Goal: Task Accomplishment & Management: Manage account settings

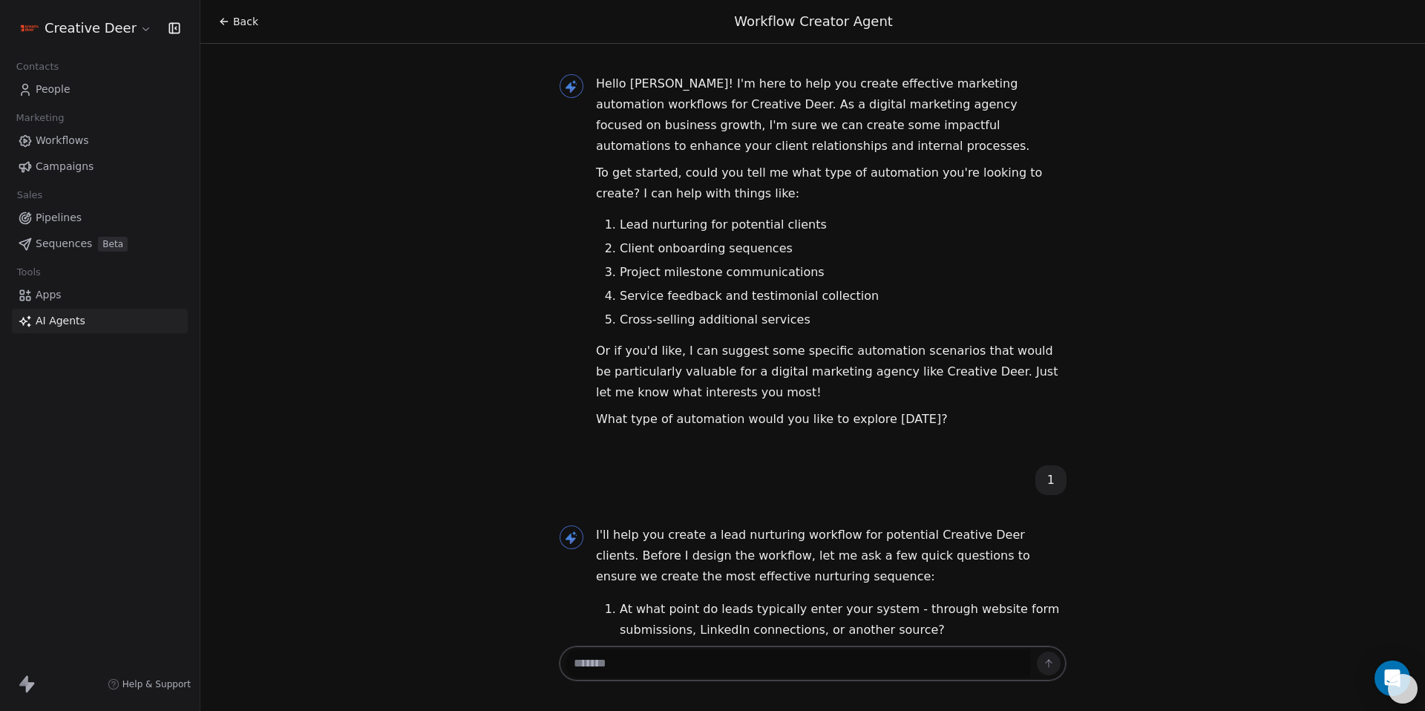
scroll to position [2921, 0]
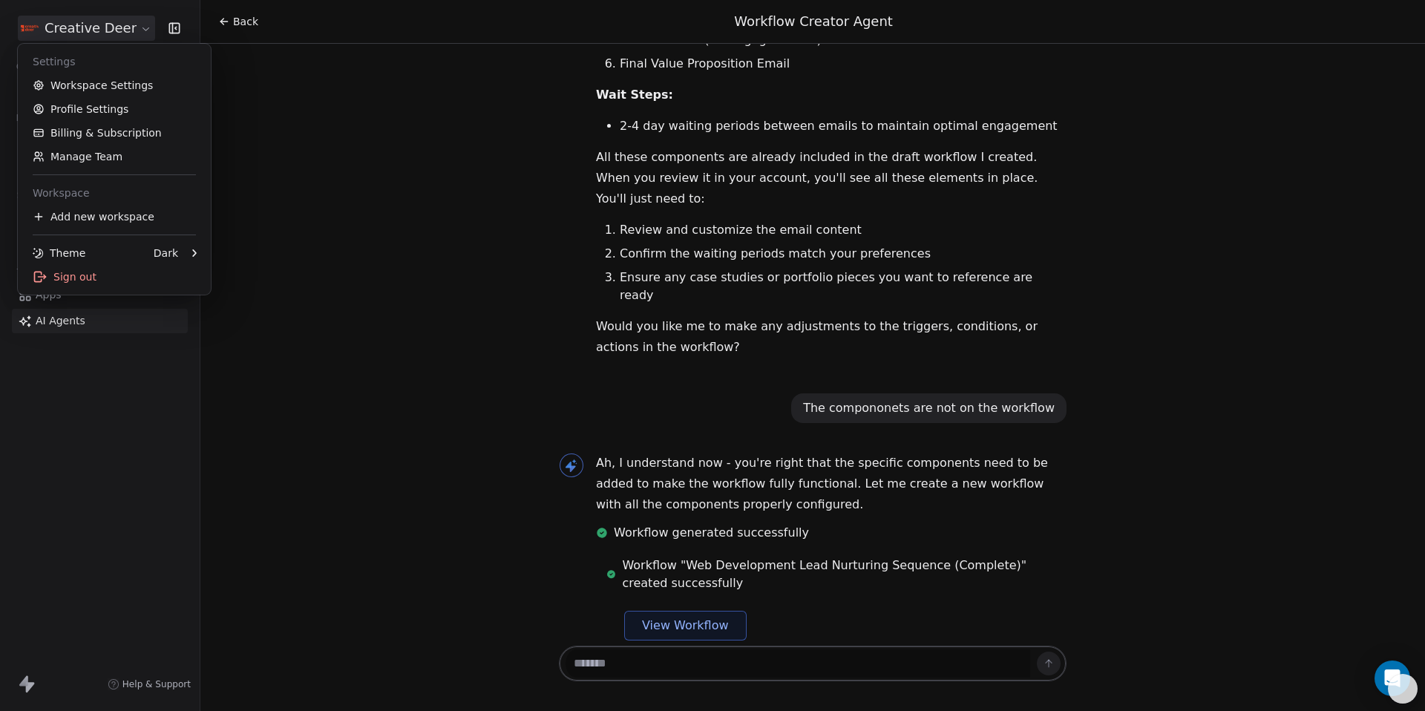
click at [71, 29] on html "Creative Deer Contacts People Marketing Workflows Campaigns Sales Pipelines Seq…" at bounding box center [712, 355] width 1425 height 711
click at [88, 89] on link "Workspace Settings" at bounding box center [114, 85] width 181 height 24
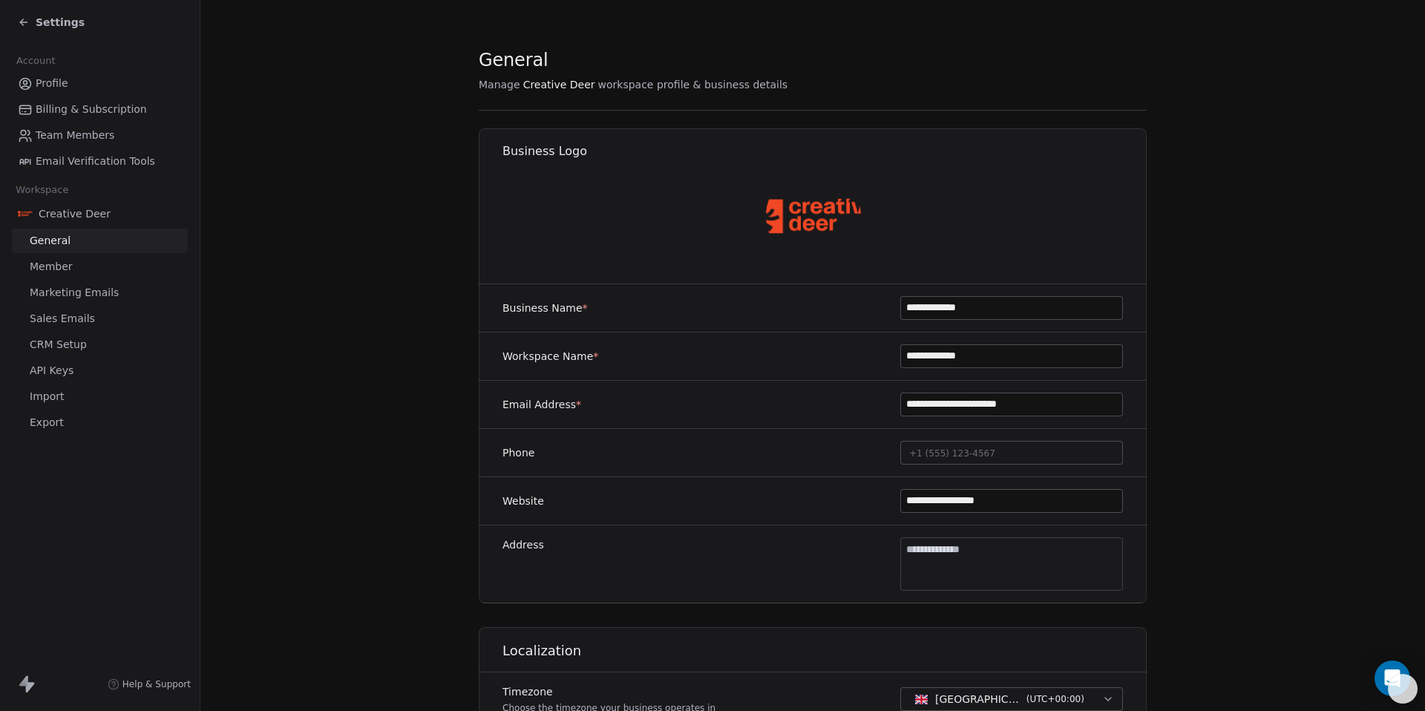
click at [37, 360] on link "API Keys" at bounding box center [100, 370] width 176 height 24
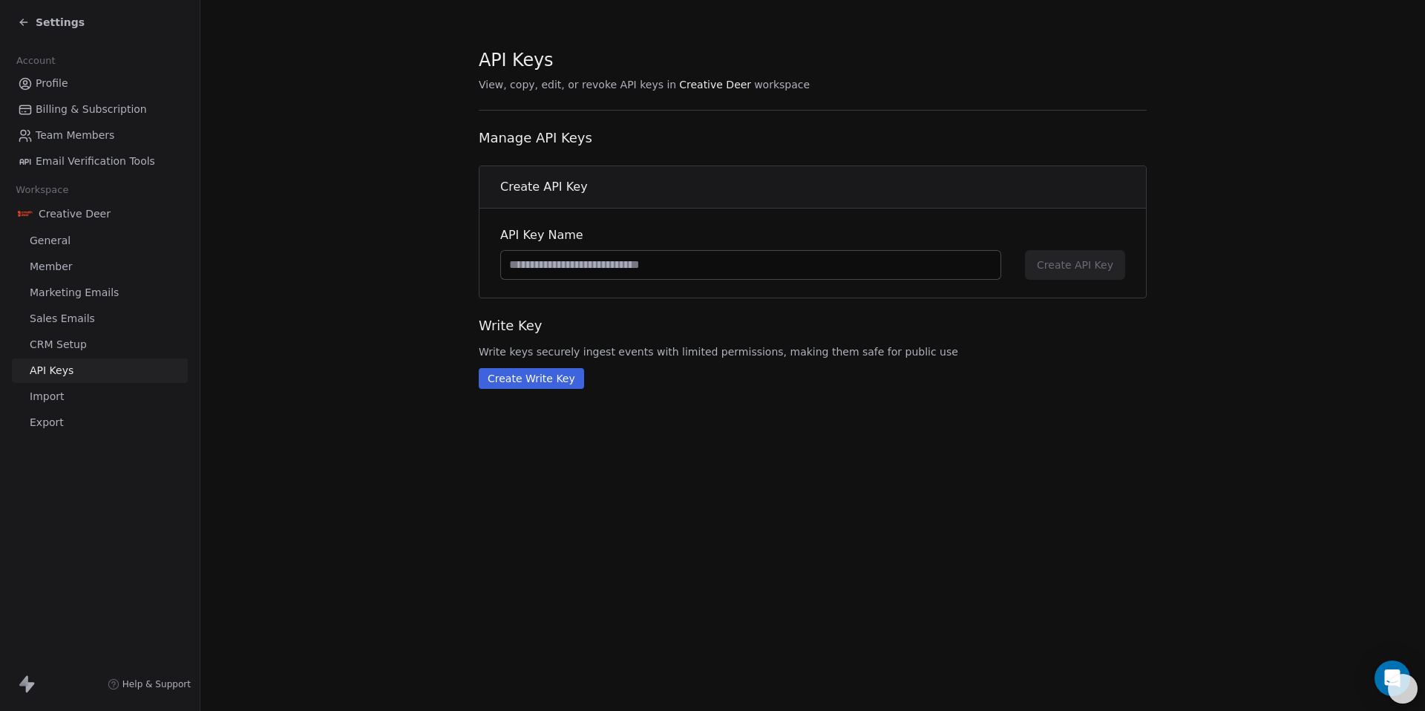
click at [145, 681] on span "Help & Support" at bounding box center [156, 684] width 68 height 12
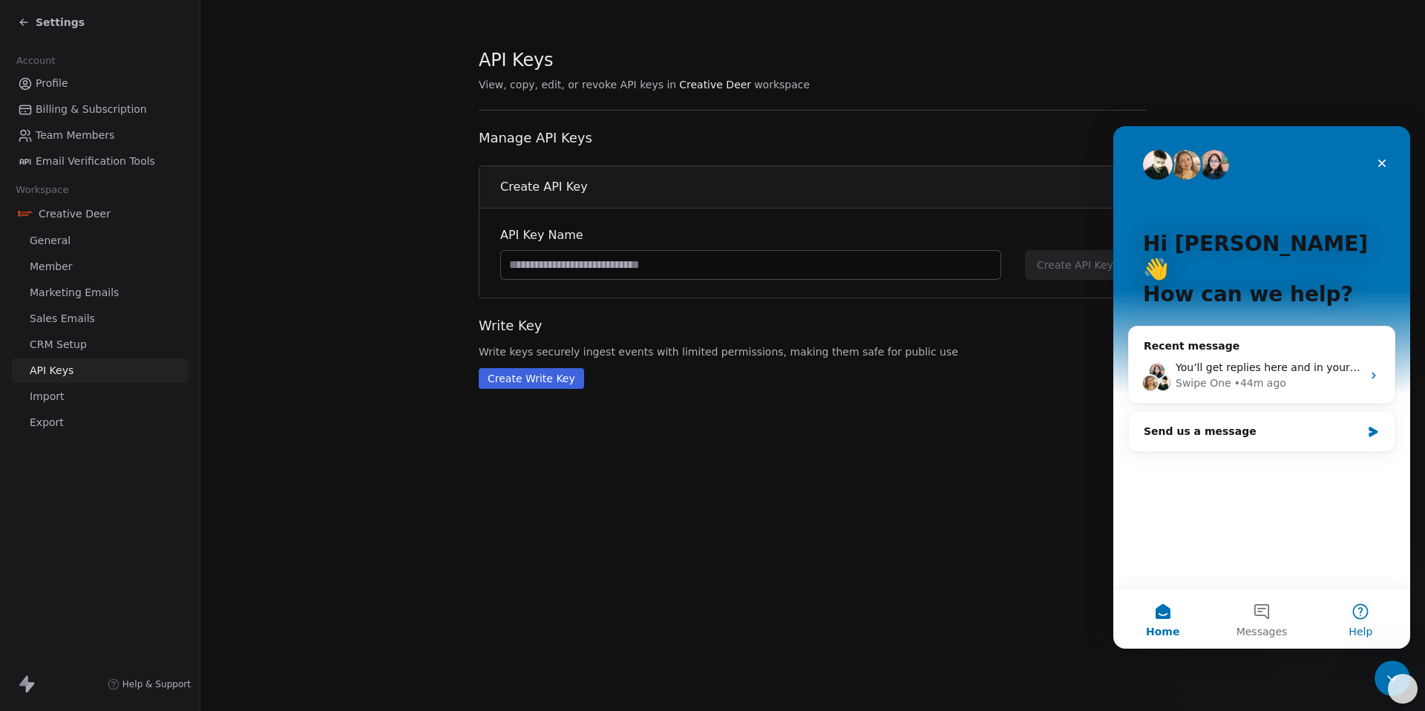
click at [1371, 628] on span "Help" at bounding box center [1361, 631] width 24 height 10
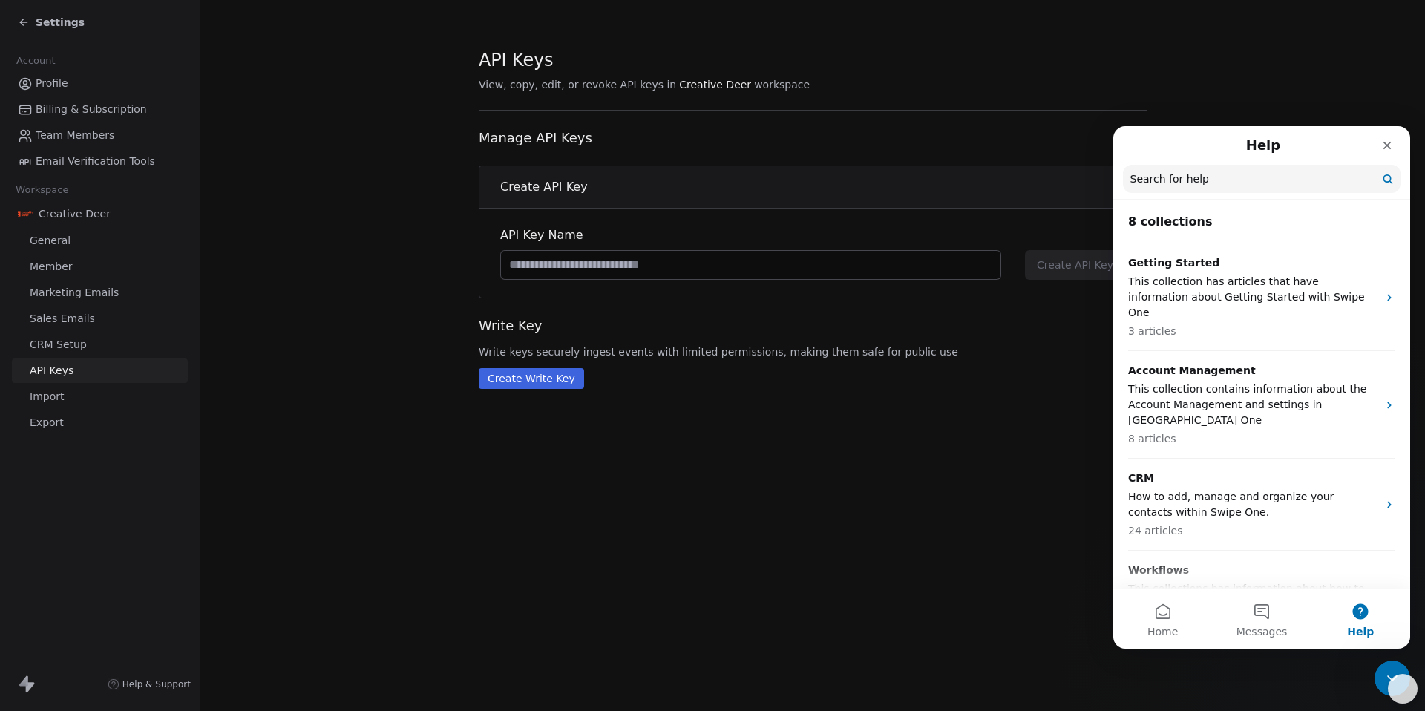
click at [1250, 186] on input "Search for help" at bounding box center [1262, 179] width 278 height 28
click at [1250, 186] on input "Search for help" at bounding box center [1262, 180] width 276 height 28
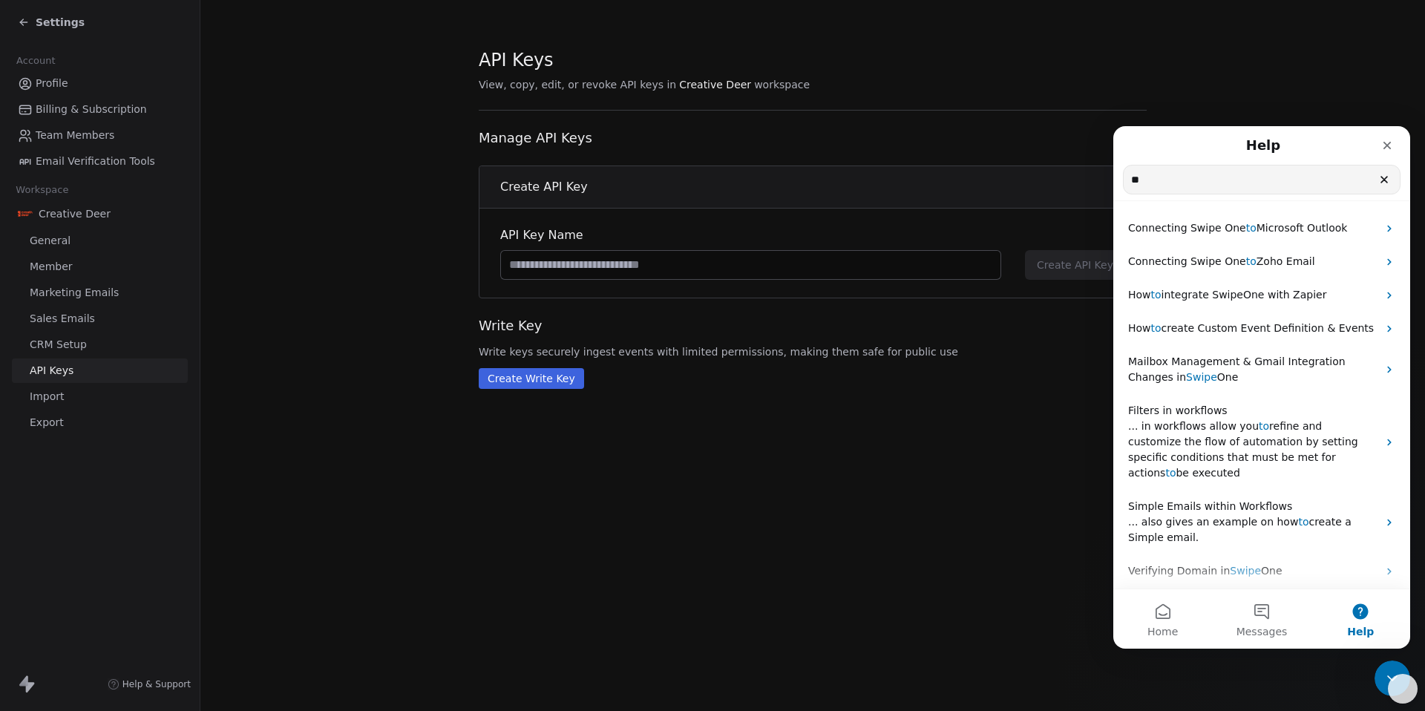
type input "*"
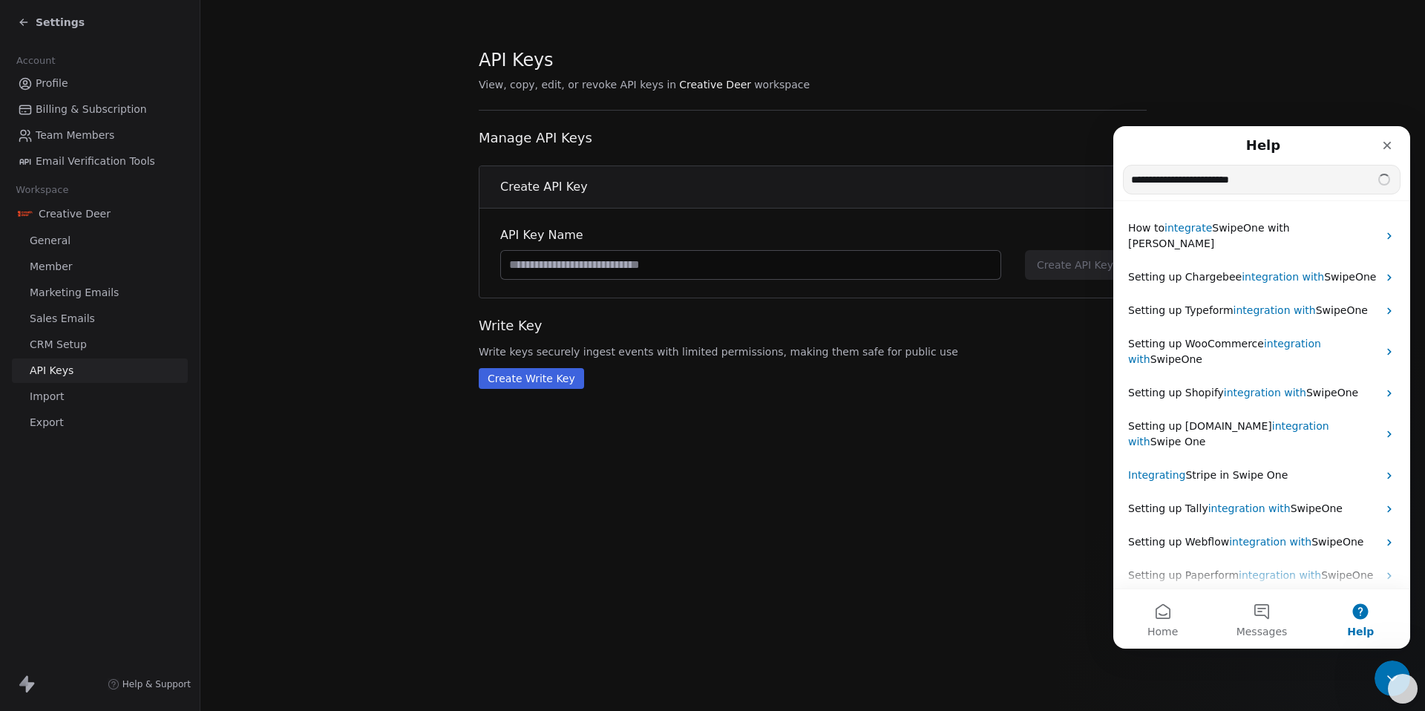
type input "**********"
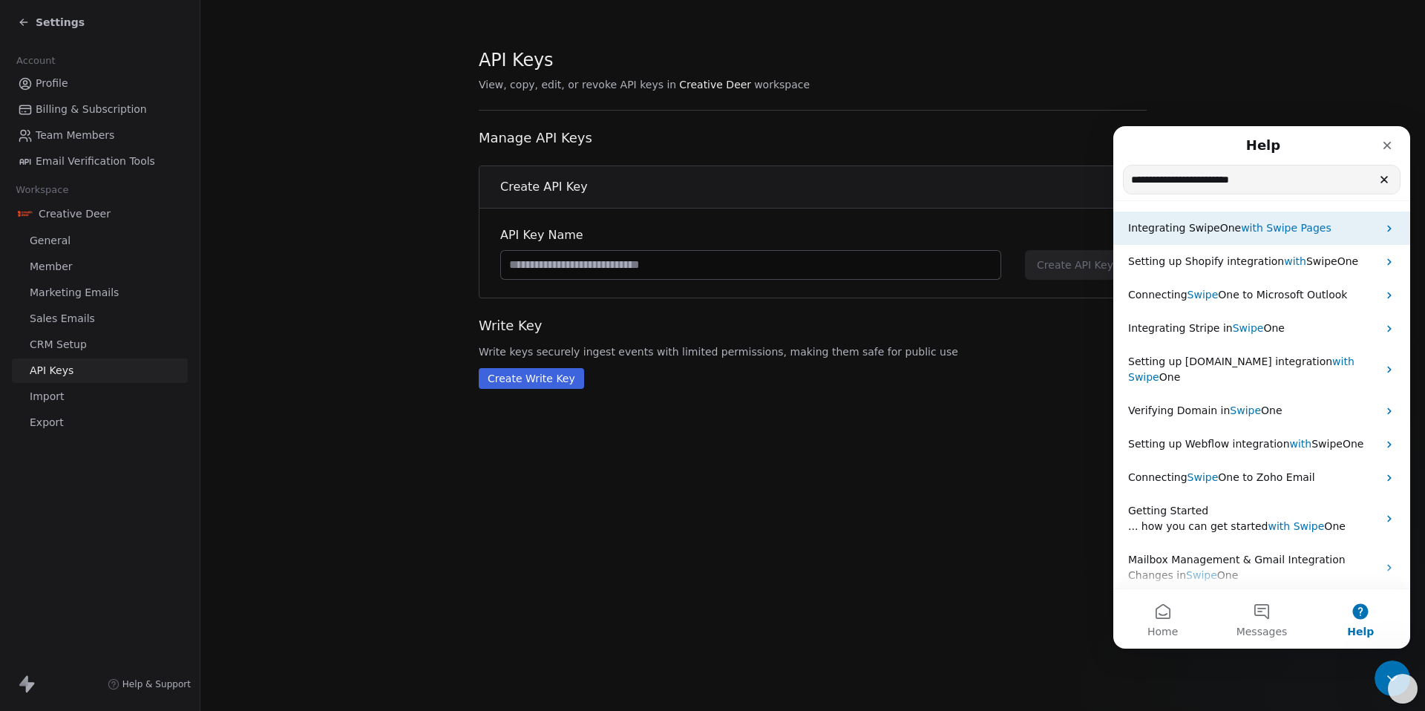
click at [1173, 231] on span "Integrating SwipeOne" at bounding box center [1184, 228] width 113 height 12
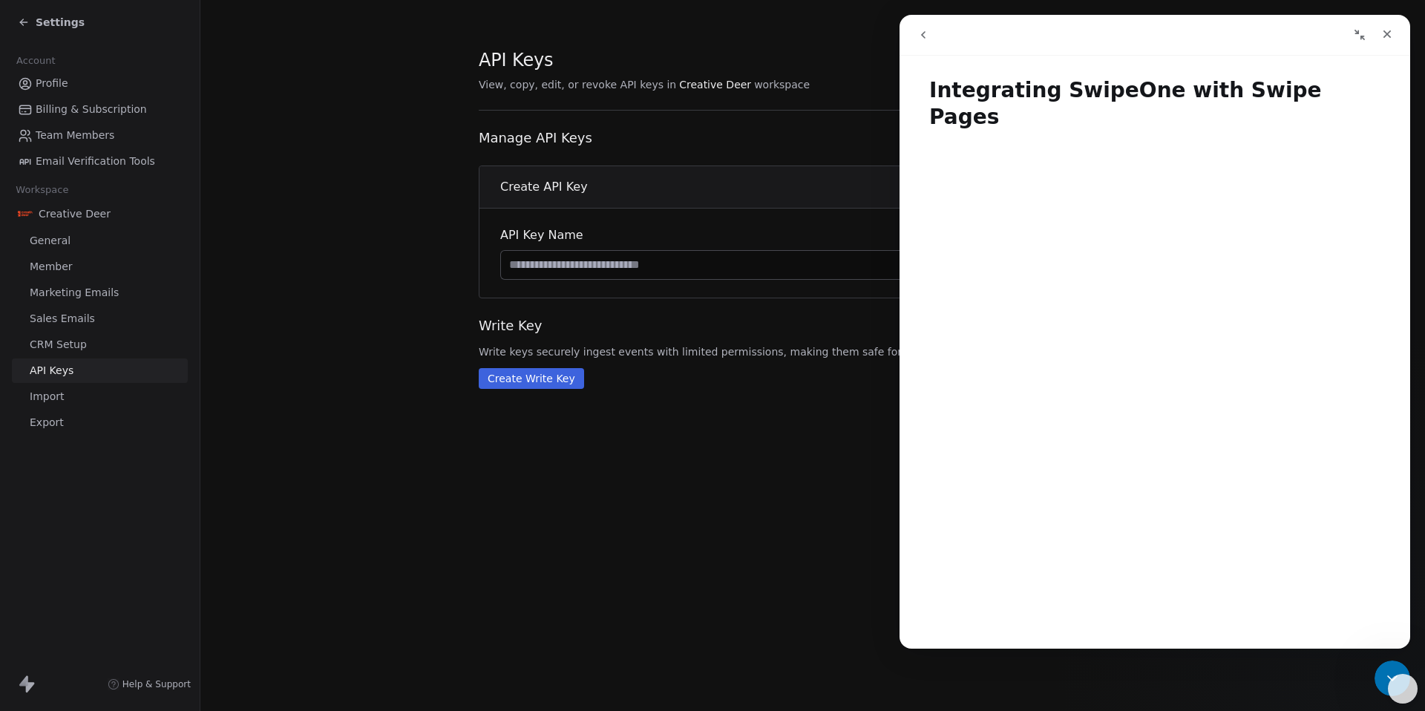
click at [476, 654] on div "API Keys View, copy, edit, or revoke API keys in Creative Deer workspace Manage…" at bounding box center [812, 355] width 1225 height 711
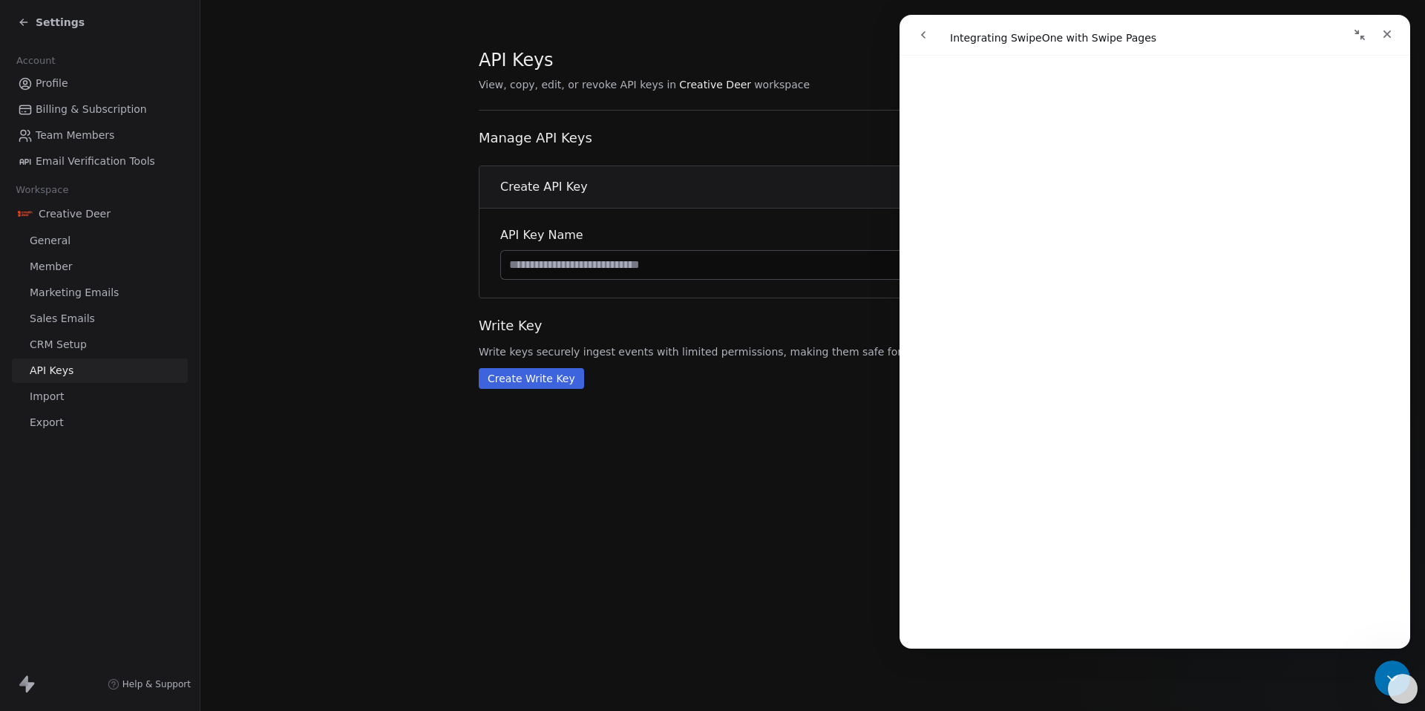
scroll to position [232, 0]
click at [48, 27] on span "Settings" at bounding box center [60, 22] width 49 height 15
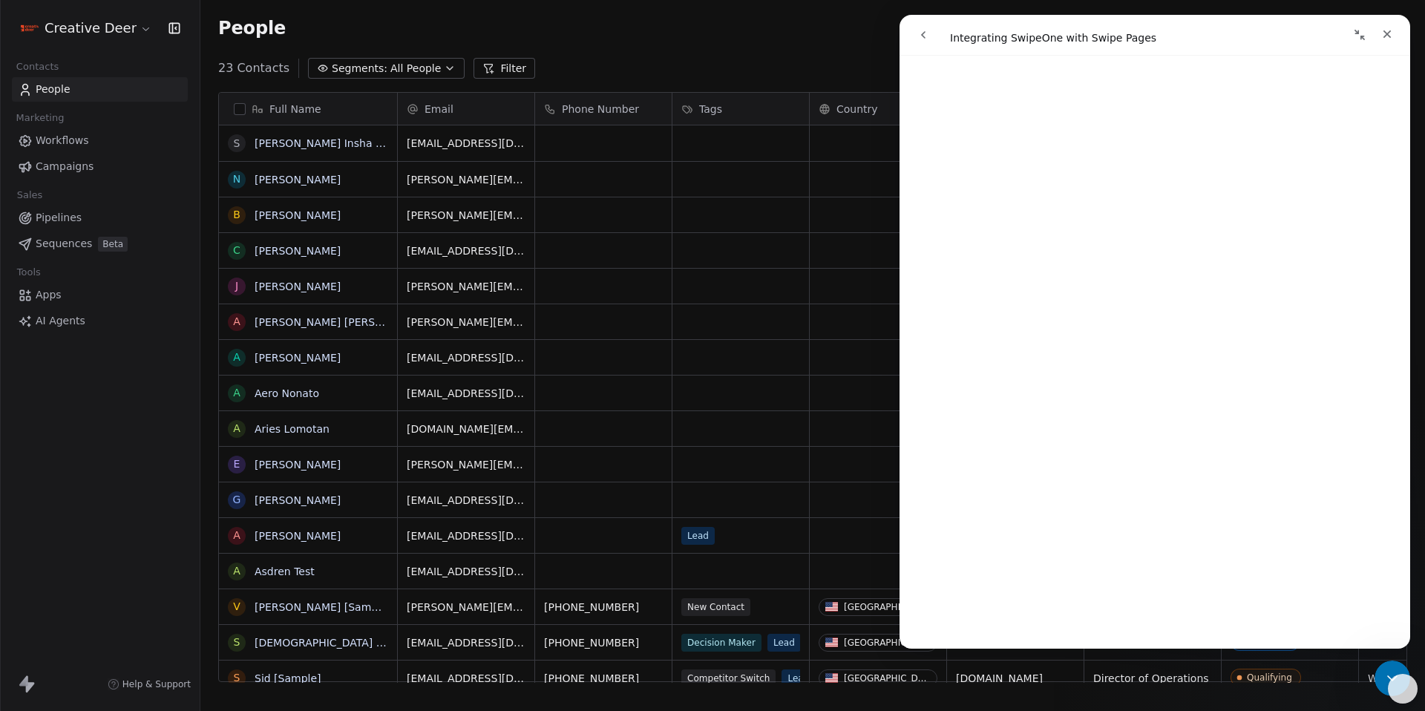
scroll to position [615, 1214]
click at [53, 289] on span "Apps" at bounding box center [49, 295] width 26 height 16
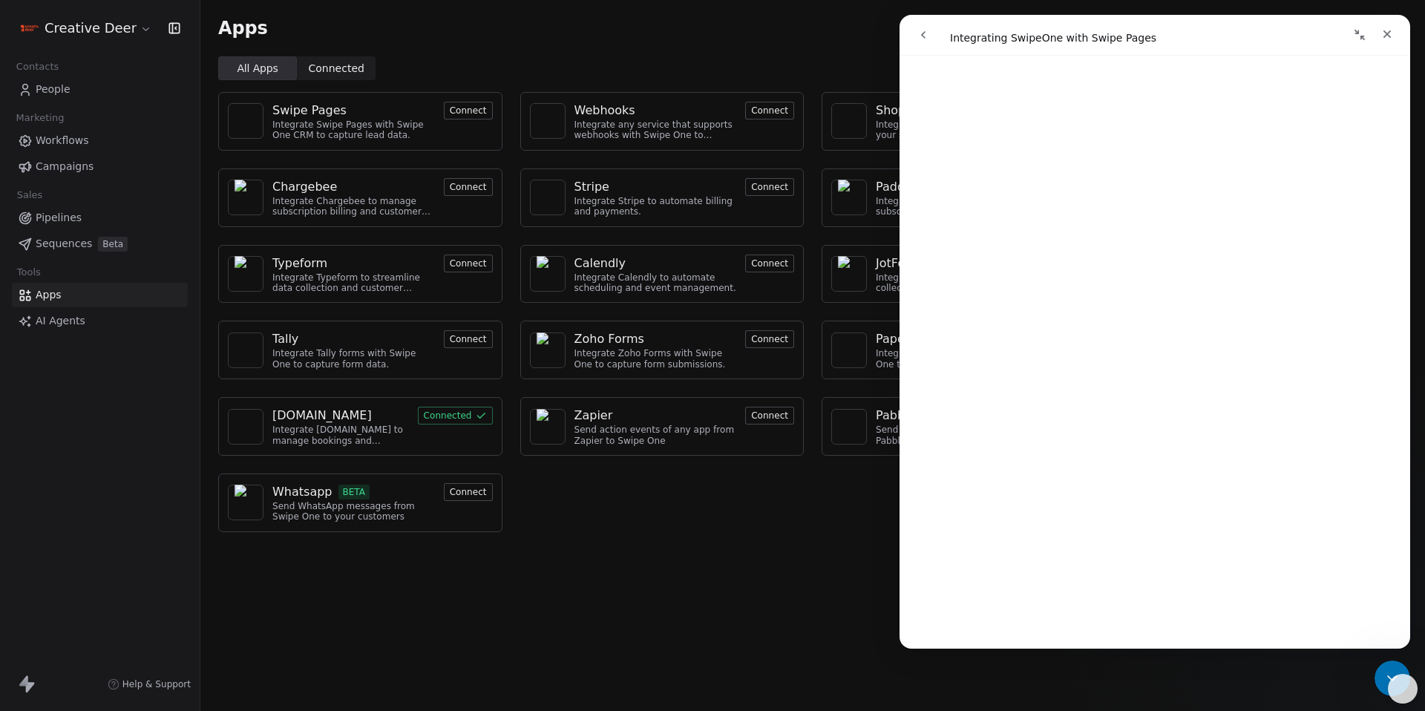
click at [460, 117] on button "Connect" at bounding box center [468, 111] width 49 height 18
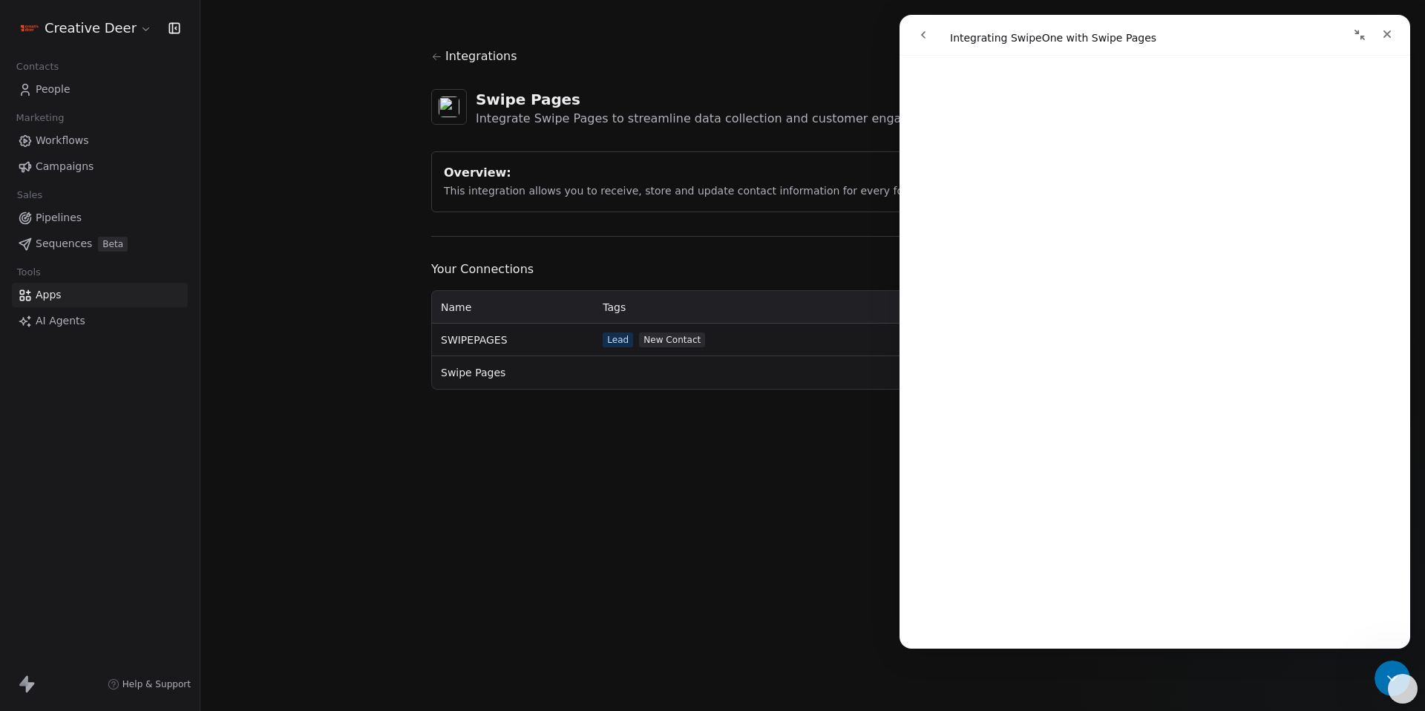
scroll to position [3096, 0]
click at [241, 376] on div "Integrations Swipe Pages Integrate Swipe Pages to streamline data collection an…" at bounding box center [812, 355] width 1225 height 711
click at [1386, 31] on icon "Close" at bounding box center [1387, 34] width 12 height 12
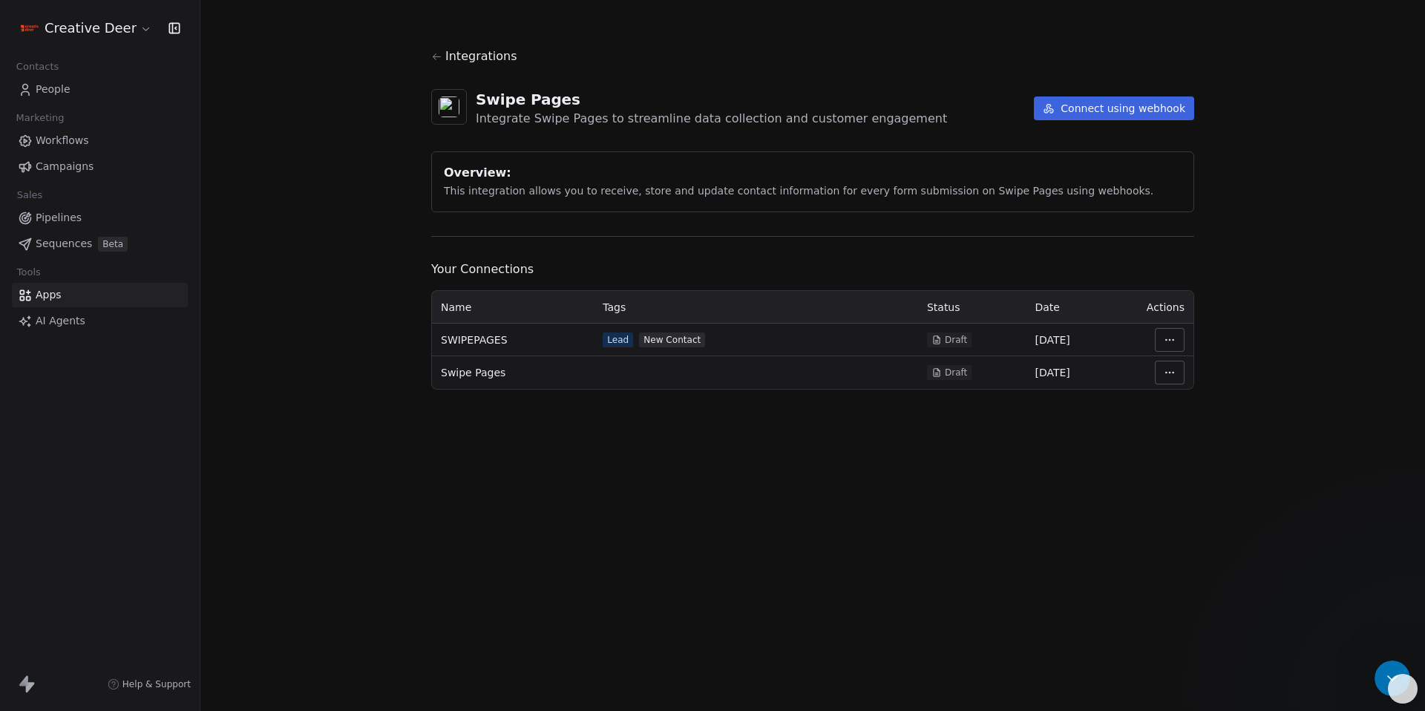
scroll to position [0, 0]
click at [1171, 343] on html "Creative Deer Contacts People Marketing Workflows Campaigns Sales Pipelines Seq…" at bounding box center [712, 355] width 1425 height 711
click at [1201, 439] on div "Manage Mapping" at bounding box center [1214, 444] width 107 height 24
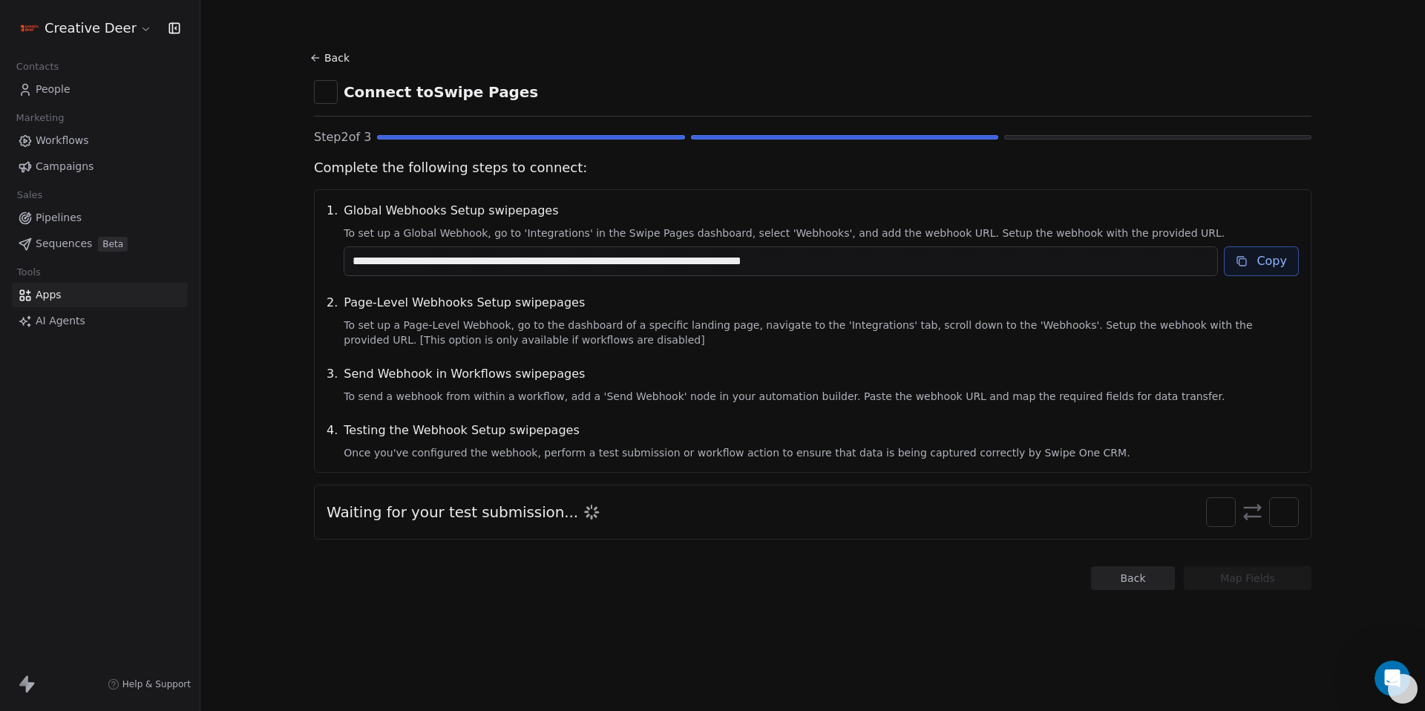
click at [1291, 516] on img at bounding box center [1283, 511] width 19 height 19
click at [1261, 515] on icon at bounding box center [1253, 512] width 22 height 22
click at [1244, 266] on icon at bounding box center [1242, 261] width 12 height 12
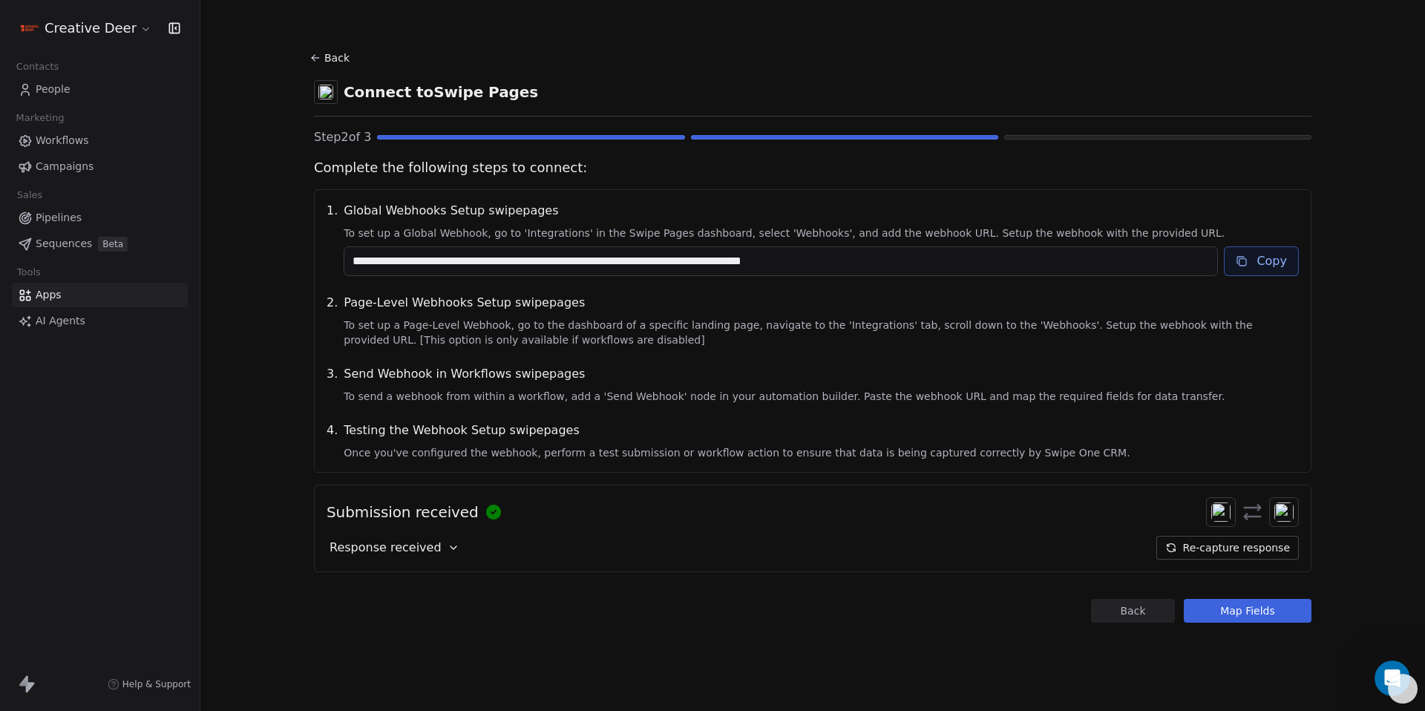
click at [1217, 611] on button "Map Fields" at bounding box center [1248, 611] width 128 height 24
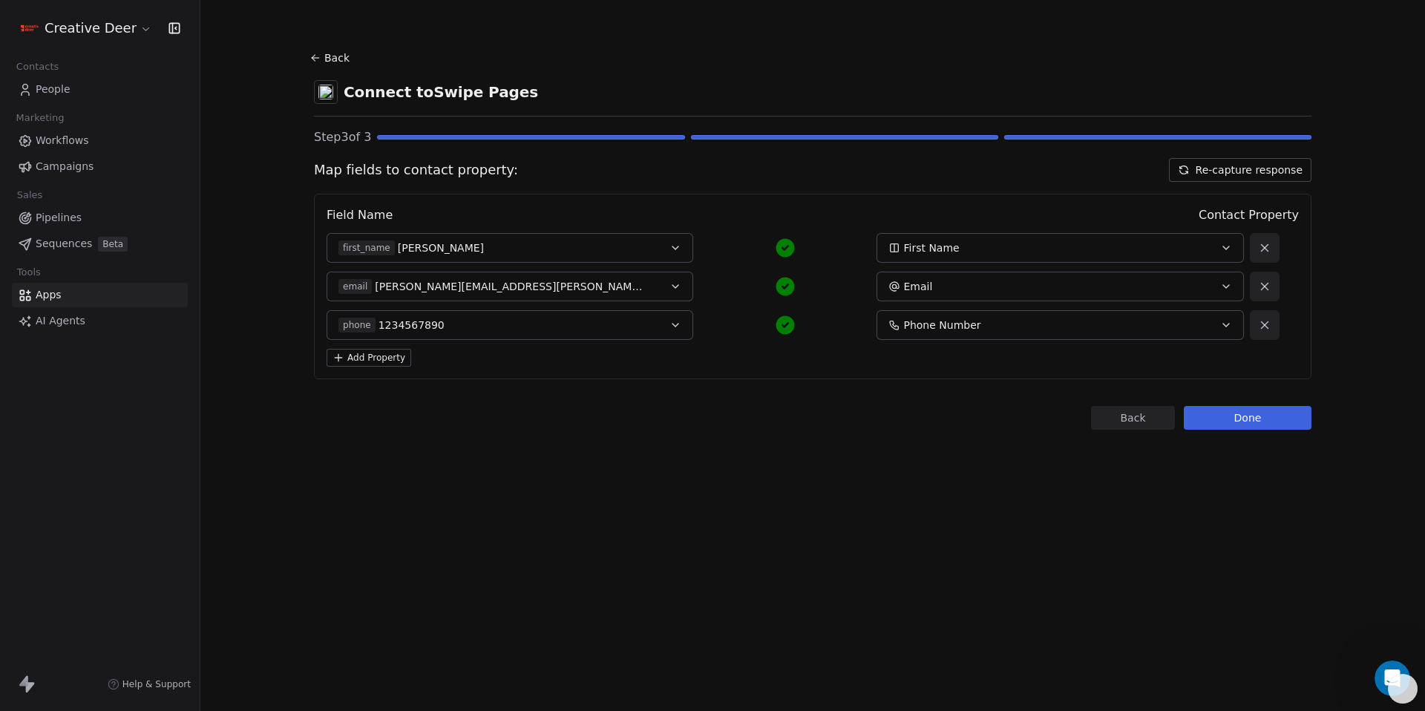
click at [1245, 423] on button "Done" at bounding box center [1248, 418] width 128 height 24
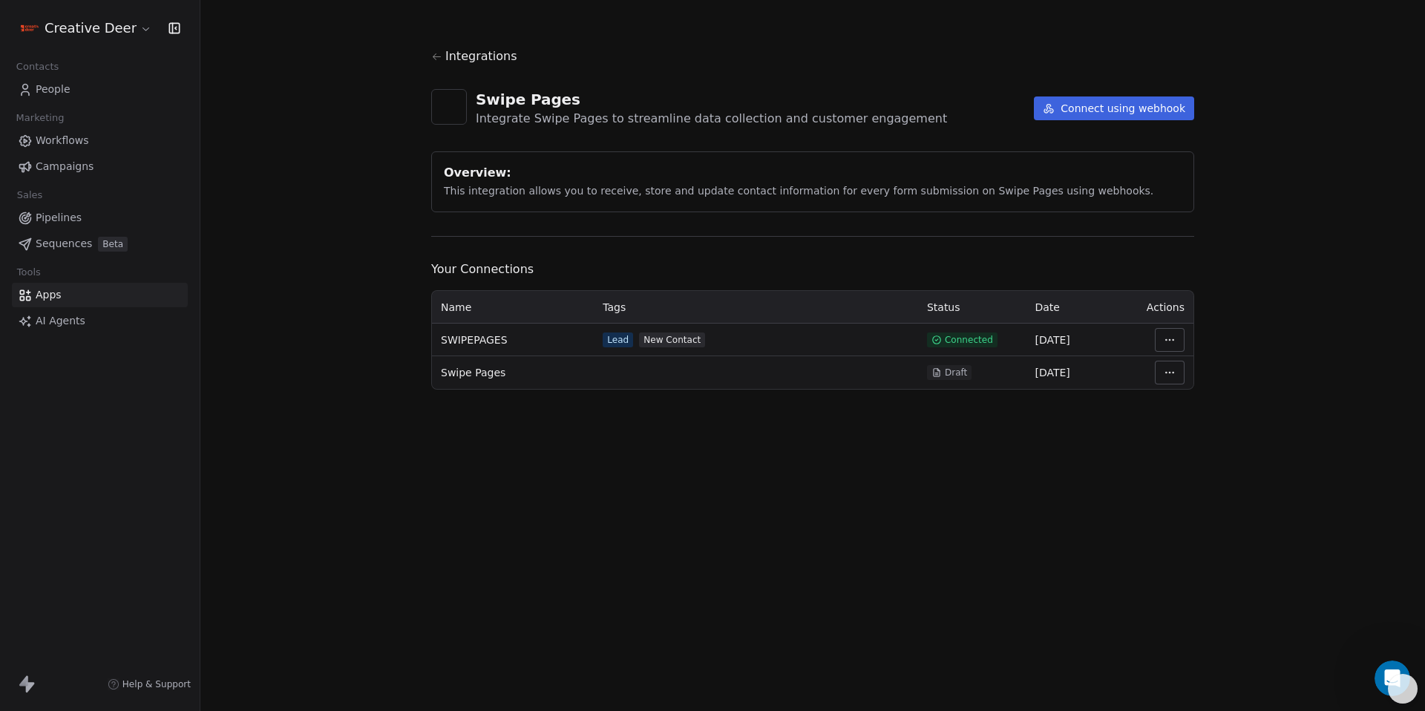
click at [69, 96] on link "People" at bounding box center [100, 89] width 176 height 24
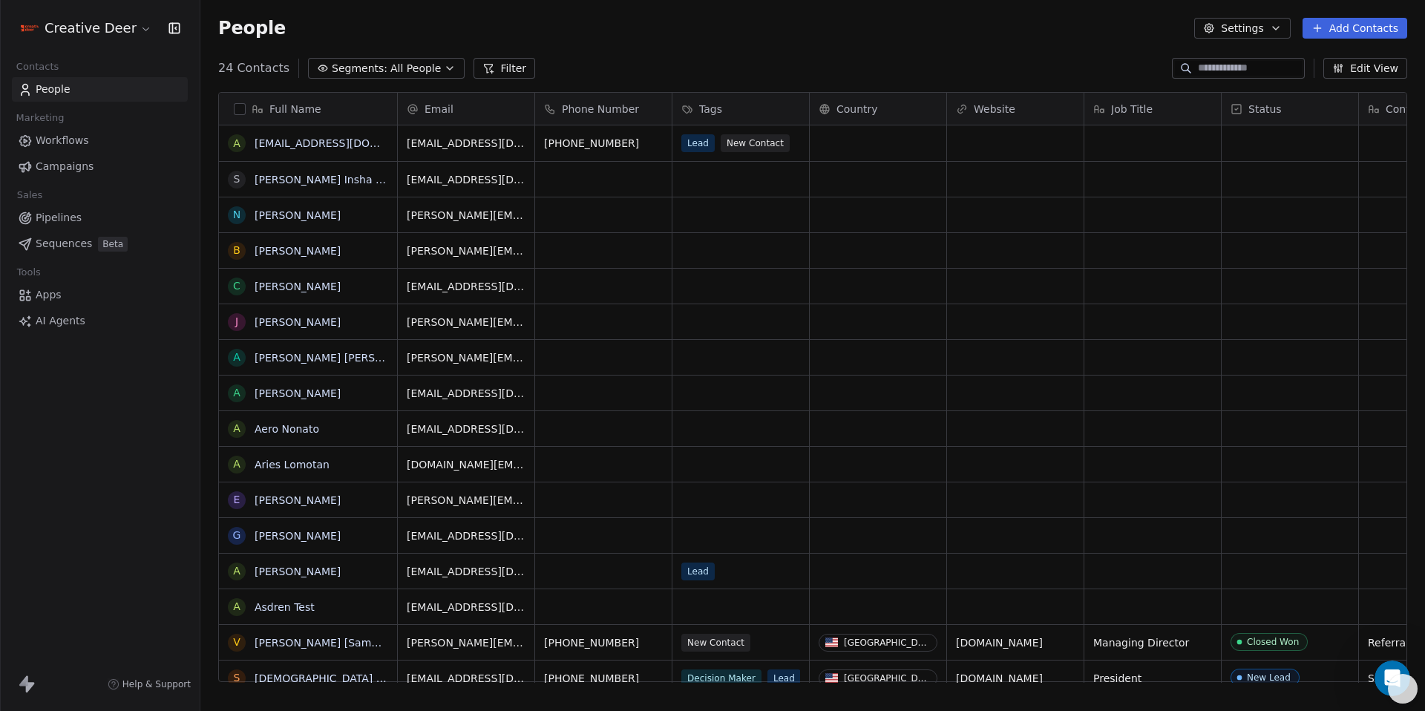
click at [62, 137] on span "Workflows" at bounding box center [62, 141] width 53 height 16
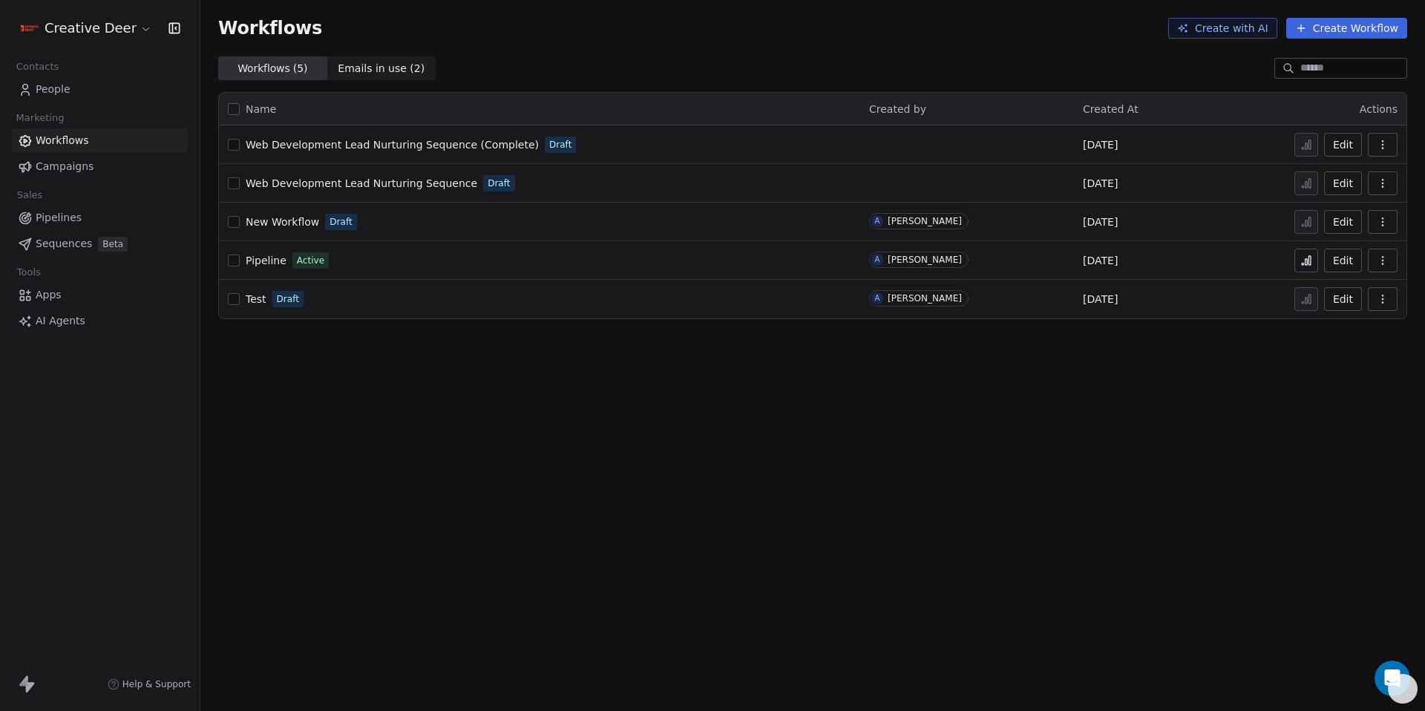
click at [338, 144] on span "Web Development Lead Nurturing Sequence (Complete)" at bounding box center [392, 145] width 293 height 12
click at [388, 152] on div "Web Development Lead Nurturing Sequence (Complete) Draft" at bounding box center [539, 144] width 623 height 21
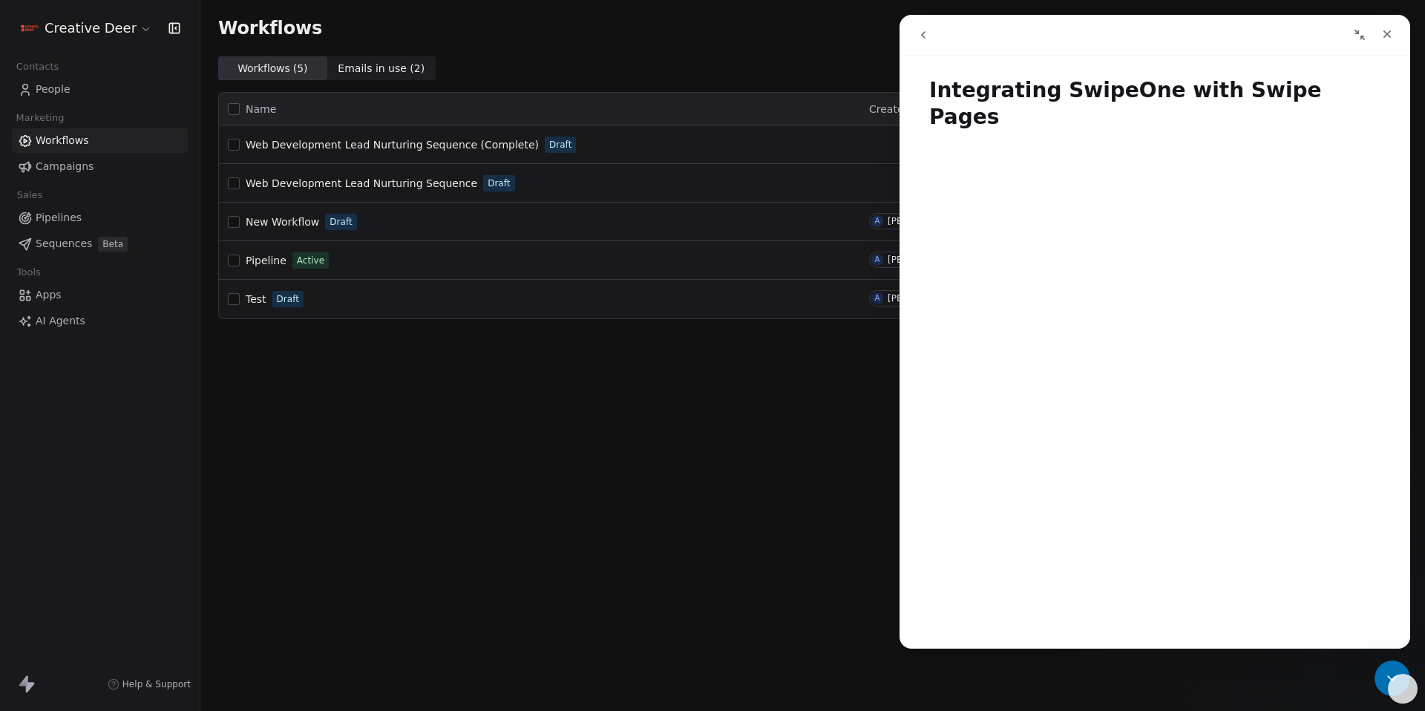
click at [45, 295] on span "Apps" at bounding box center [49, 295] width 26 height 16
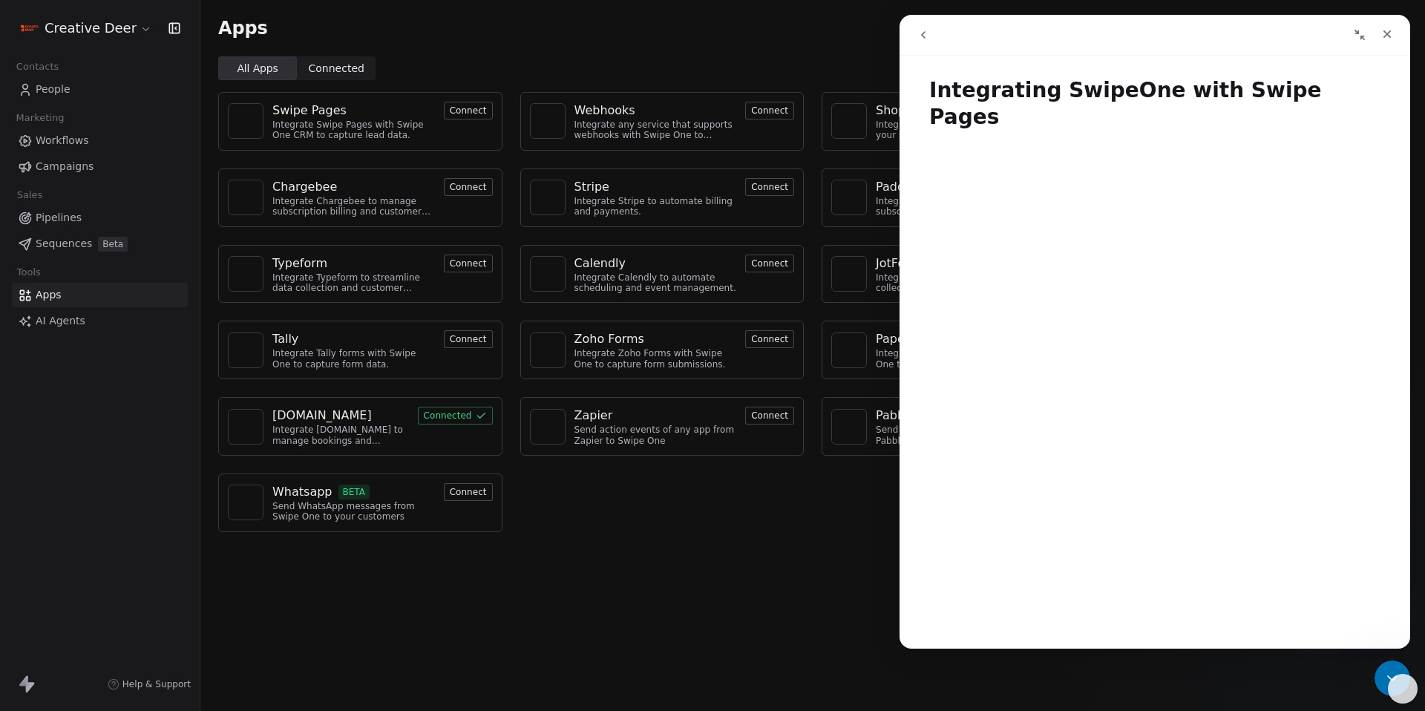
click at [483, 109] on button "Connect" at bounding box center [468, 111] width 49 height 18
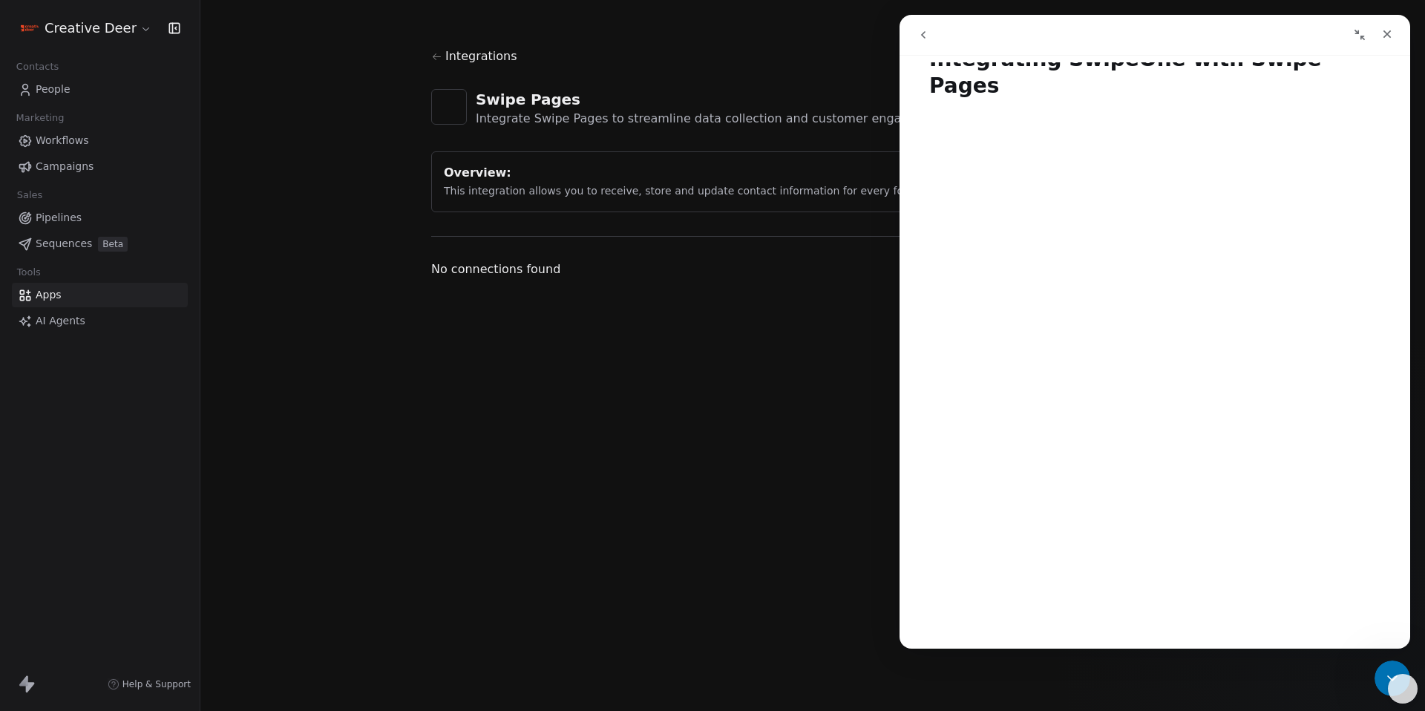
scroll to position [28, 0]
click at [763, 577] on div "Integrations Swipe Pages Integrate Swipe Pages to streamline data collection an…" at bounding box center [812, 355] width 1225 height 711
click at [1398, 30] on div "Close" at bounding box center [1387, 34] width 27 height 27
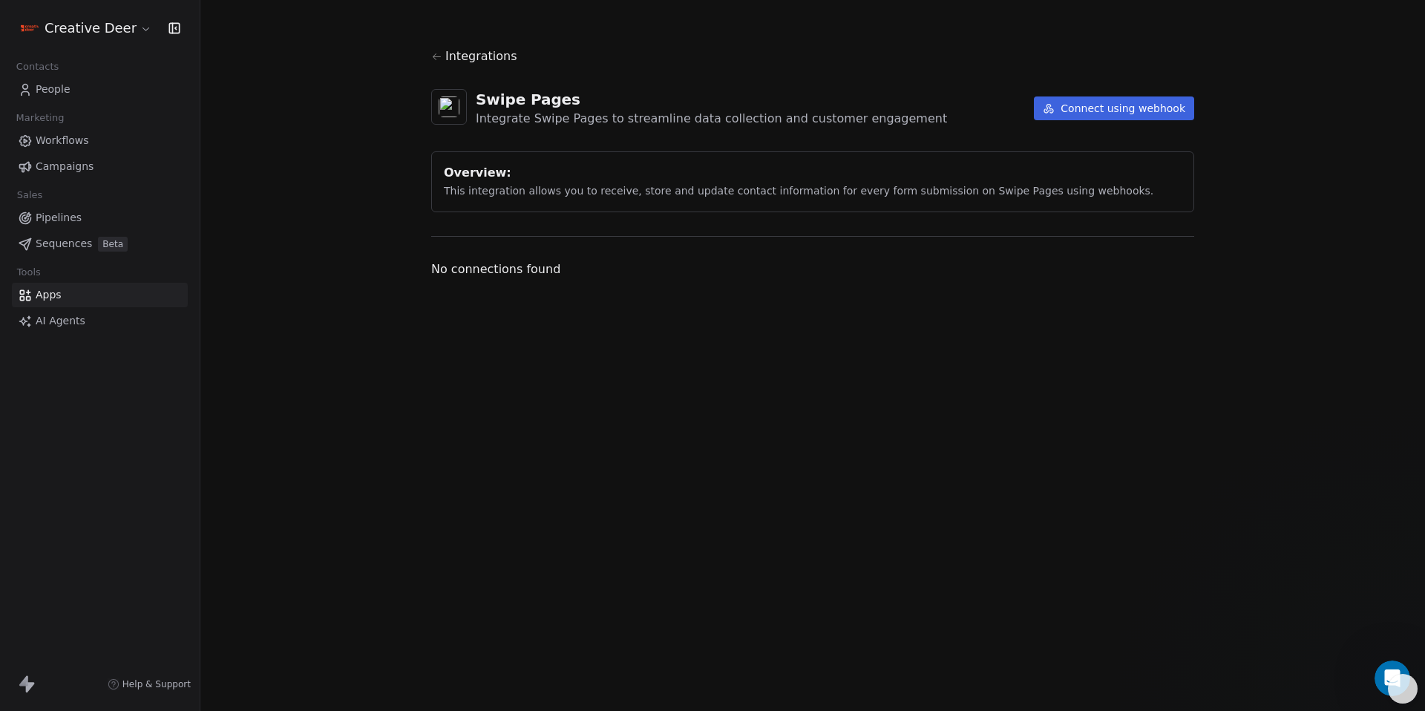
scroll to position [0, 0]
click at [1127, 114] on button "Connect using webhook" at bounding box center [1114, 108] width 160 height 24
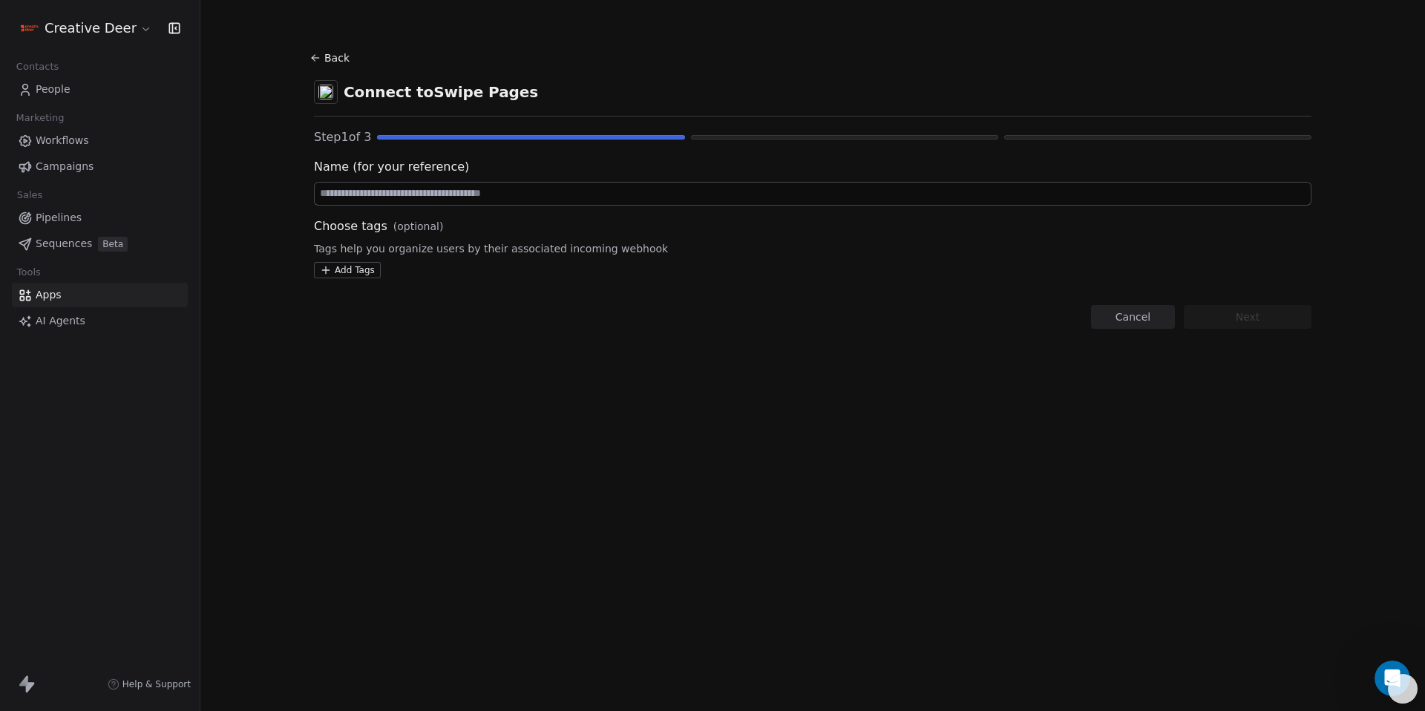
click at [454, 198] on input at bounding box center [813, 194] width 996 height 22
drag, startPoint x: 1268, startPoint y: 310, endPoint x: 438, endPoint y: 182, distance: 839.6
click at [500, 223] on div "Back Connect to Swipe Pages Step 1 of 3 Name (for your reference) ******** Choo…" at bounding box center [813, 188] width 998 height 281
click at [438, 174] on span "Name (for your reference)" at bounding box center [813, 167] width 998 height 18
click at [434, 192] on input "********" at bounding box center [813, 194] width 996 height 22
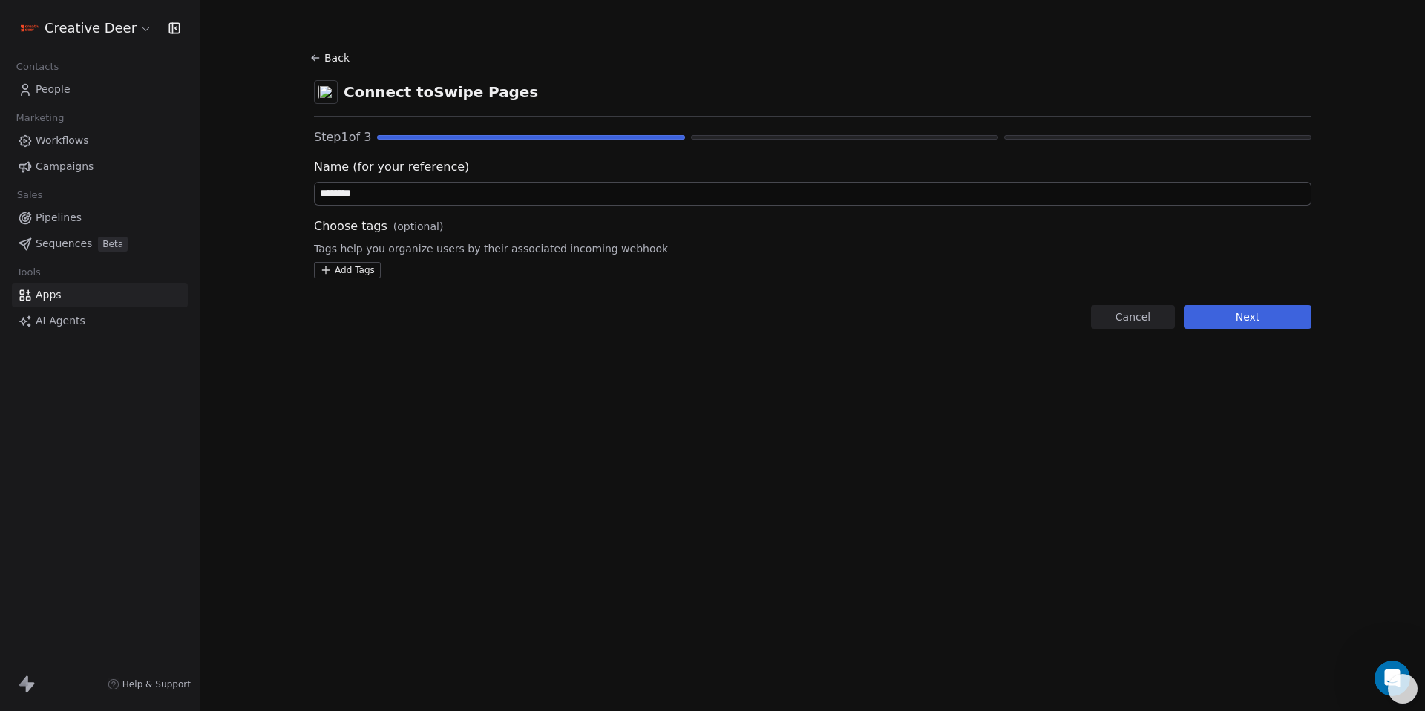
click at [434, 192] on input "********" at bounding box center [813, 194] width 996 height 22
type input "**********"
click at [1314, 316] on section "**********" at bounding box center [812, 188] width 1069 height 376
click at [1234, 324] on button "Next" at bounding box center [1248, 317] width 128 height 24
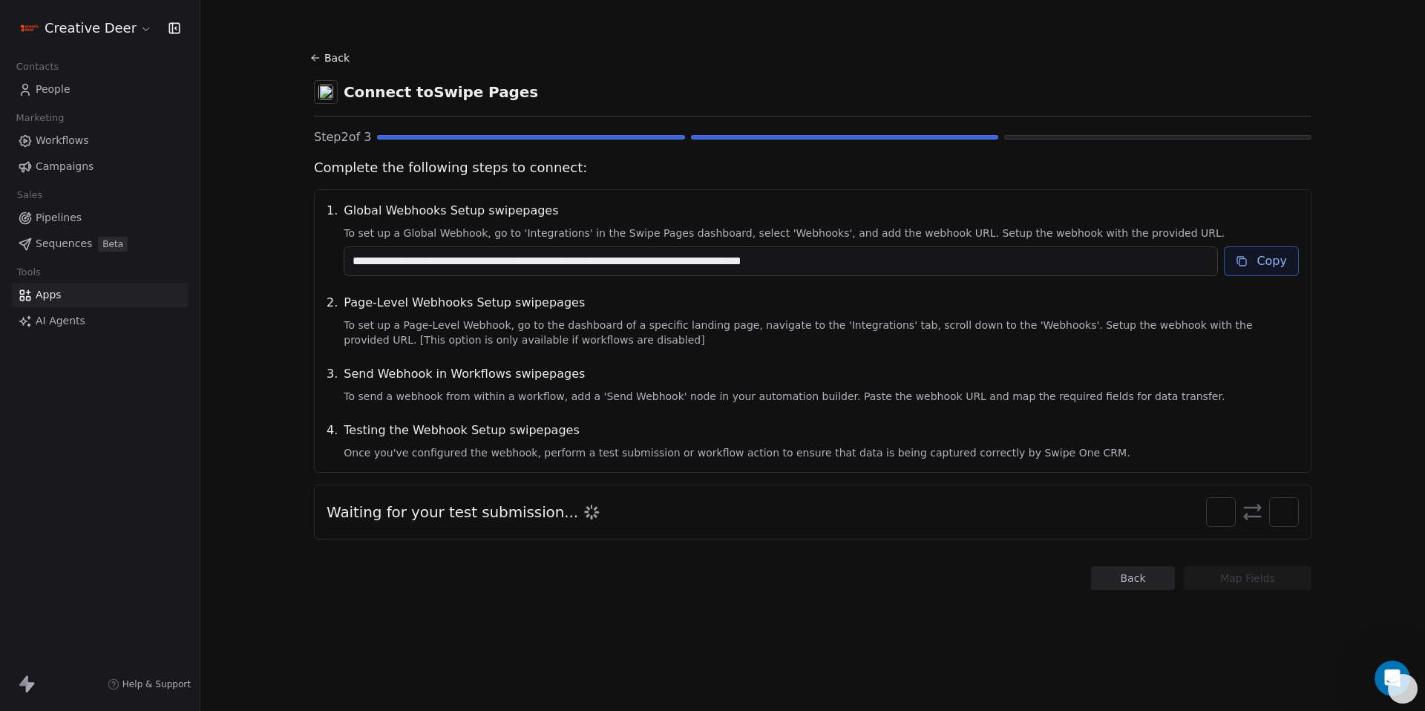
drag, startPoint x: 1277, startPoint y: 261, endPoint x: 590, endPoint y: 112, distance: 703.2
click at [1277, 261] on button "Copy" at bounding box center [1261, 261] width 75 height 30
click at [1240, 515] on div at bounding box center [1252, 512] width 93 height 30
click at [1137, 574] on button "Back" at bounding box center [1133, 578] width 84 height 24
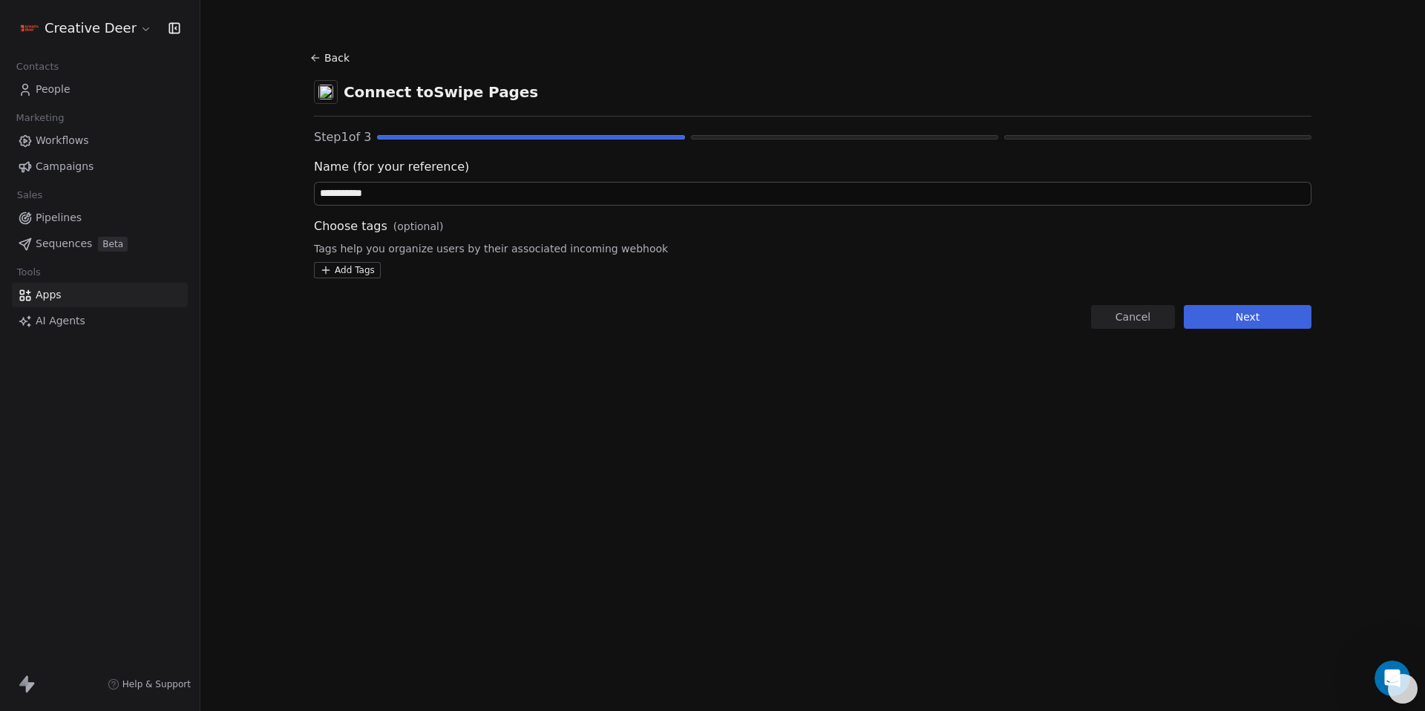
click at [1145, 309] on button "Cancel" at bounding box center [1133, 317] width 84 height 24
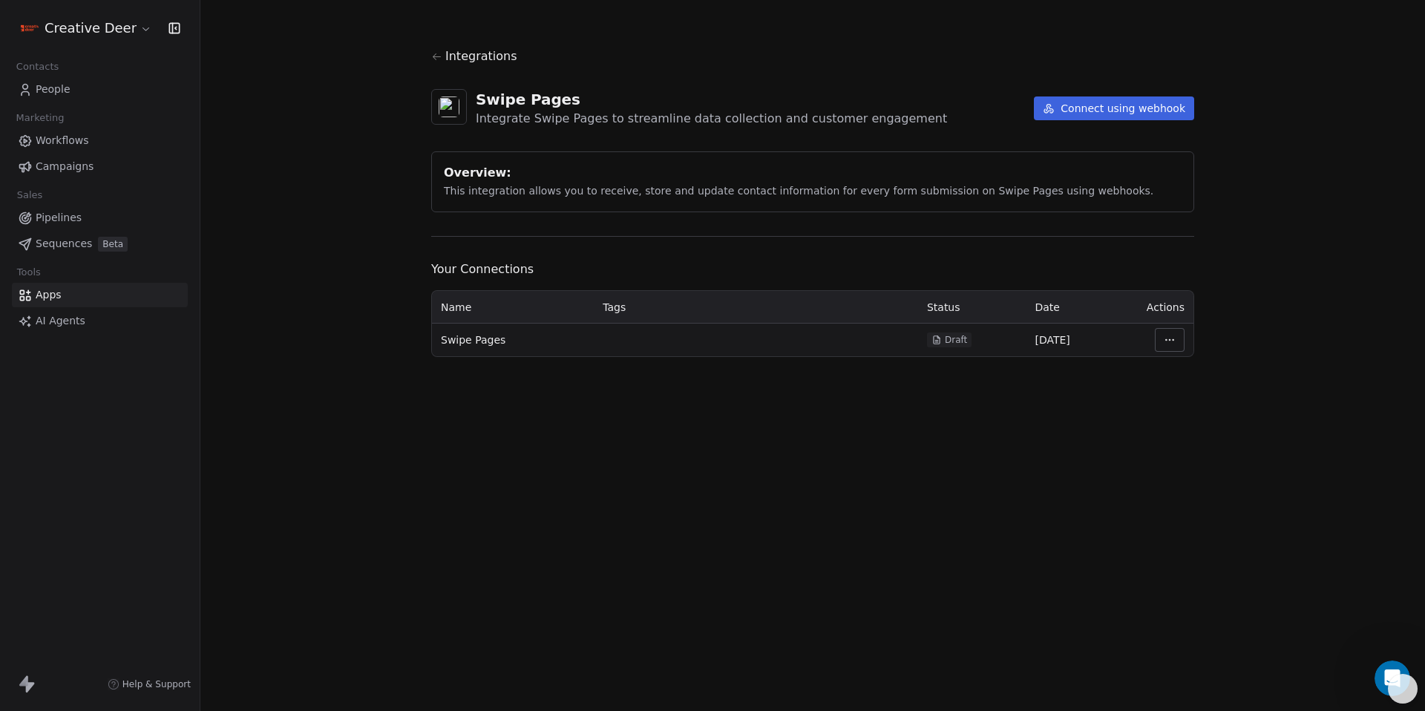
click at [1130, 110] on button "Connect using webhook" at bounding box center [1114, 108] width 160 height 24
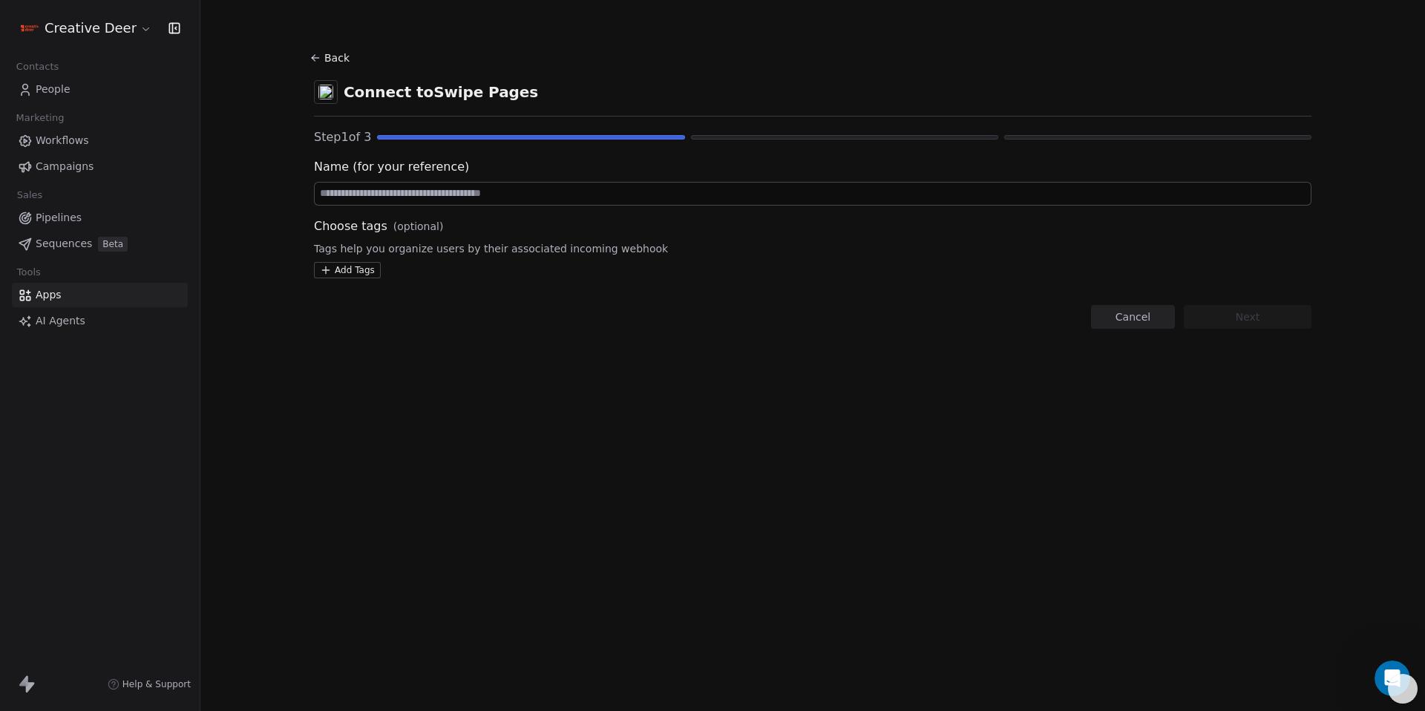
click at [450, 202] on input at bounding box center [813, 194] width 996 height 22
type input "**********"
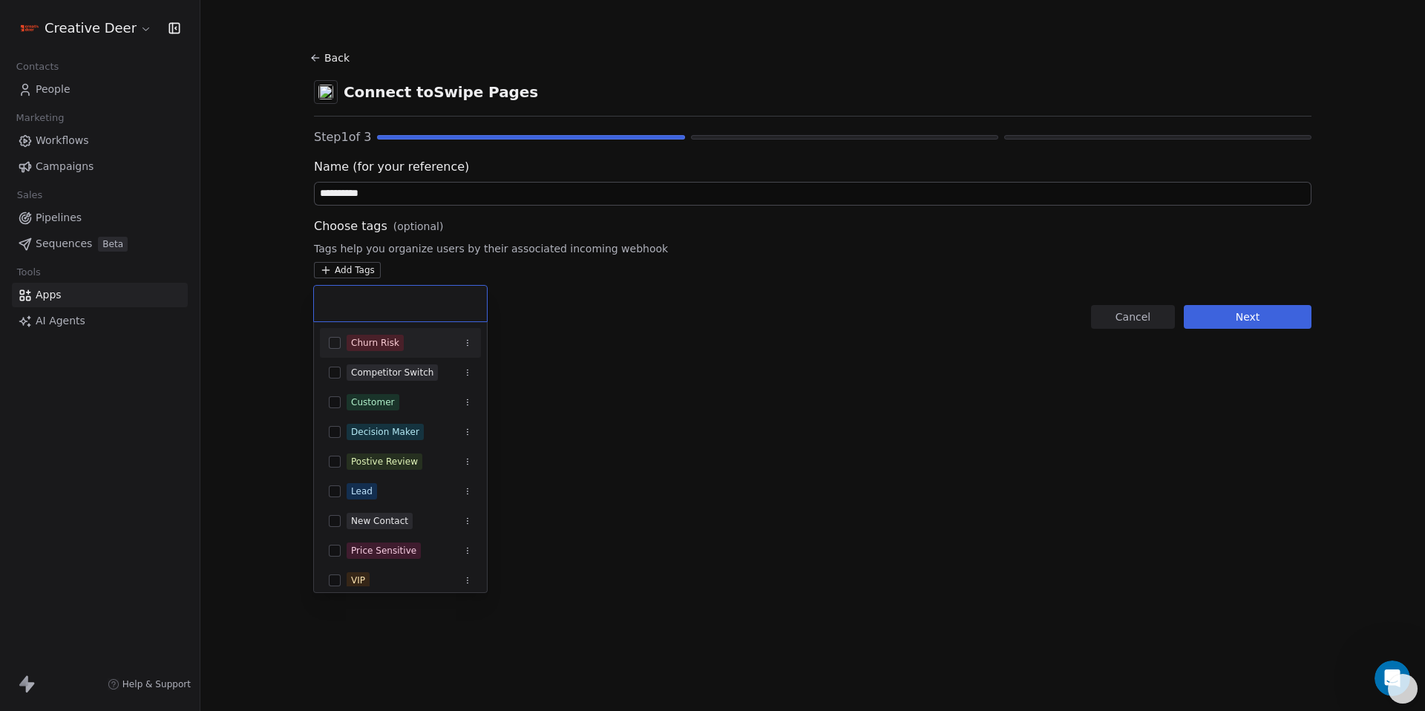
click at [345, 272] on html "**********" at bounding box center [712, 355] width 1425 height 711
click at [335, 491] on button "Suggestions" at bounding box center [335, 491] width 12 height 12
click at [337, 523] on button "Suggestions" at bounding box center [335, 521] width 12 height 12
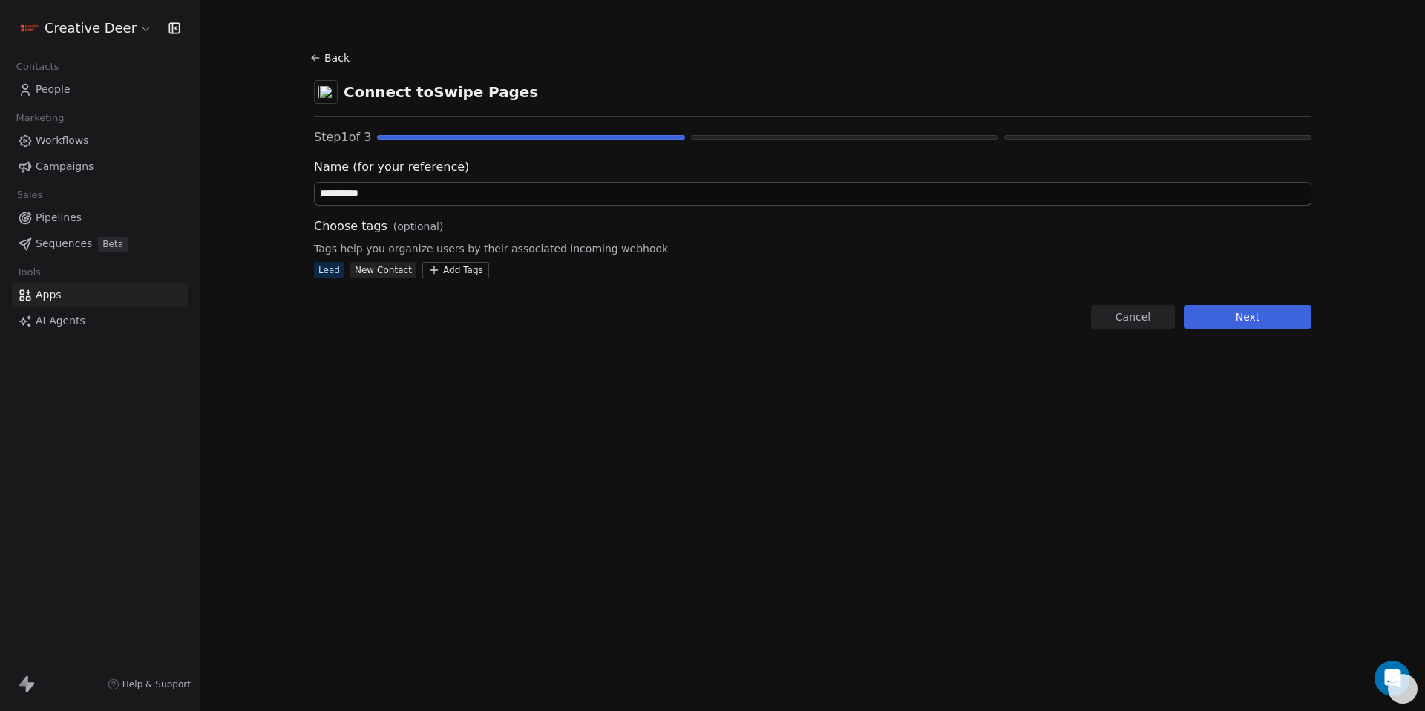
click at [1273, 324] on html "**********" at bounding box center [712, 355] width 1425 height 711
click at [1260, 321] on button "Next" at bounding box center [1248, 317] width 128 height 24
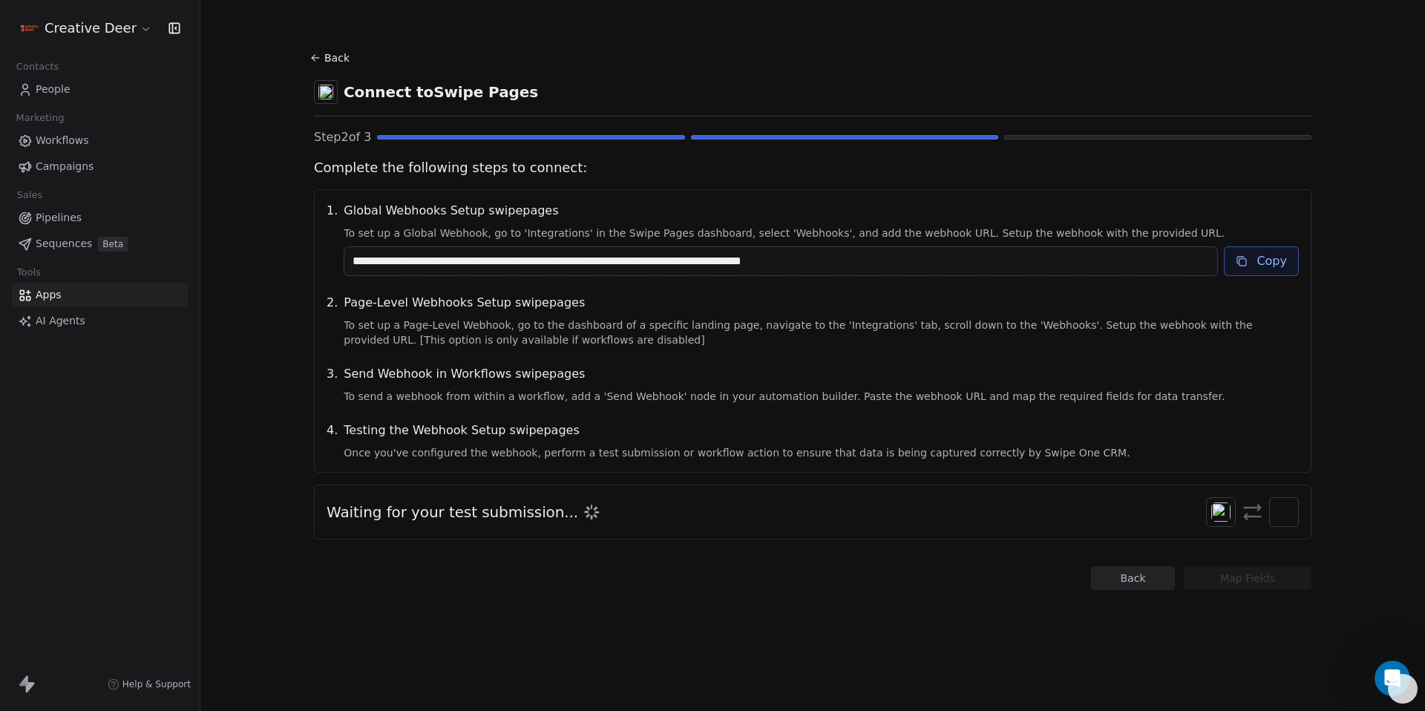
click at [1245, 266] on icon at bounding box center [1243, 262] width 7 height 7
click at [33, 91] on link "People" at bounding box center [100, 89] width 176 height 24
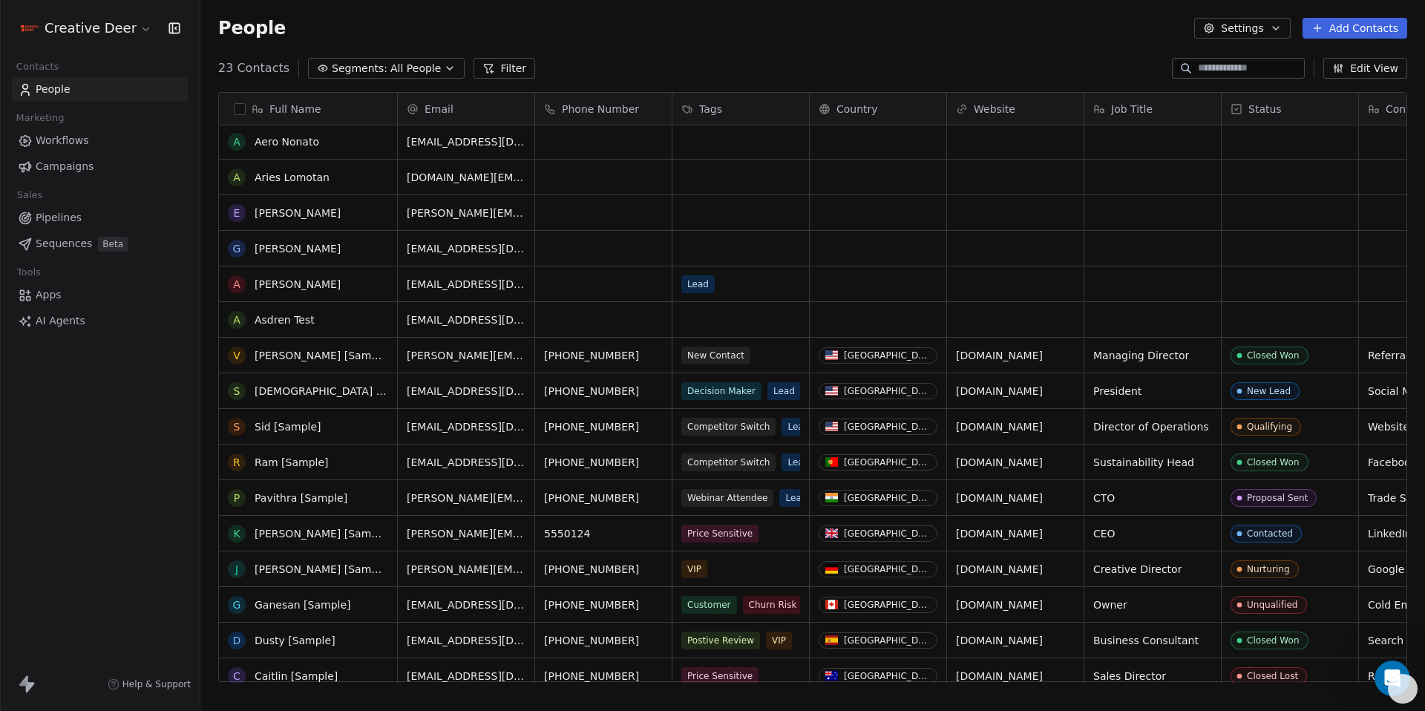
scroll to position [262, 0]
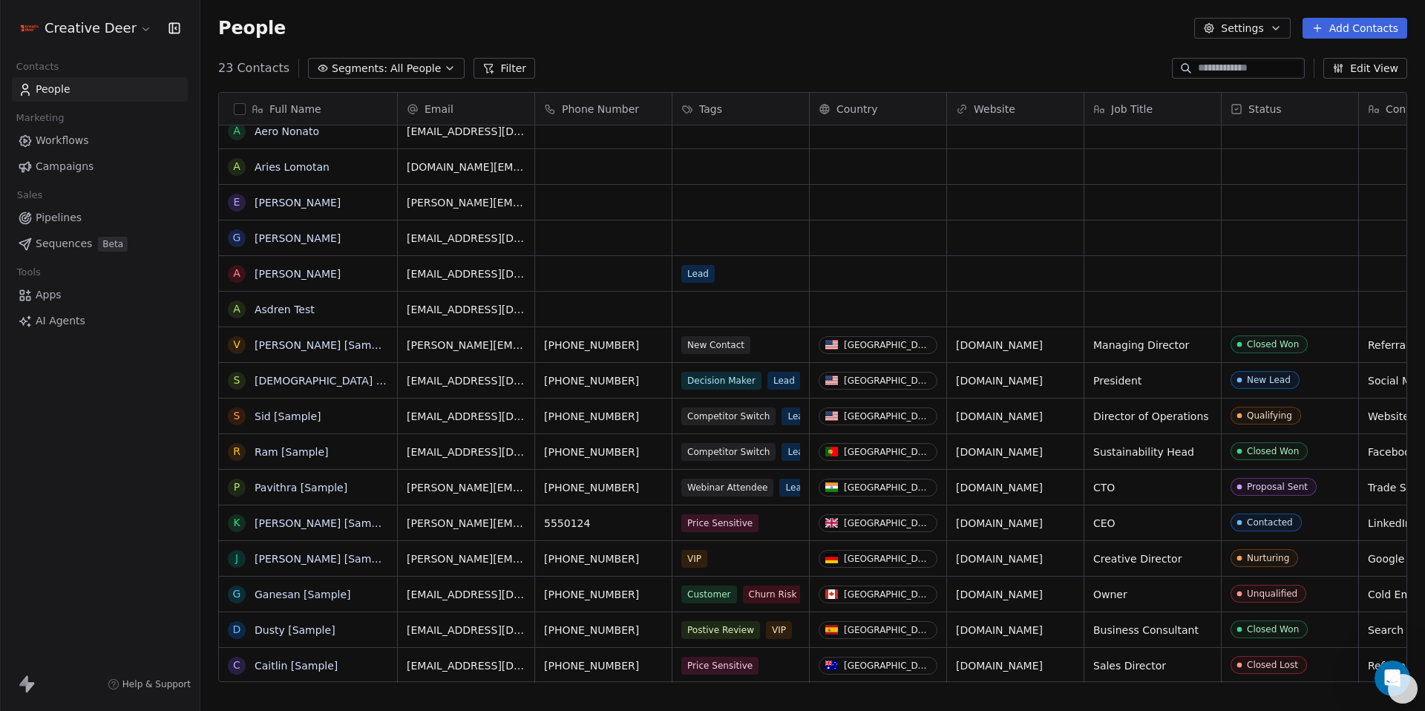
click at [241, 114] on button "button" at bounding box center [240, 109] width 12 height 12
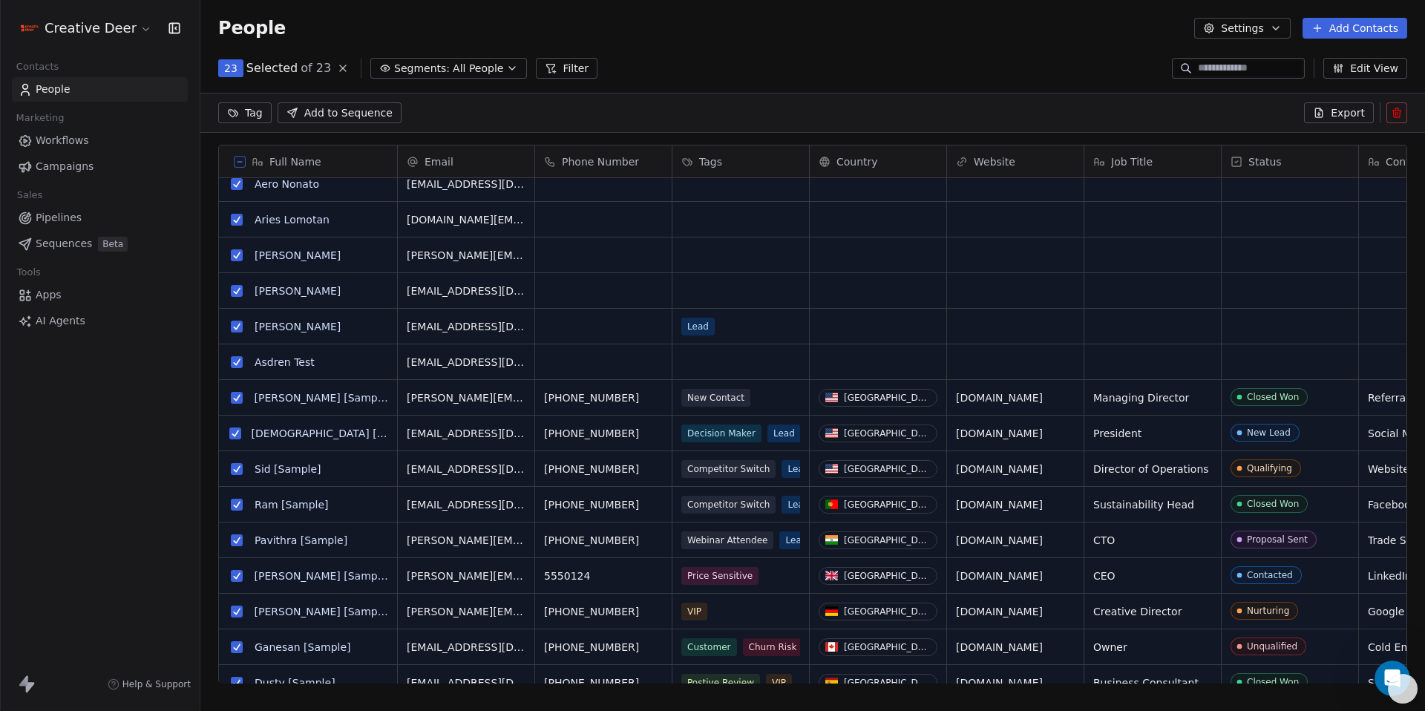
scroll to position [563, 1214]
click at [235, 187] on button "grid" at bounding box center [237, 184] width 12 height 12
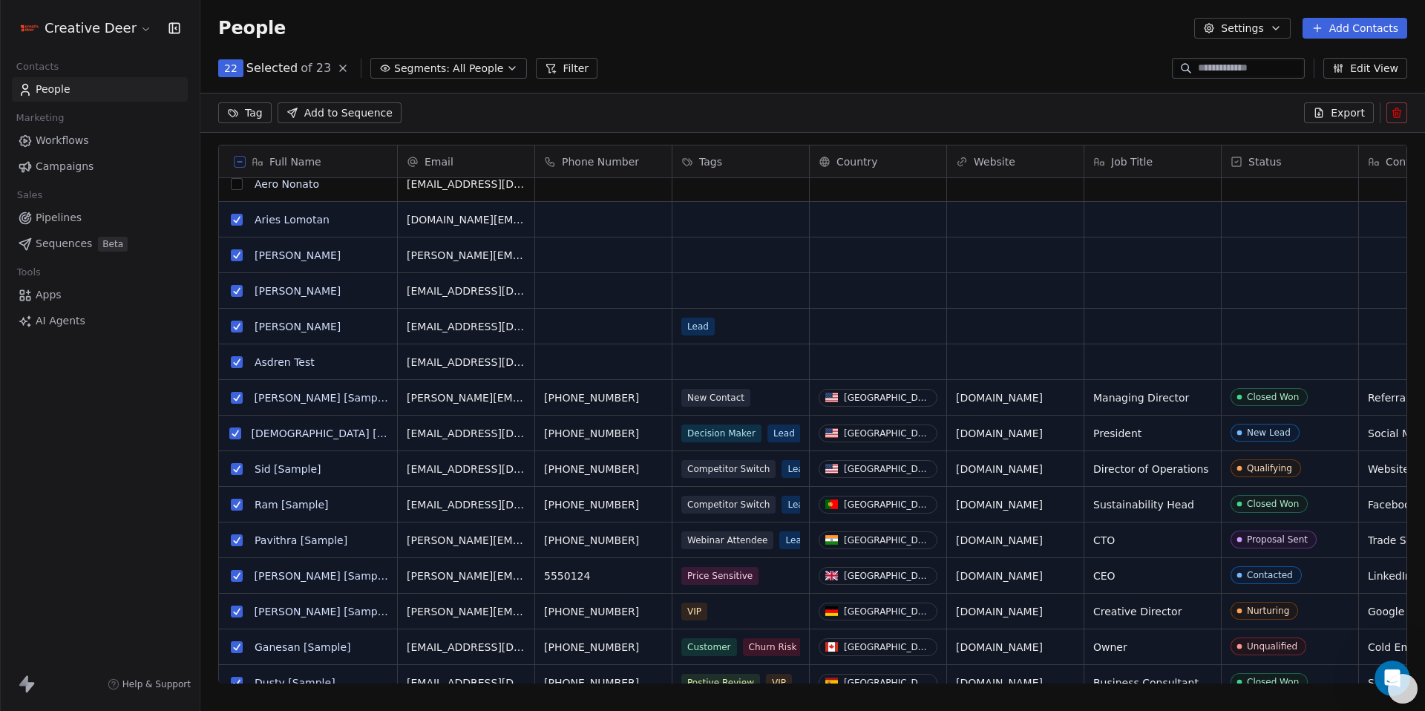
click at [239, 167] on div "Full Name" at bounding box center [306, 161] width 157 height 15
click at [239, 167] on html "Creative Deer Contacts People Marketing Workflows Campaigns Sales Pipelines Seq…" at bounding box center [712, 355] width 1425 height 711
click at [240, 161] on icon at bounding box center [239, 161] width 7 height 7
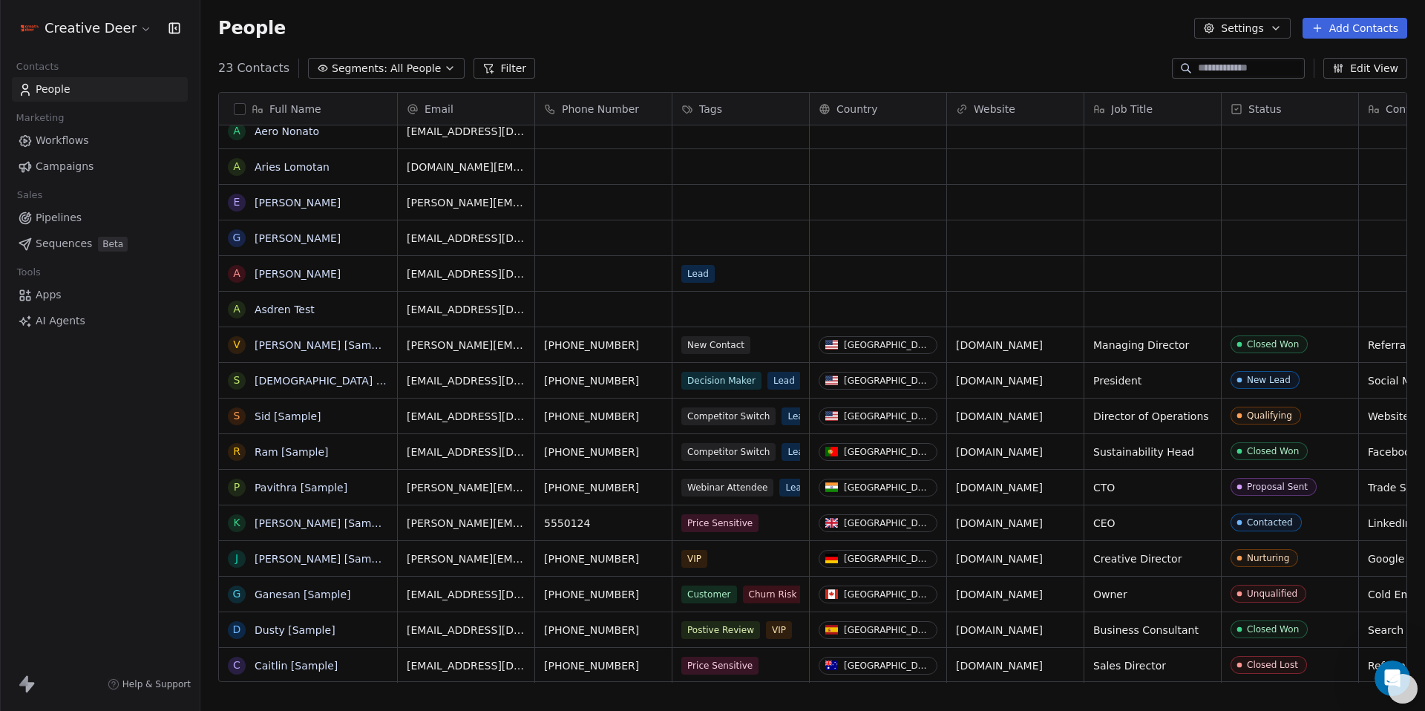
scroll to position [615, 1214]
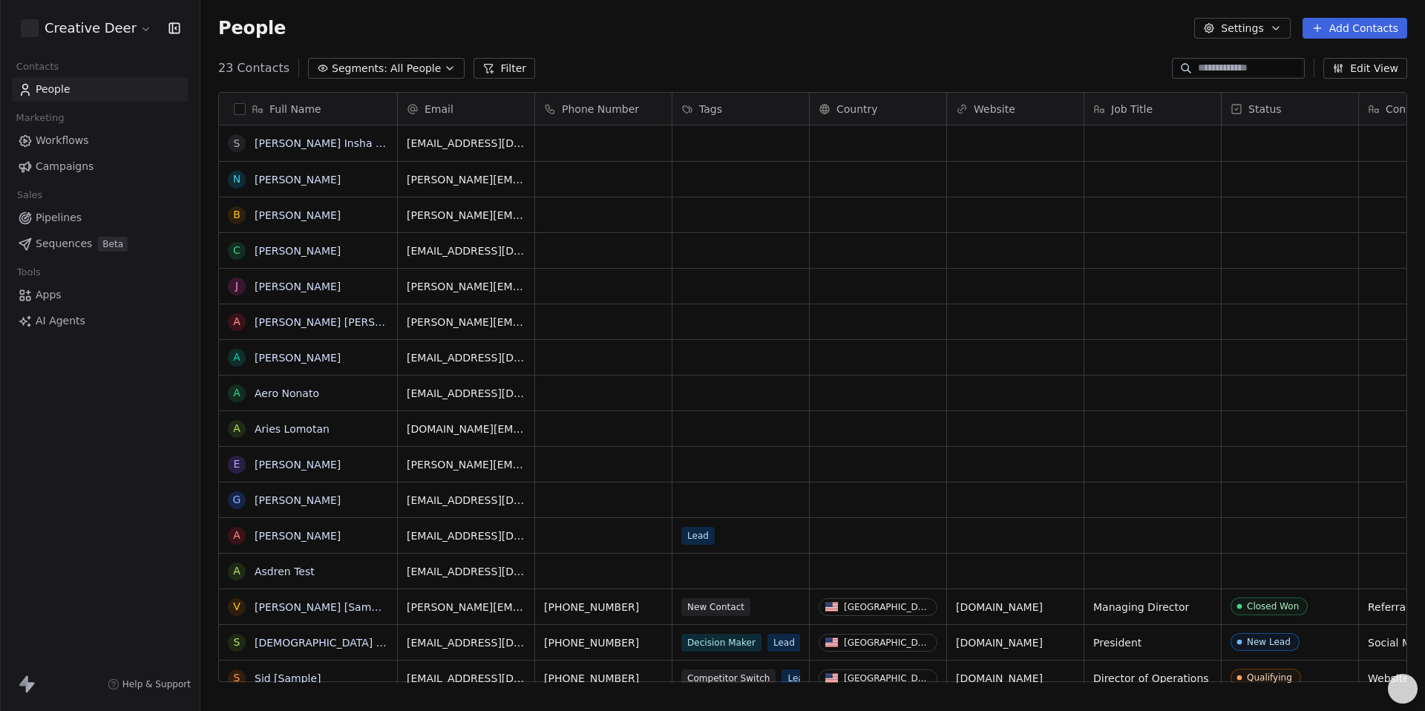
scroll to position [615, 1214]
click at [50, 128] on span "Marketing" at bounding box center [40, 118] width 61 height 22
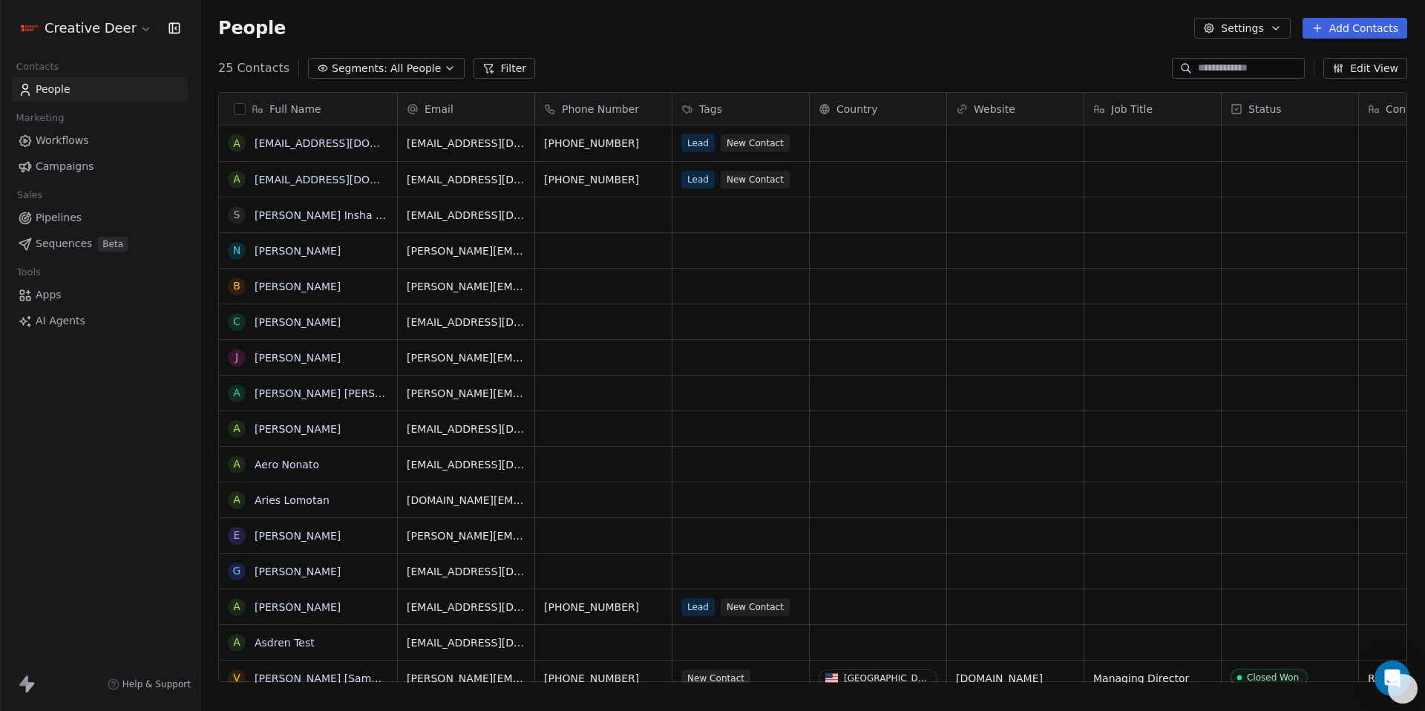
click at [34, 146] on link "Workflows" at bounding box center [100, 140] width 176 height 24
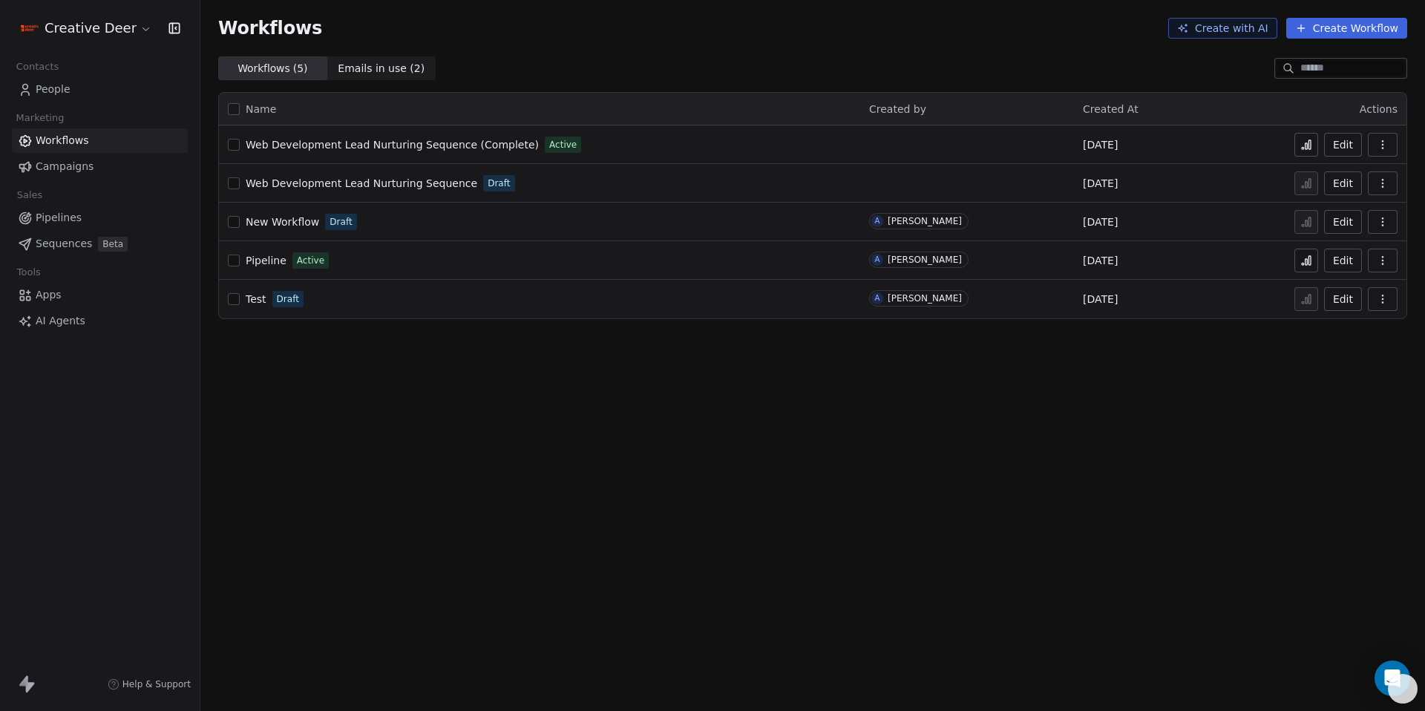
click at [394, 144] on span "Web Development Lead Nurturing Sequence (Complete)" at bounding box center [392, 145] width 293 height 12
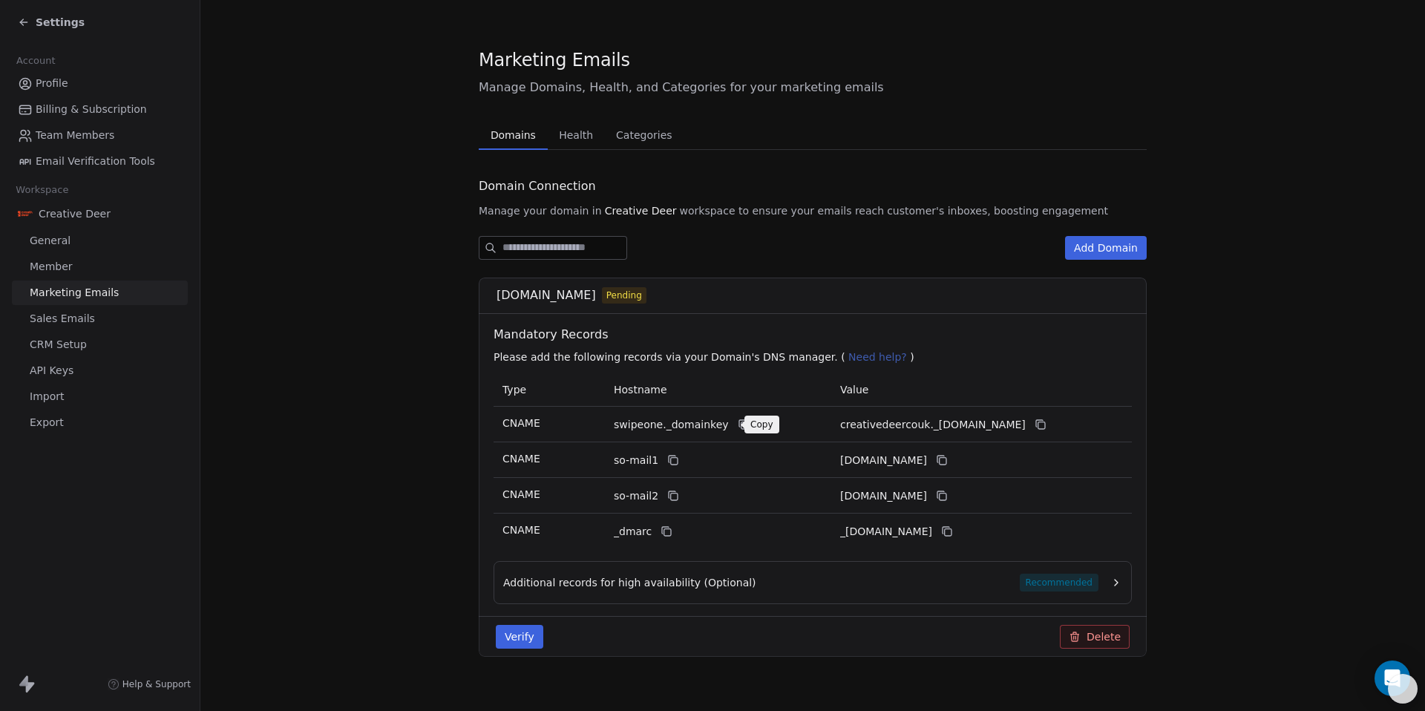
click at [738, 425] on icon at bounding box center [744, 425] width 12 height 12
click at [1047, 429] on icon at bounding box center [1041, 425] width 12 height 12
click at [671, 459] on icon at bounding box center [674, 461] width 7 height 7
click at [946, 464] on icon at bounding box center [943, 461] width 7 height 7
click at [666, 503] on button at bounding box center [673, 496] width 18 height 18
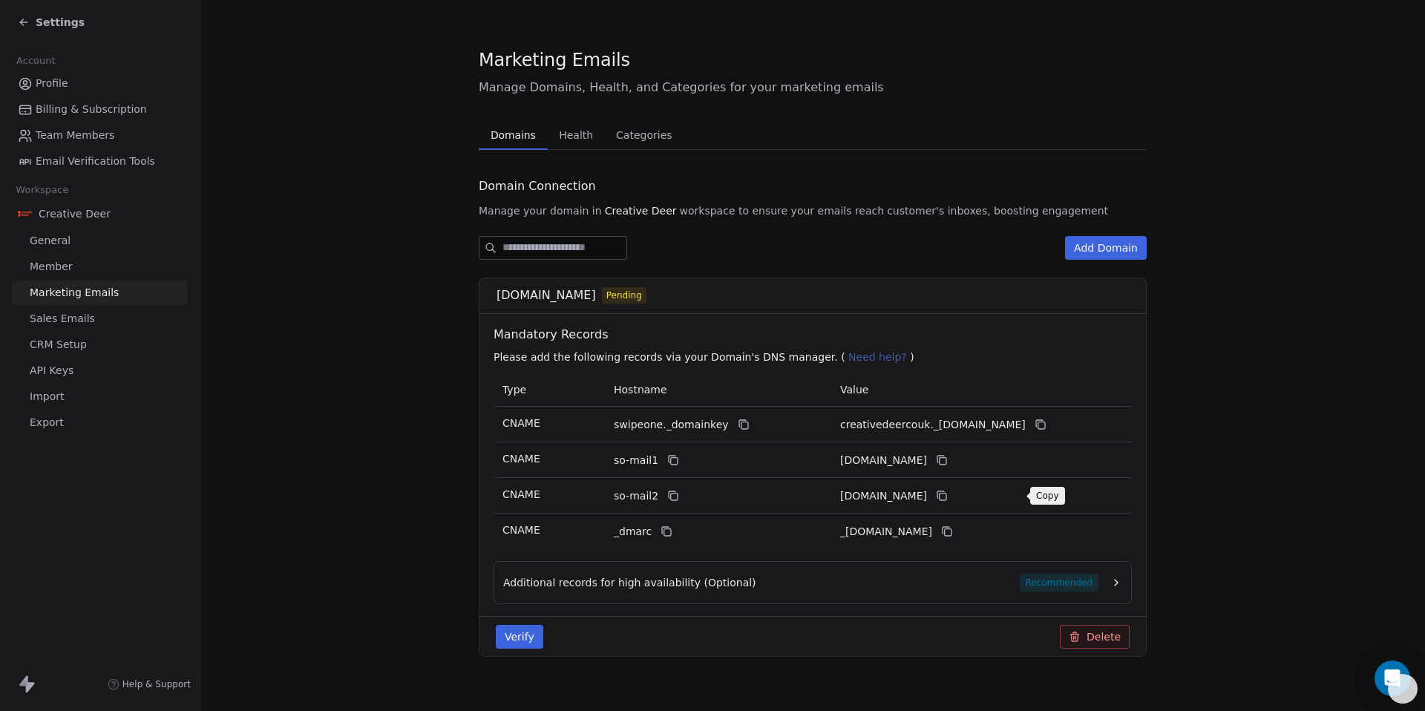
click at [948, 501] on icon at bounding box center [942, 496] width 12 height 12
click at [661, 537] on icon at bounding box center [667, 532] width 12 height 12
click at [956, 539] on button at bounding box center [947, 532] width 18 height 18
click at [664, 535] on icon at bounding box center [667, 532] width 7 height 7
click at [953, 531] on icon at bounding box center [947, 532] width 12 height 12
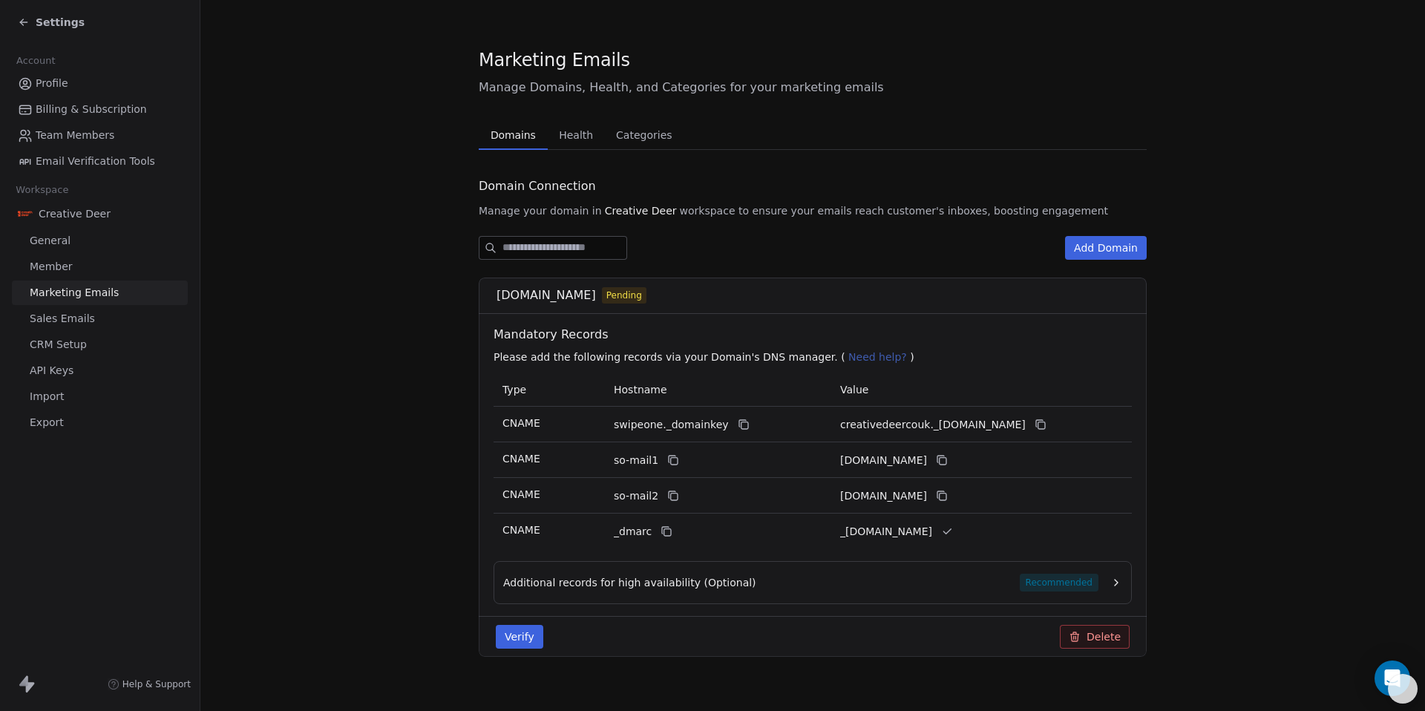
click at [1014, 574] on div "Additional records for high availability (Optional) Recommended" at bounding box center [800, 583] width 595 height 18
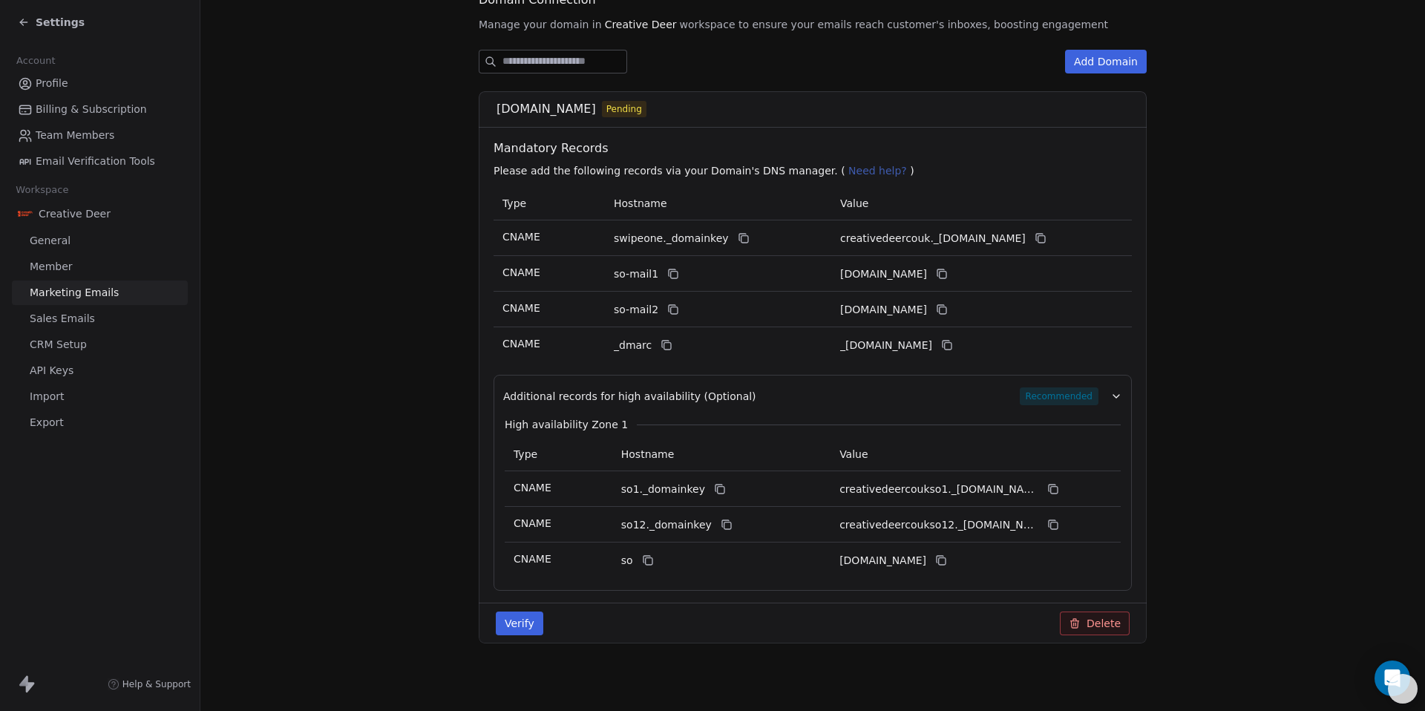
scroll to position [190, 0]
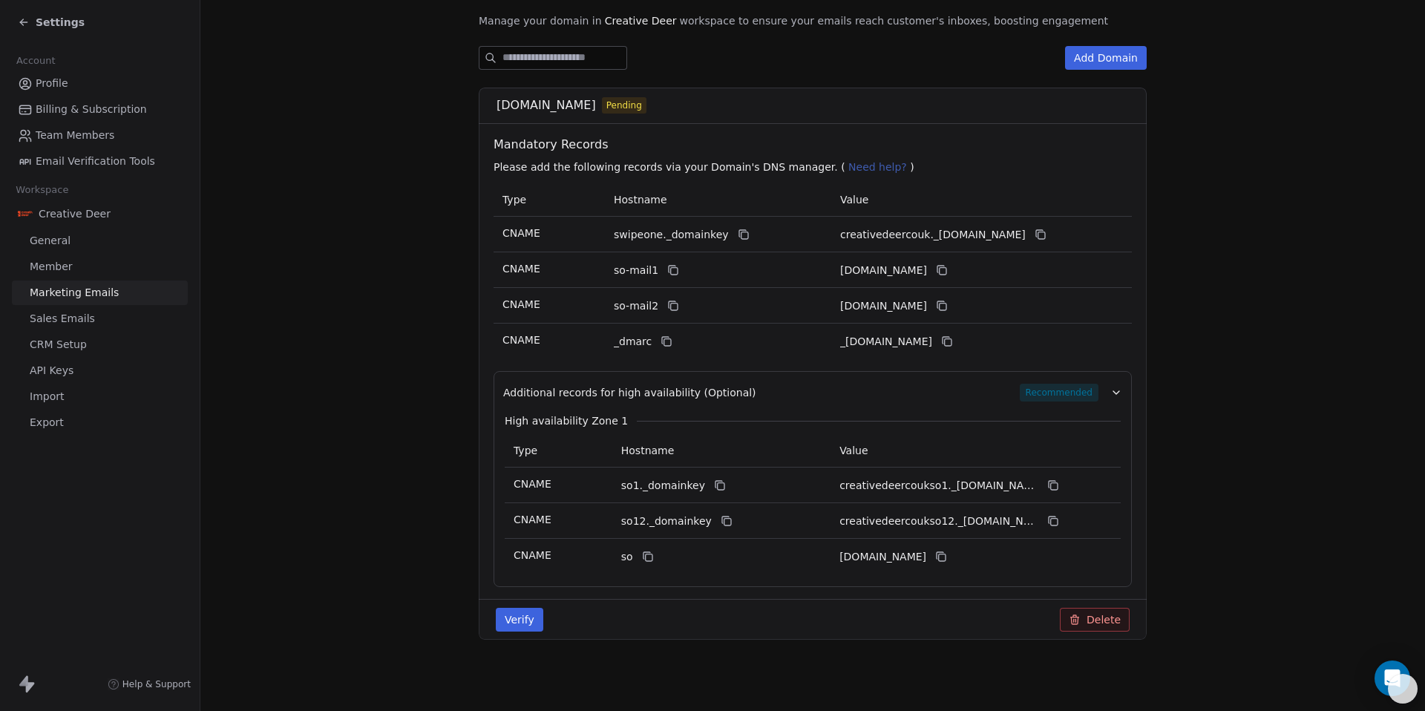
click at [496, 626] on button "Verify" at bounding box center [520, 620] width 48 height 24
click at [535, 623] on button "Verify" at bounding box center [520, 620] width 48 height 24
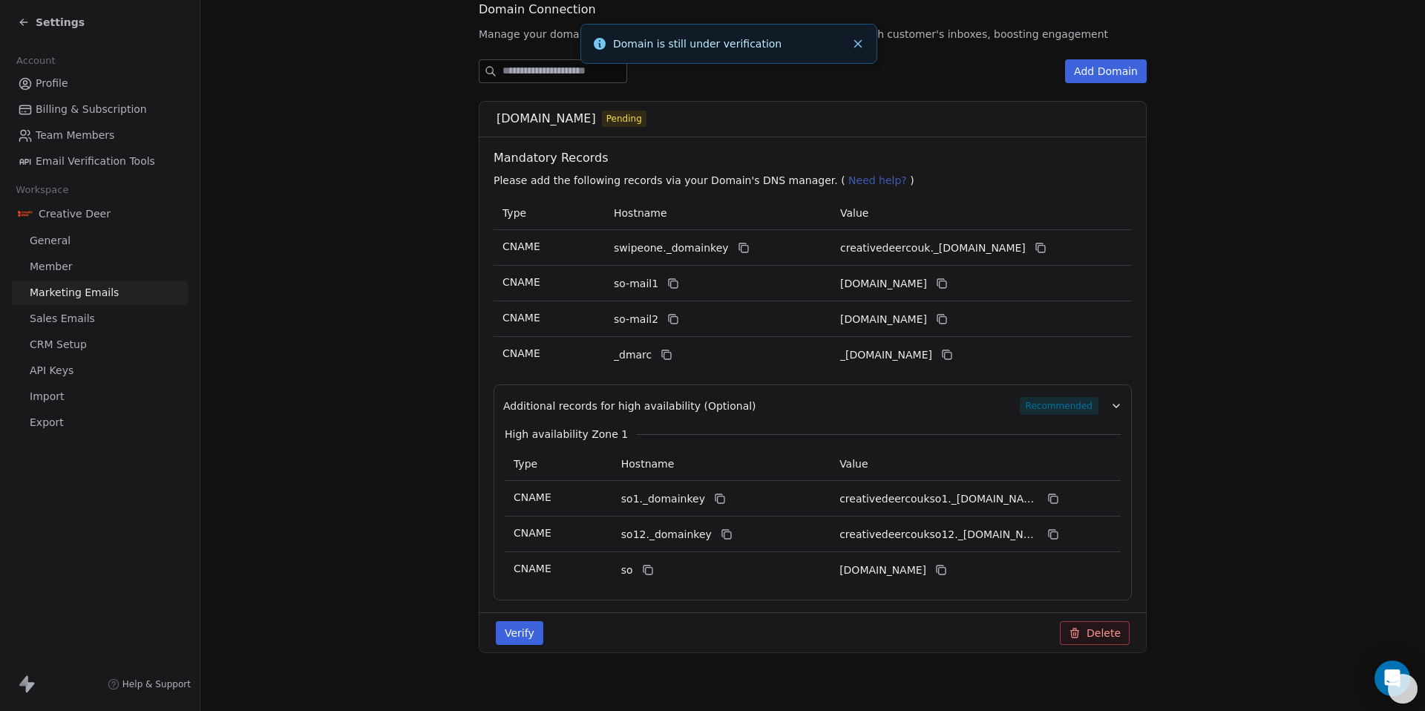
scroll to position [0, 0]
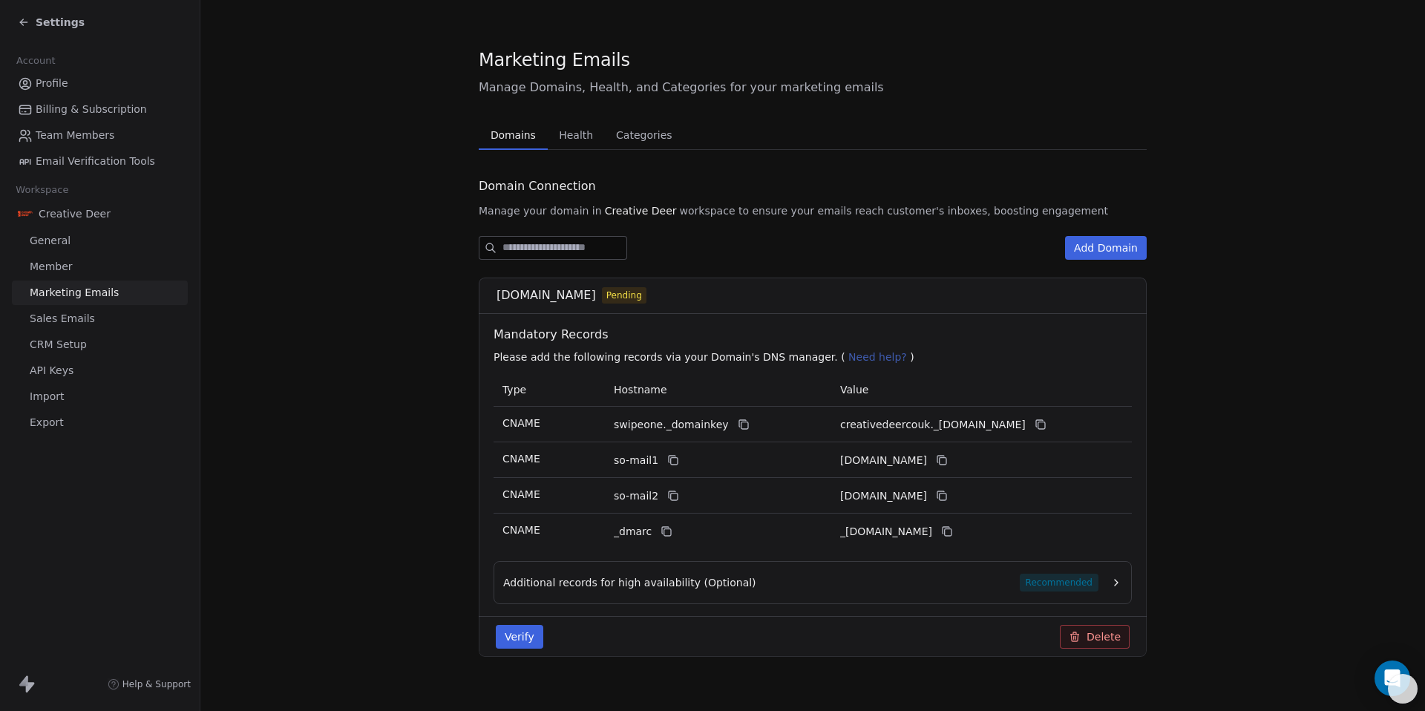
click at [849, 359] on span "Need help?" at bounding box center [877, 357] width 59 height 12
click at [848, 357] on span "Need help?" at bounding box center [877, 357] width 59 height 12
click at [563, 356] on p "Please add the following records via your Domain's DNS manager. ( Need help? )" at bounding box center [816, 357] width 644 height 15
drag, startPoint x: 776, startPoint y: 351, endPoint x: 826, endPoint y: 353, distance: 49.8
click at [805, 353] on p "Please add the following records via your Domain's DNS manager. ( Need help? )" at bounding box center [816, 357] width 644 height 15
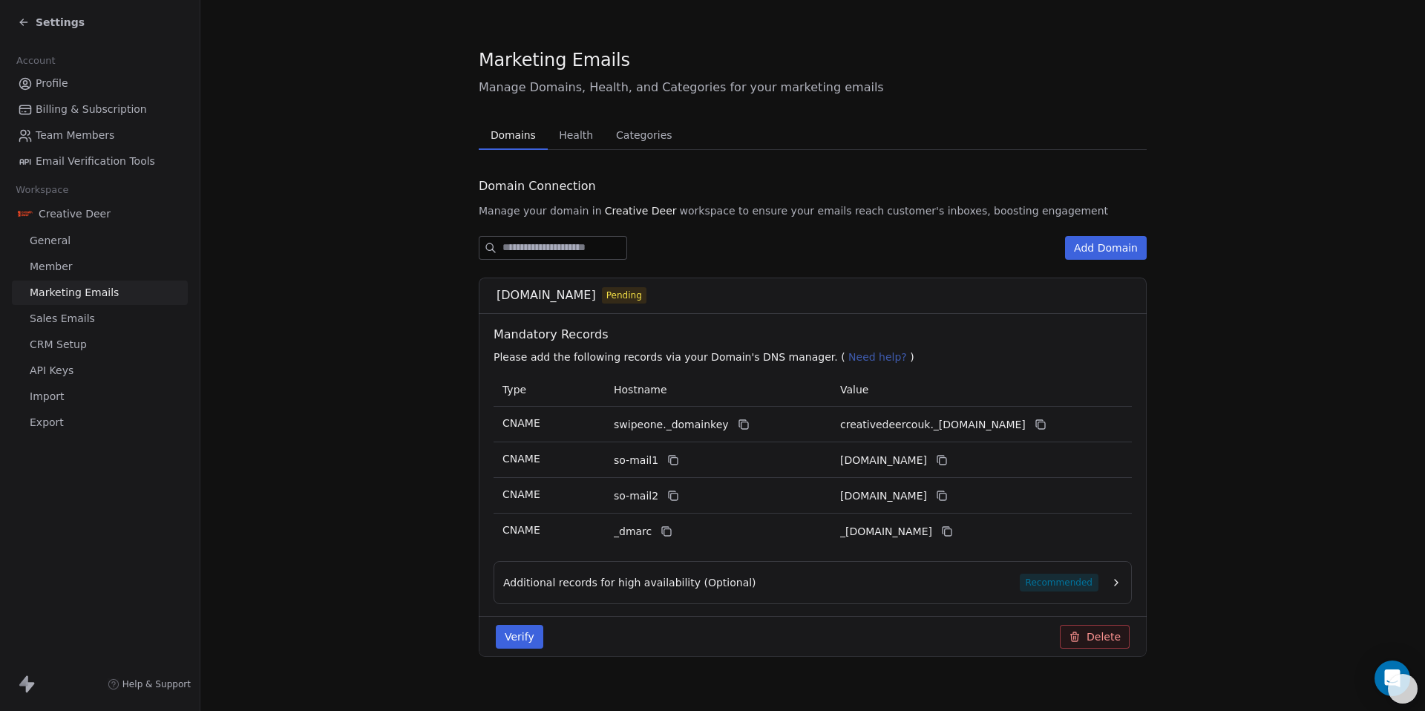
click at [848, 354] on span "Need help?" at bounding box center [877, 357] width 59 height 12
drag, startPoint x: 842, startPoint y: 358, endPoint x: 852, endPoint y: 364, distance: 11.3
click at [848, 360] on span "Need help?" at bounding box center [877, 357] width 59 height 12
click at [853, 364] on p "Please add the following records via your Domain's DNS manager. ( Need help? )" at bounding box center [816, 357] width 644 height 15
click at [852, 364] on p "Please add the following records via your Domain's DNS manager. ( Need help? )" at bounding box center [816, 357] width 644 height 15
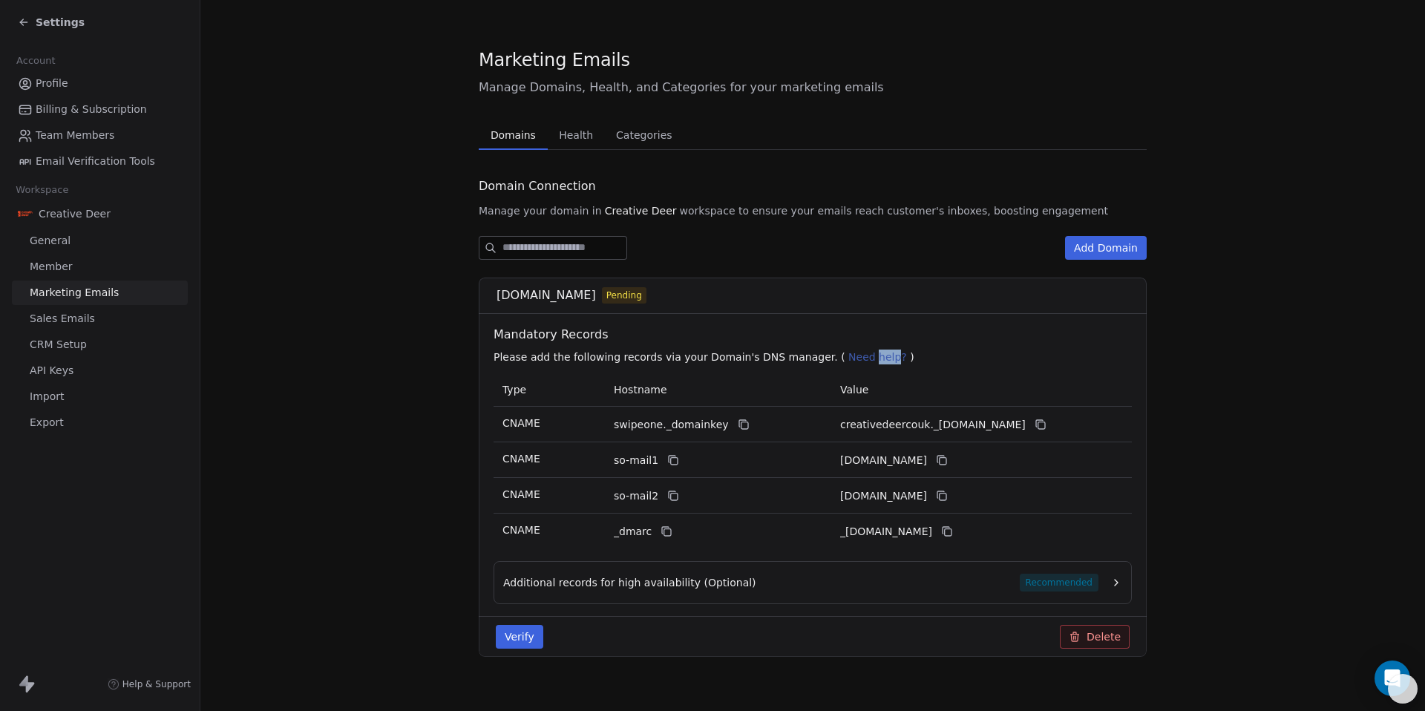
click at [851, 363] on p "Please add the following records via your Domain's DNS manager. ( Need help? )" at bounding box center [816, 357] width 644 height 15
click at [850, 362] on span "Need help?" at bounding box center [877, 357] width 59 height 12
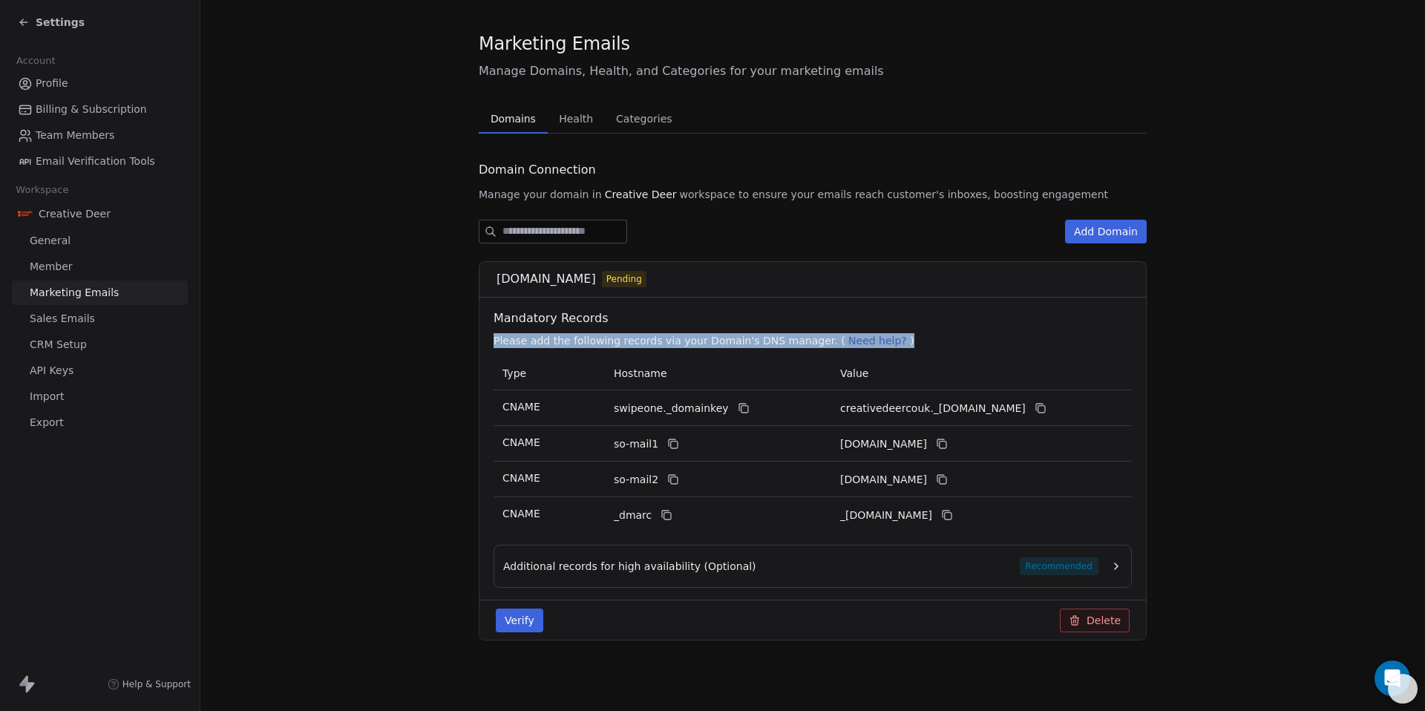
scroll to position [17, 0]
click at [543, 135] on div "Domains Domains Health Health Categories Categories Domain Connection Manage yo…" at bounding box center [813, 383] width 668 height 560
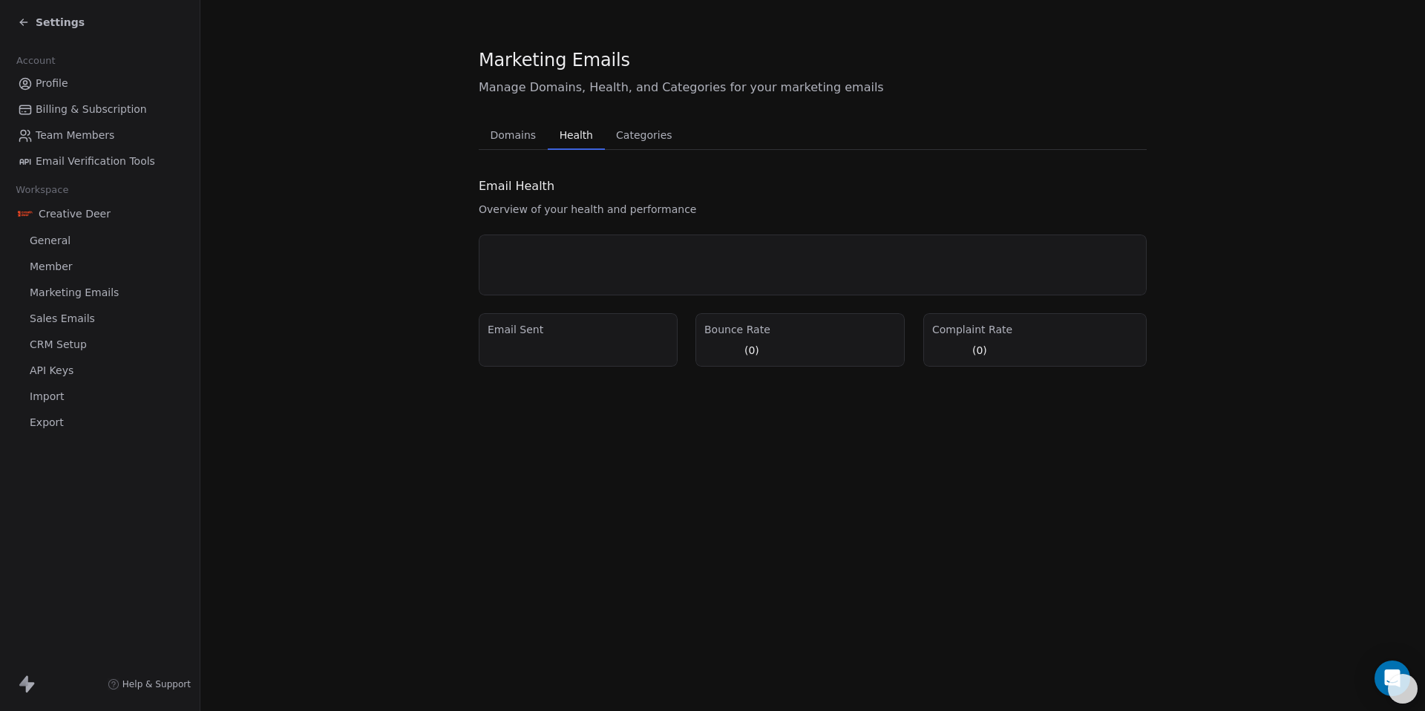
click at [574, 113] on div "Marketing Emails Manage Domains, Health, and Categories for your marketing emai…" at bounding box center [813, 207] width 668 height 319
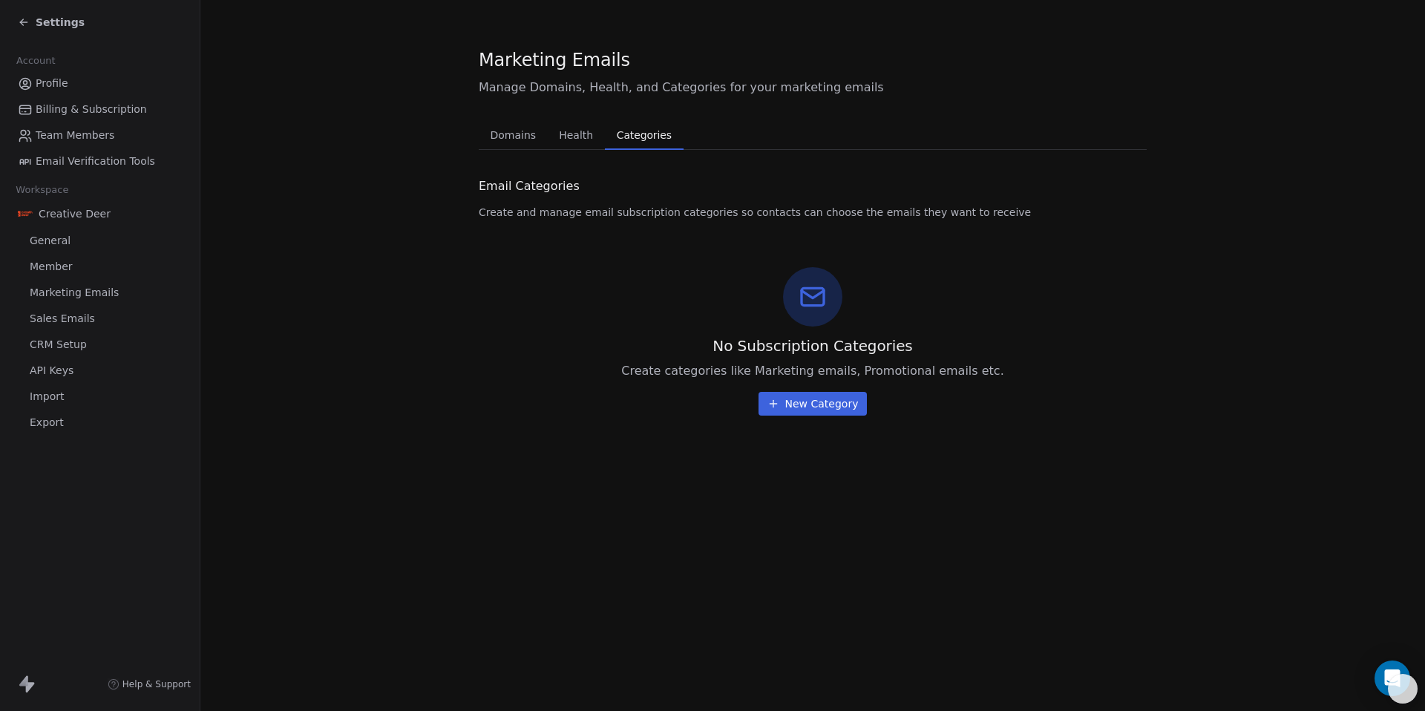
click at [611, 131] on span "Categories" at bounding box center [644, 135] width 67 height 21
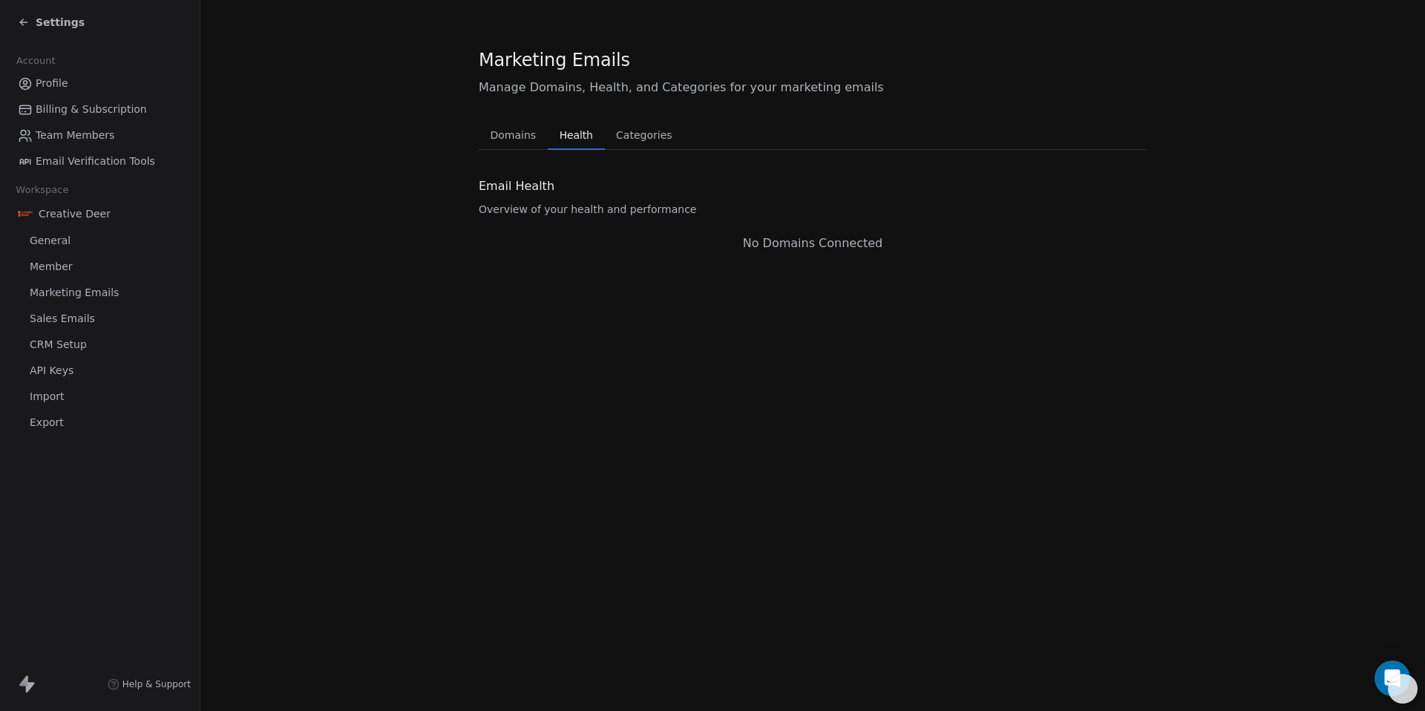
click at [554, 138] on span "Health" at bounding box center [576, 135] width 45 height 21
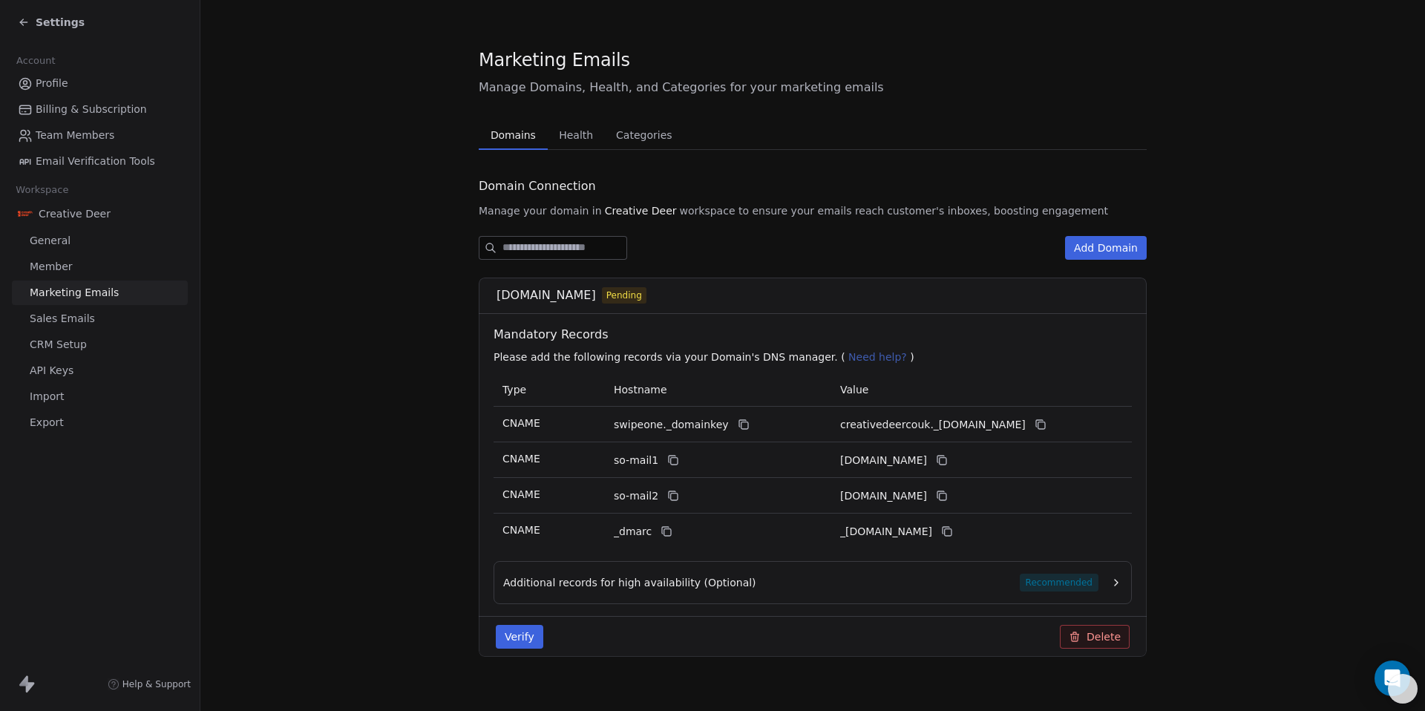
click at [508, 143] on span "Domains" at bounding box center [513, 135] width 57 height 21
click at [664, 528] on icon at bounding box center [667, 532] width 12 height 12
click at [953, 532] on icon at bounding box center [947, 532] width 12 height 12
click at [509, 644] on button "Verify" at bounding box center [520, 637] width 48 height 24
click at [699, 588] on span "Additional records for high availability (Optional)" at bounding box center [629, 582] width 253 height 15
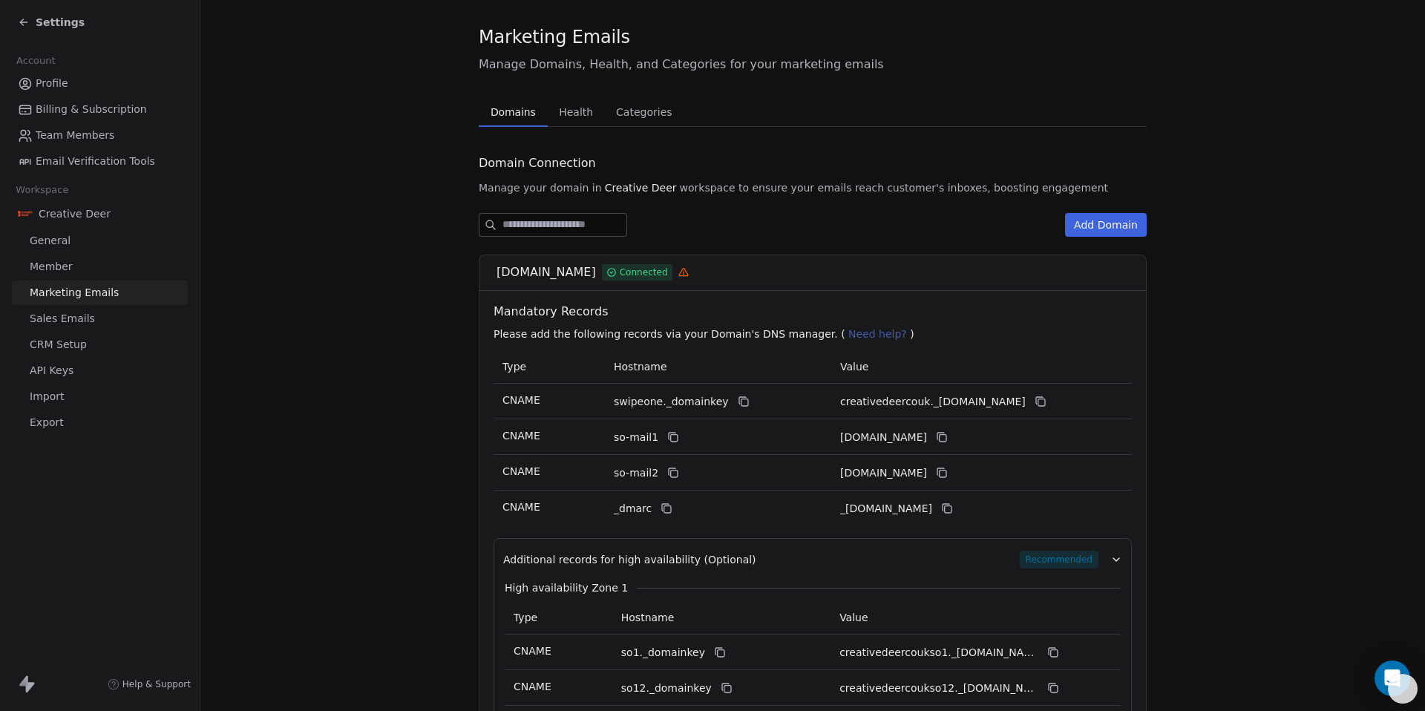
scroll to position [85, 0]
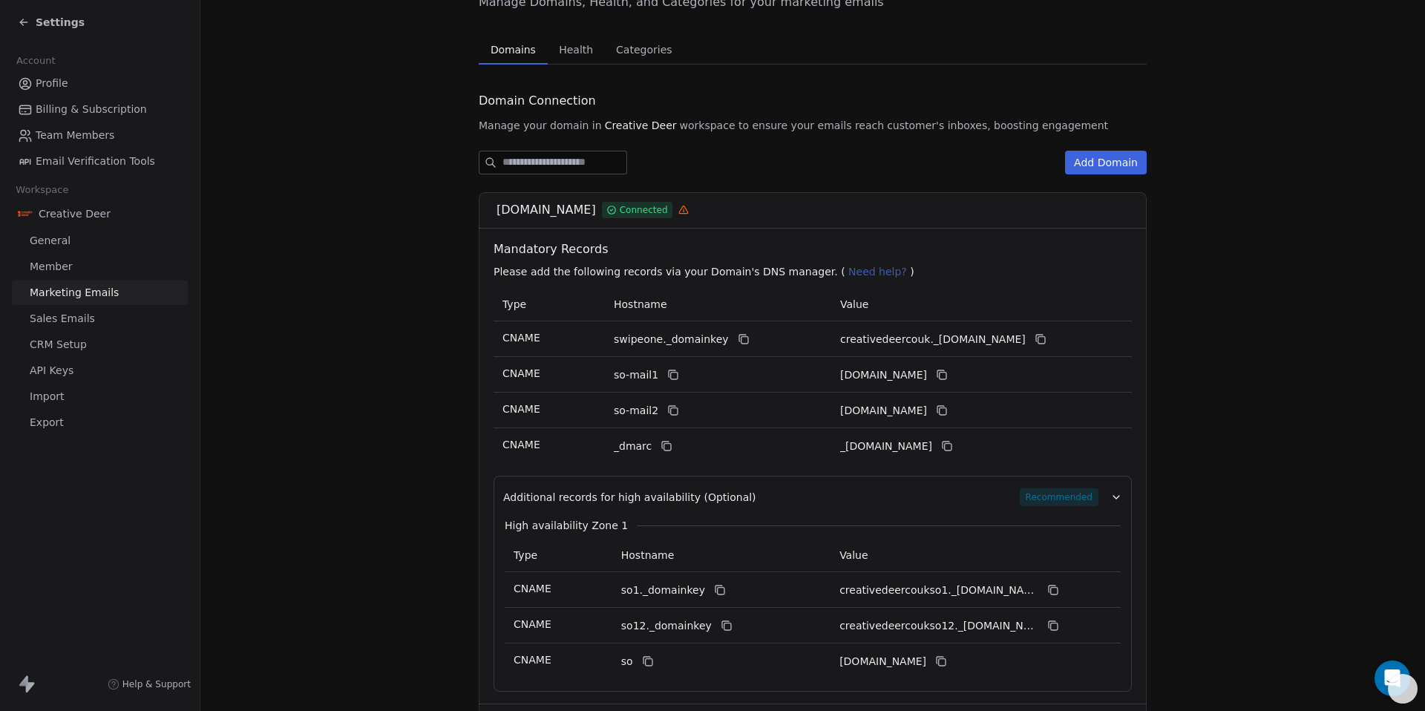
click at [65, 22] on span "Settings" at bounding box center [60, 22] width 49 height 15
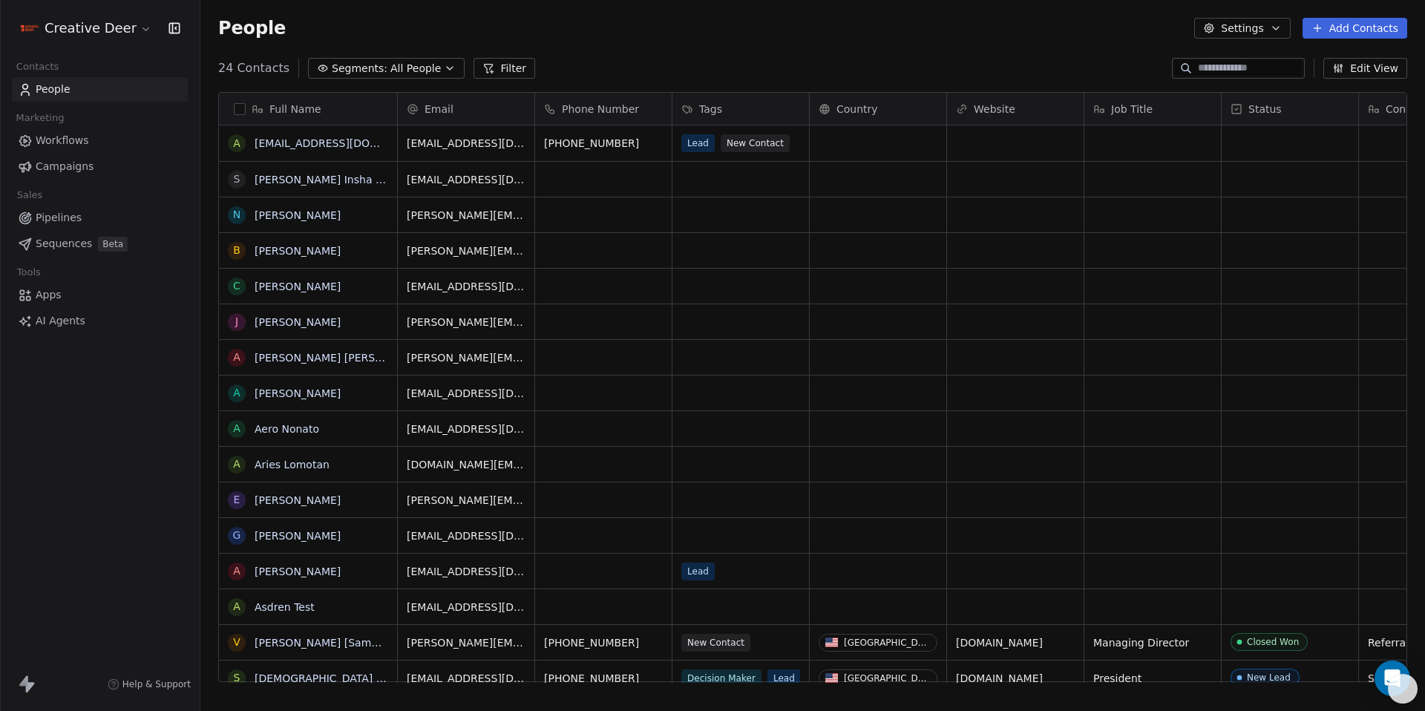
scroll to position [615, 1214]
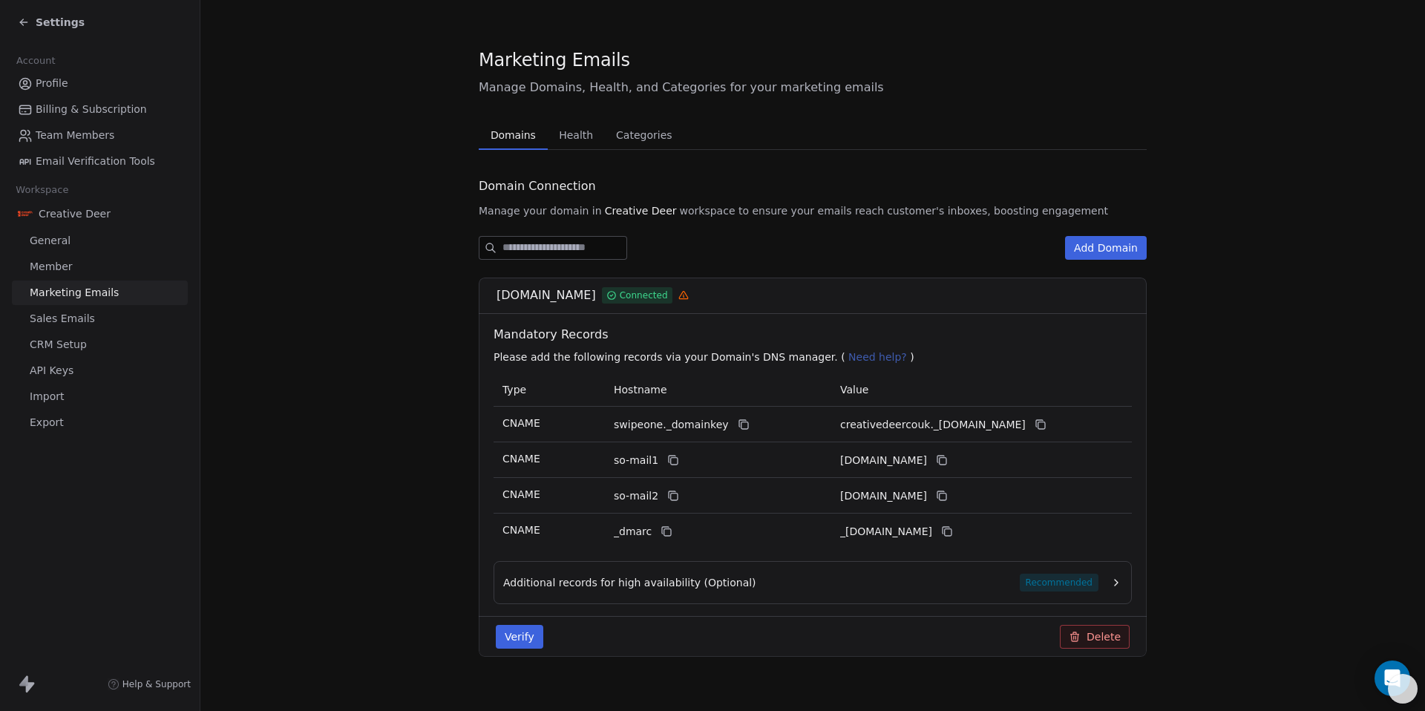
click at [48, 30] on div "Settings" at bounding box center [103, 22] width 170 height 21
click at [49, 27] on span "Settings" at bounding box center [60, 22] width 49 height 15
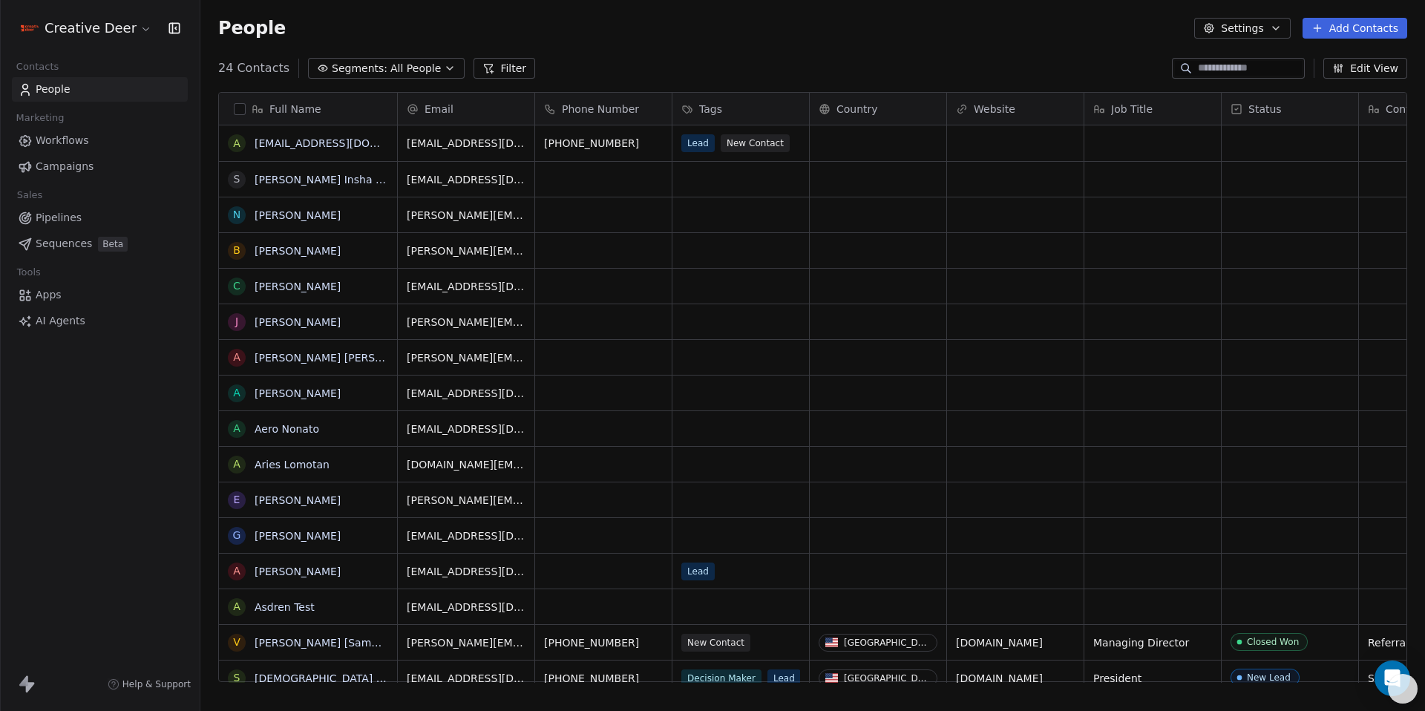
scroll to position [615, 1214]
click at [45, 131] on link "Workflows" at bounding box center [100, 140] width 176 height 24
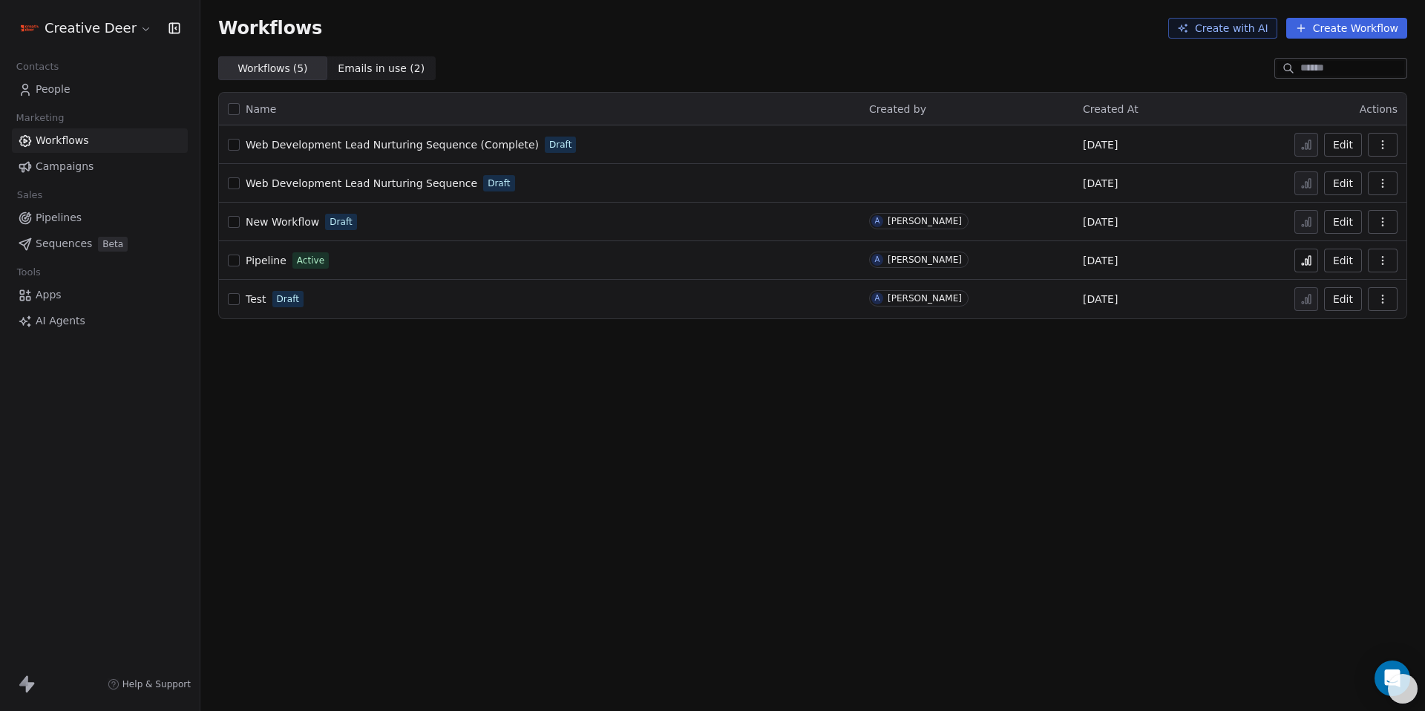
click at [439, 145] on span "Web Development Lead Nurturing Sequence (Complete)" at bounding box center [392, 145] width 293 height 12
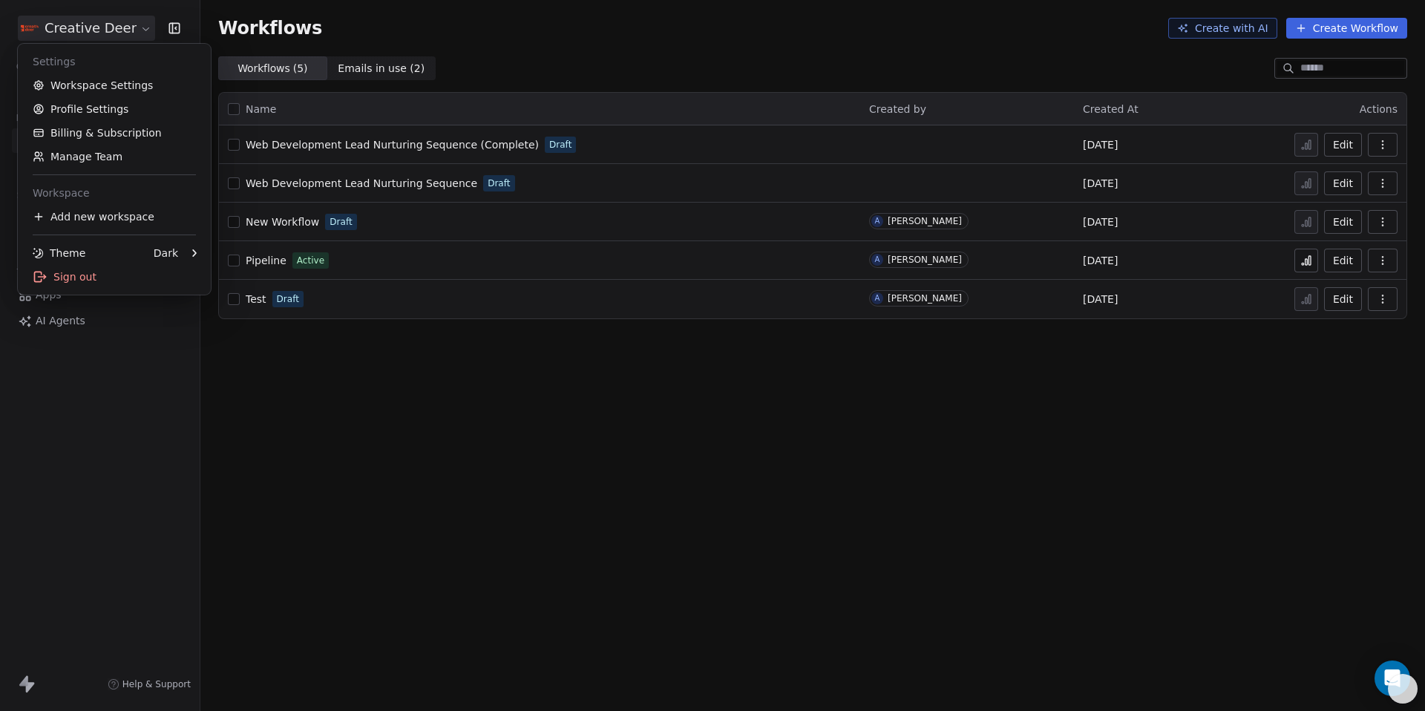
click at [119, 40] on html "Creative Deer Contacts People Marketing Workflows Campaigns Sales Pipelines Seq…" at bounding box center [712, 355] width 1425 height 711
click at [124, 86] on link "Workspace Settings" at bounding box center [114, 85] width 181 height 24
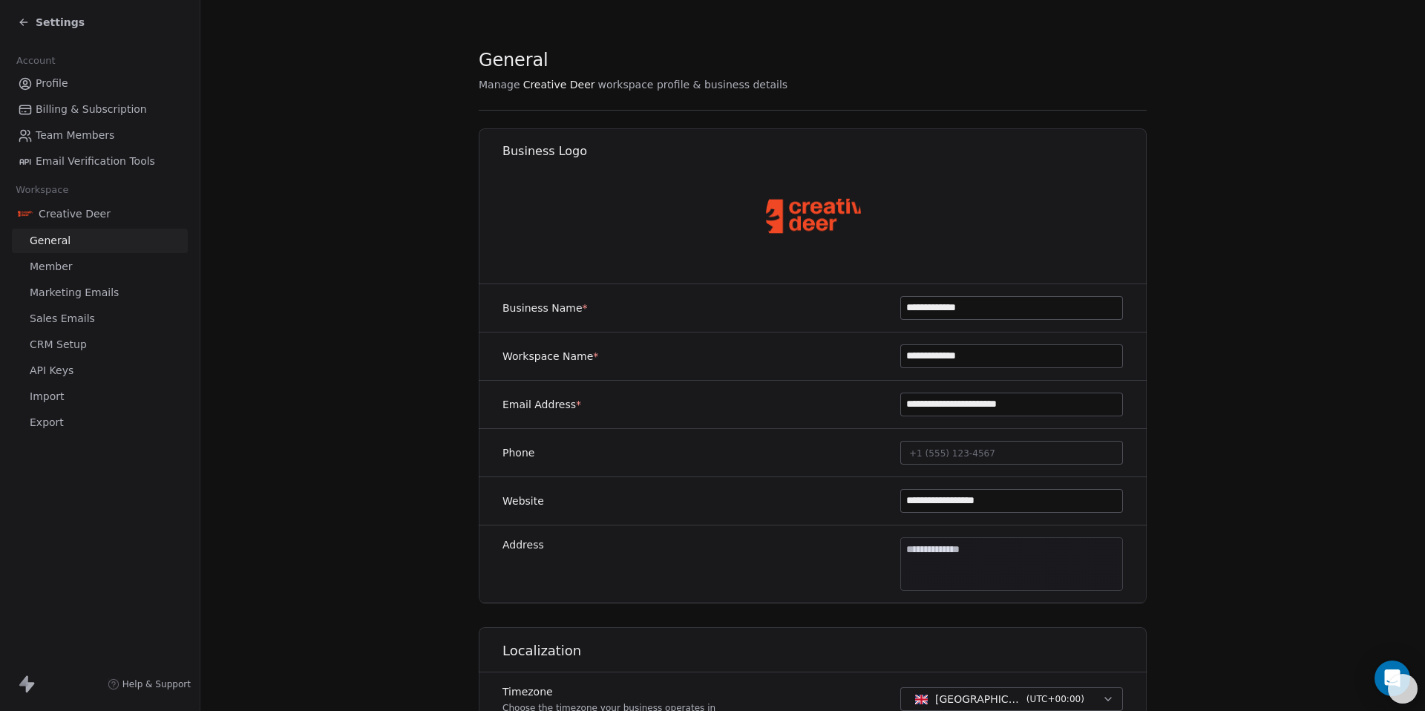
click at [91, 292] on span "Marketing Emails" at bounding box center [74, 293] width 89 height 16
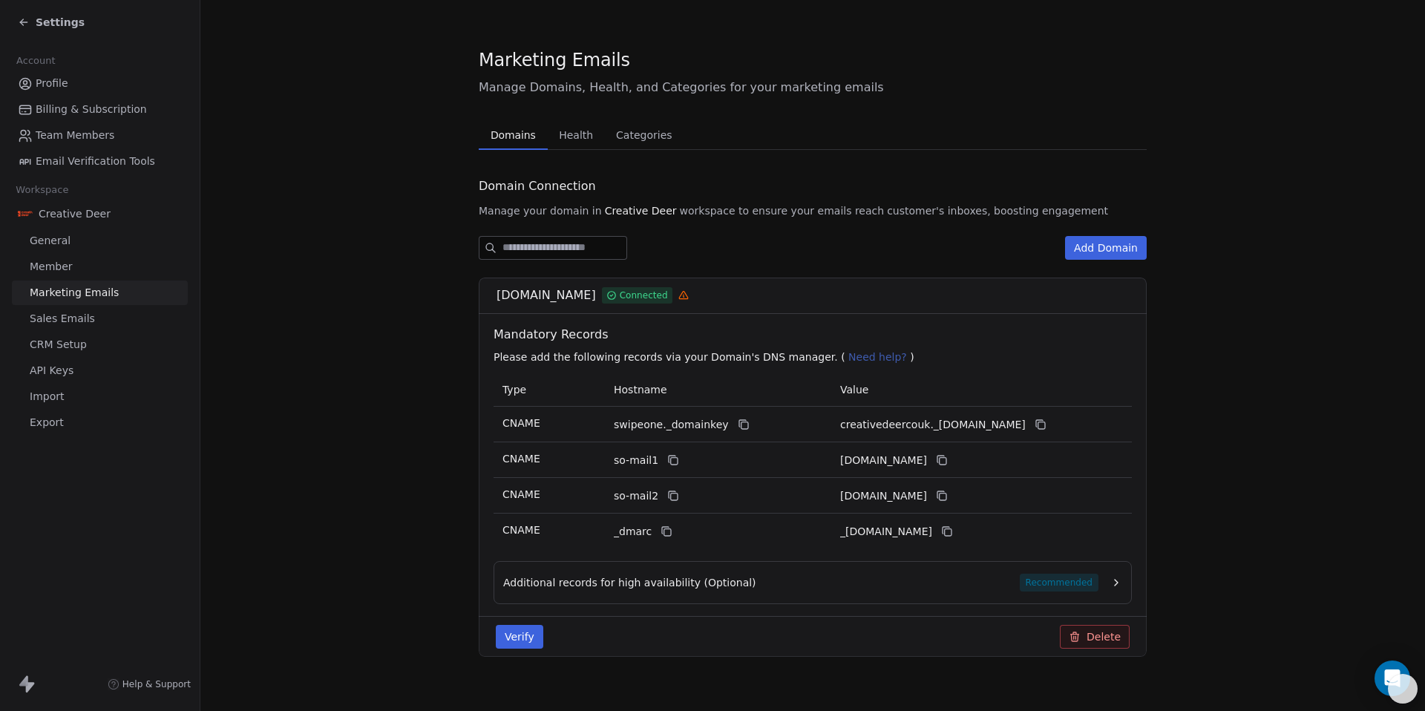
click at [78, 315] on span "Sales Emails" at bounding box center [62, 319] width 65 height 16
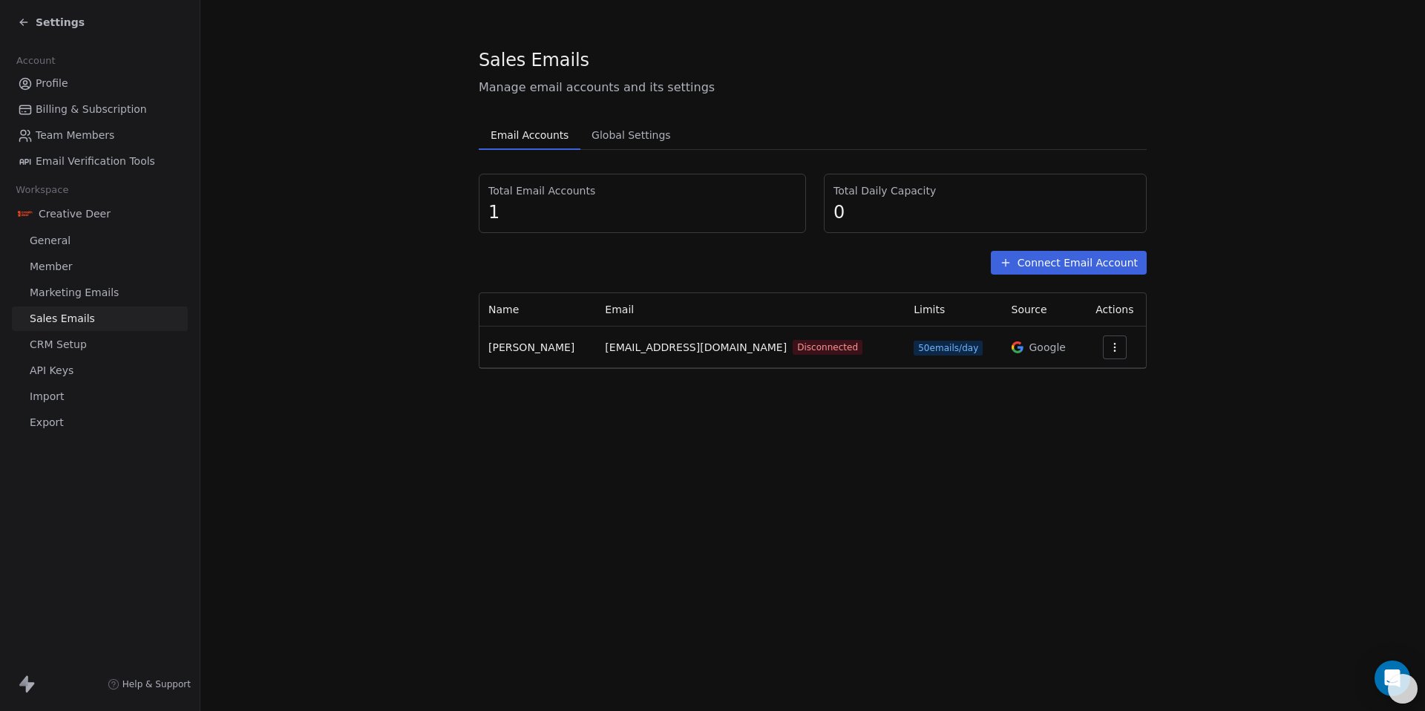
click at [1074, 261] on button "Connect Email Account" at bounding box center [1069, 263] width 156 height 24
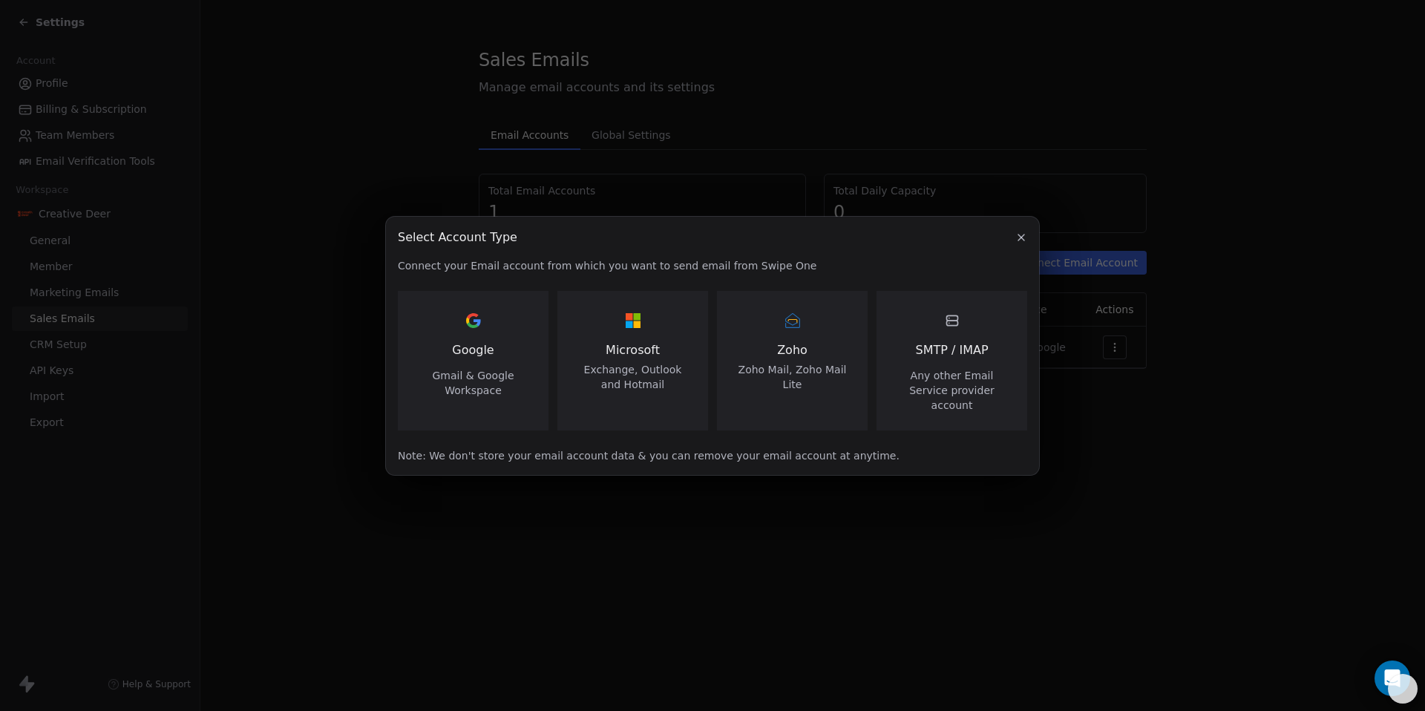
click at [1010, 246] on div "Select Account Type" at bounding box center [712, 238] width 629 height 18
click at [1024, 243] on icon "button" at bounding box center [1021, 238] width 12 height 12
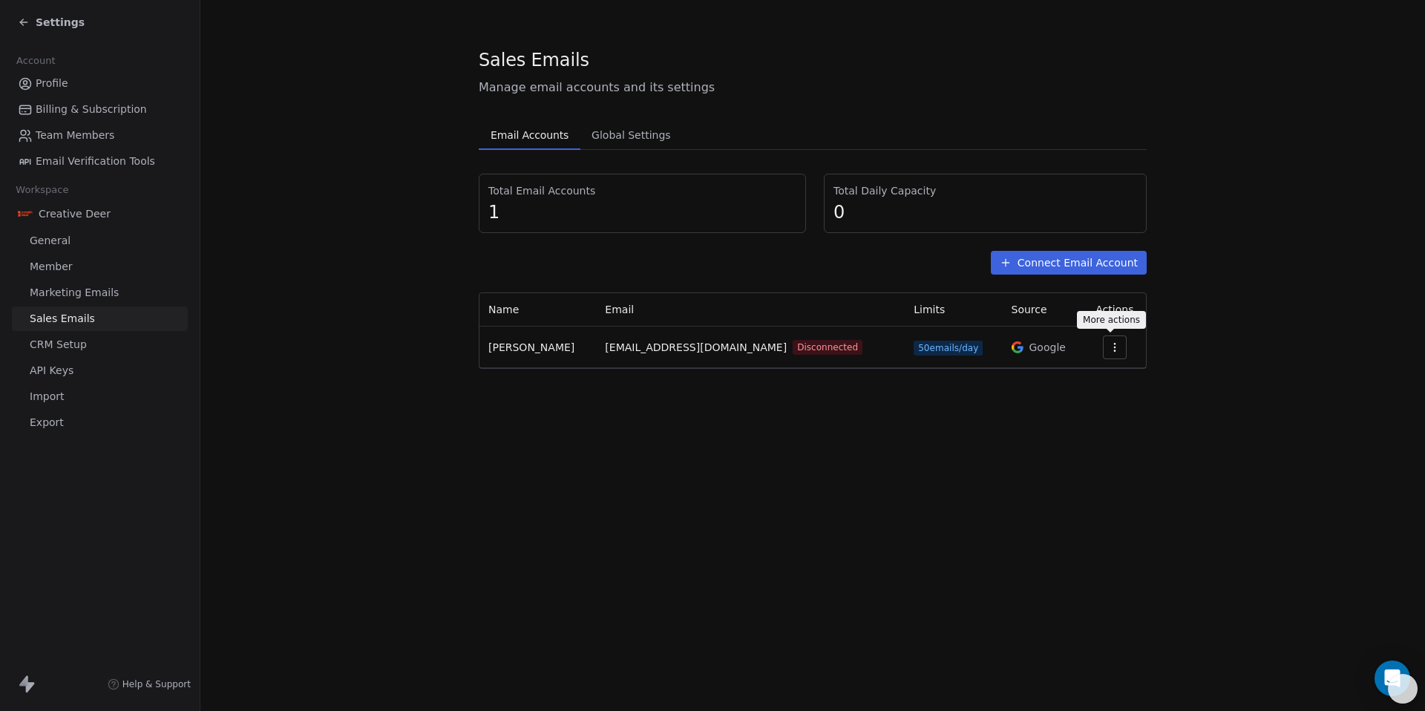
click at [1110, 342] on icon "button" at bounding box center [1115, 347] width 12 height 12
click at [1085, 383] on span "Reconnect" at bounding box center [1082, 381] width 55 height 16
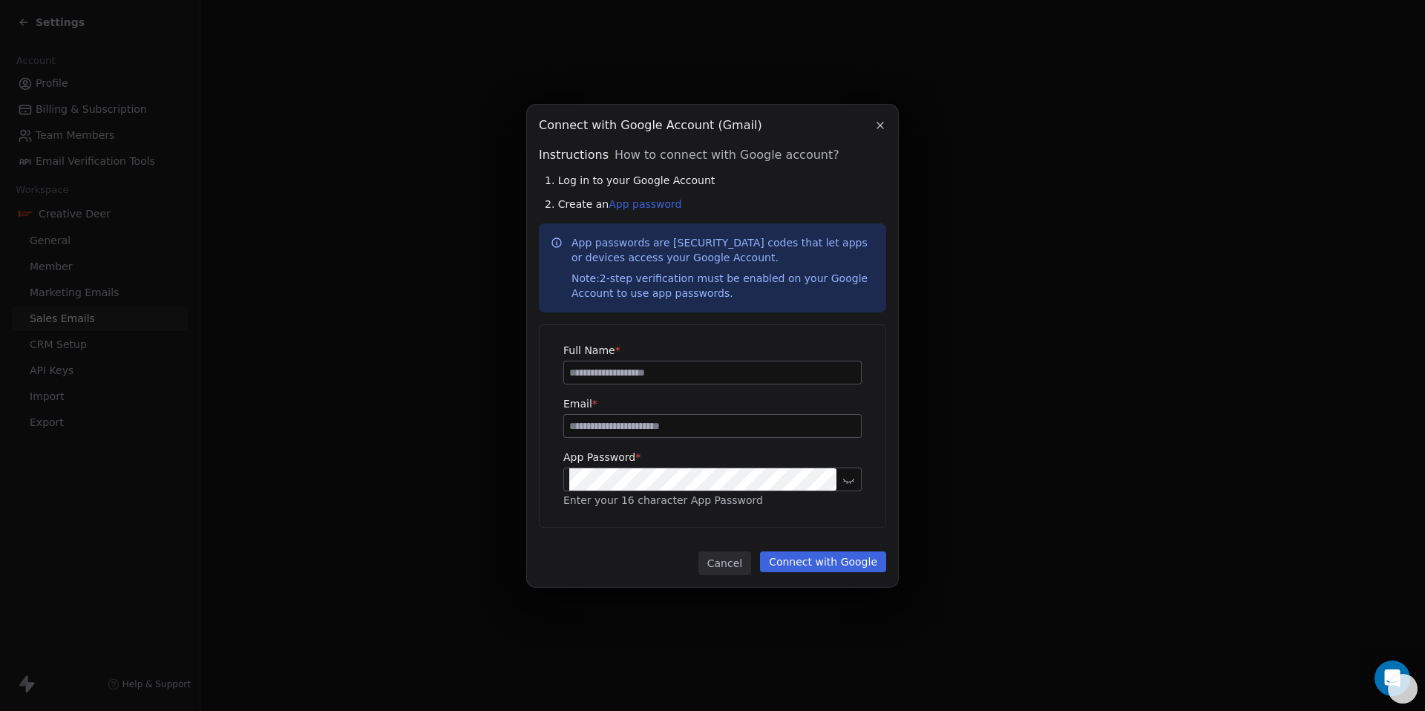
click at [877, 122] on icon "button" at bounding box center [880, 125] width 6 height 6
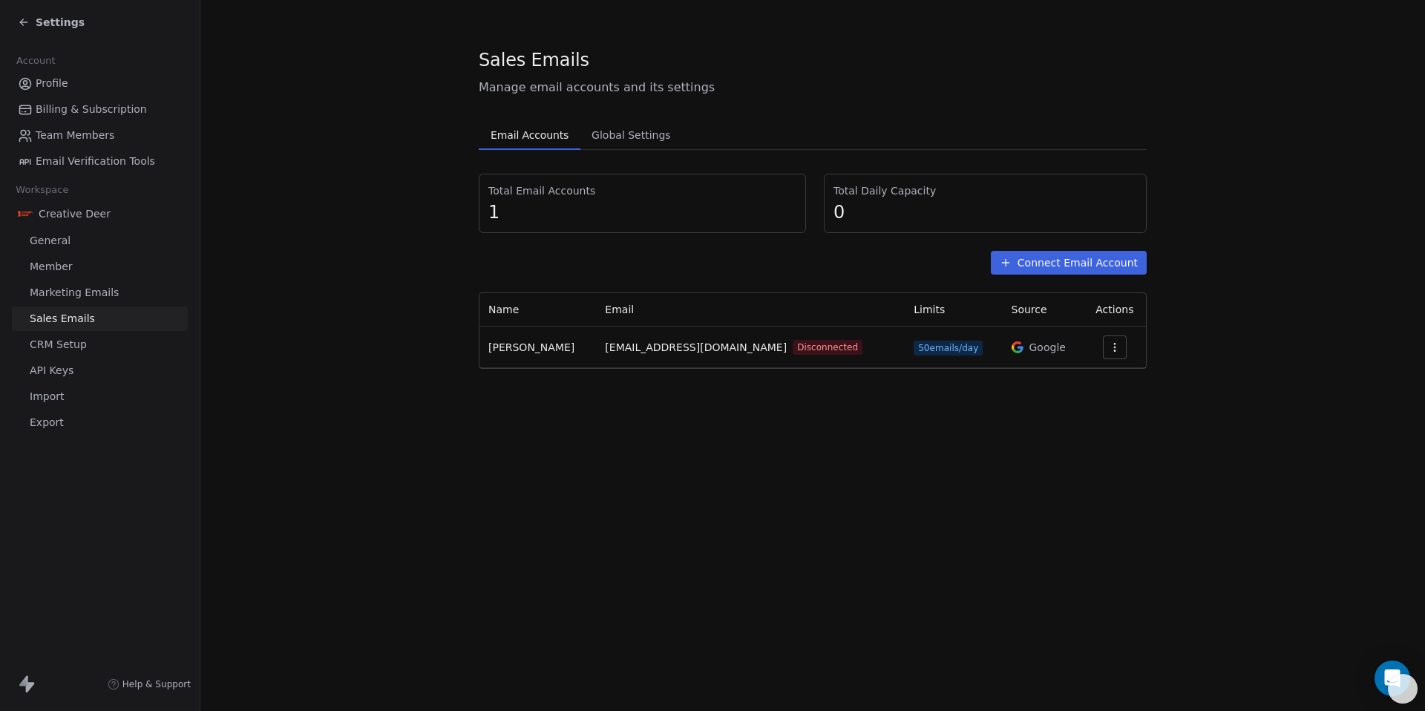
click at [1071, 275] on div "Total Email Accounts 1 Total Daily Capacity 0 Connect Email Account Name Email …" at bounding box center [813, 271] width 668 height 195
click at [1070, 271] on button "Connect Email Account" at bounding box center [1069, 263] width 156 height 24
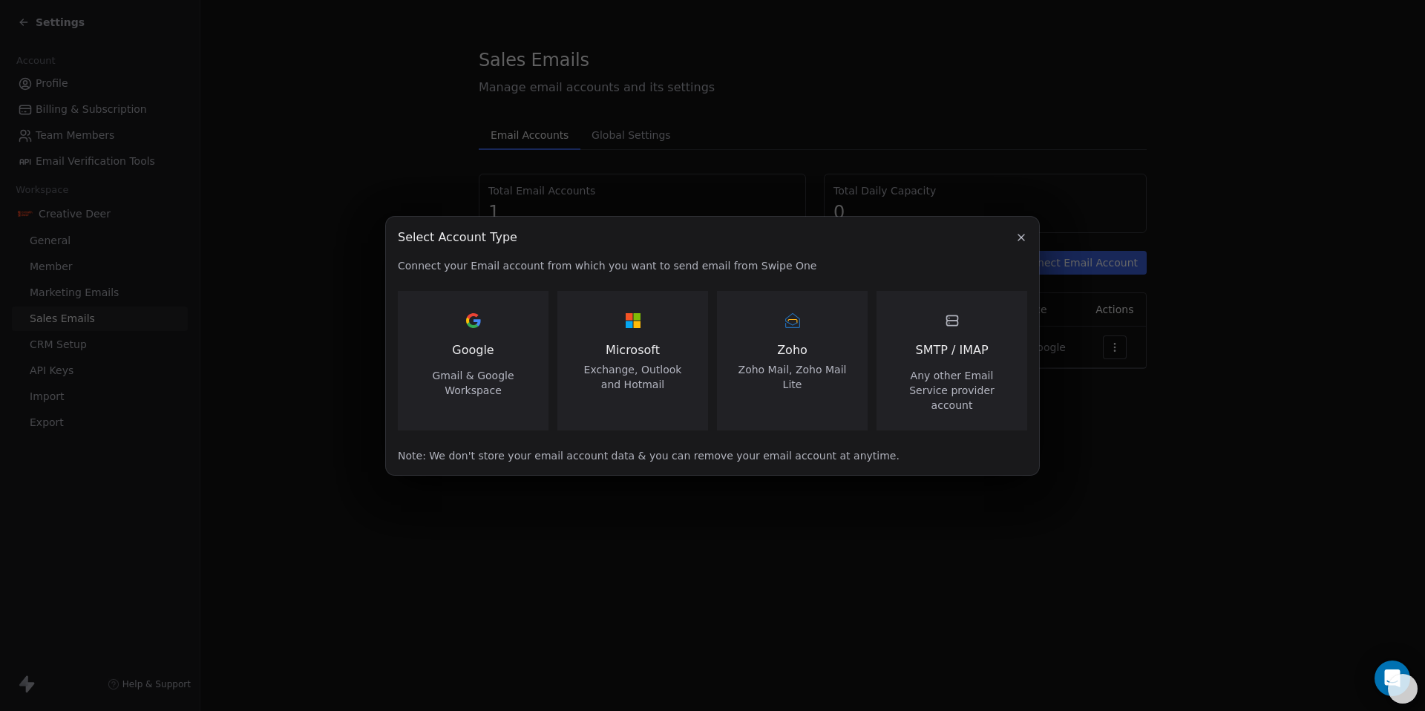
click at [506, 384] on span "Gmail & Google Workspace" at bounding box center [473, 383] width 115 height 30
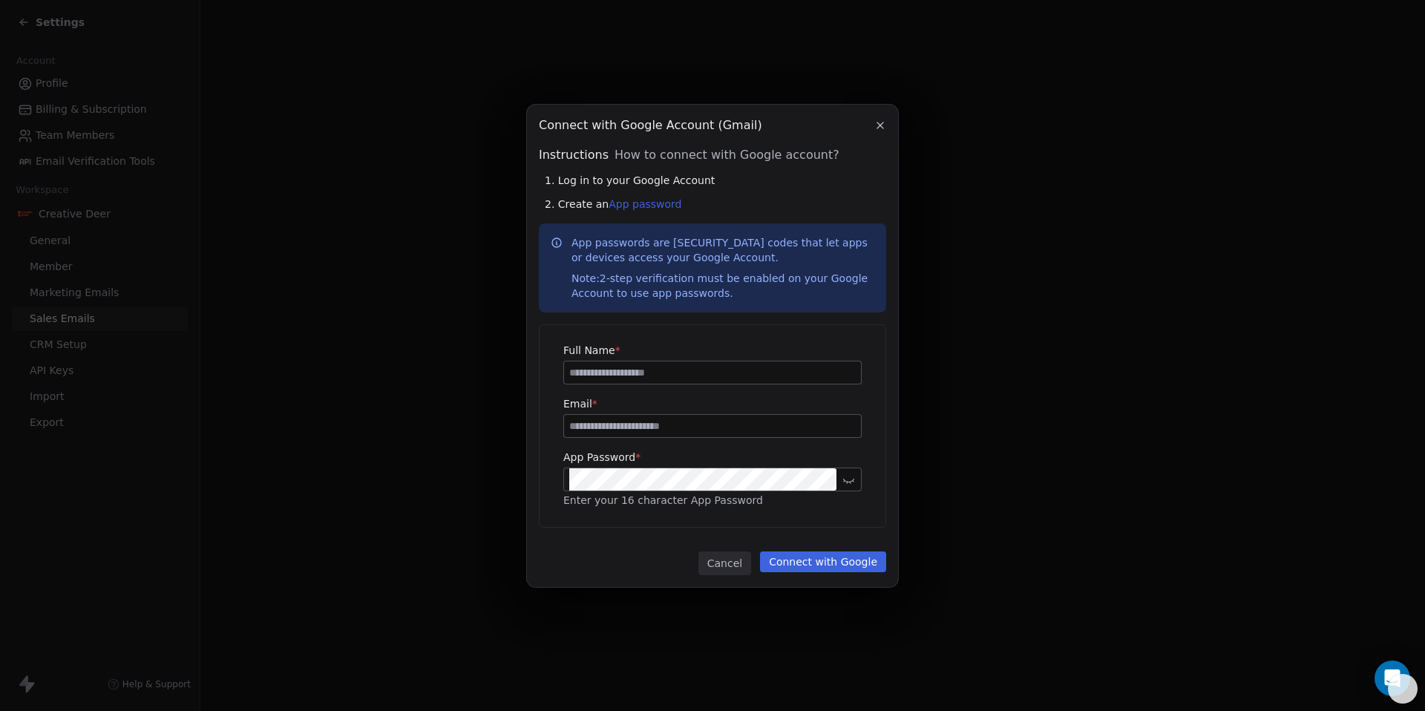
click at [653, 376] on input at bounding box center [712, 372] width 297 height 22
type input "**********"
click at [648, 422] on input at bounding box center [712, 426] width 297 height 22
click at [639, 203] on link "App password" at bounding box center [645, 204] width 73 height 12
click at [794, 556] on button "Connect with Google" at bounding box center [823, 561] width 126 height 21
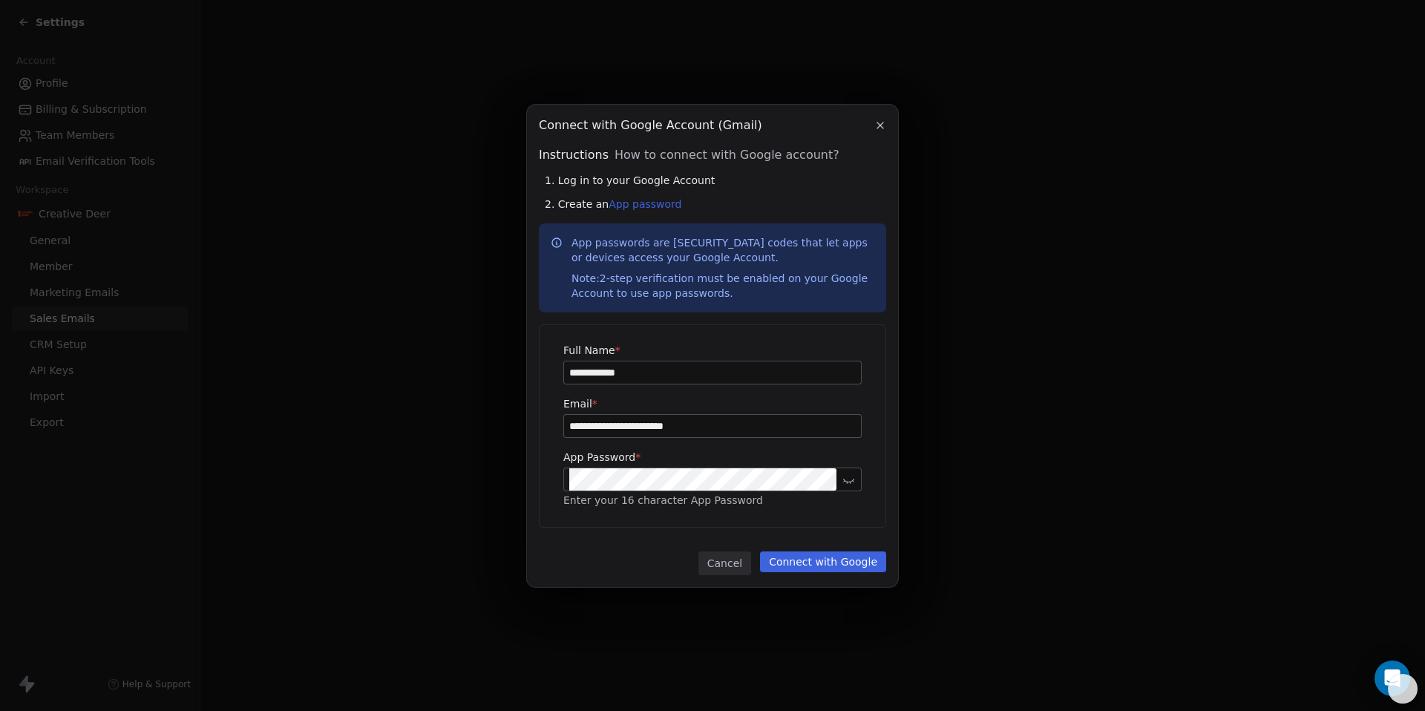
click at [794, 556] on button "Connect with Google" at bounding box center [823, 561] width 126 height 21
drag, startPoint x: 603, startPoint y: 433, endPoint x: 562, endPoint y: 428, distance: 42.0
click at [562, 428] on div "**********" at bounding box center [713, 426] width 346 height 202
type input "**********"
click at [796, 567] on button "Connect with Google" at bounding box center [823, 561] width 126 height 21
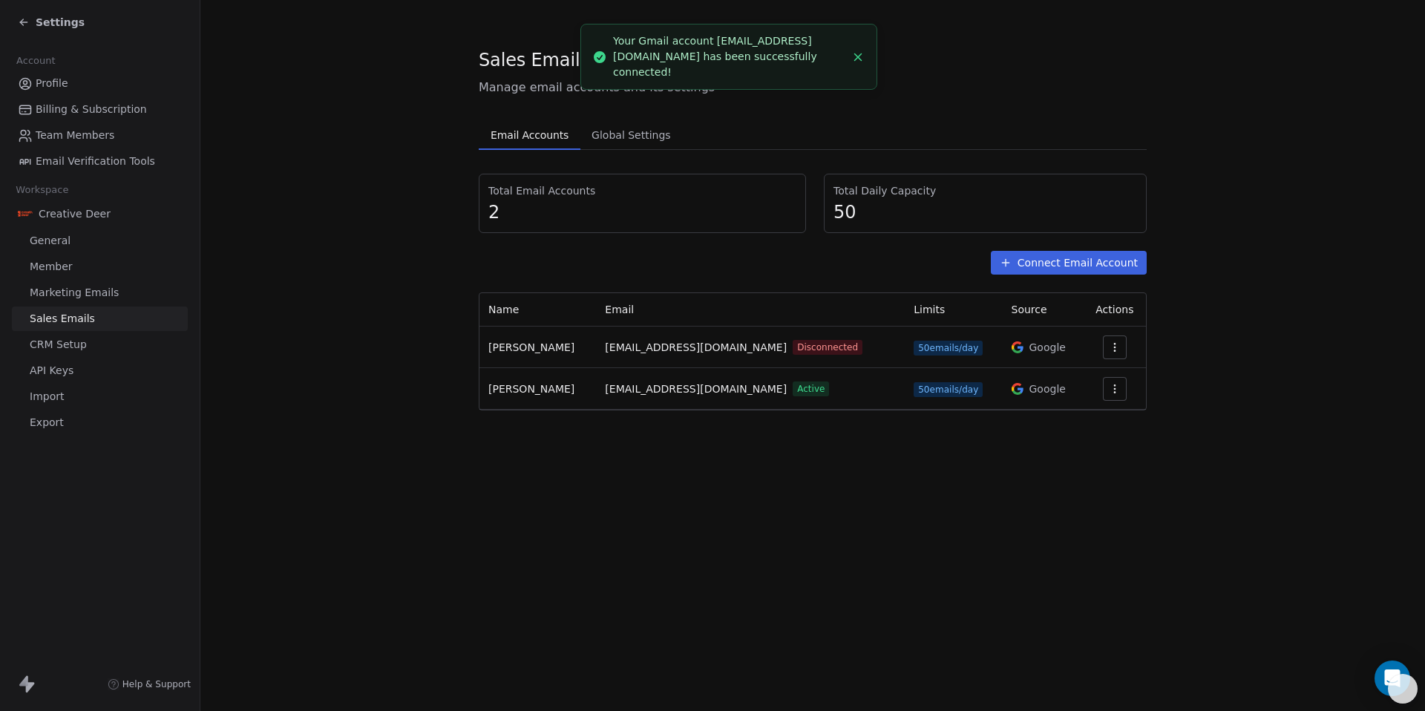
click at [1103, 346] on button "button" at bounding box center [1115, 347] width 24 height 24
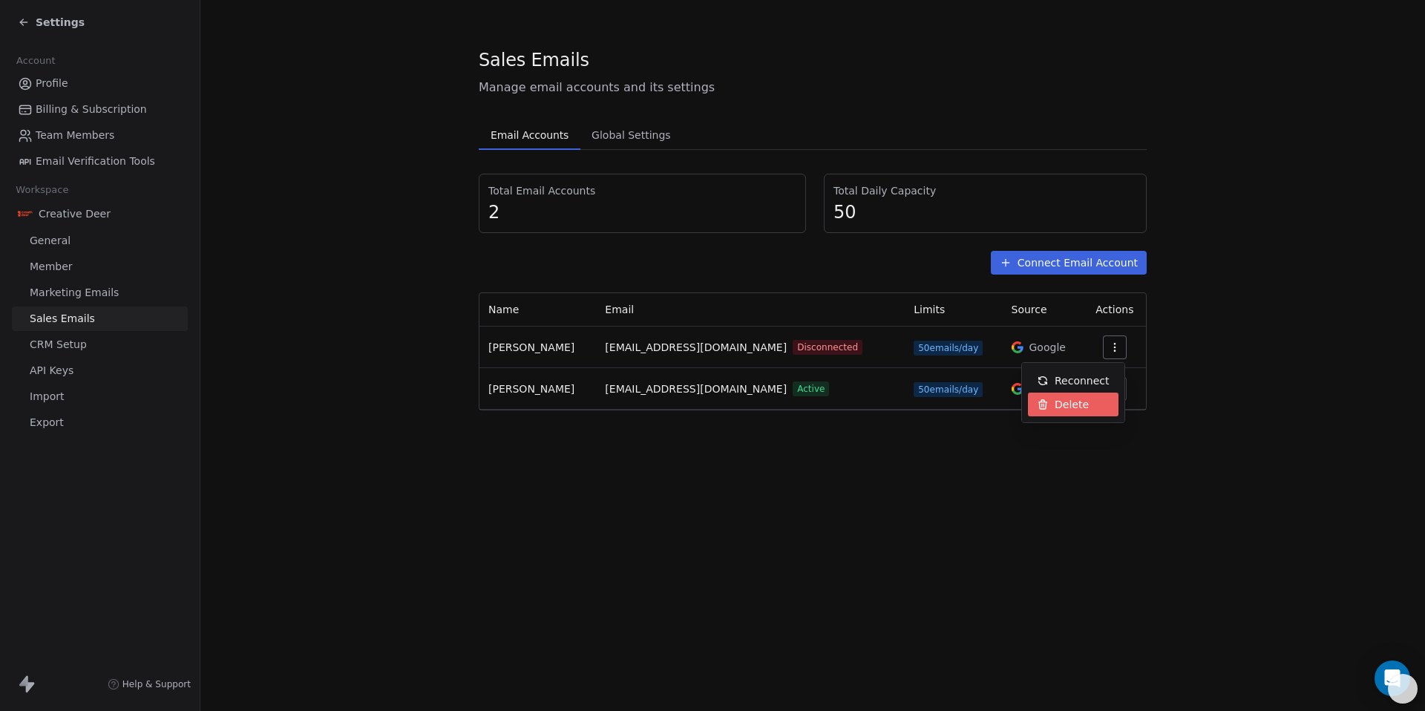
click at [1081, 402] on span "Delete" at bounding box center [1072, 405] width 34 height 16
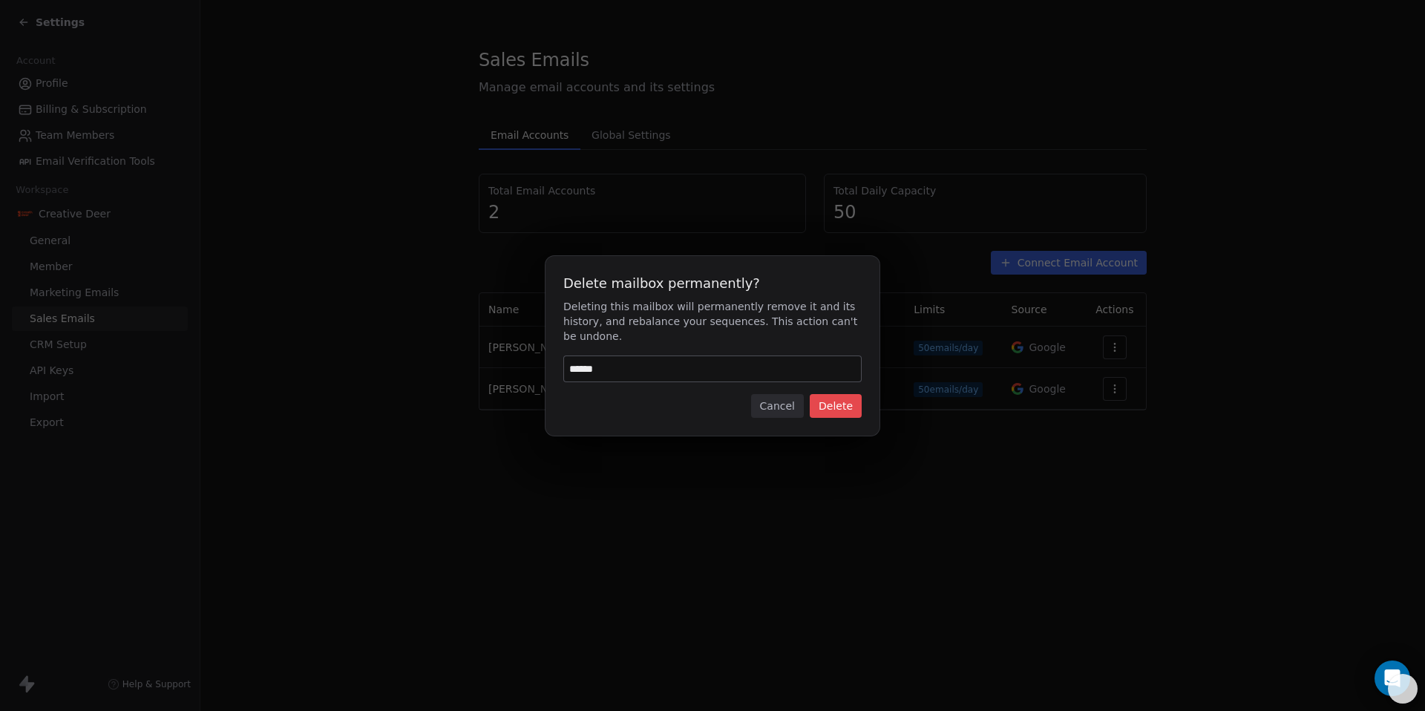
type input "******"
click at [816, 405] on button "Delete" at bounding box center [836, 406] width 52 height 24
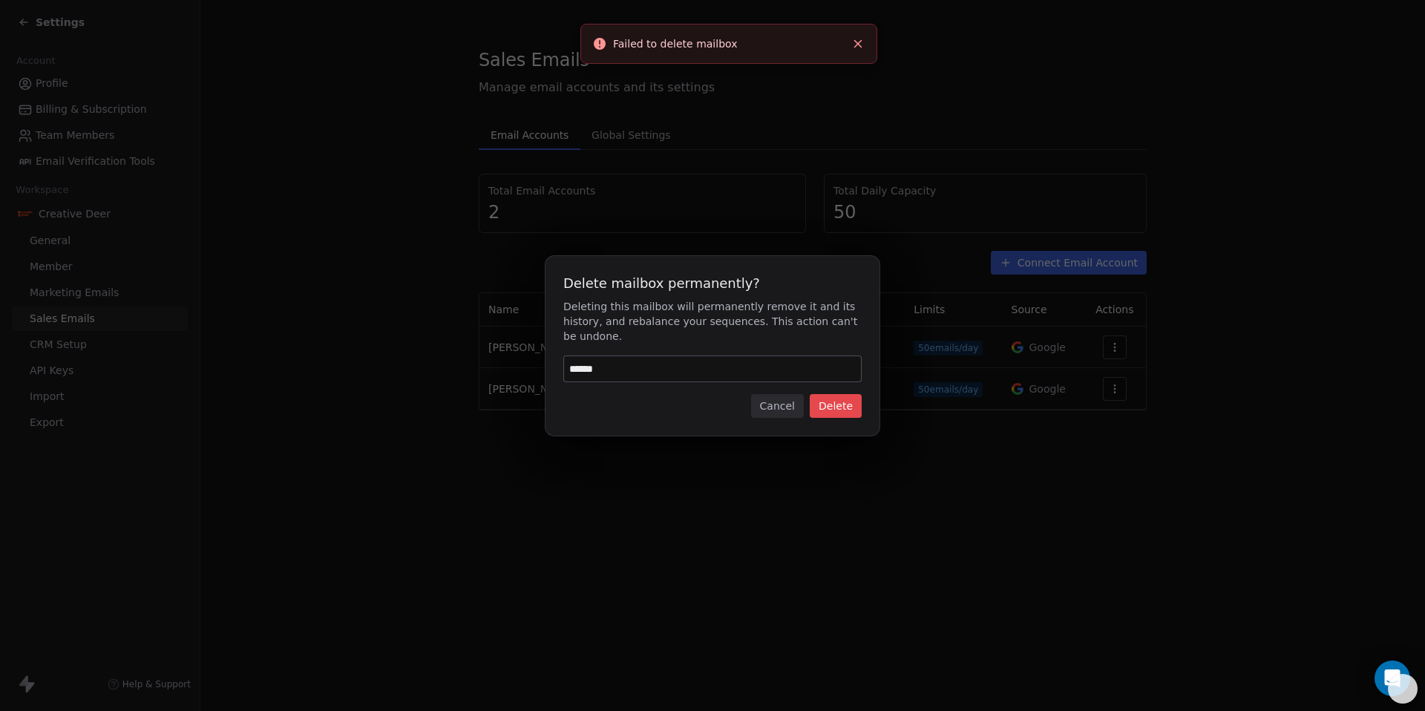
click at [816, 405] on button "Delete" at bounding box center [836, 406] width 52 height 24
click at [791, 406] on button "Cancel" at bounding box center [777, 406] width 53 height 24
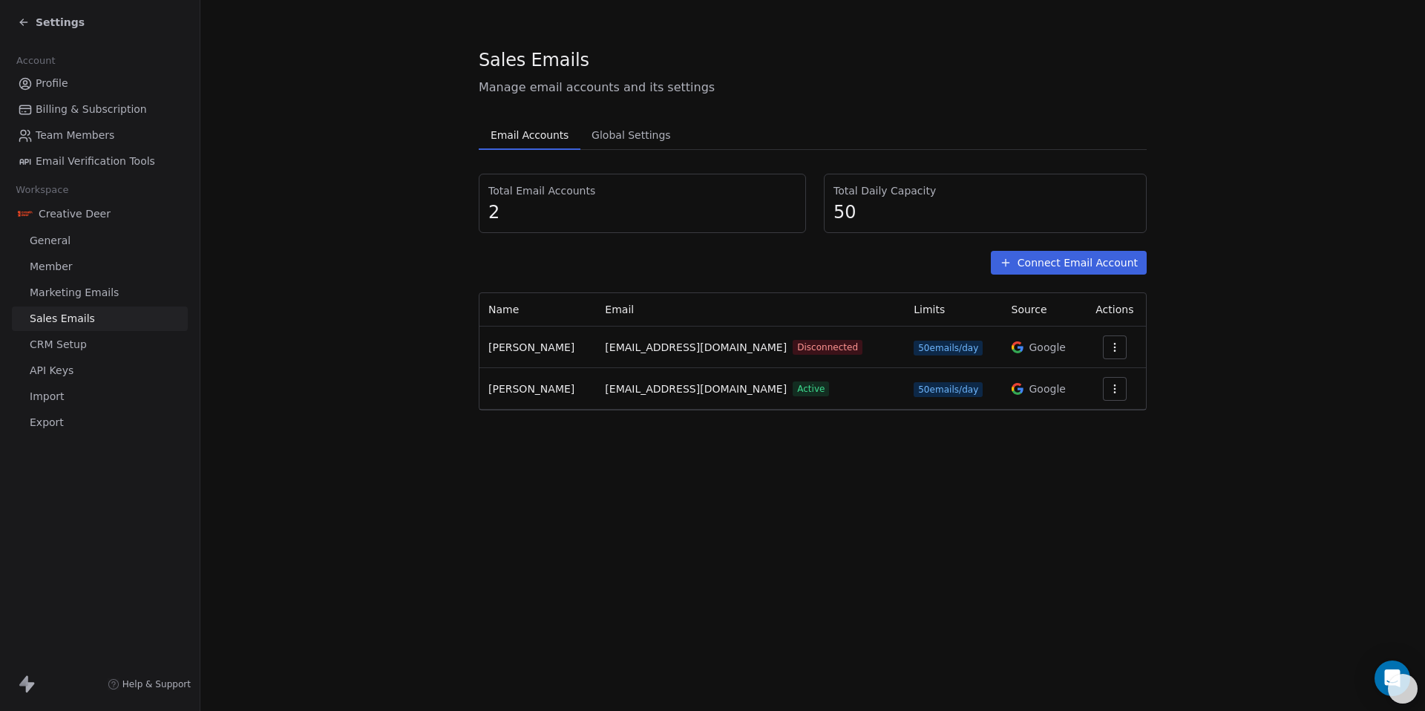
click at [48, 33] on div "Settings" at bounding box center [100, 22] width 200 height 45
click at [53, 24] on span "Settings" at bounding box center [60, 22] width 49 height 15
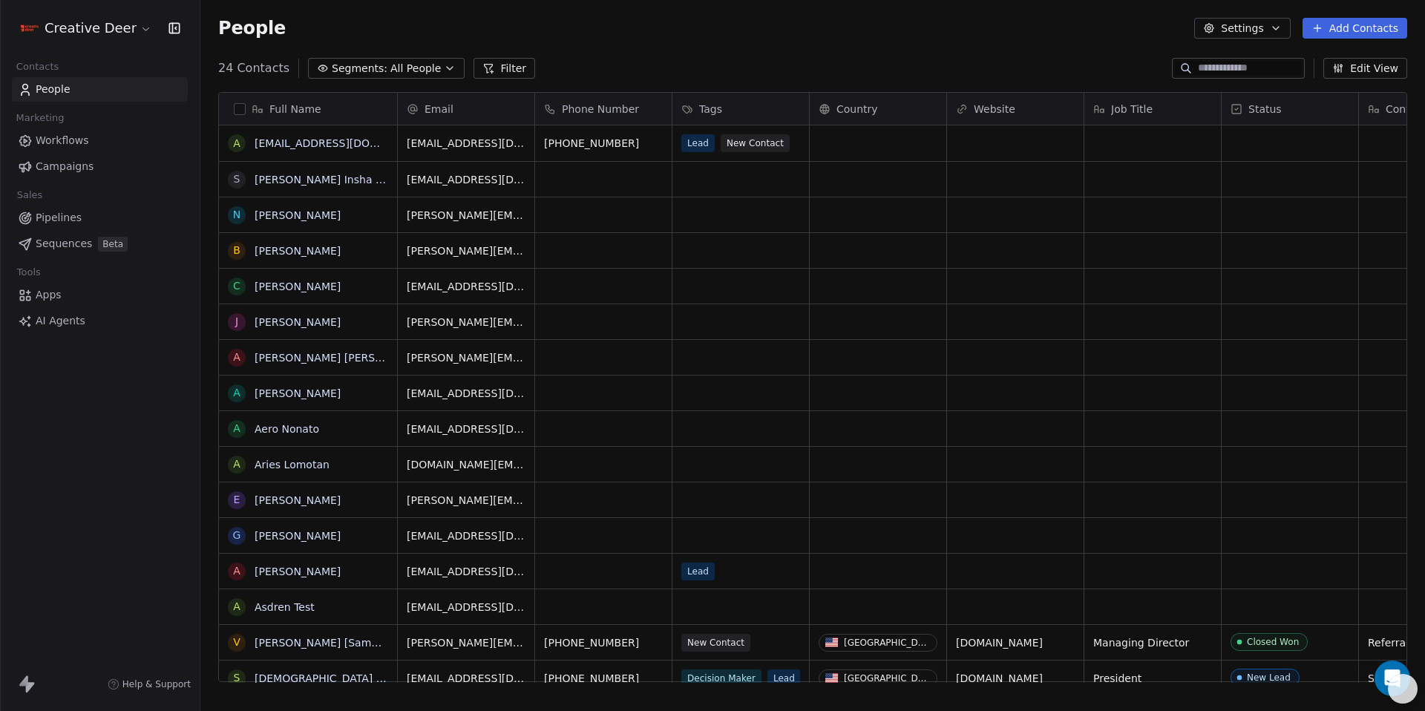
scroll to position [615, 1214]
click at [42, 144] on span "Workflows" at bounding box center [62, 141] width 53 height 16
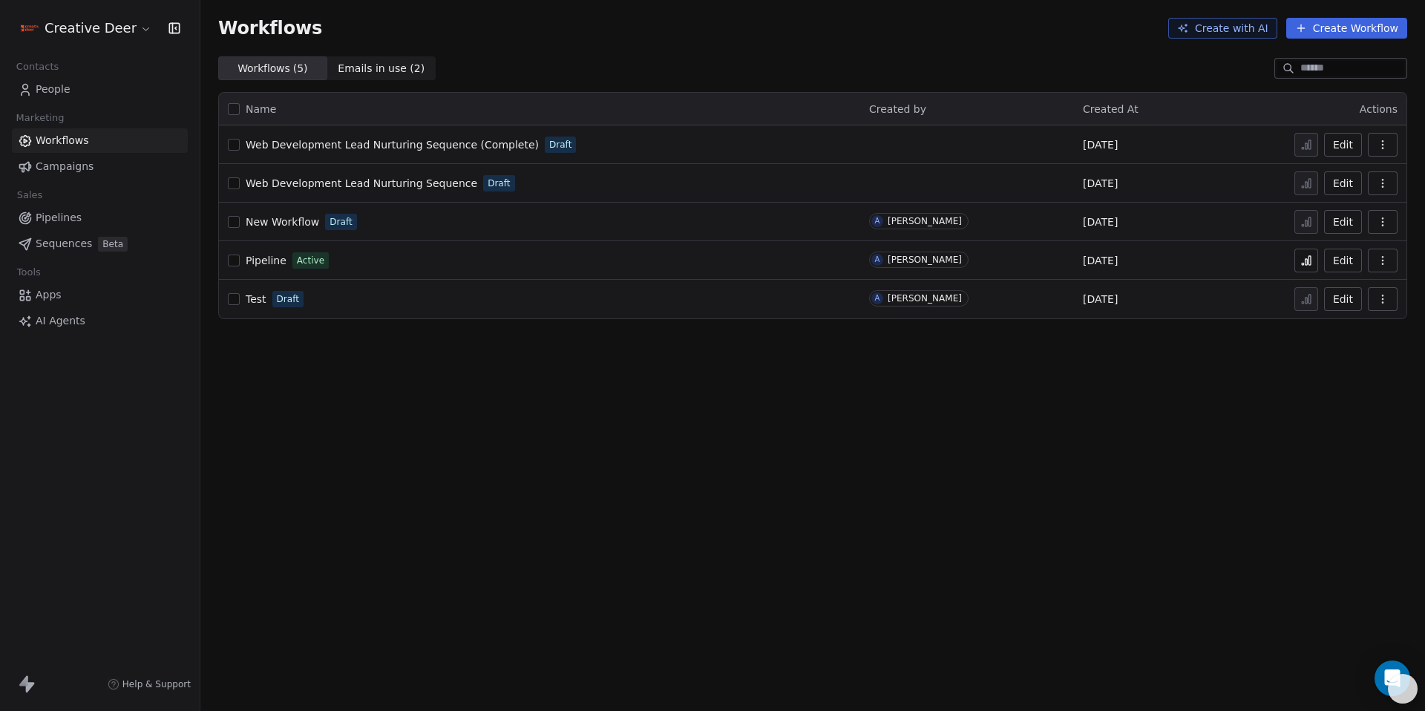
click at [330, 157] on td "Web Development Lead Nurturing Sequence (Complete) Draft" at bounding box center [539, 144] width 641 height 39
click at [332, 148] on span "Web Development Lead Nurturing Sequence (Complete)" at bounding box center [392, 145] width 293 height 12
click at [361, 145] on span "Web Development Lead Nurturing Sequence (Complete)" at bounding box center [392, 145] width 293 height 12
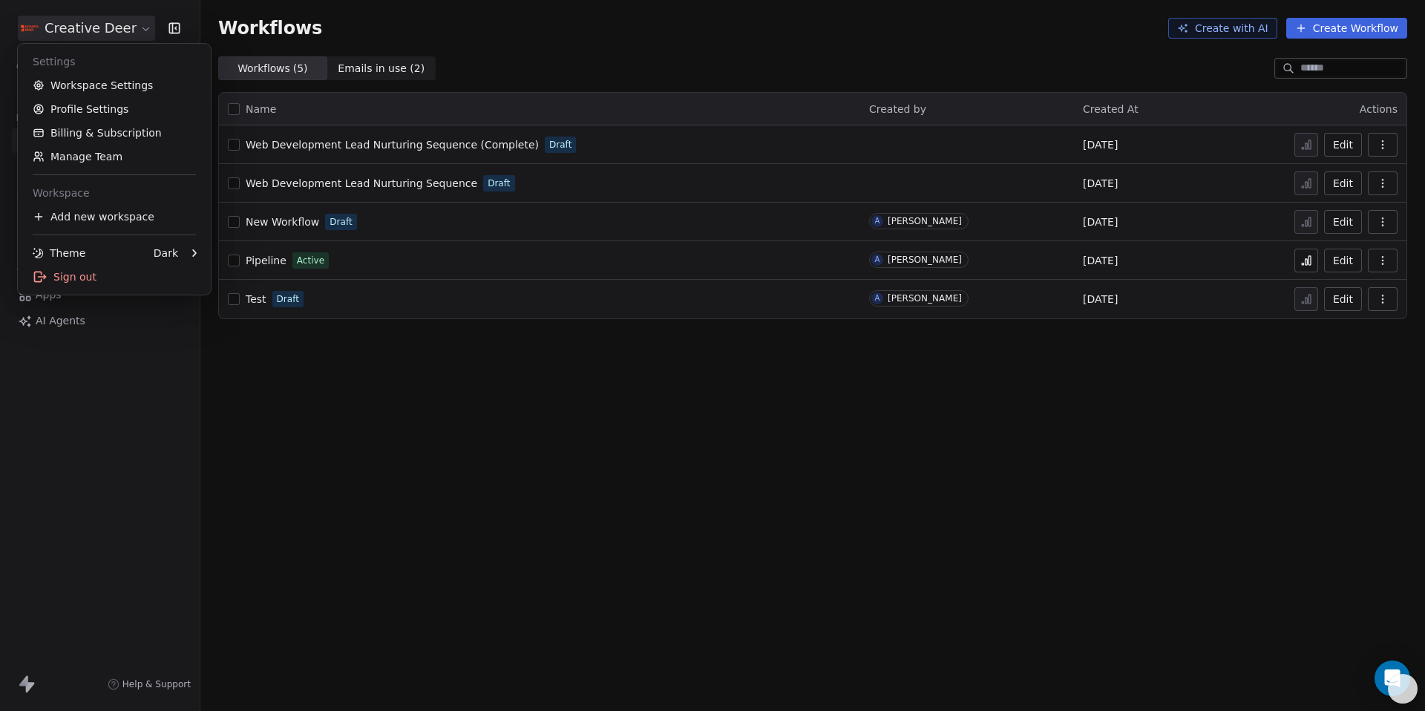
click at [105, 32] on html "Creative Deer Contacts People Marketing Workflows Campaigns Sales Pipelines Seq…" at bounding box center [712, 355] width 1425 height 711
click at [101, 81] on link "Workspace Settings" at bounding box center [114, 85] width 181 height 24
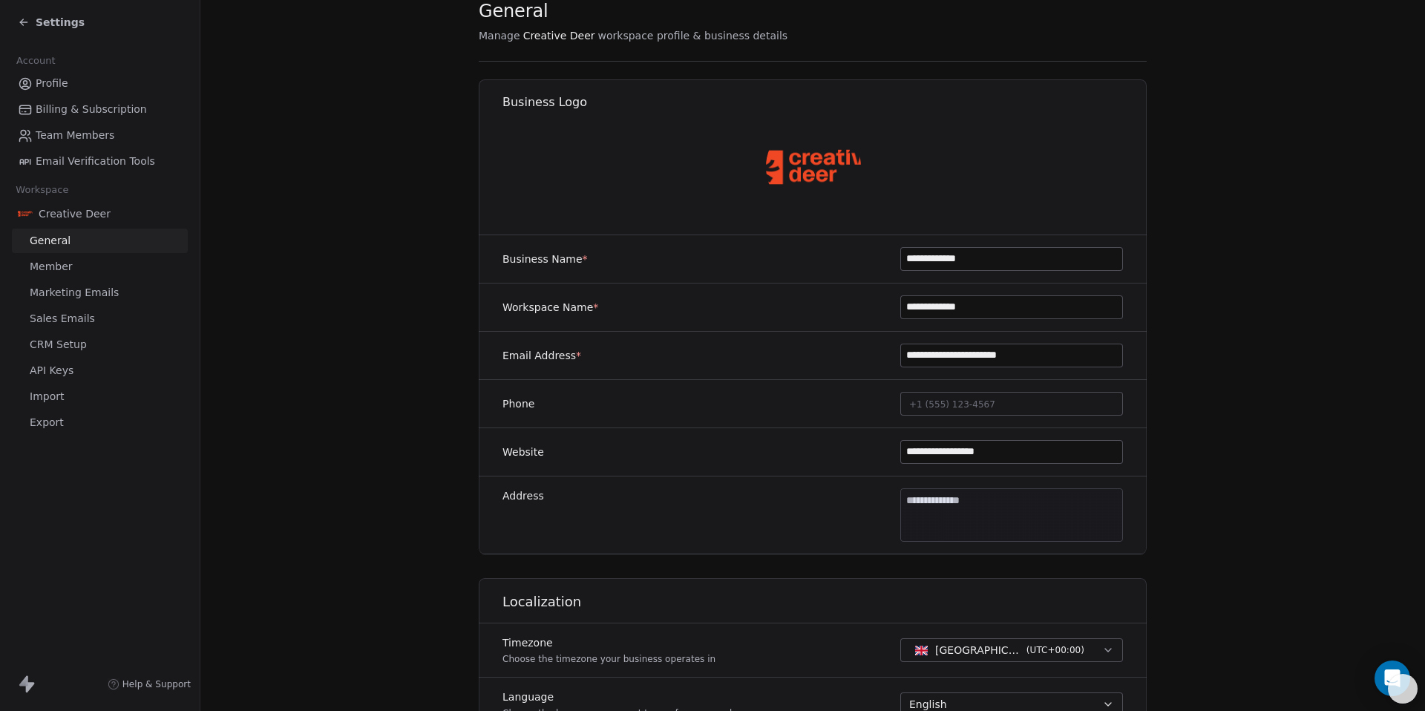
scroll to position [215, 0]
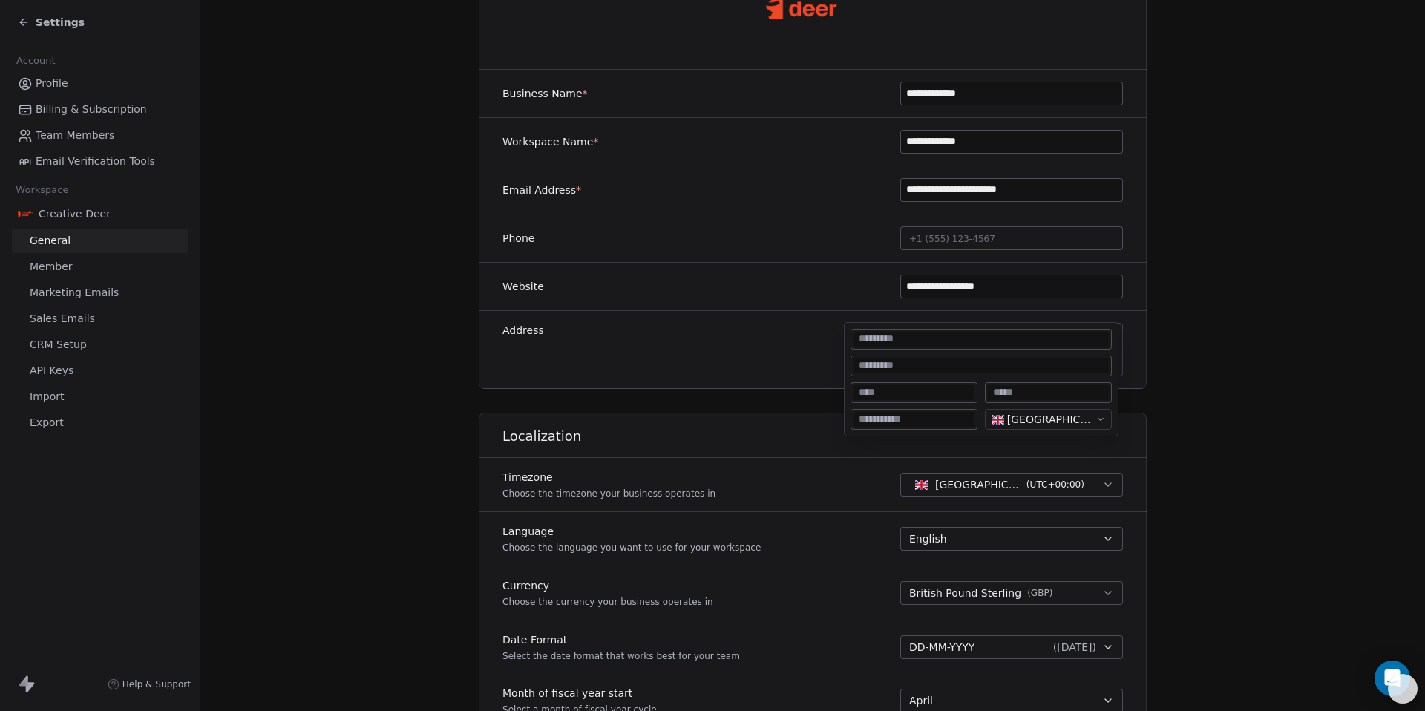
click at [943, 338] on body "**********" at bounding box center [712, 355] width 1425 height 711
click at [943, 338] on input at bounding box center [981, 339] width 255 height 15
type input "**********"
click at [969, 368] on input at bounding box center [981, 365] width 255 height 15
type input "**********"
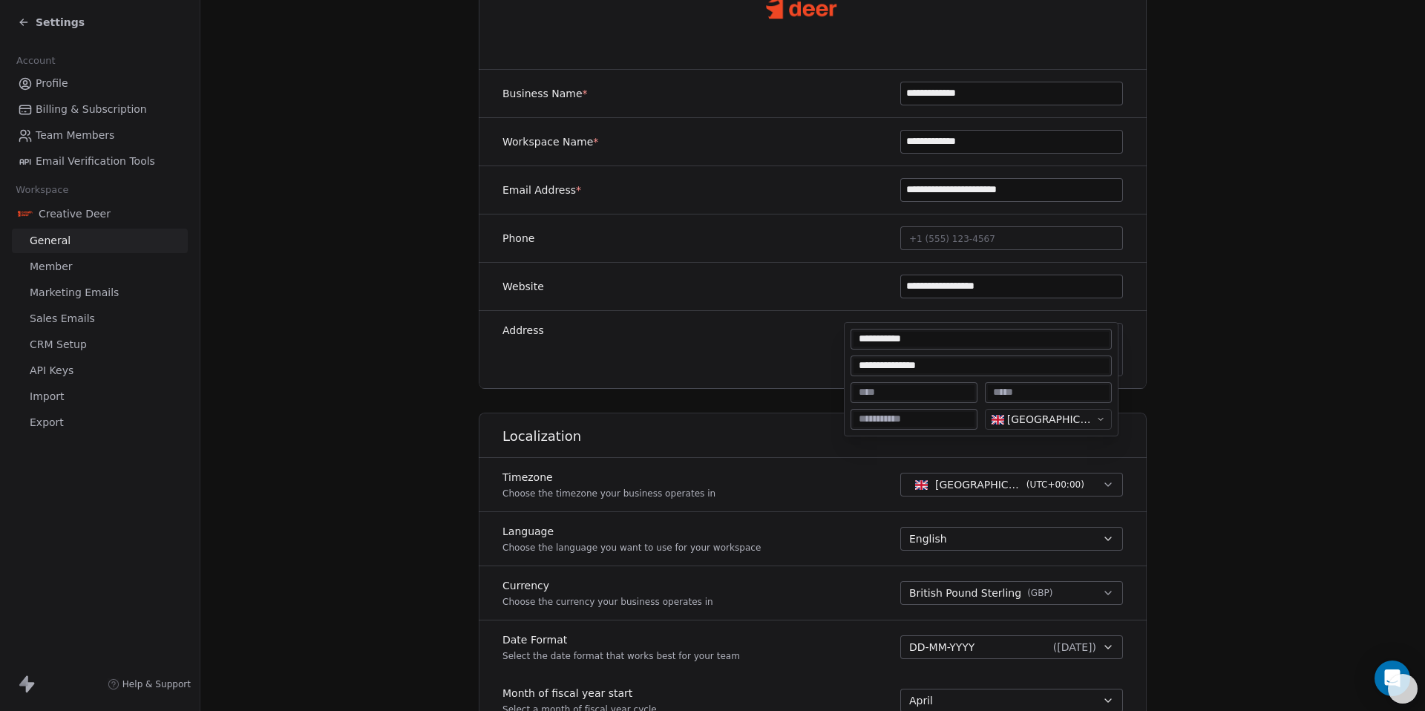
click at [965, 400] on div at bounding box center [914, 392] width 127 height 21
type input "******"
click at [881, 411] on div at bounding box center [914, 419] width 127 height 21
type input "********"
type textarea "**********"
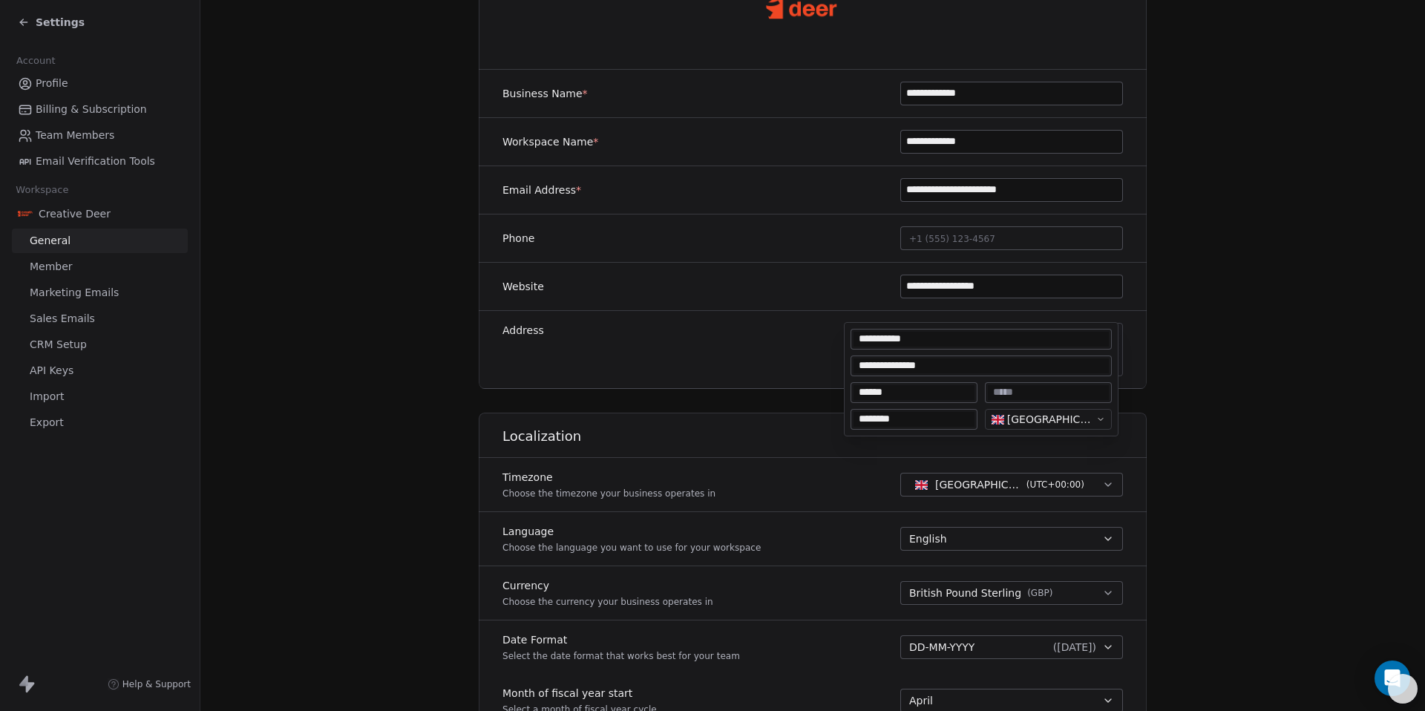
click at [1319, 304] on html "**********" at bounding box center [712, 355] width 1425 height 711
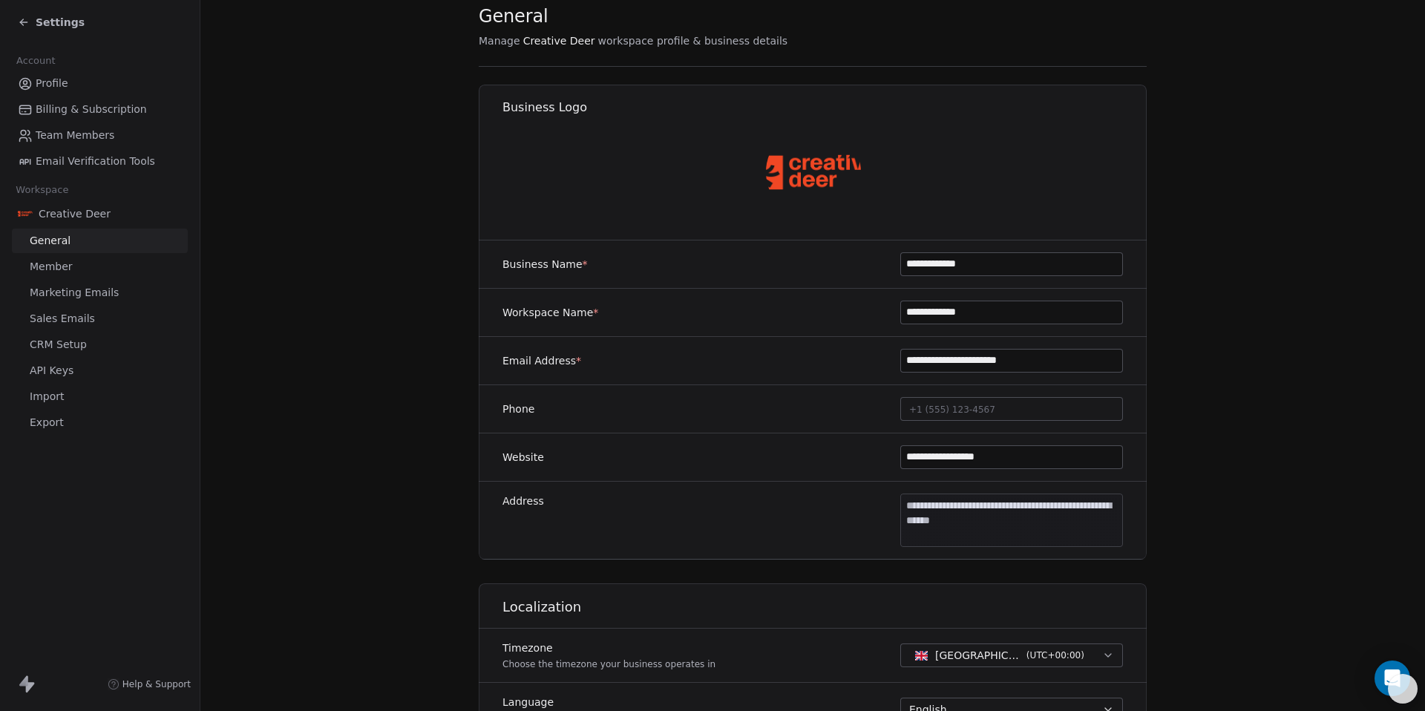
scroll to position [0, 0]
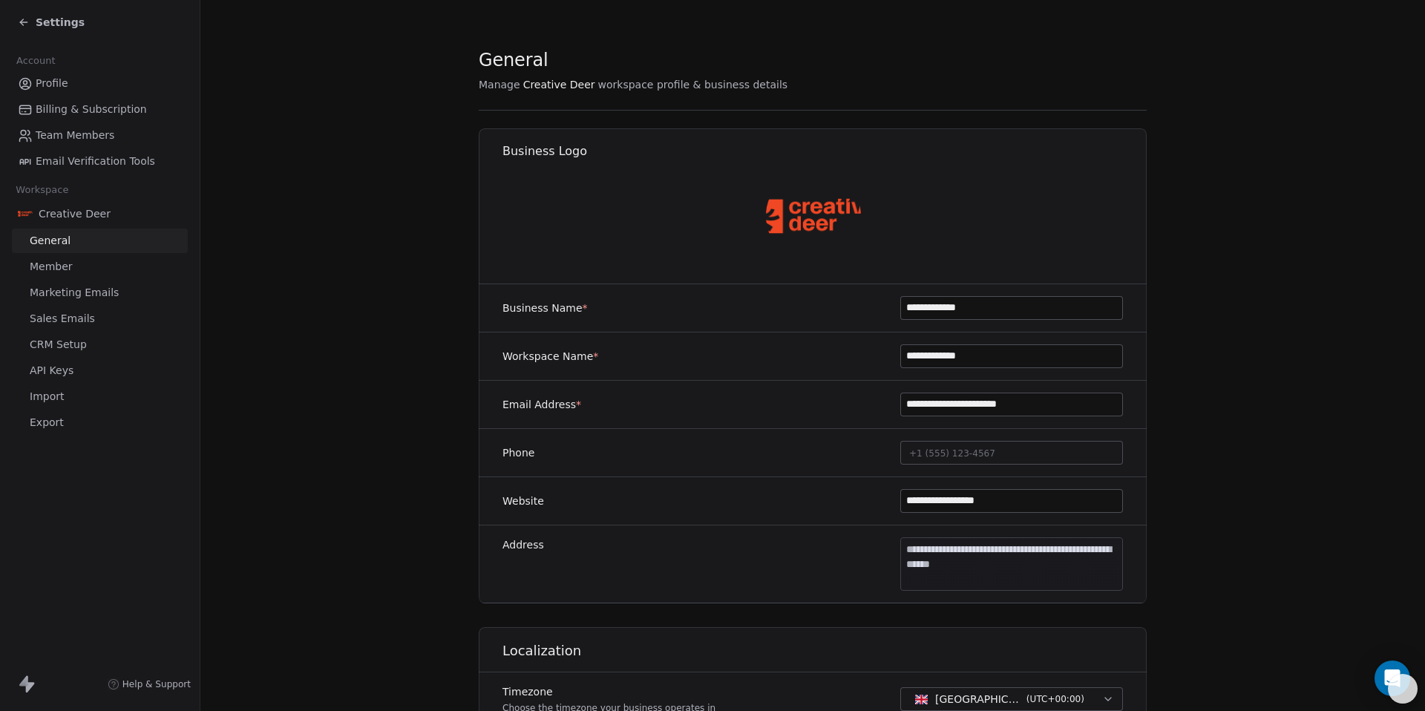
click at [51, 16] on span "Settings" at bounding box center [60, 22] width 49 height 15
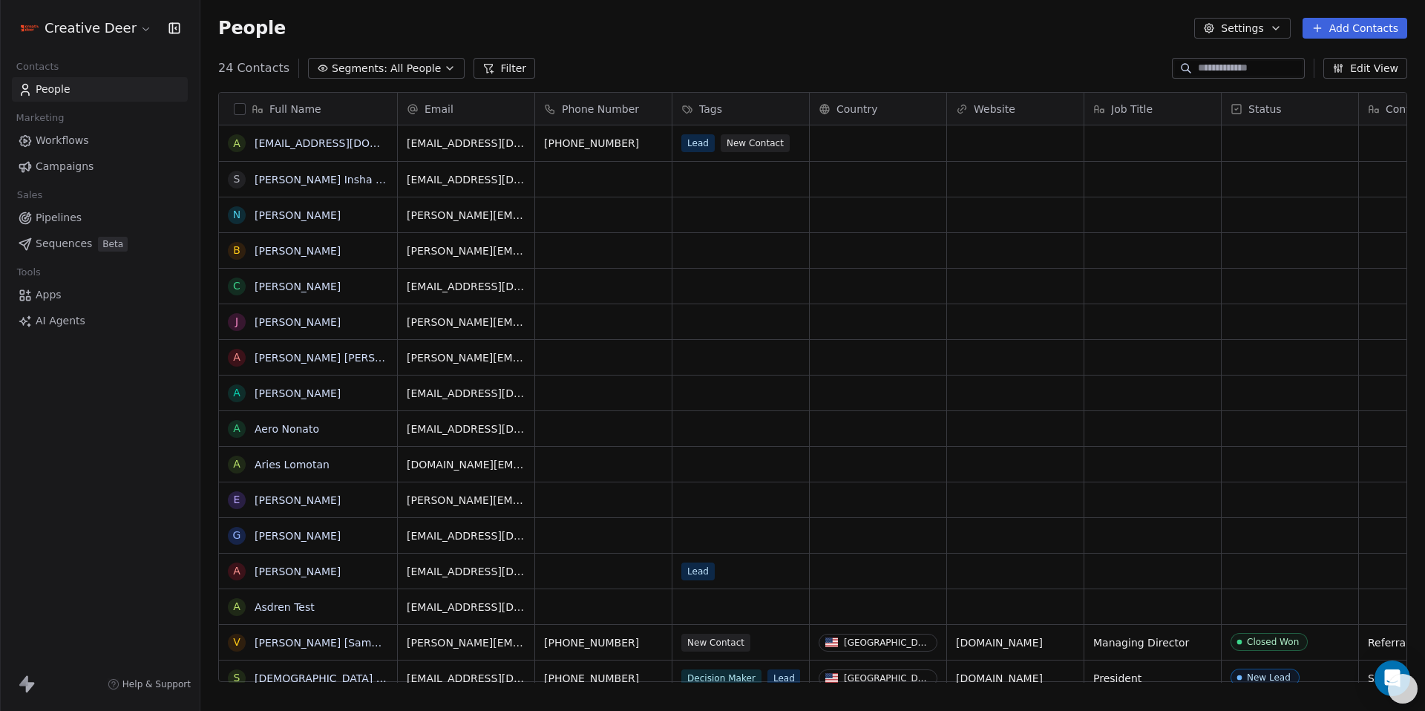
scroll to position [615, 1214]
click at [66, 144] on span "Workflows" at bounding box center [62, 141] width 53 height 16
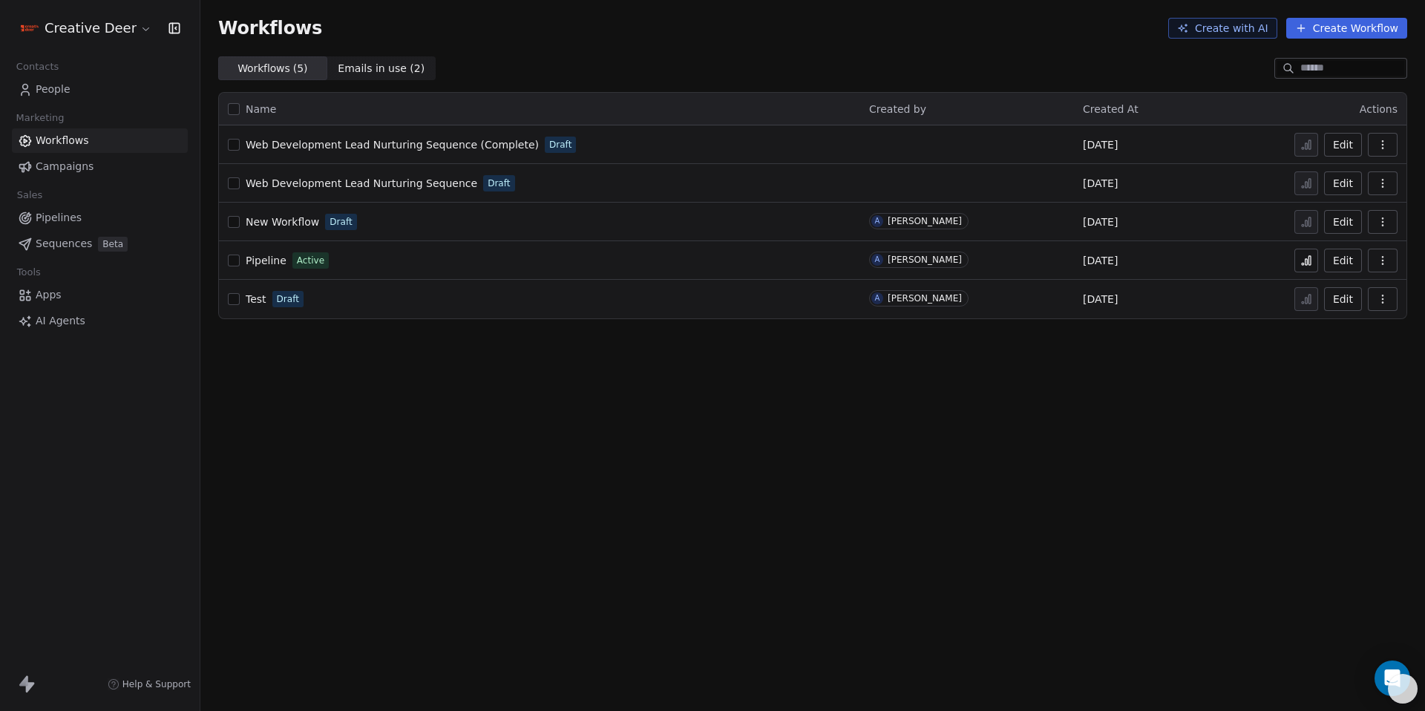
click at [1331, 151] on button "Edit" at bounding box center [1343, 145] width 38 height 24
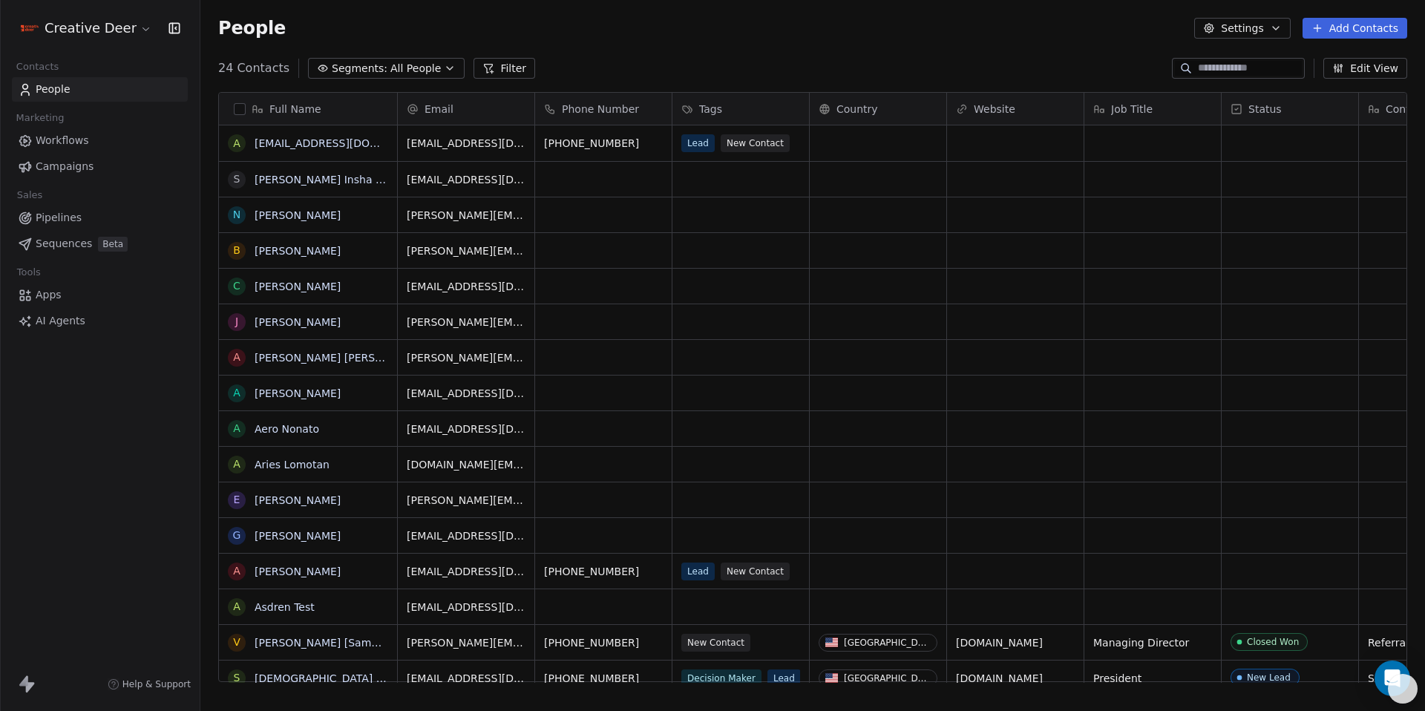
scroll to position [615, 1214]
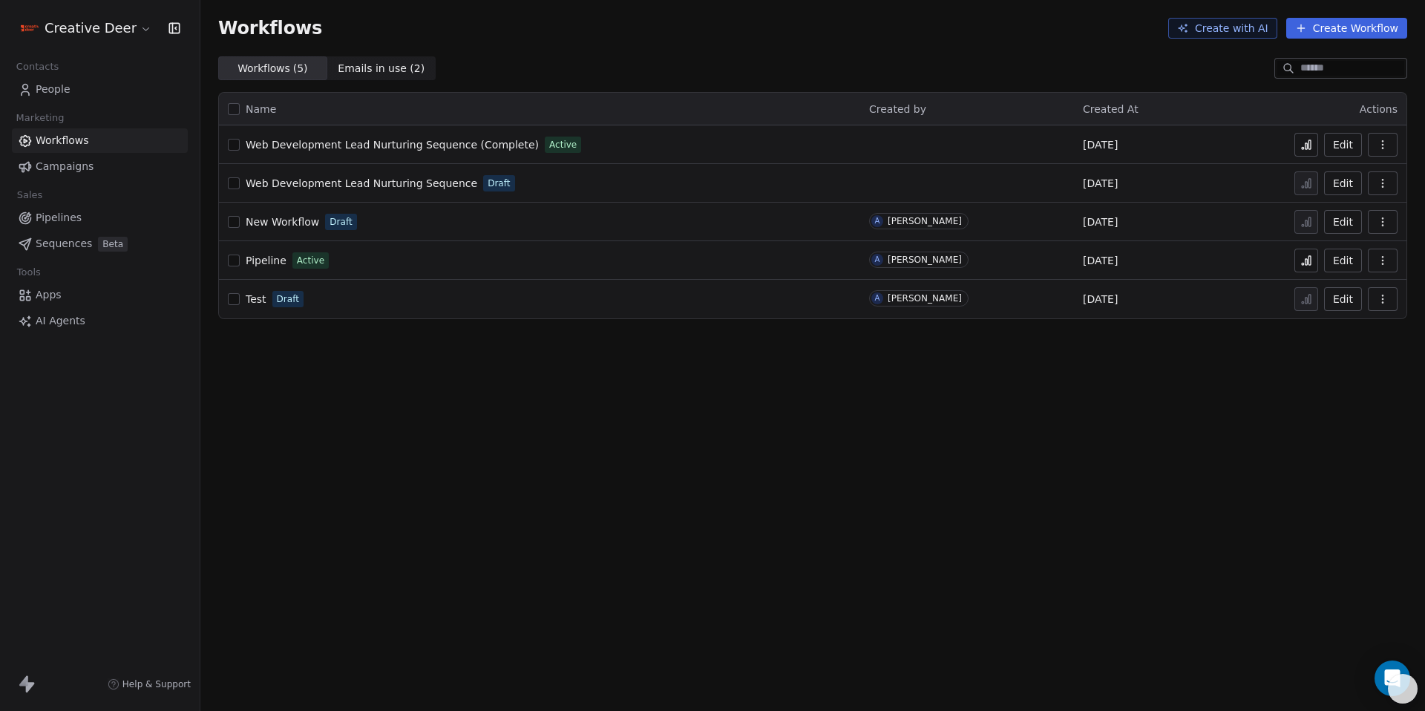
click at [60, 93] on span "People" at bounding box center [53, 90] width 35 height 16
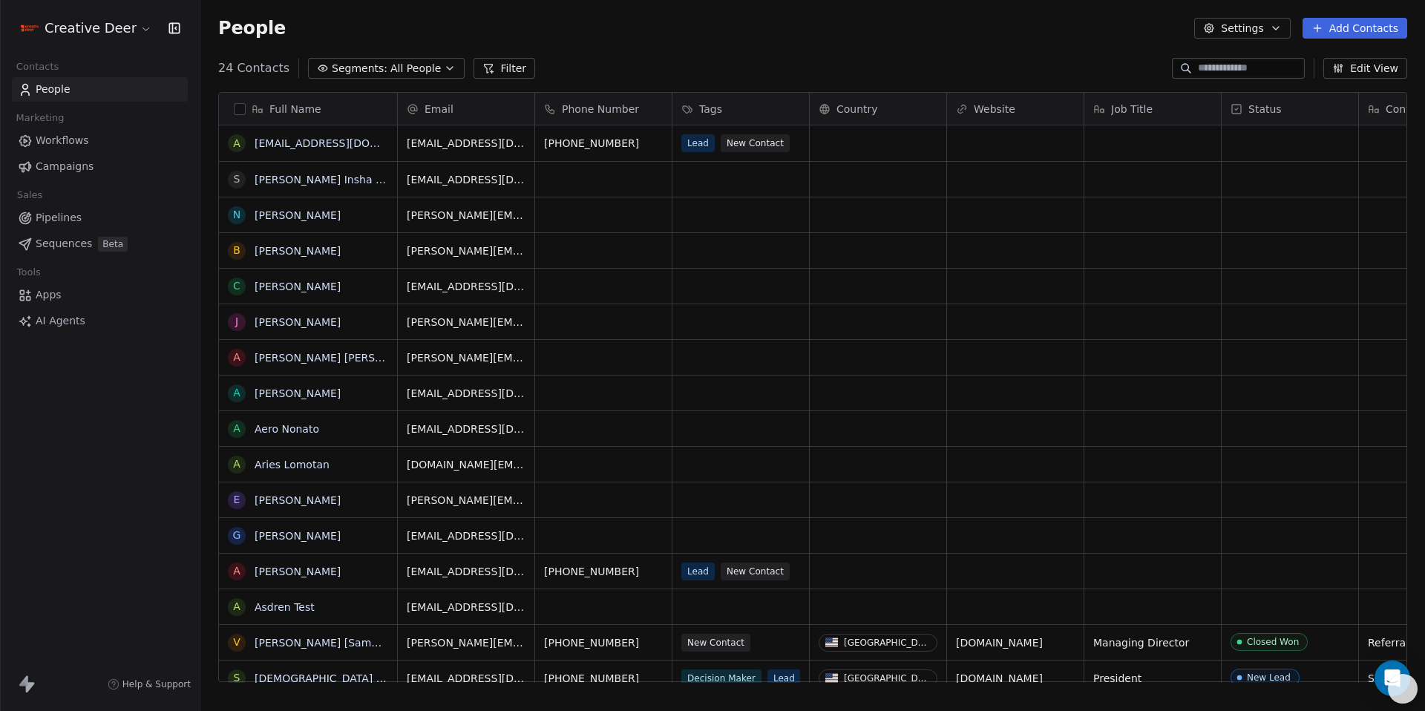
scroll to position [615, 1214]
click at [278, 566] on link "[PERSON_NAME]" at bounding box center [298, 572] width 86 height 12
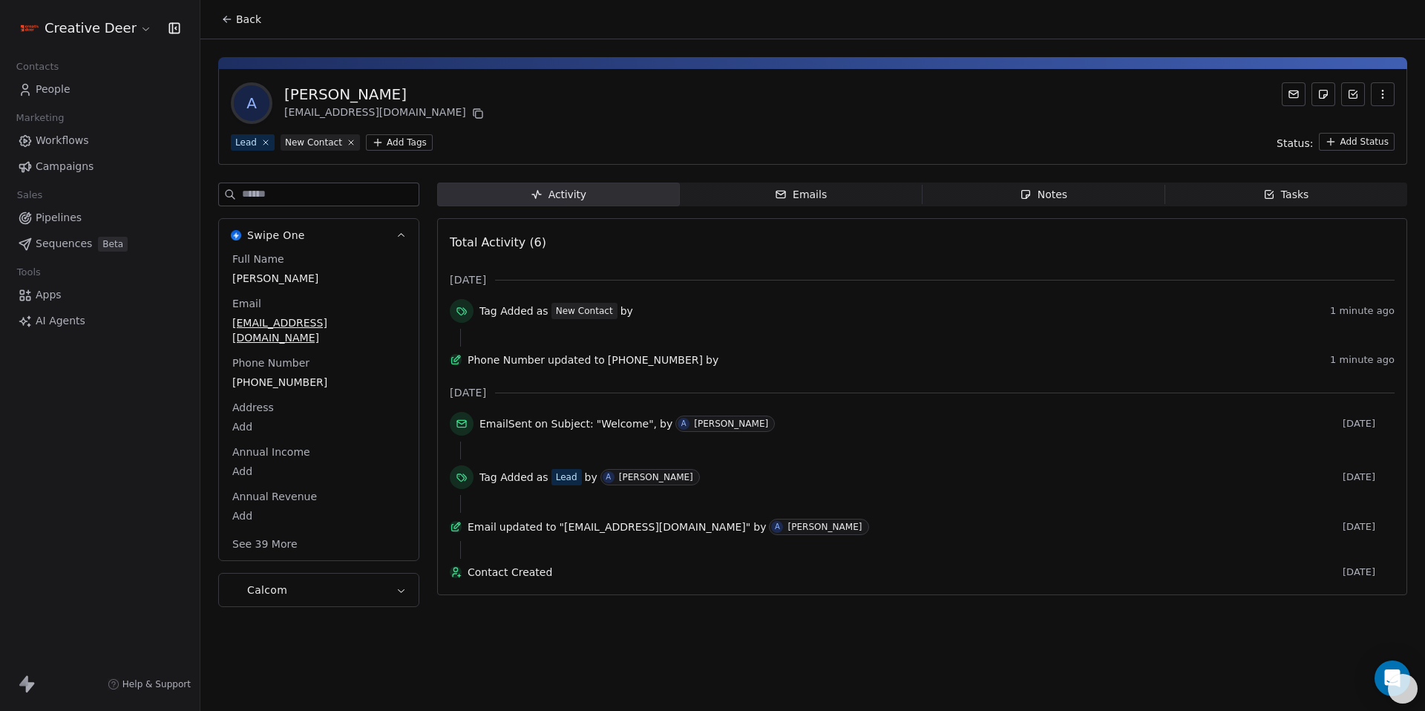
click at [252, 20] on span "Back" at bounding box center [248, 19] width 25 height 15
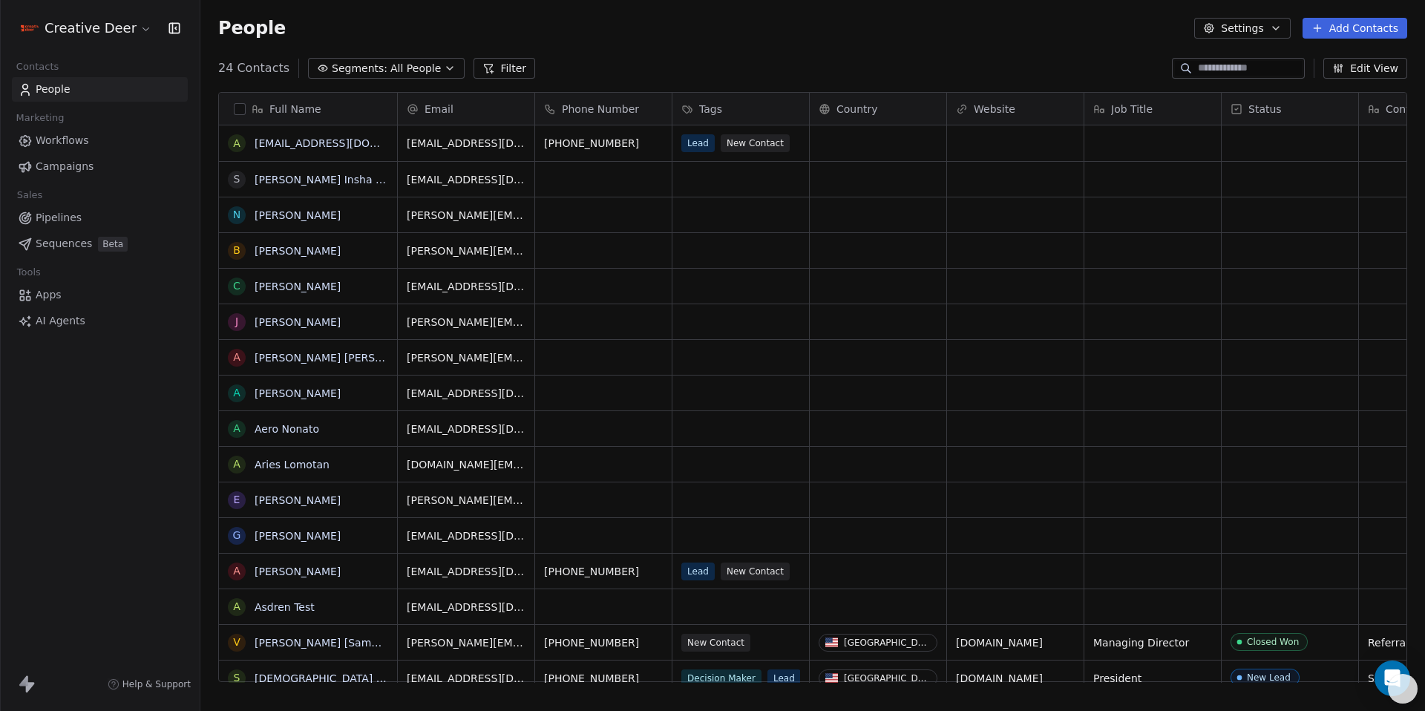
scroll to position [615, 1214]
click at [304, 496] on link "[PERSON_NAME]" at bounding box center [298, 500] width 86 height 12
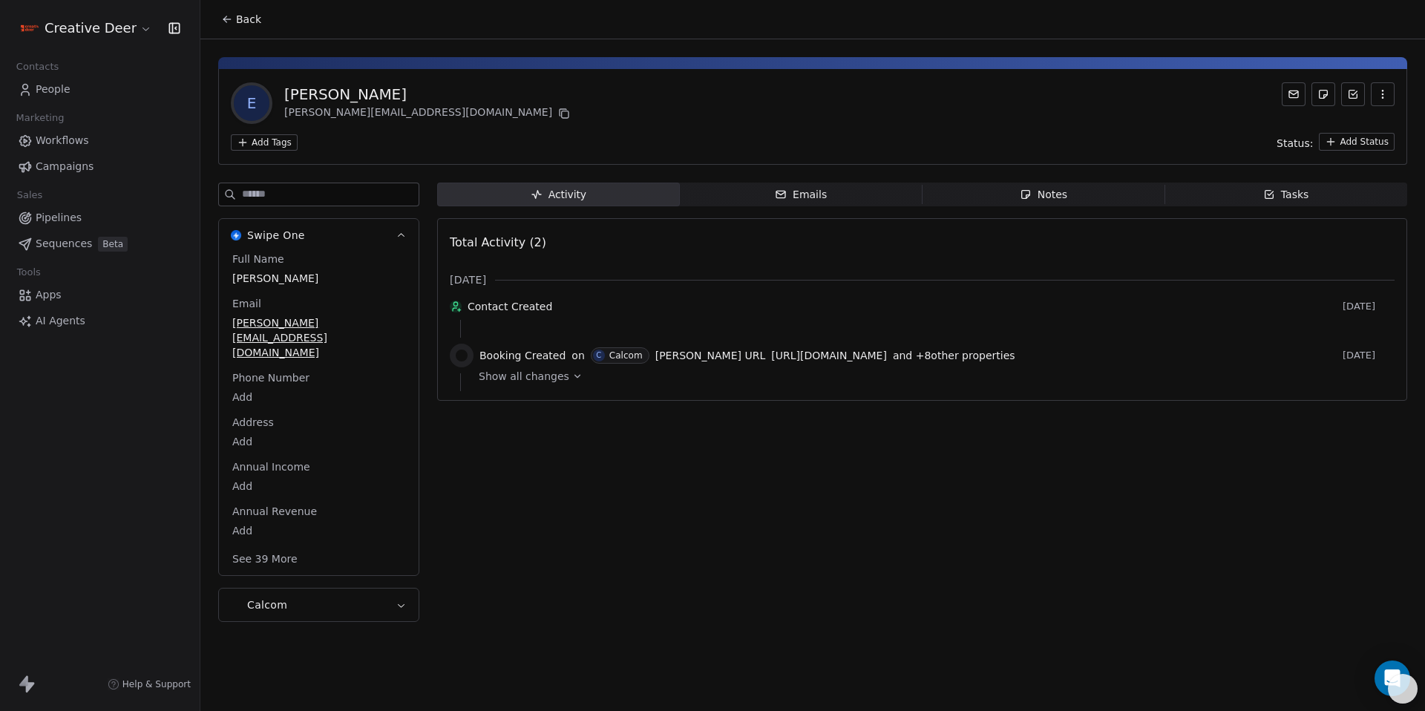
click at [64, 171] on span "Campaigns" at bounding box center [65, 167] width 58 height 16
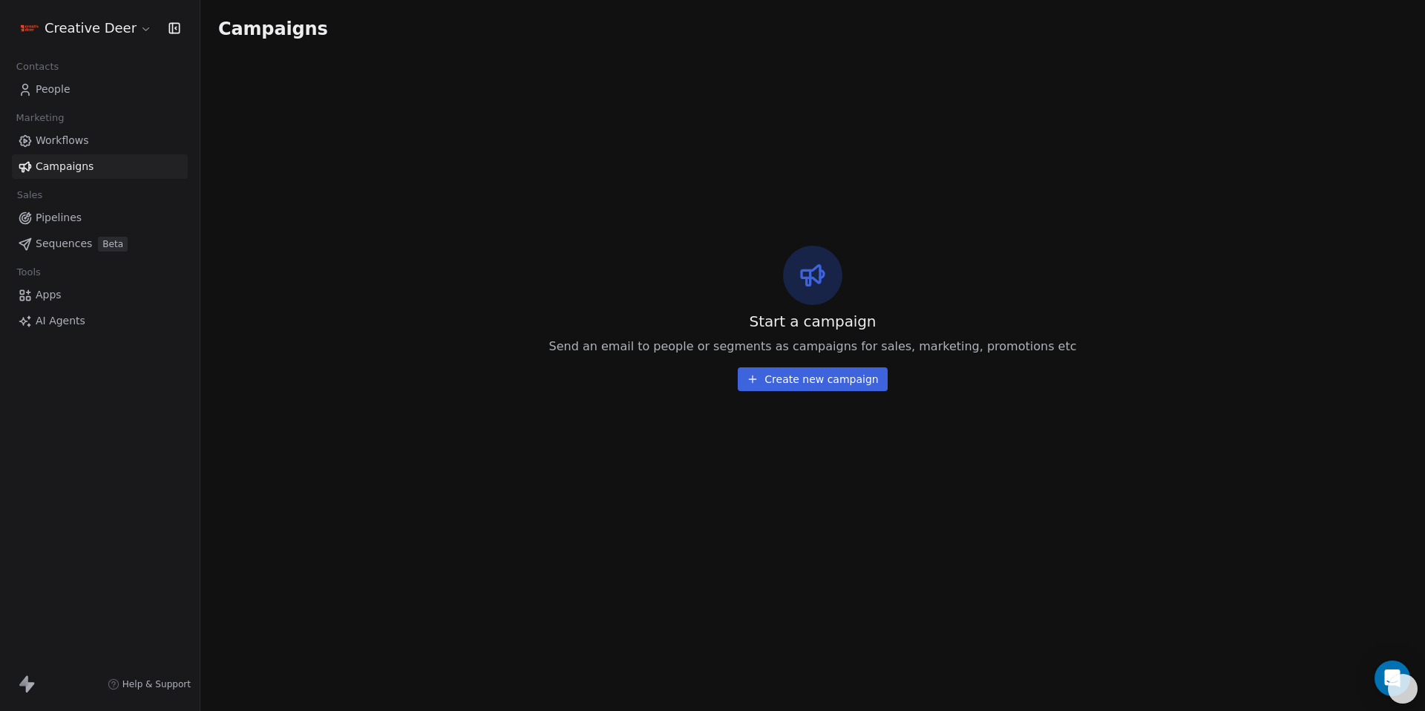
click at [63, 142] on span "Workflows" at bounding box center [62, 141] width 53 height 16
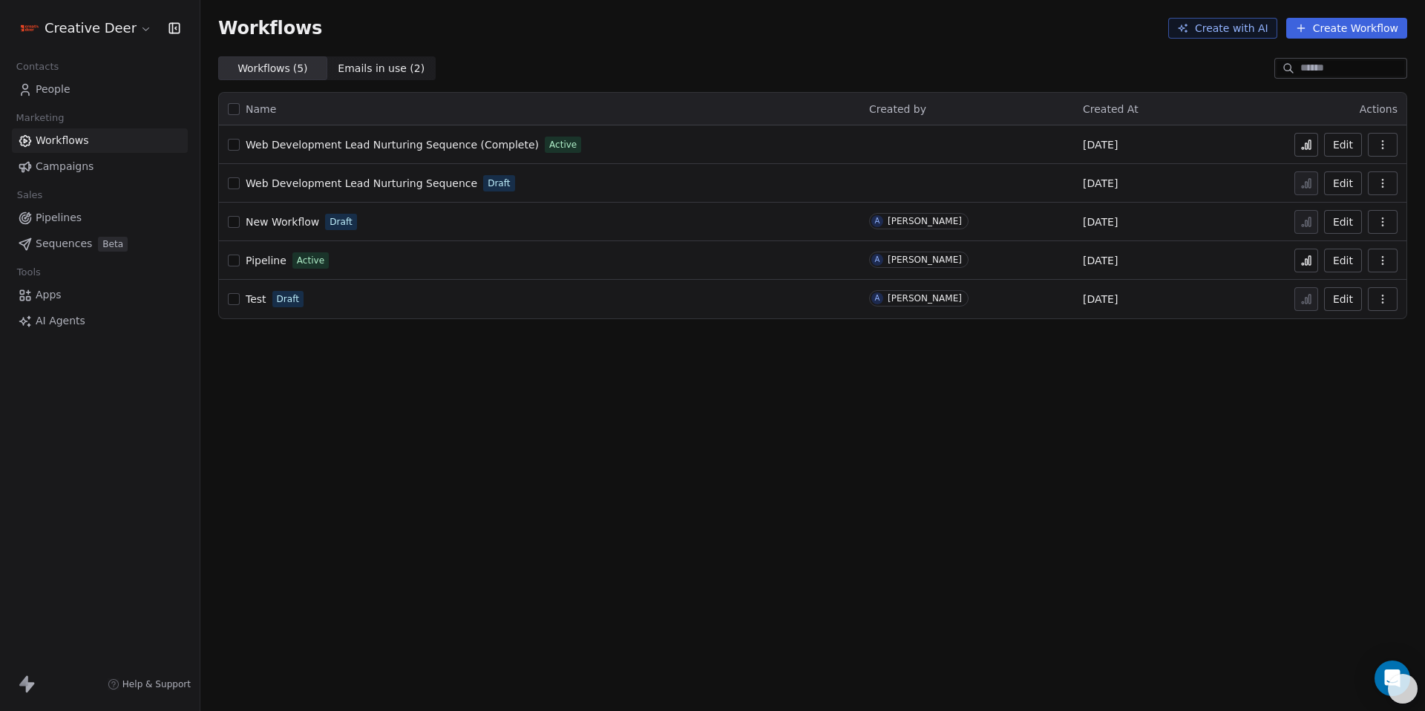
click at [62, 84] on span "People" at bounding box center [53, 90] width 35 height 16
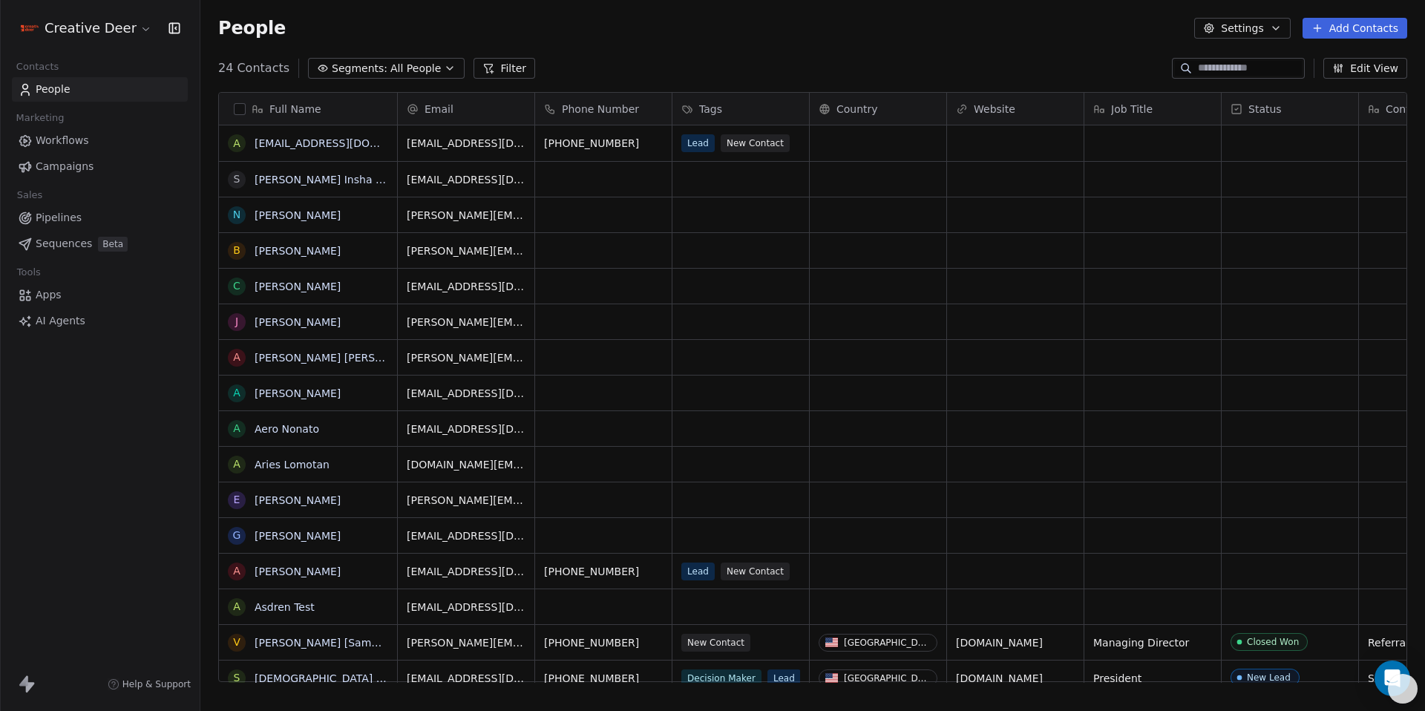
scroll to position [615, 1214]
click at [1198, 74] on input at bounding box center [1250, 68] width 104 height 15
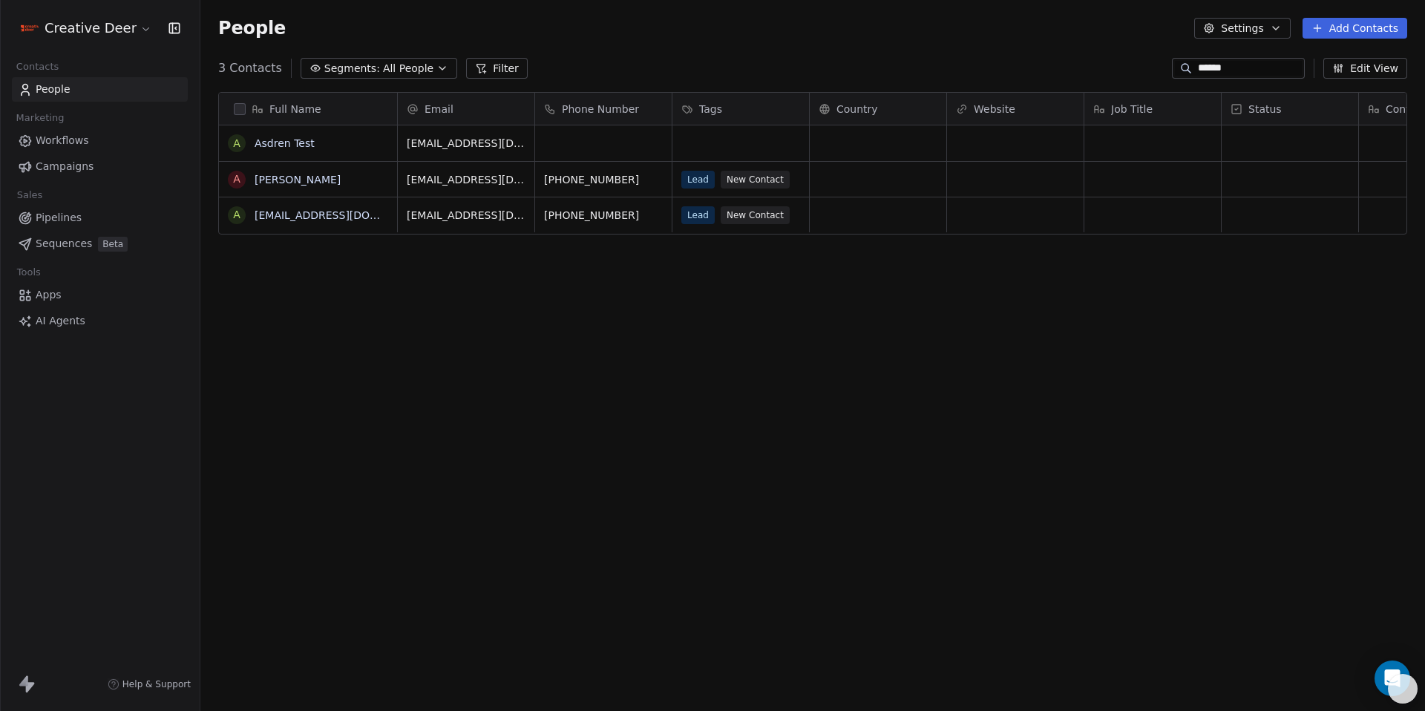
type input "******"
click at [50, 291] on span "Apps" at bounding box center [49, 295] width 26 height 16
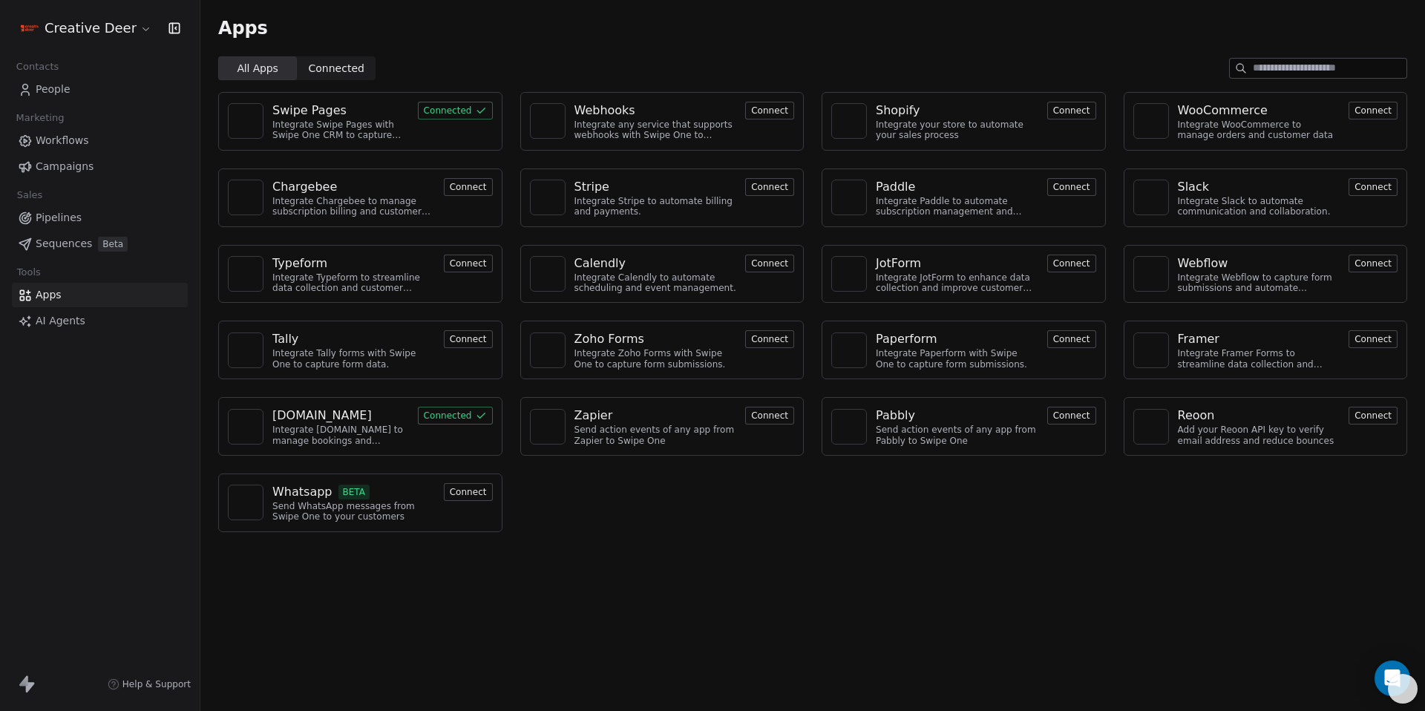
click at [325, 117] on div "Swipe Pages" at bounding box center [309, 111] width 74 height 18
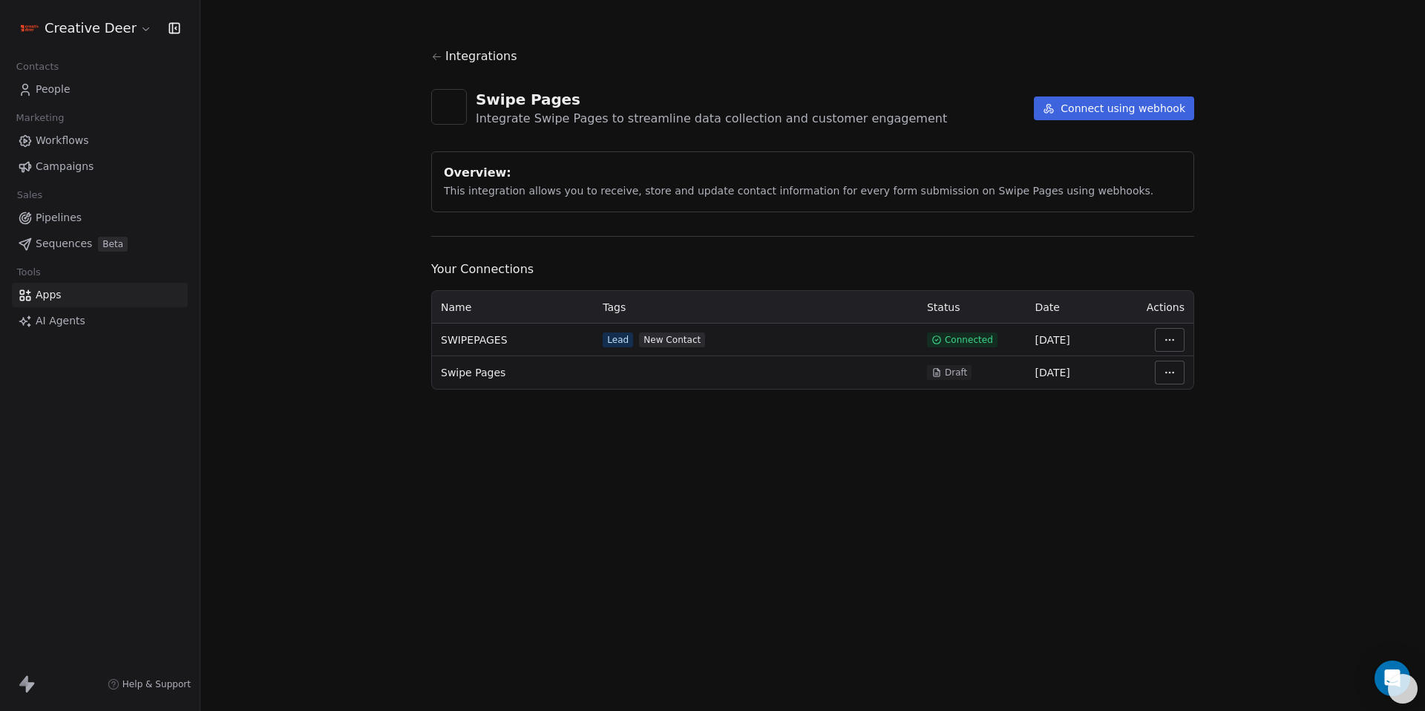
click at [1159, 345] on html "Creative Deer Contacts People Marketing Workflows Campaigns Sales Pipelines Seq…" at bounding box center [712, 355] width 1425 height 711
click at [1189, 439] on div "Manage Mapping" at bounding box center [1214, 444] width 107 height 24
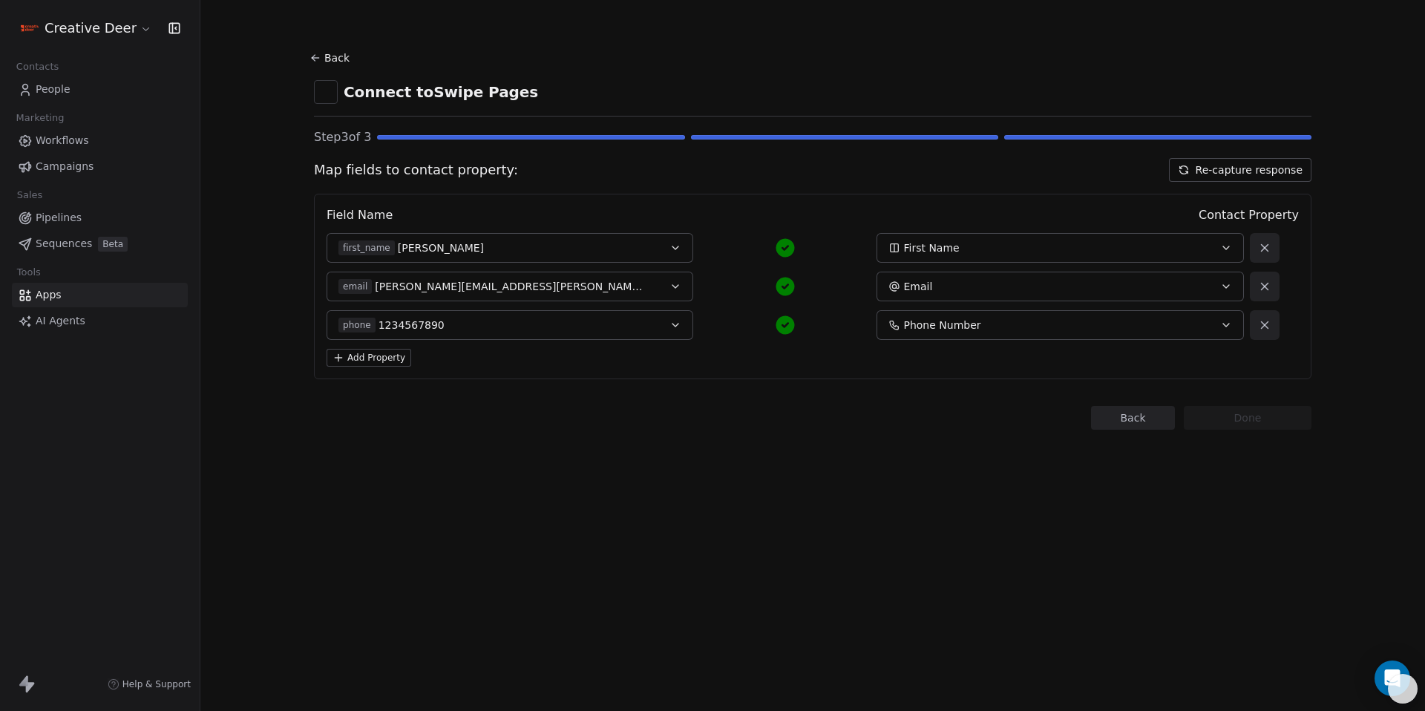
click at [393, 364] on button "Add Property" at bounding box center [369, 358] width 85 height 18
click at [393, 365] on span "Select a Field" at bounding box center [372, 363] width 69 height 15
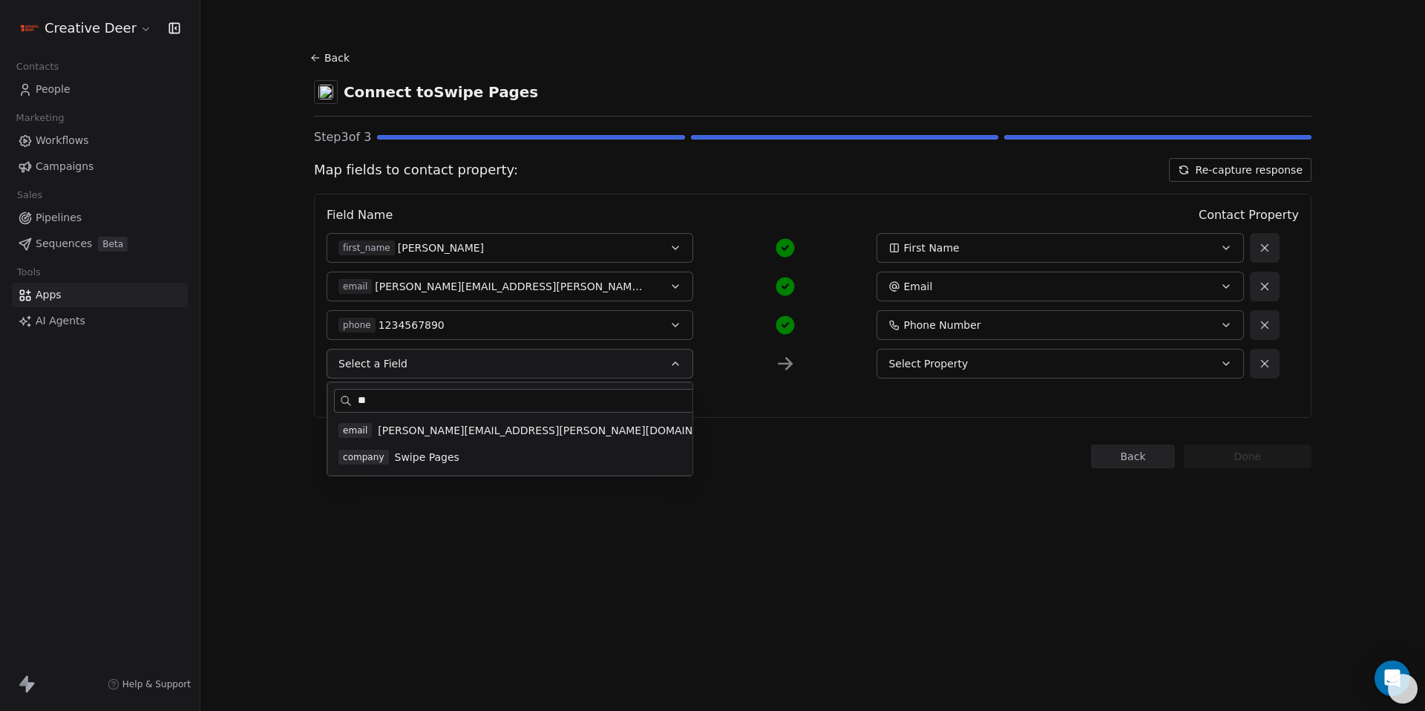
type input "**"
click at [446, 453] on span "Swipe Pages" at bounding box center [427, 457] width 65 height 15
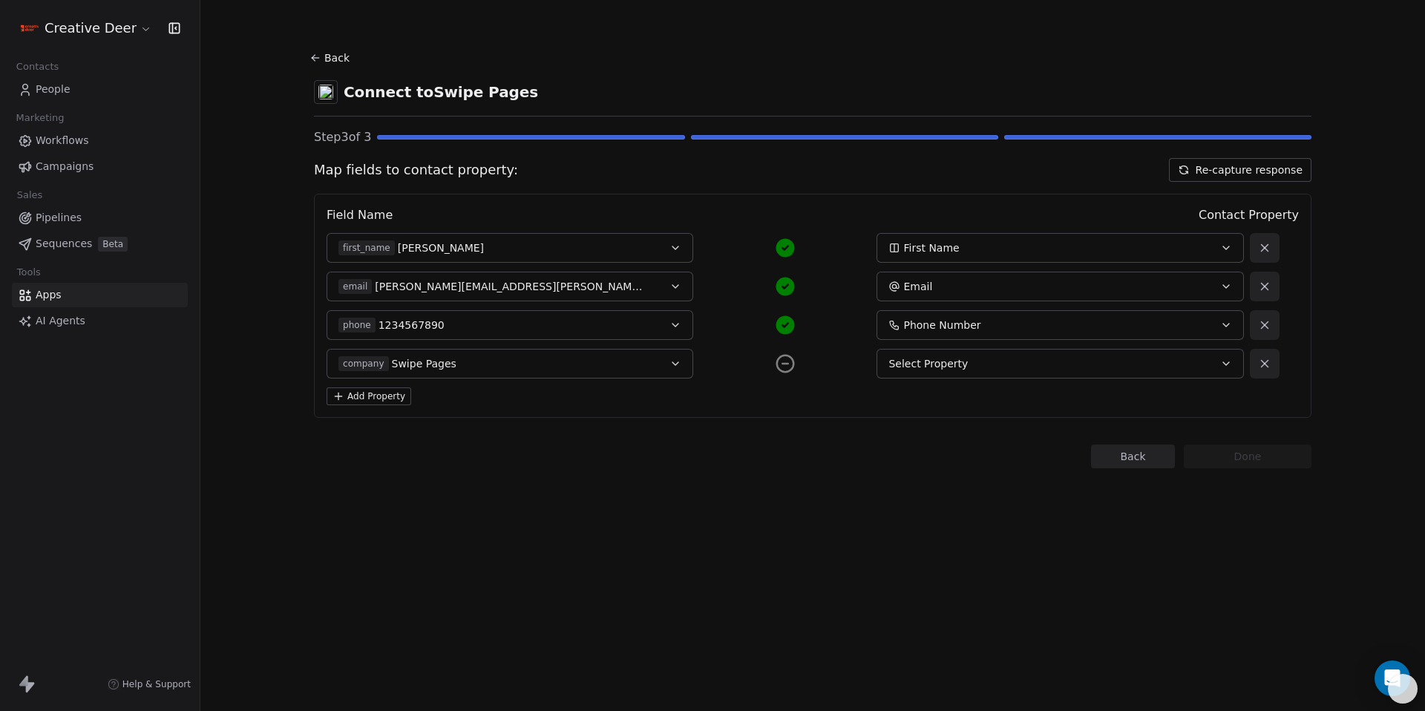
click at [936, 367] on span "Select Property" at bounding box center [927, 363] width 79 height 15
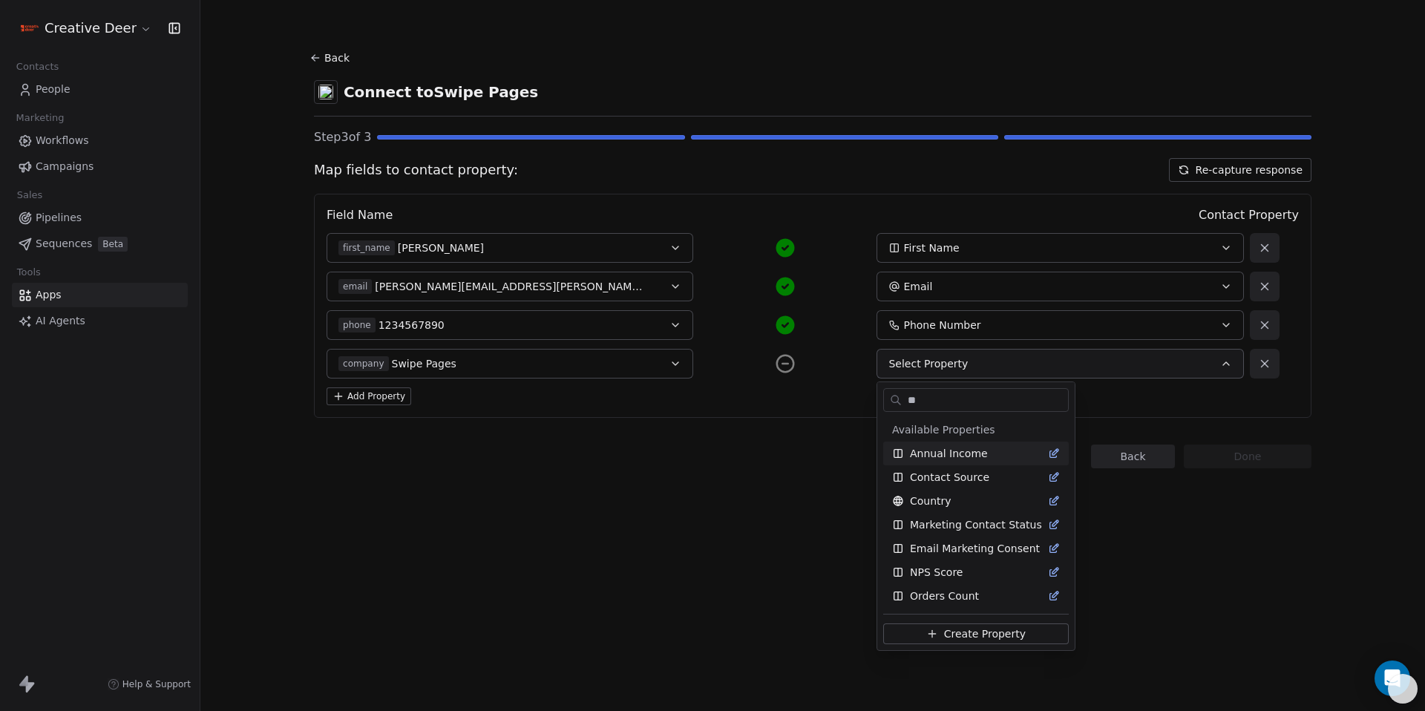
type input "*"
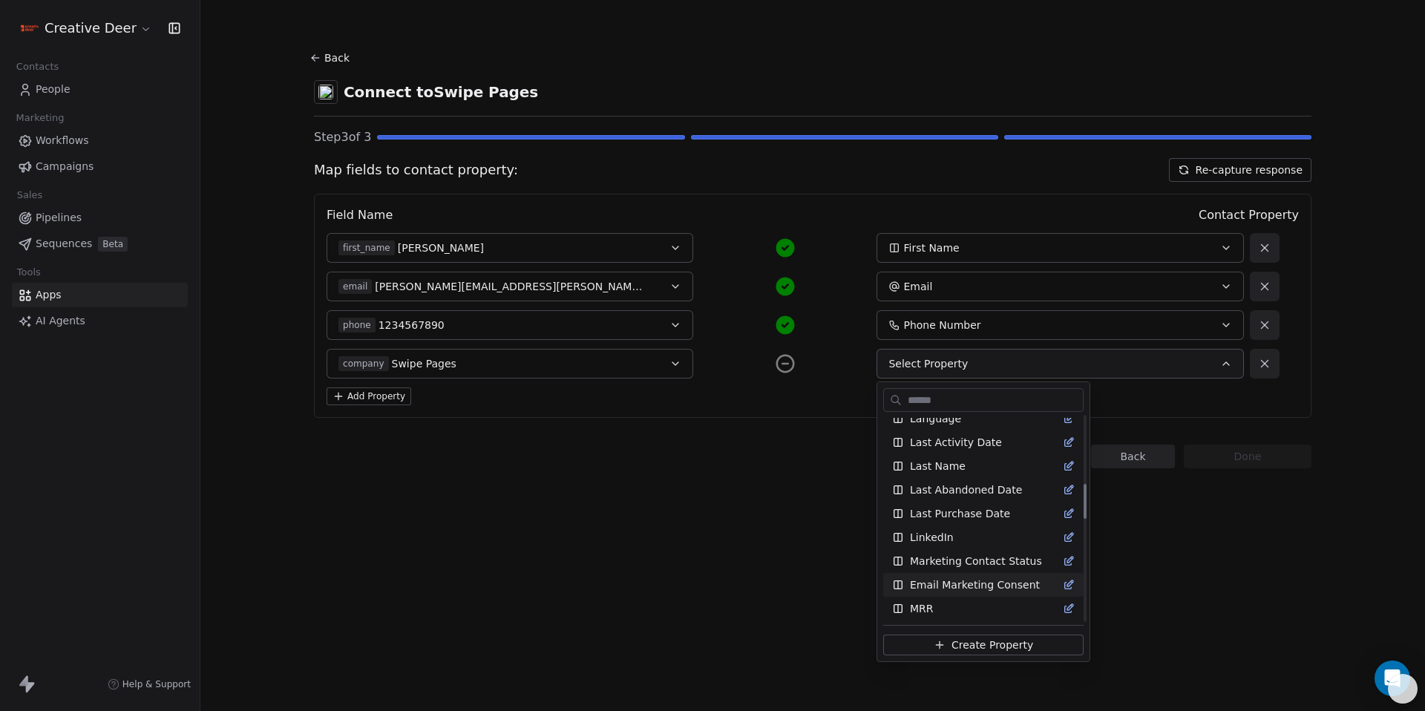
scroll to position [284, 0]
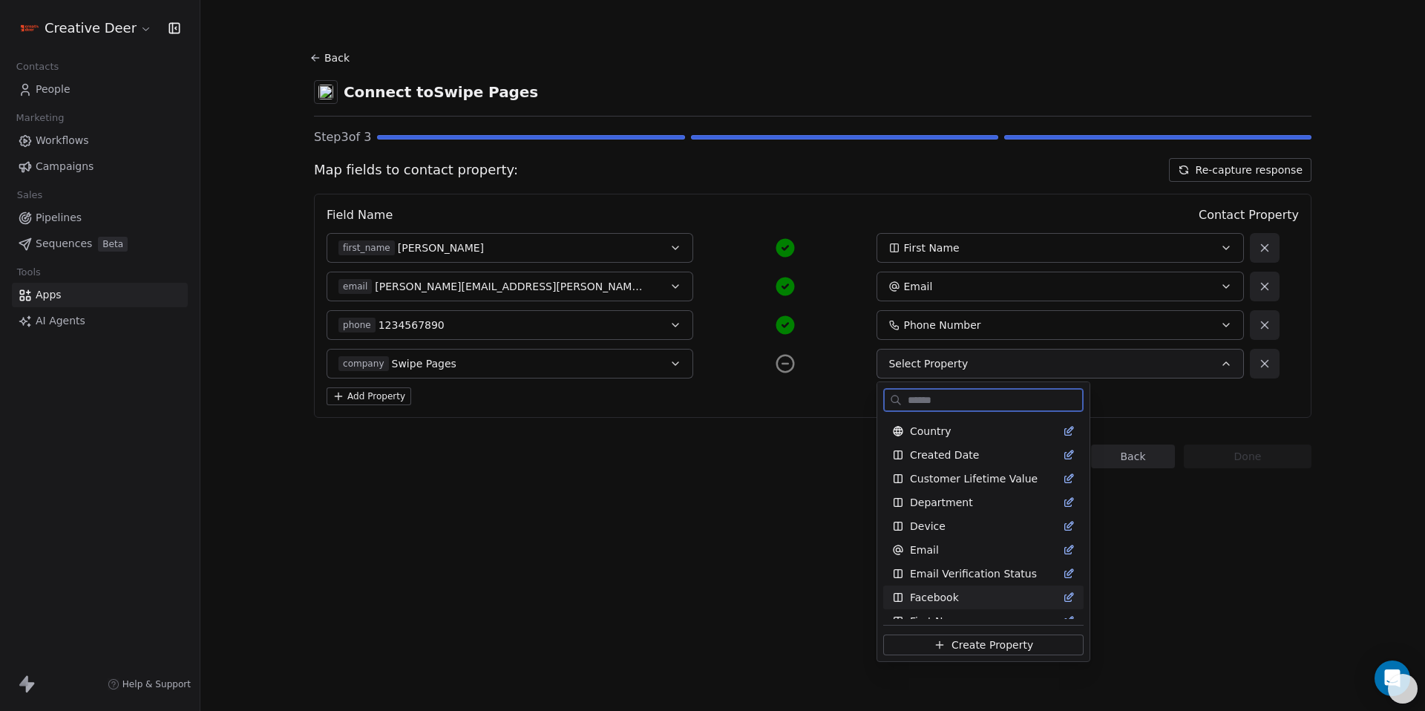
click at [946, 652] on button "Create Property" at bounding box center [983, 645] width 200 height 21
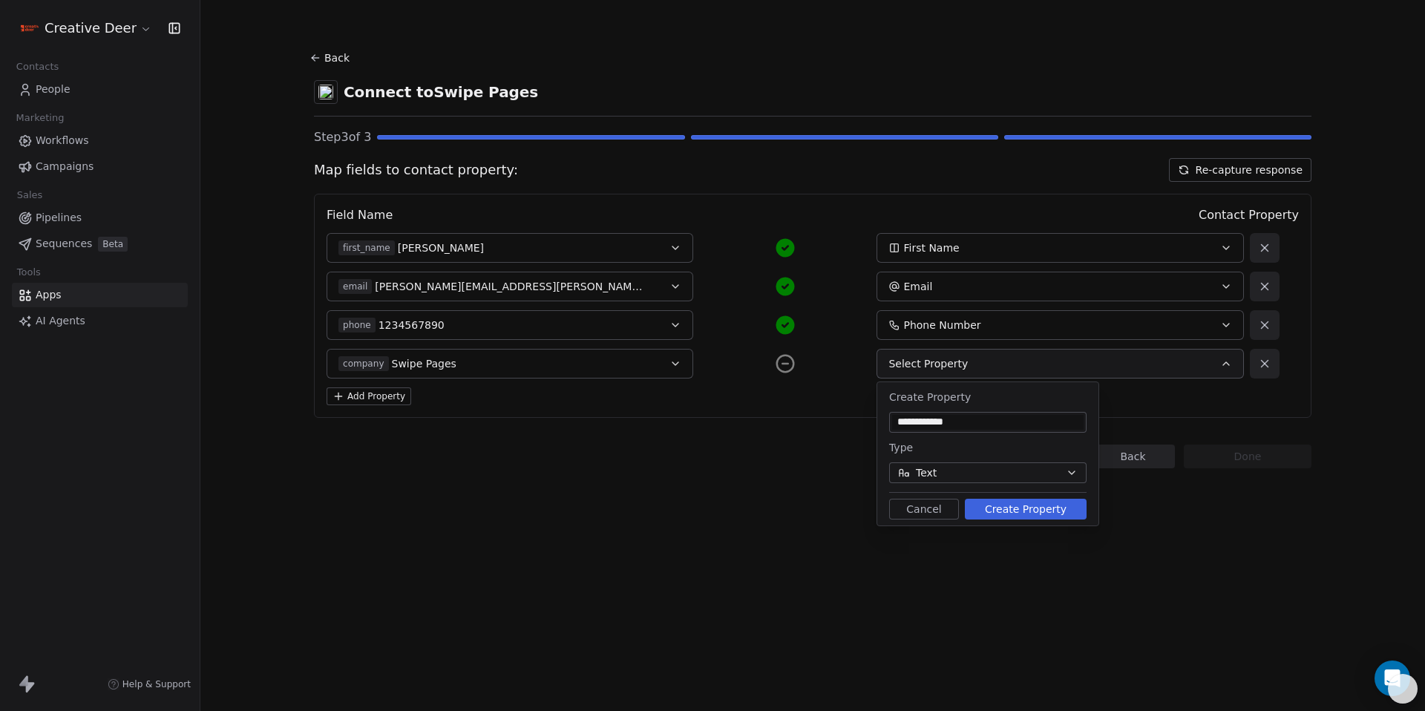
type input "**********"
click at [1018, 505] on button "Create Property" at bounding box center [1026, 509] width 122 height 21
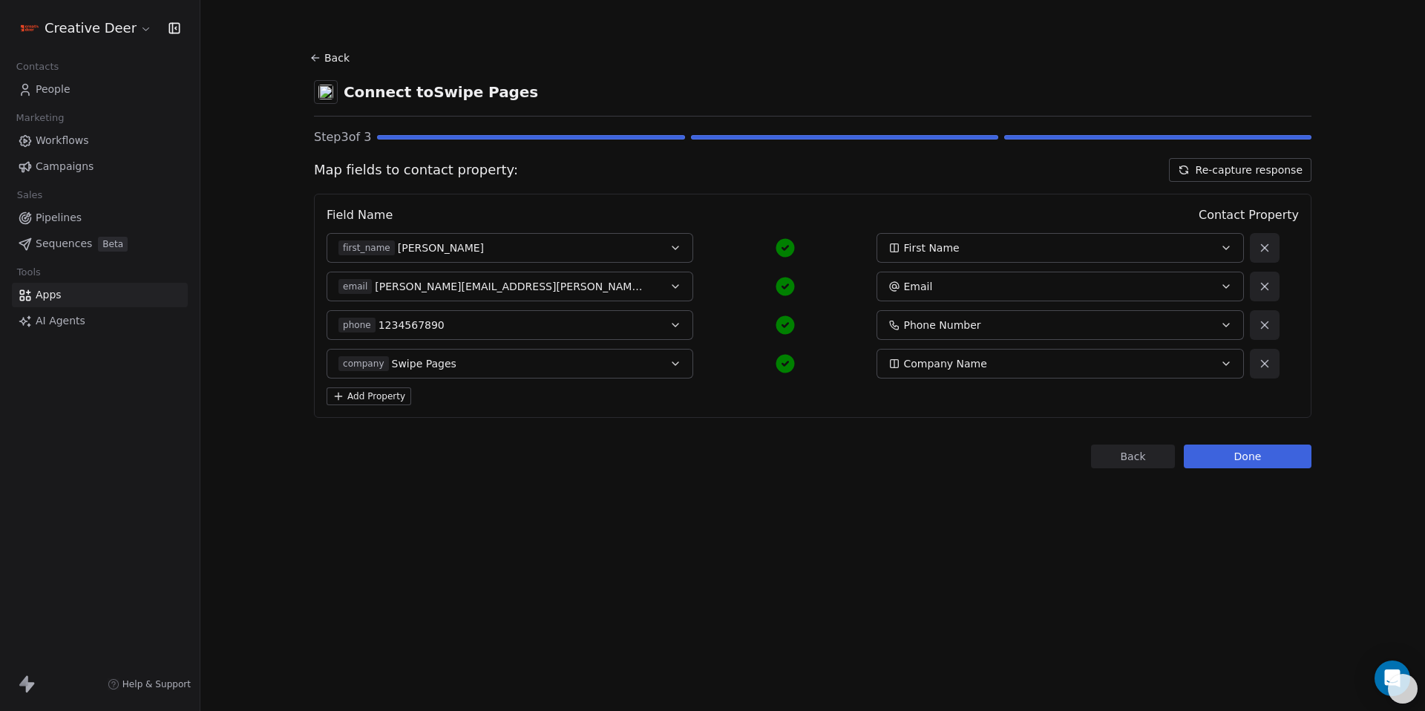
click at [606, 242] on div "first_name John" at bounding box center [492, 247] width 309 height 15
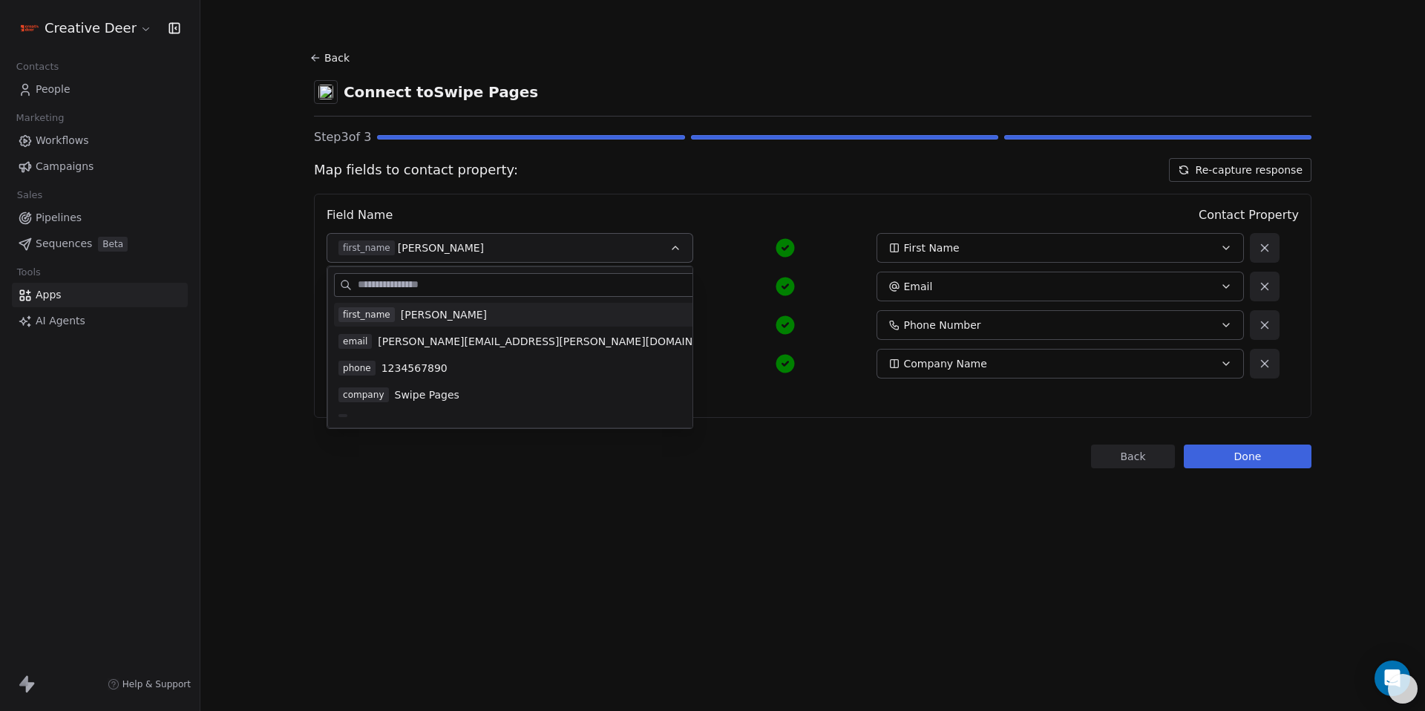
click at [606, 242] on div "first_name John" at bounding box center [492, 247] width 309 height 15
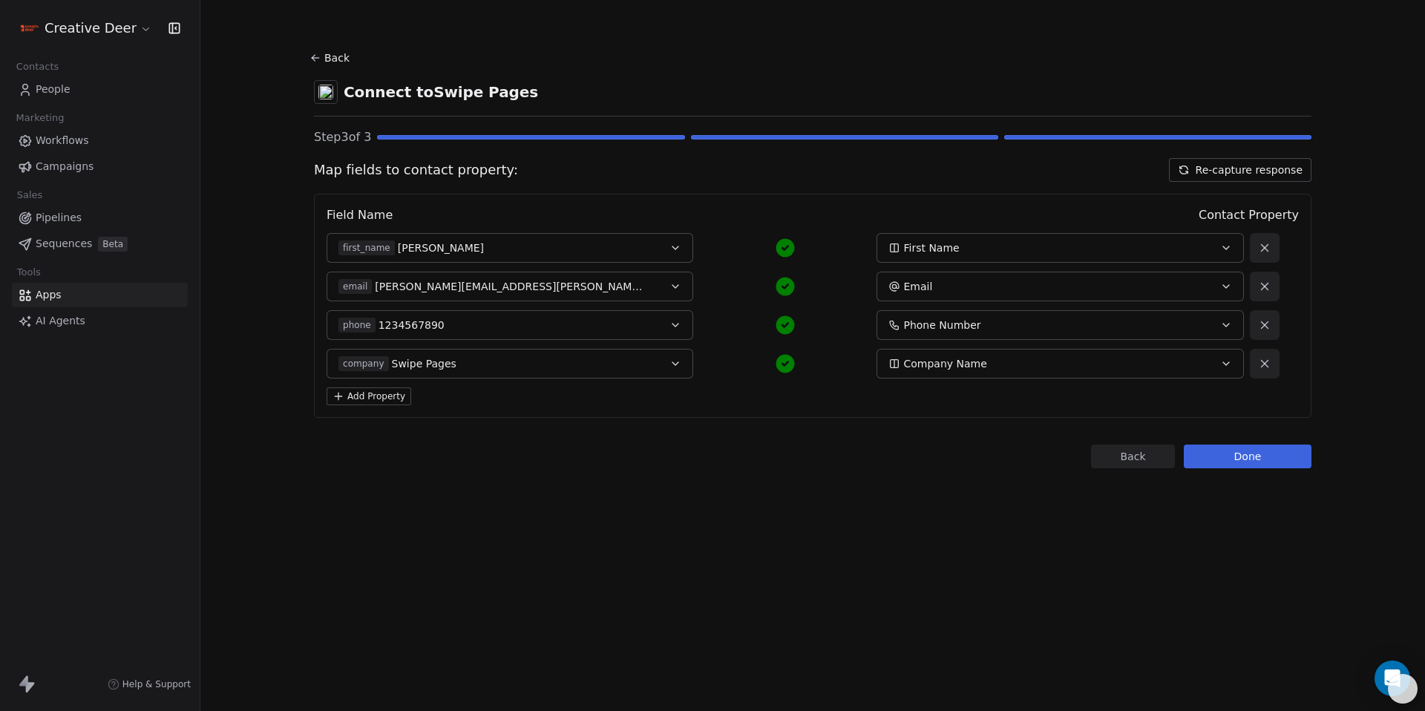
click at [595, 275] on button "email john@doe.com" at bounding box center [510, 287] width 367 height 30
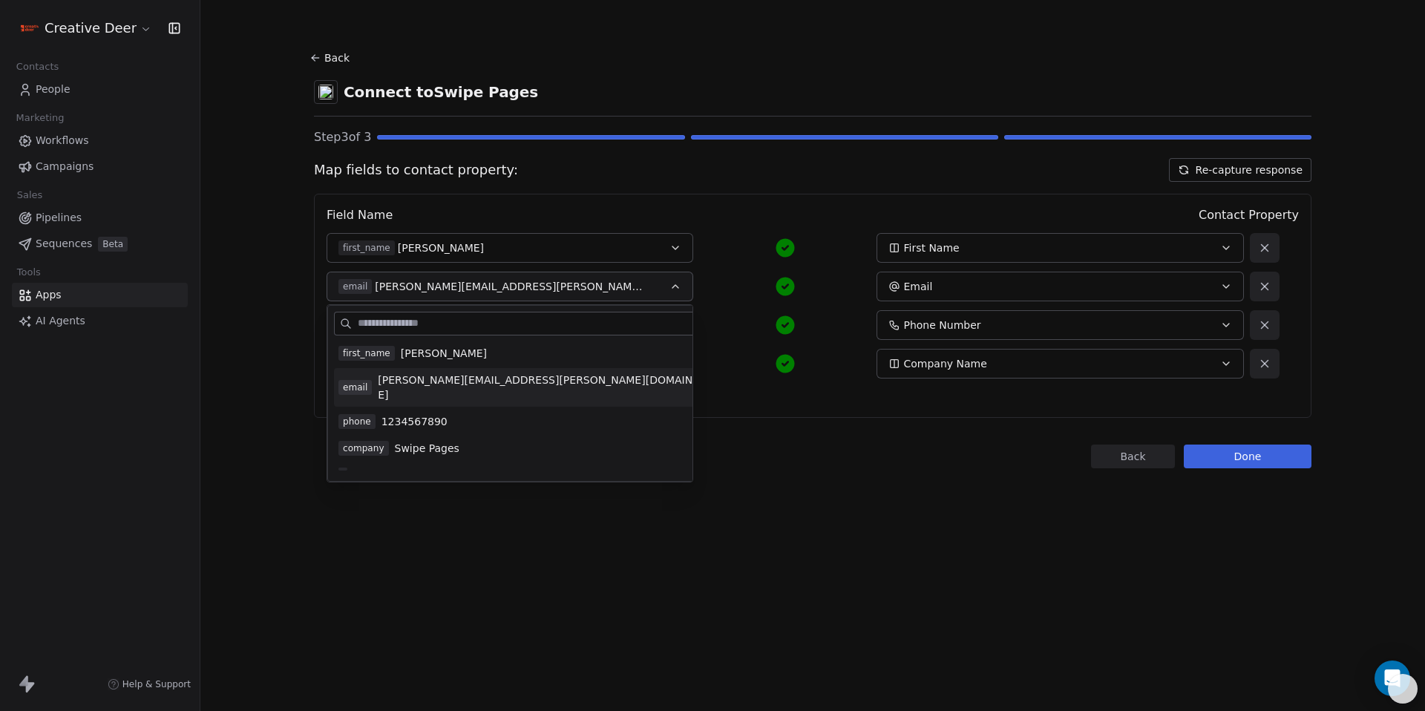
click at [595, 275] on button "email john@doe.com" at bounding box center [510, 287] width 367 height 30
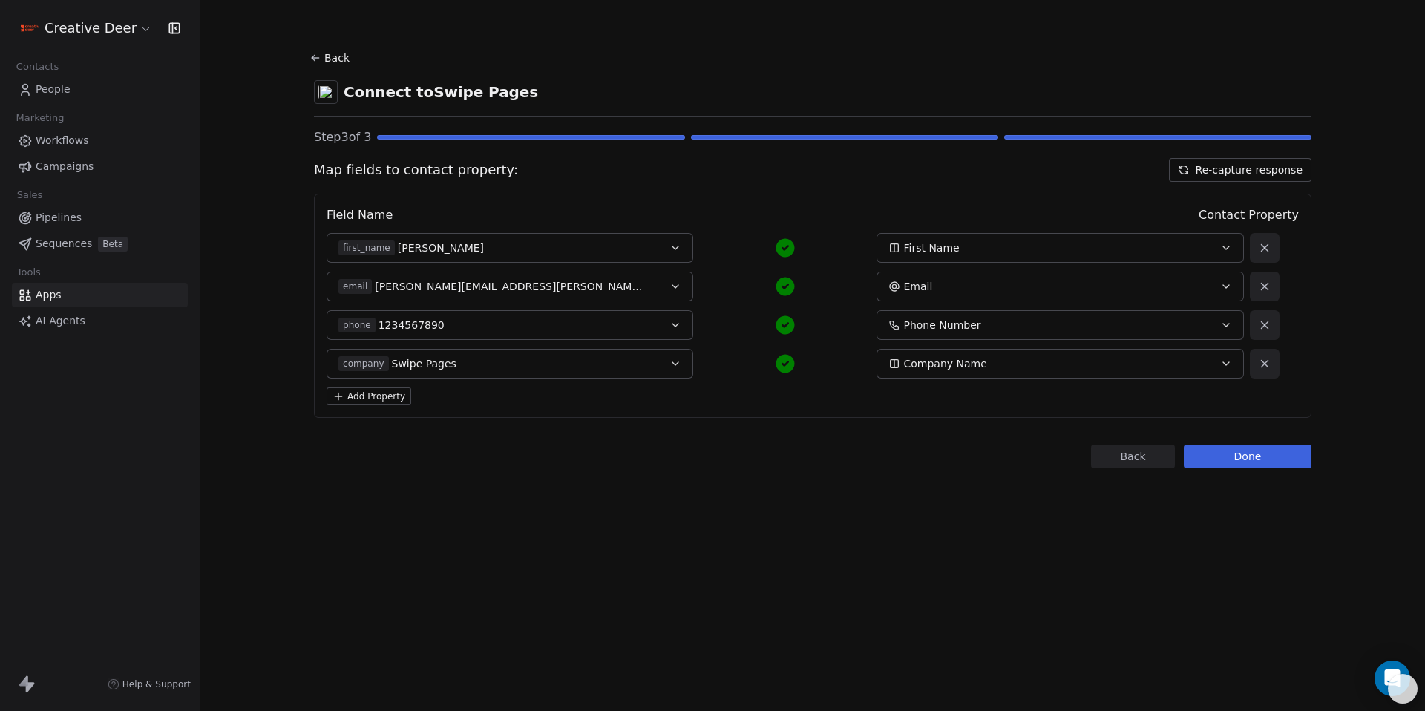
click at [1248, 463] on button "Done" at bounding box center [1248, 457] width 128 height 24
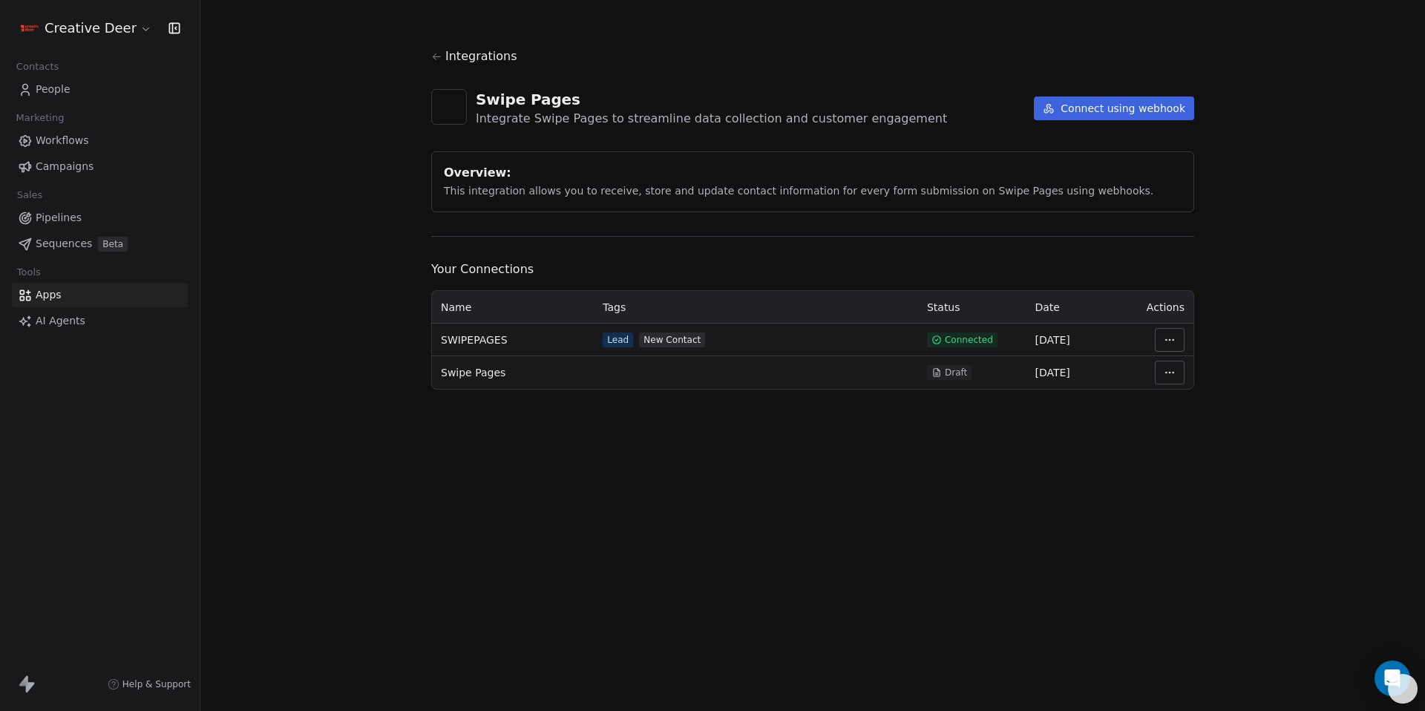
click at [1162, 347] on html "Creative Deer Contacts People Marketing Workflows Campaigns Sales Pipelines Seq…" at bounding box center [712, 355] width 1425 height 711
click at [1185, 436] on div "Manage Mapping" at bounding box center [1214, 444] width 107 height 24
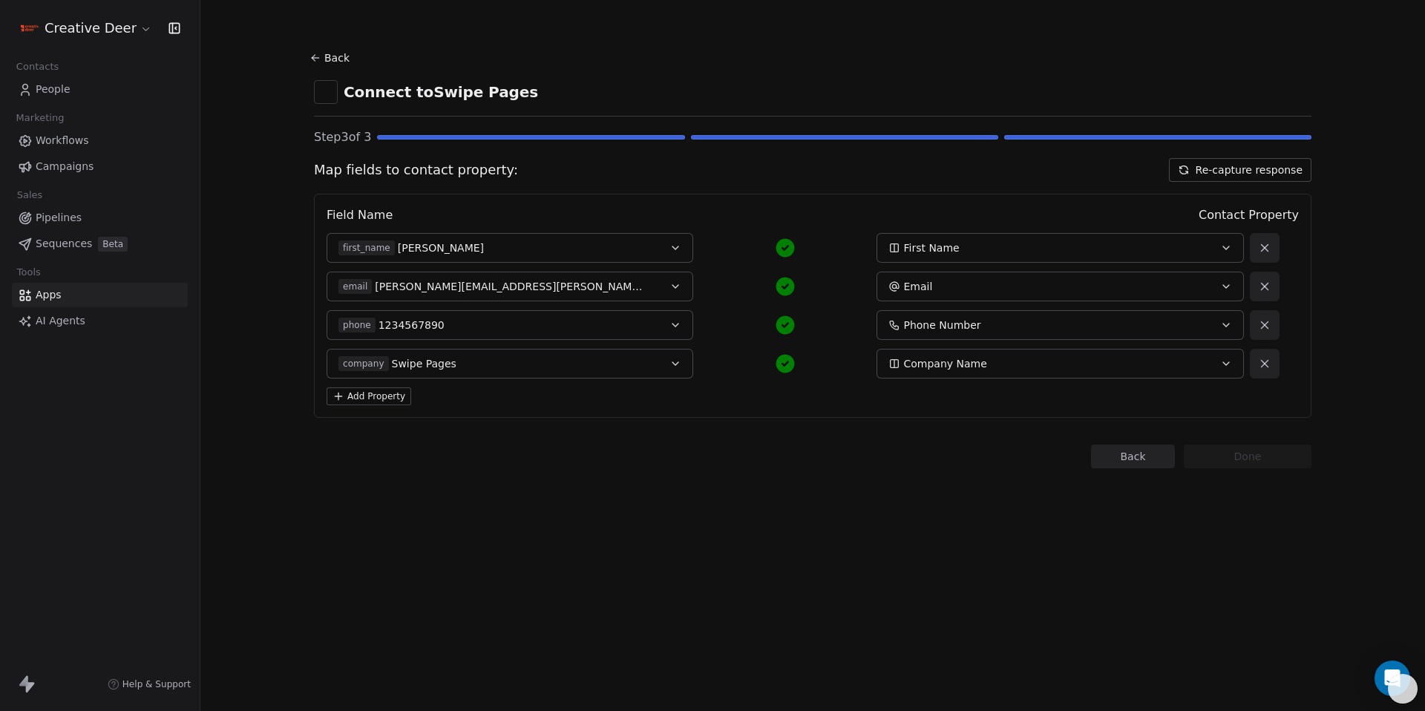
click at [1269, 172] on button "Re-capture response" at bounding box center [1240, 170] width 143 height 24
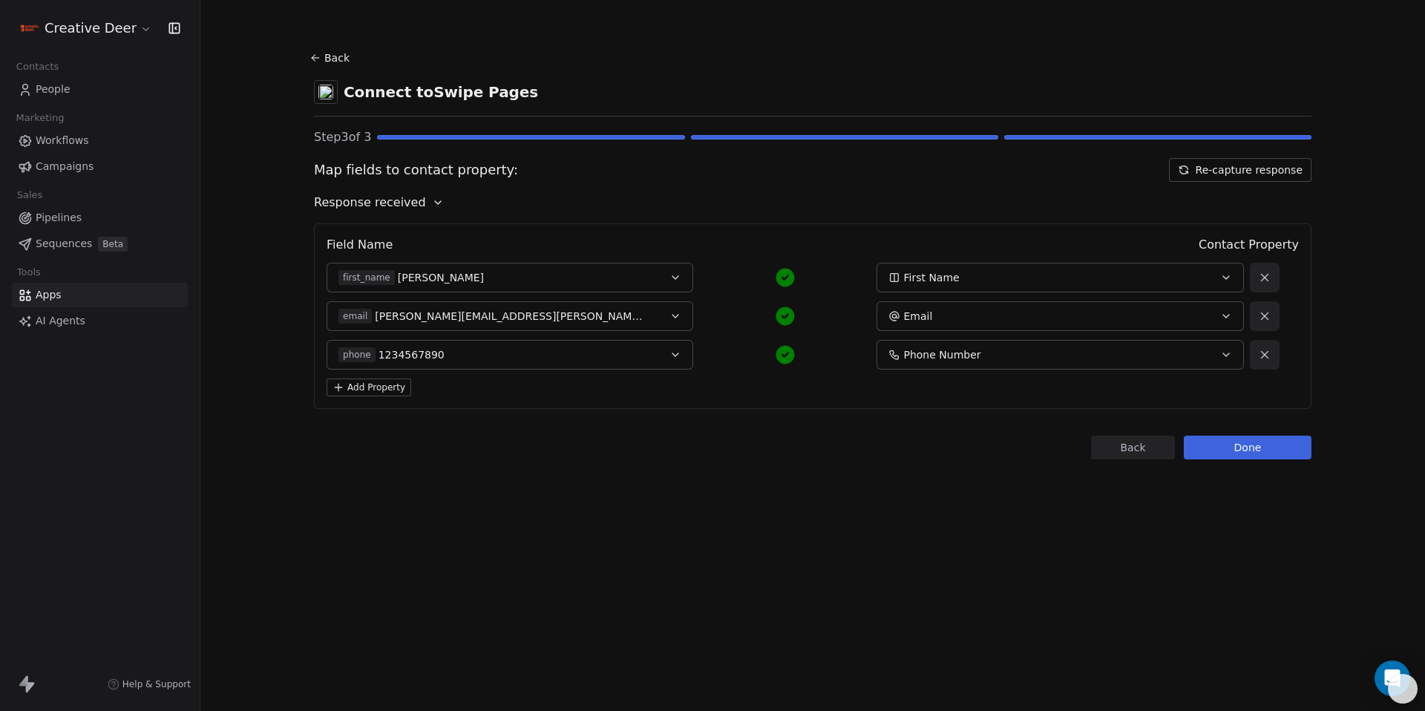
click at [1245, 444] on button "Done" at bounding box center [1248, 448] width 128 height 24
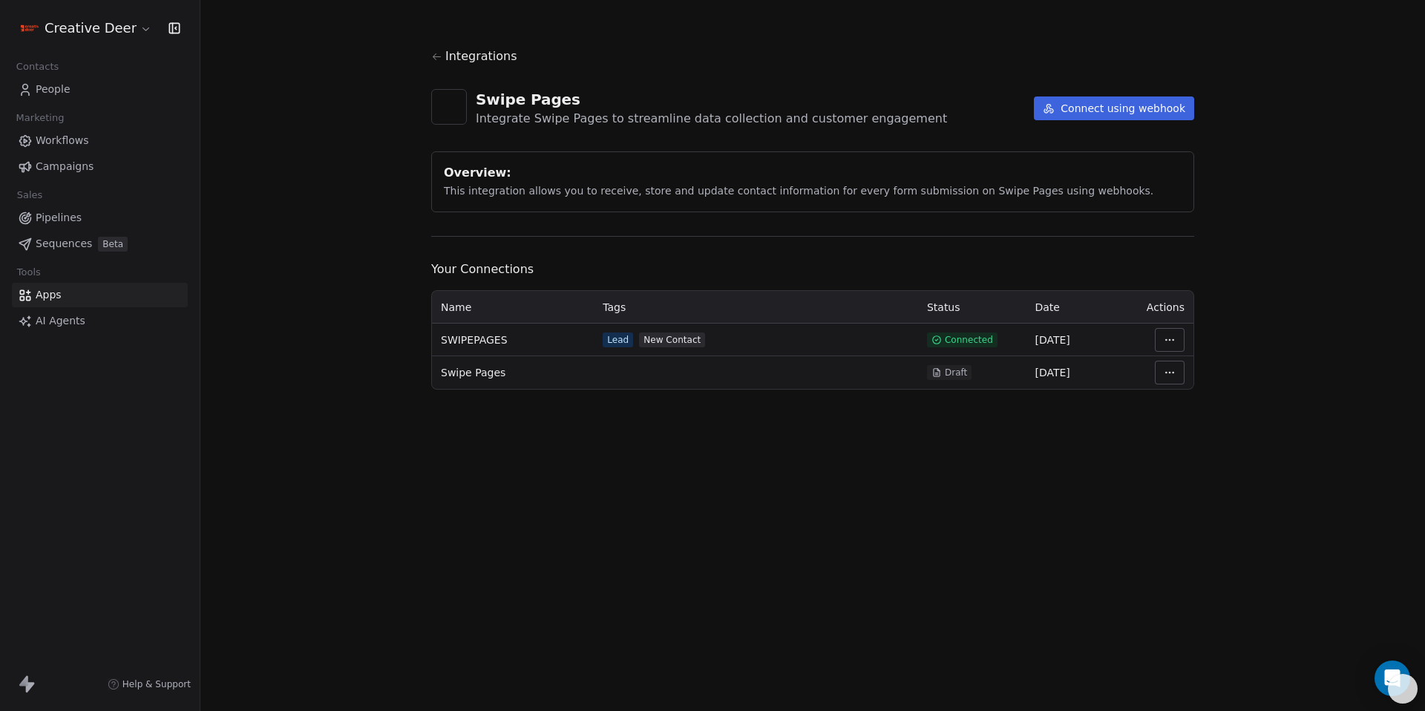
click at [48, 89] on span "People" at bounding box center [53, 90] width 35 height 16
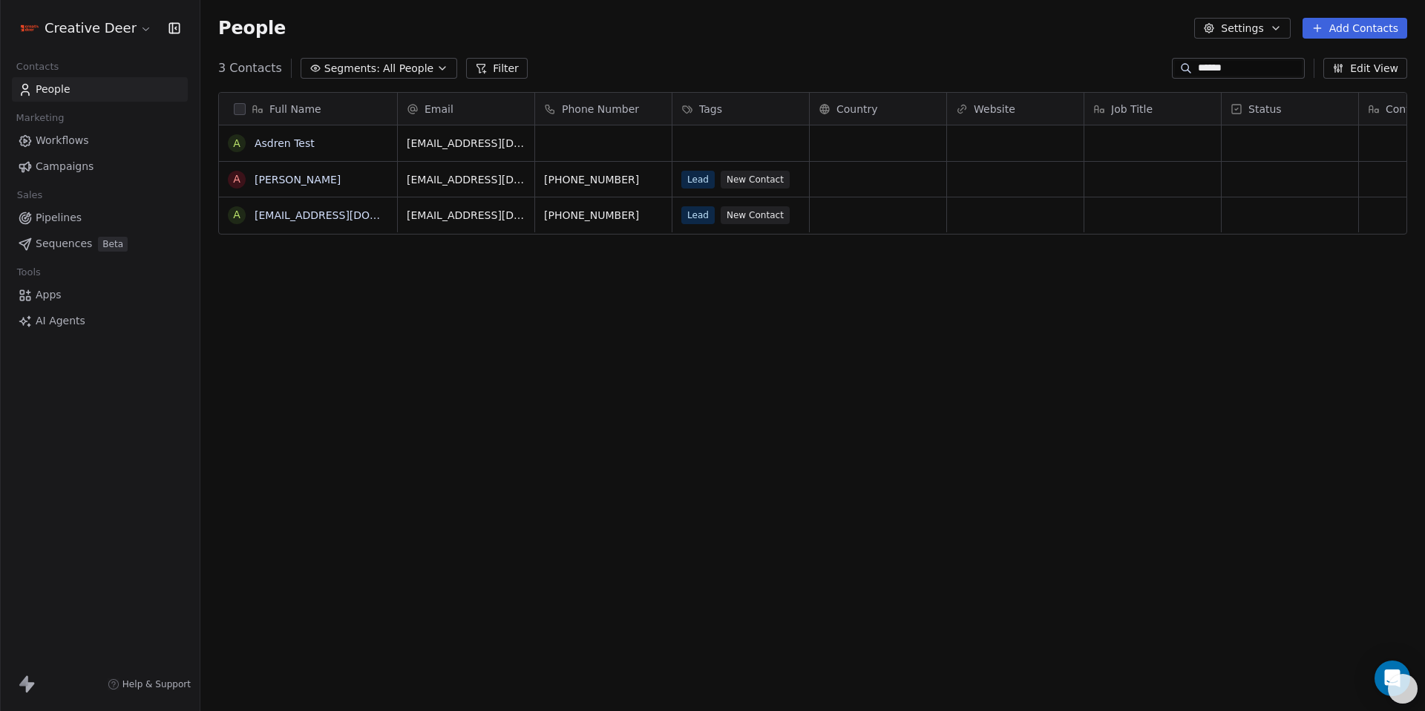
scroll to position [615, 1214]
click at [1214, 72] on input "******" at bounding box center [1250, 68] width 104 height 15
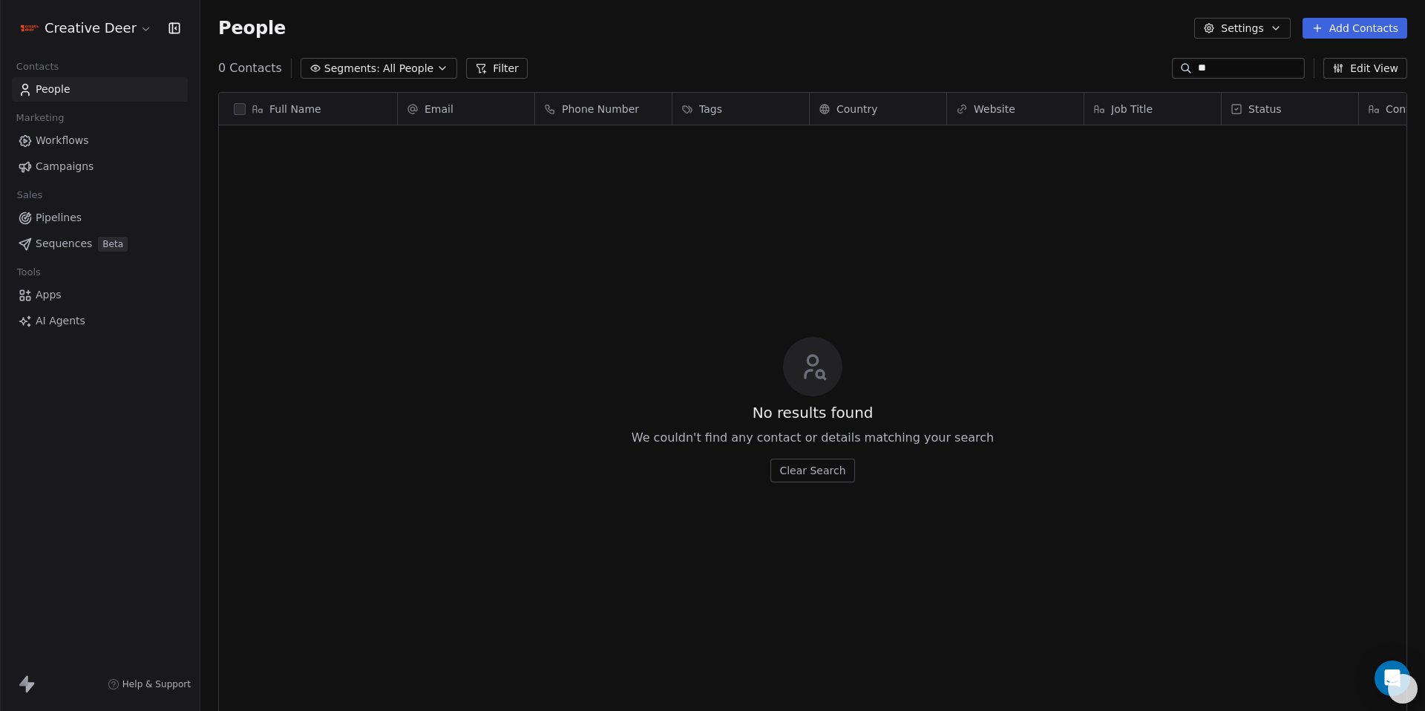
type input "*"
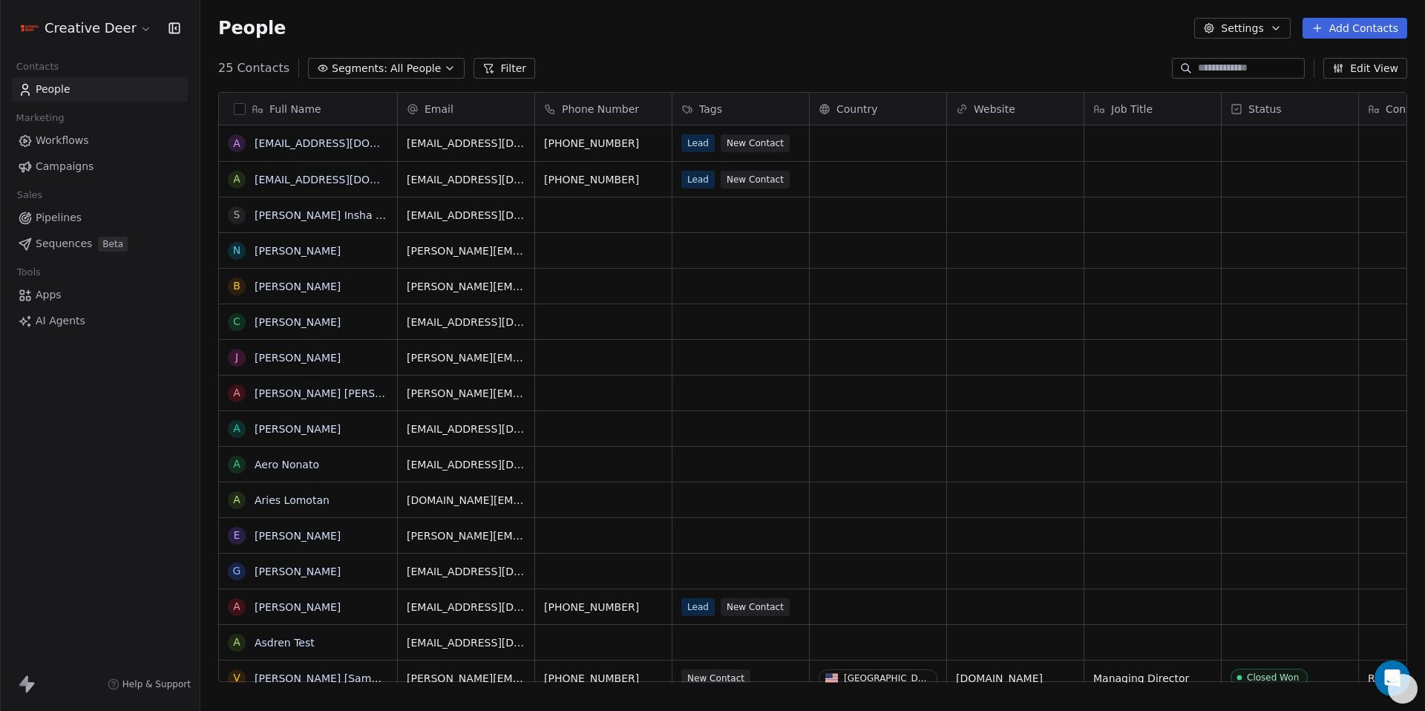
click at [1225, 33] on button "Settings" at bounding box center [1242, 28] width 96 height 21
click at [1238, 59] on span "Contact Properties" at bounding box center [1280, 61] width 96 height 16
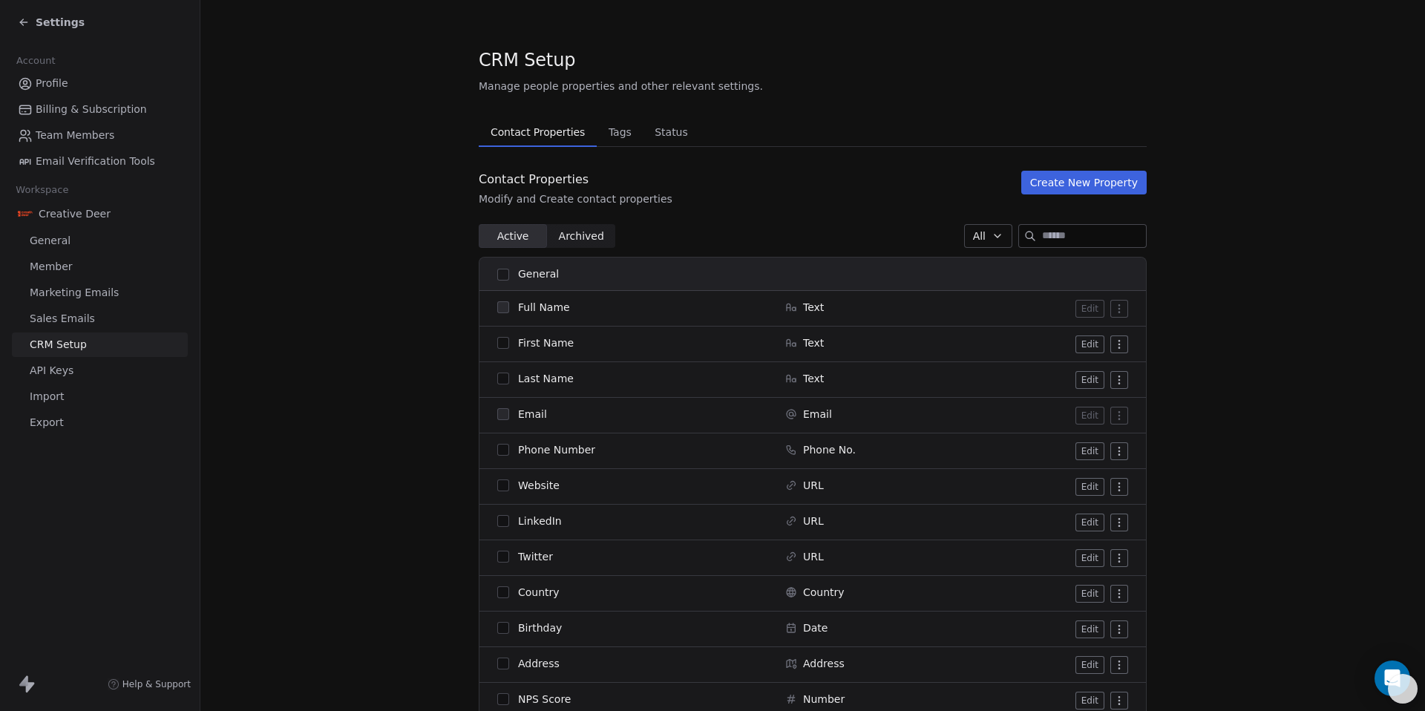
click at [56, 36] on div "Settings" at bounding box center [100, 22] width 200 height 45
click at [54, 29] on span "Settings" at bounding box center [60, 22] width 49 height 15
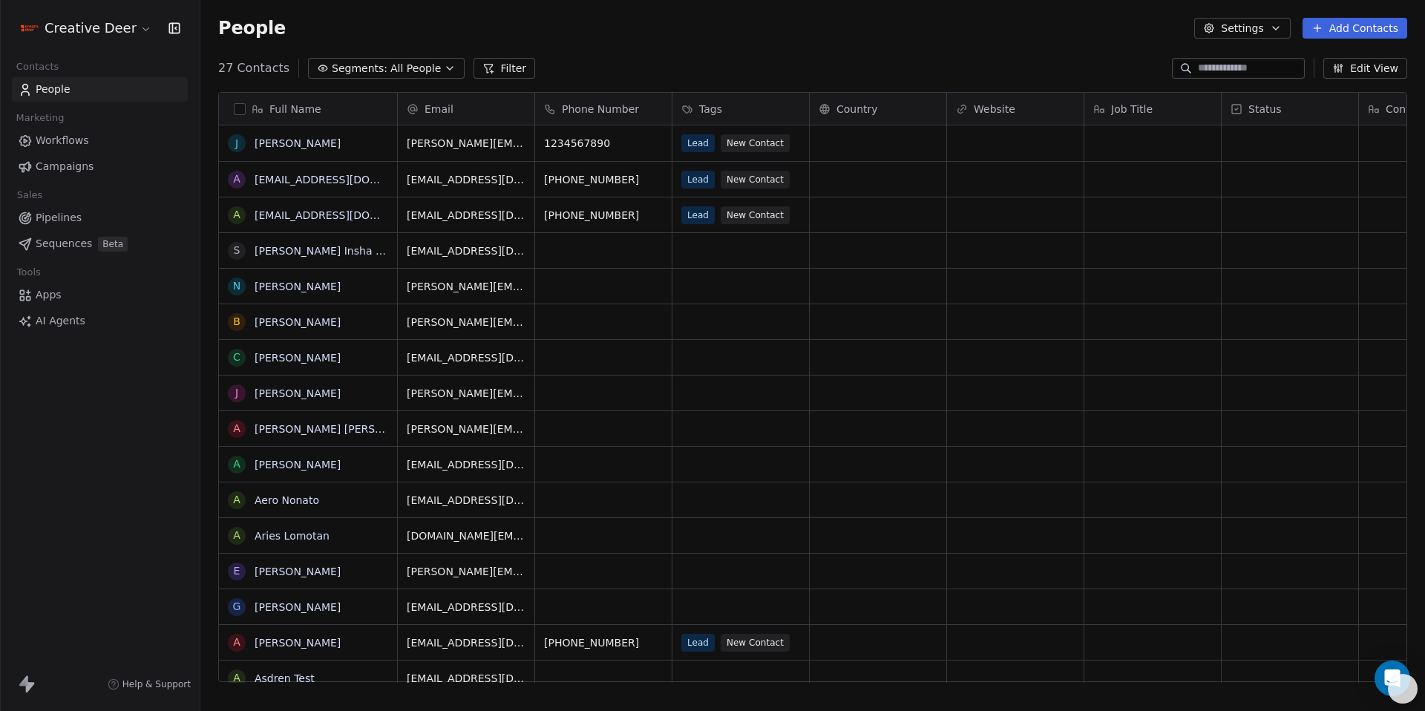
click at [55, 303] on link "Apps" at bounding box center [100, 295] width 176 height 24
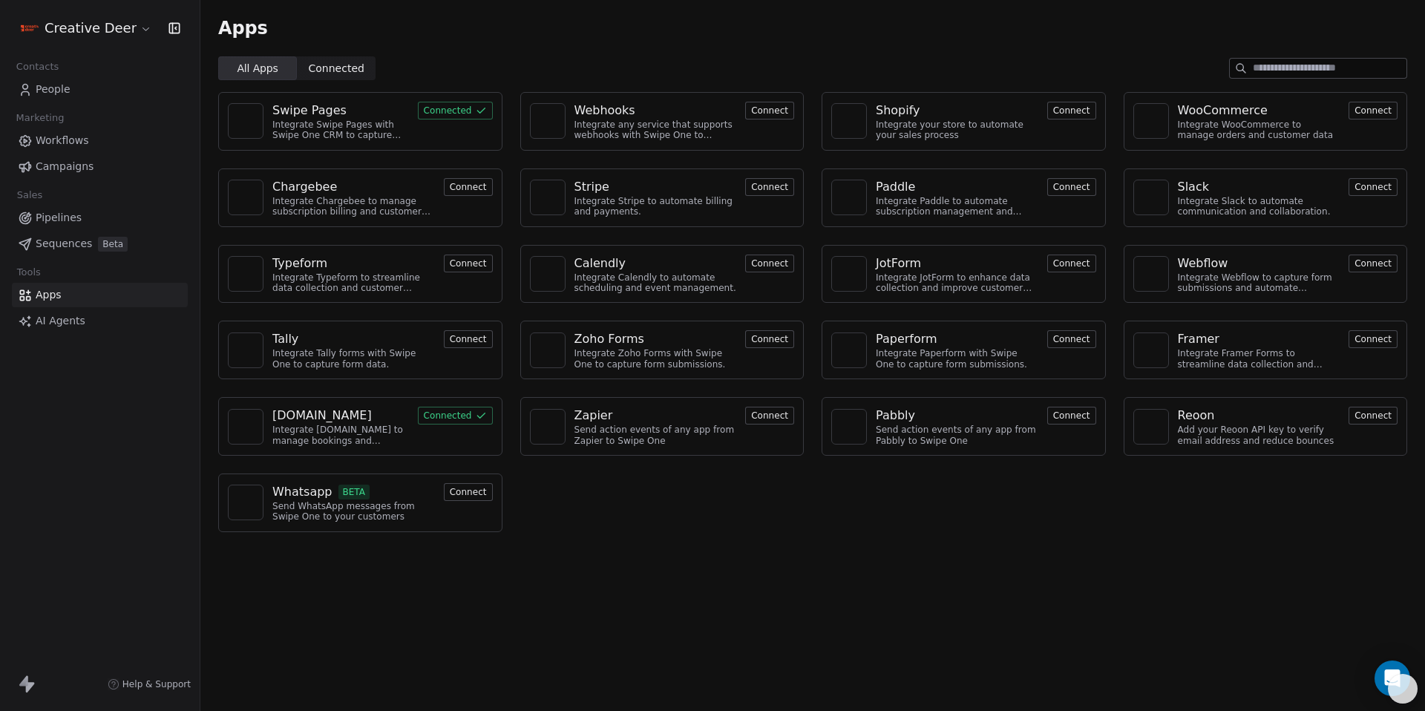
click at [349, 79] on span "Connected Connected" at bounding box center [336, 68] width 79 height 24
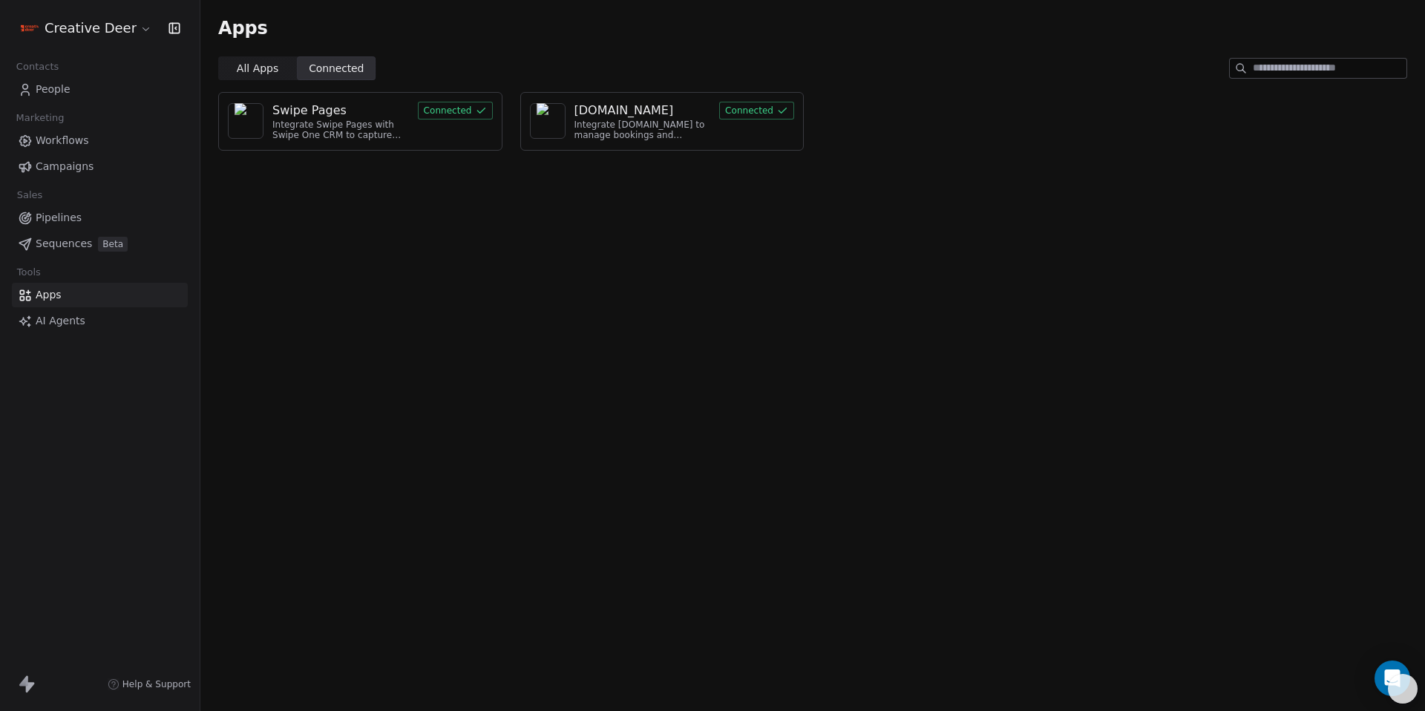
click at [445, 114] on button "Connected" at bounding box center [455, 111] width 75 height 18
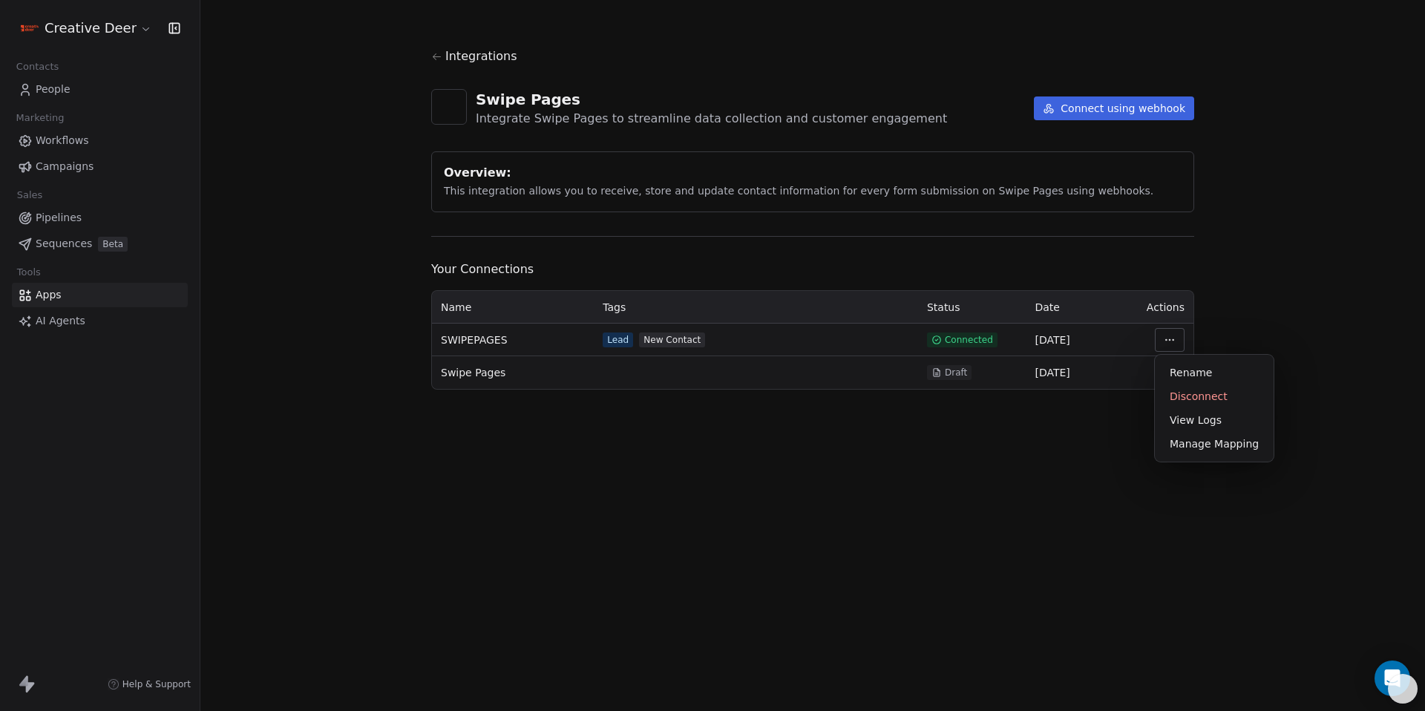
click at [1162, 342] on html "Creative Deer Contacts People Marketing Workflows Campaigns Sales Pipelines Seq…" at bounding box center [712, 355] width 1425 height 711
click at [1191, 448] on div "Manage Mapping" at bounding box center [1214, 444] width 107 height 24
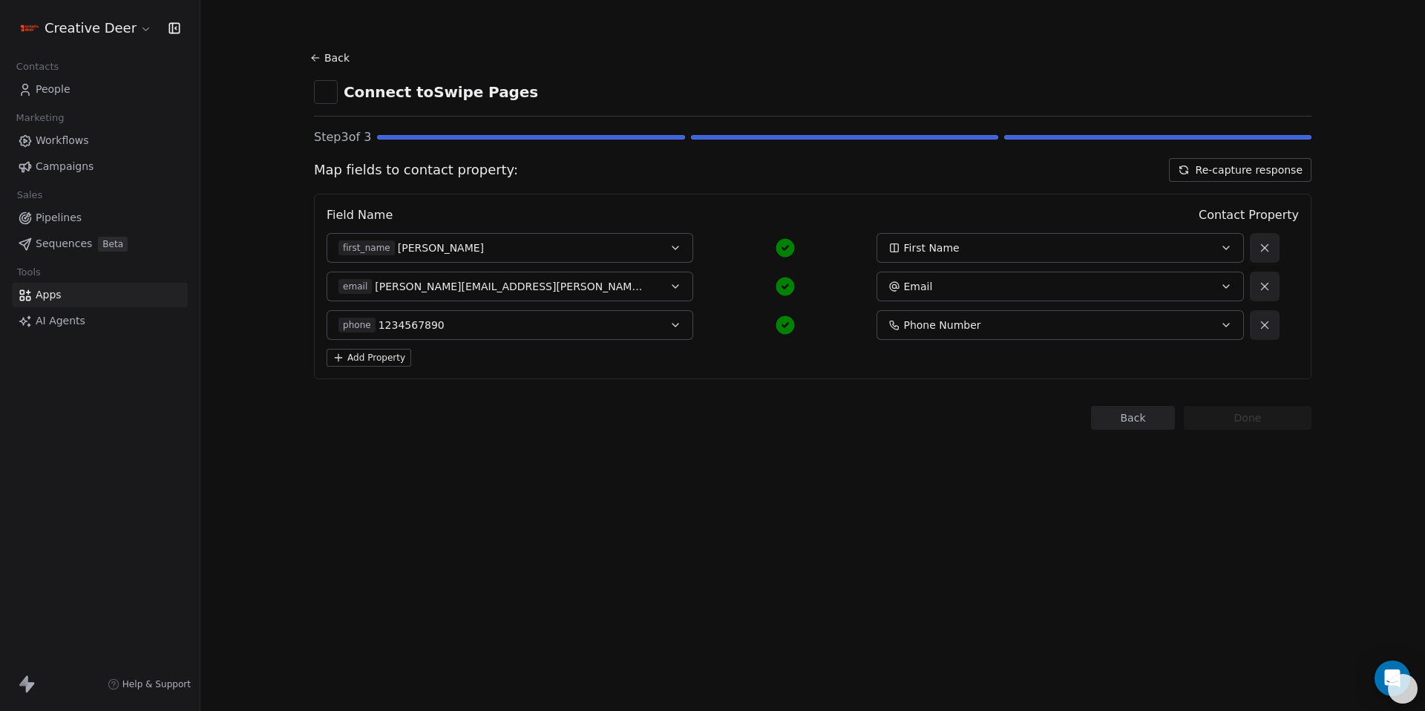
click at [1181, 255] on div "First Name" at bounding box center [1042, 247] width 309 height 15
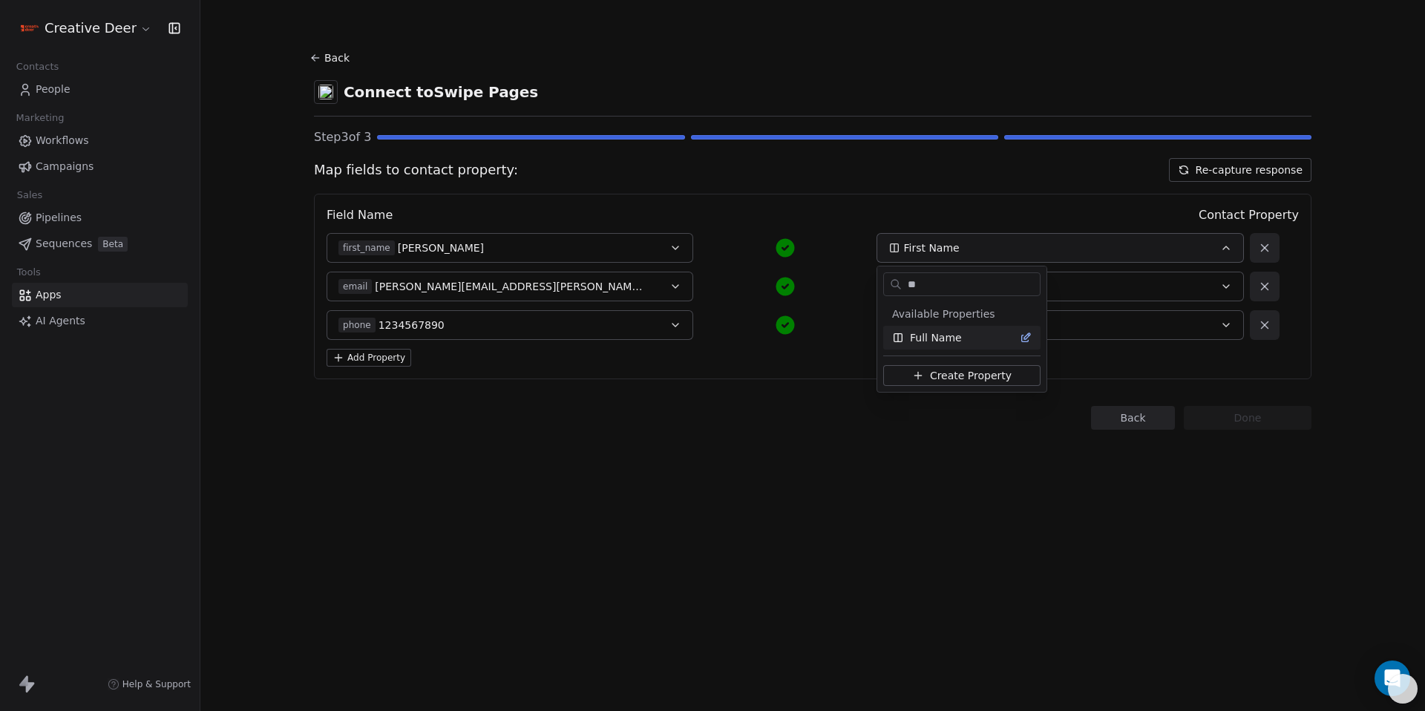
type input "**"
click at [983, 341] on div "Full Name" at bounding box center [962, 337] width 140 height 15
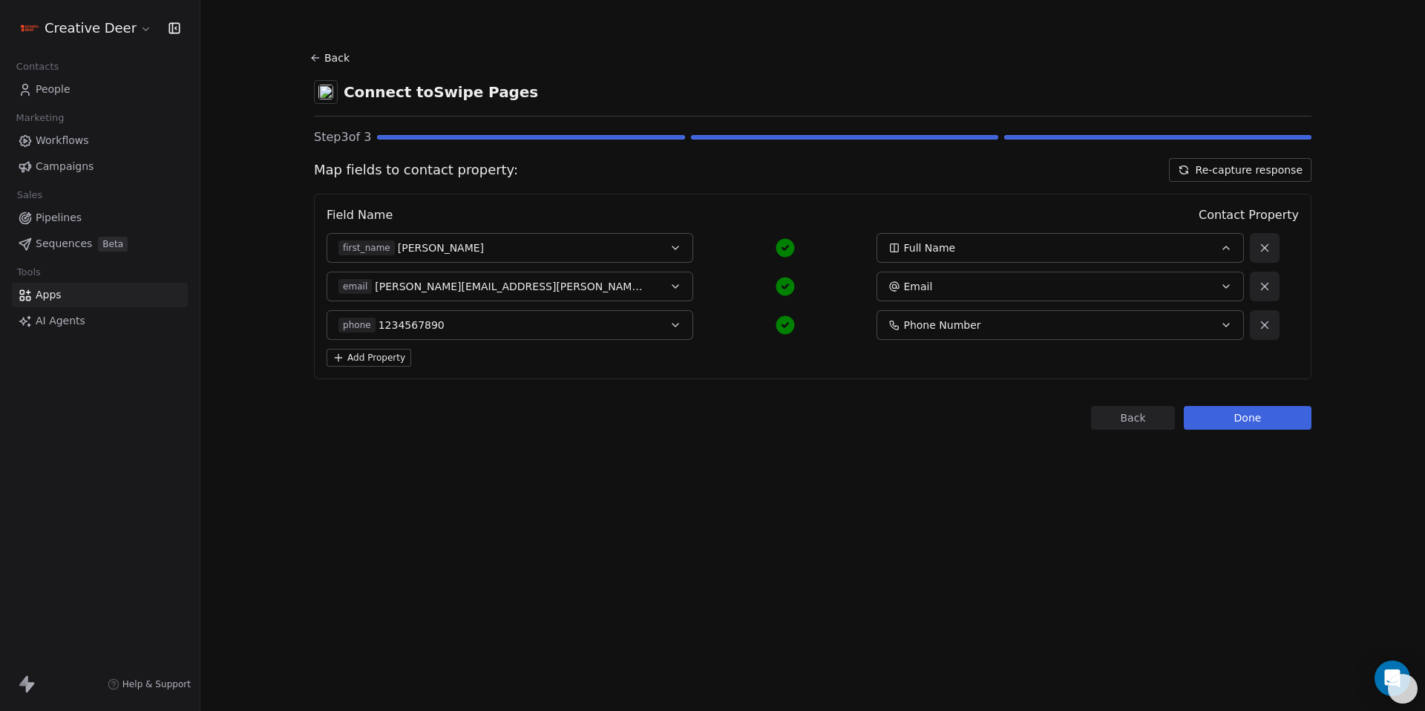
click at [348, 356] on button "Add Property" at bounding box center [369, 358] width 85 height 18
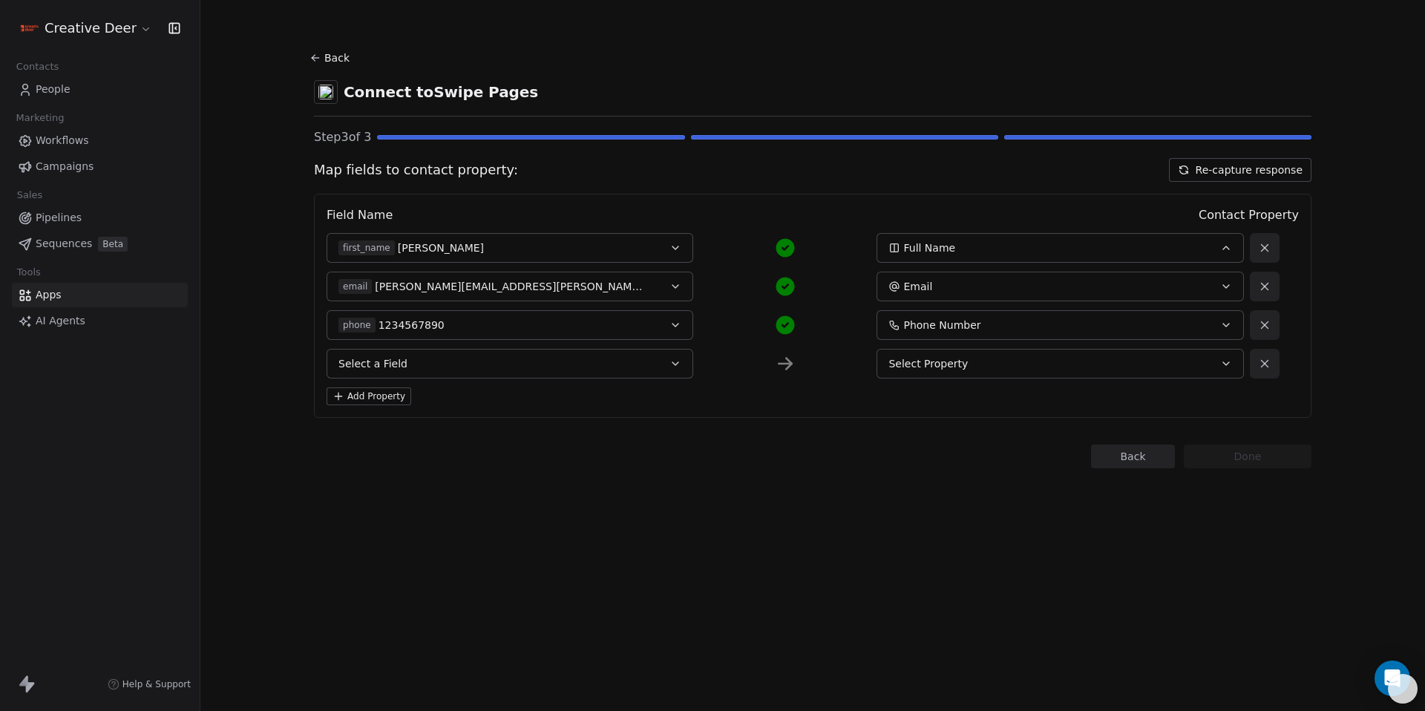
click at [374, 370] on span "Select a Field" at bounding box center [372, 363] width 69 height 15
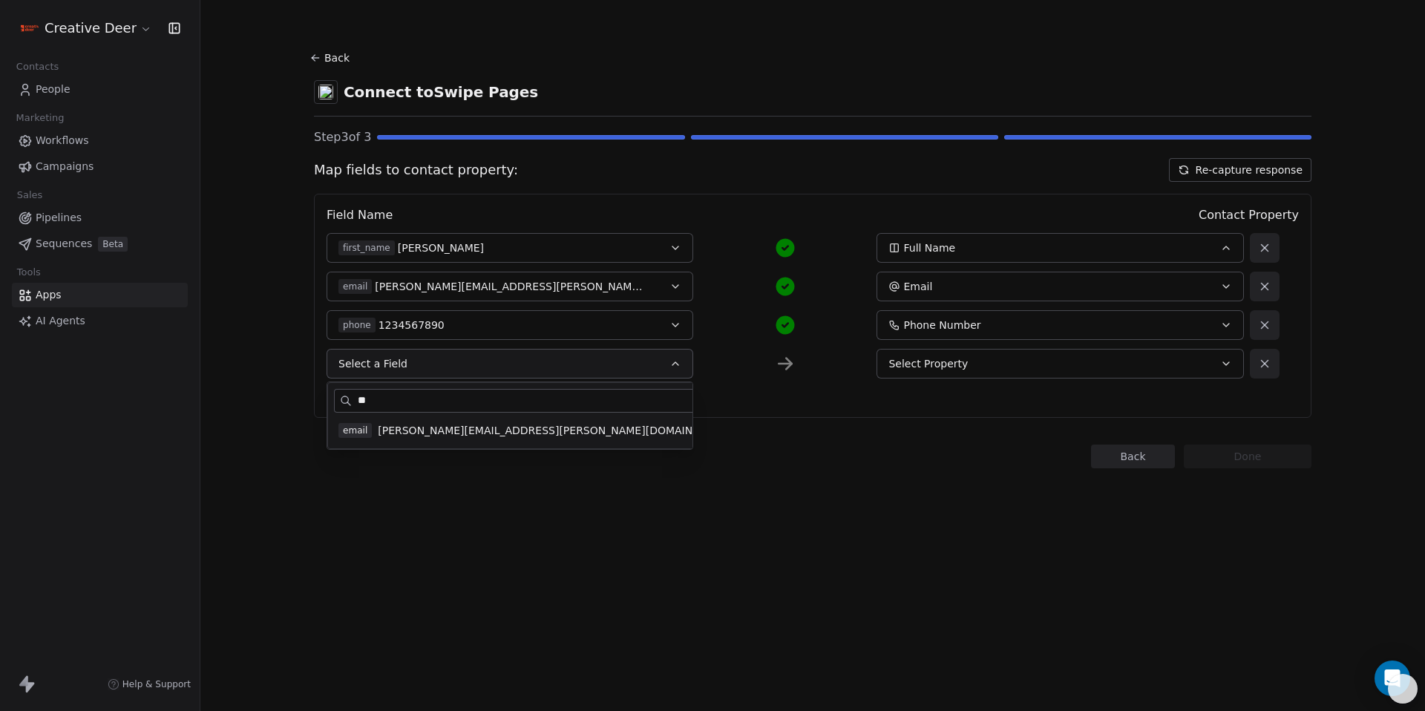
type input "*"
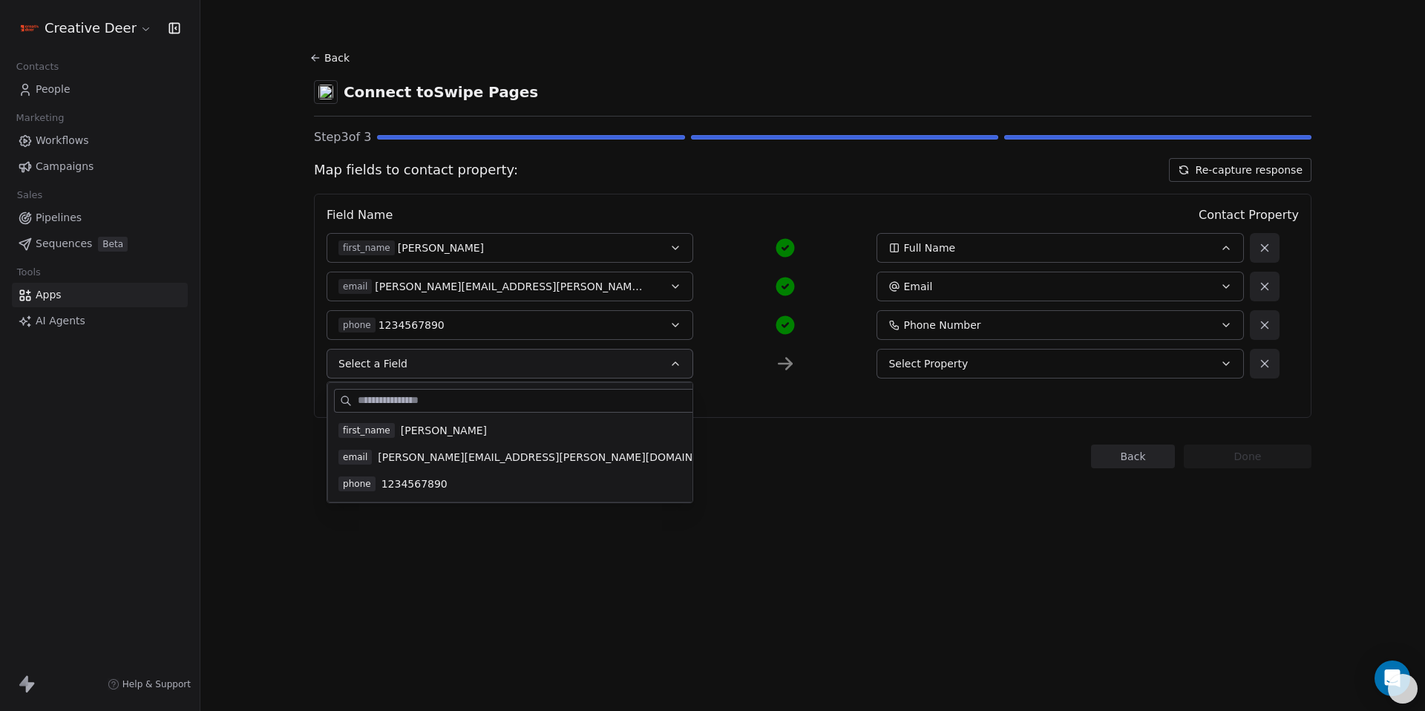
click at [801, 525] on div "Back Connect to Swipe Pages Step 3 of 3 Map fields to contact property: Re-capt…" at bounding box center [812, 355] width 1225 height 711
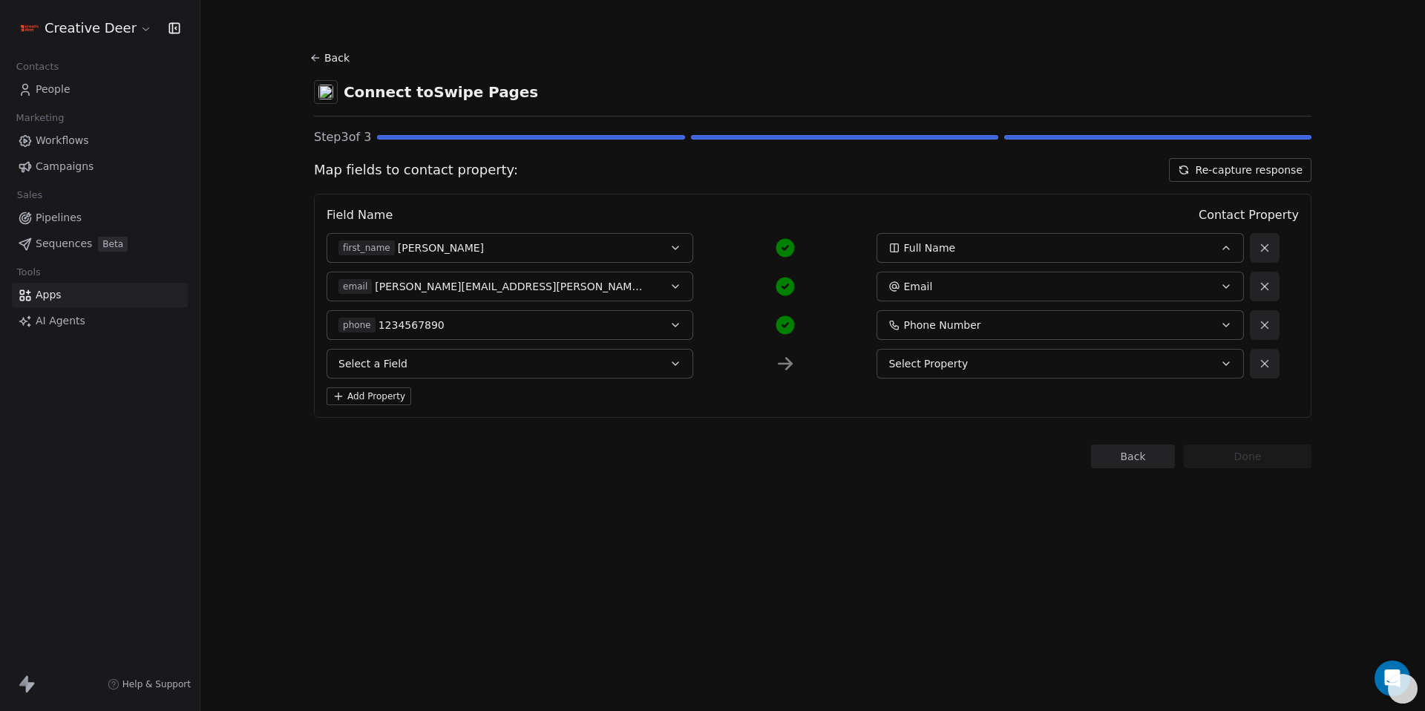
click at [958, 364] on span "Select Property" at bounding box center [927, 363] width 79 height 15
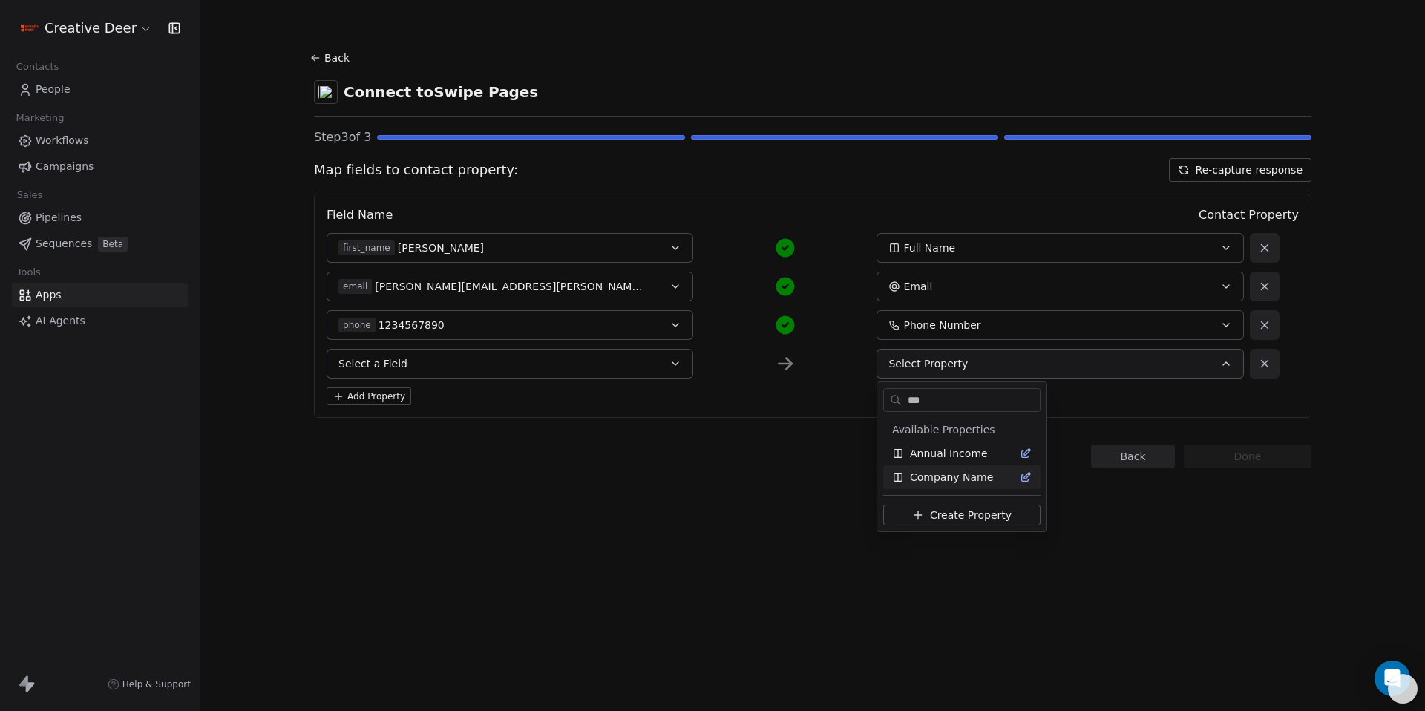
type input "***"
click at [926, 472] on span "Company Name" at bounding box center [951, 477] width 83 height 15
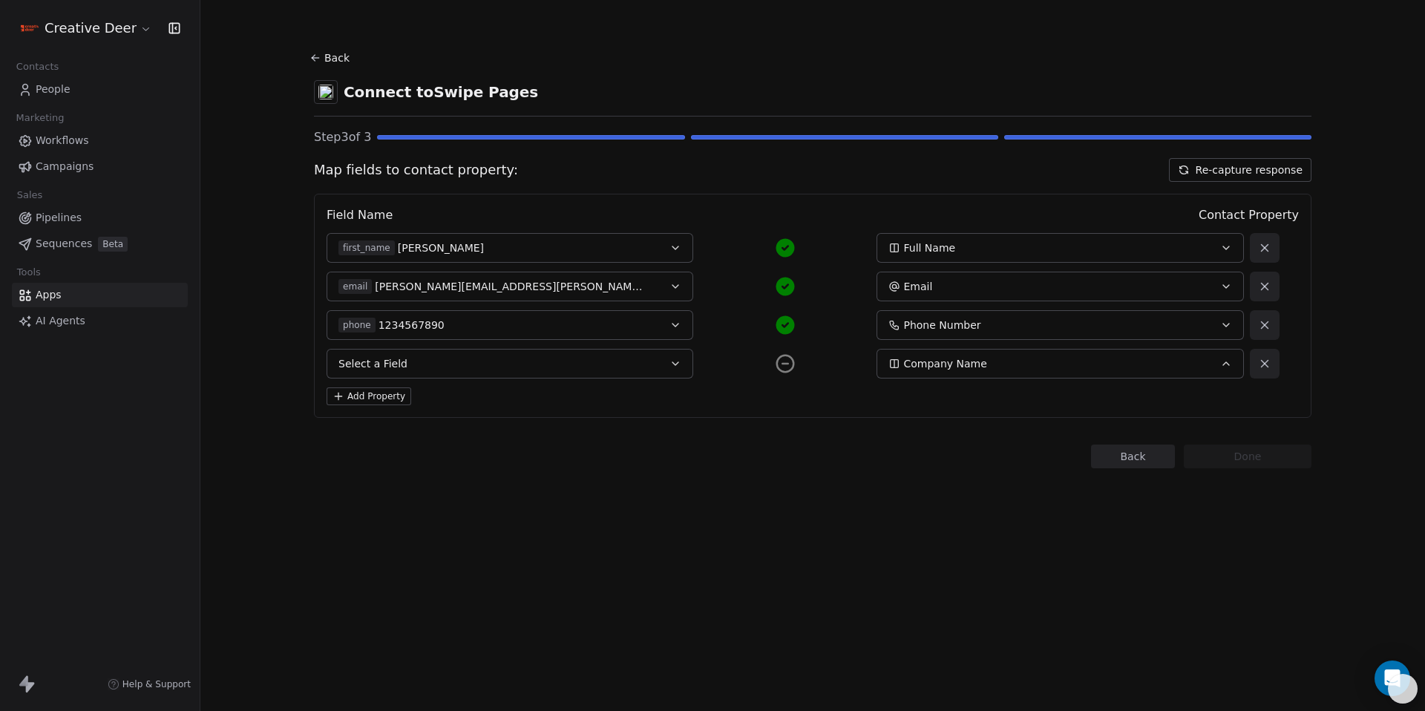
click at [641, 364] on button "Select a Field" at bounding box center [510, 364] width 367 height 30
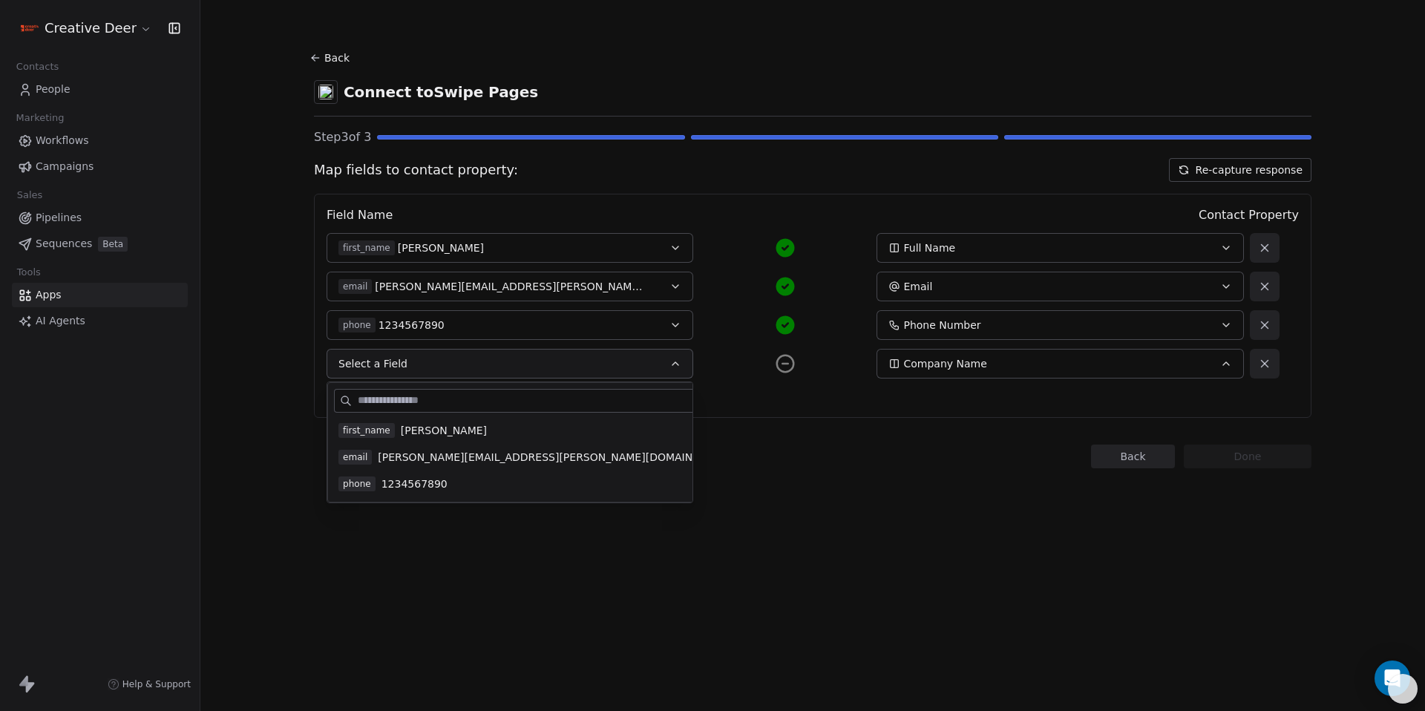
click at [315, 48] on button "Back" at bounding box center [332, 58] width 48 height 27
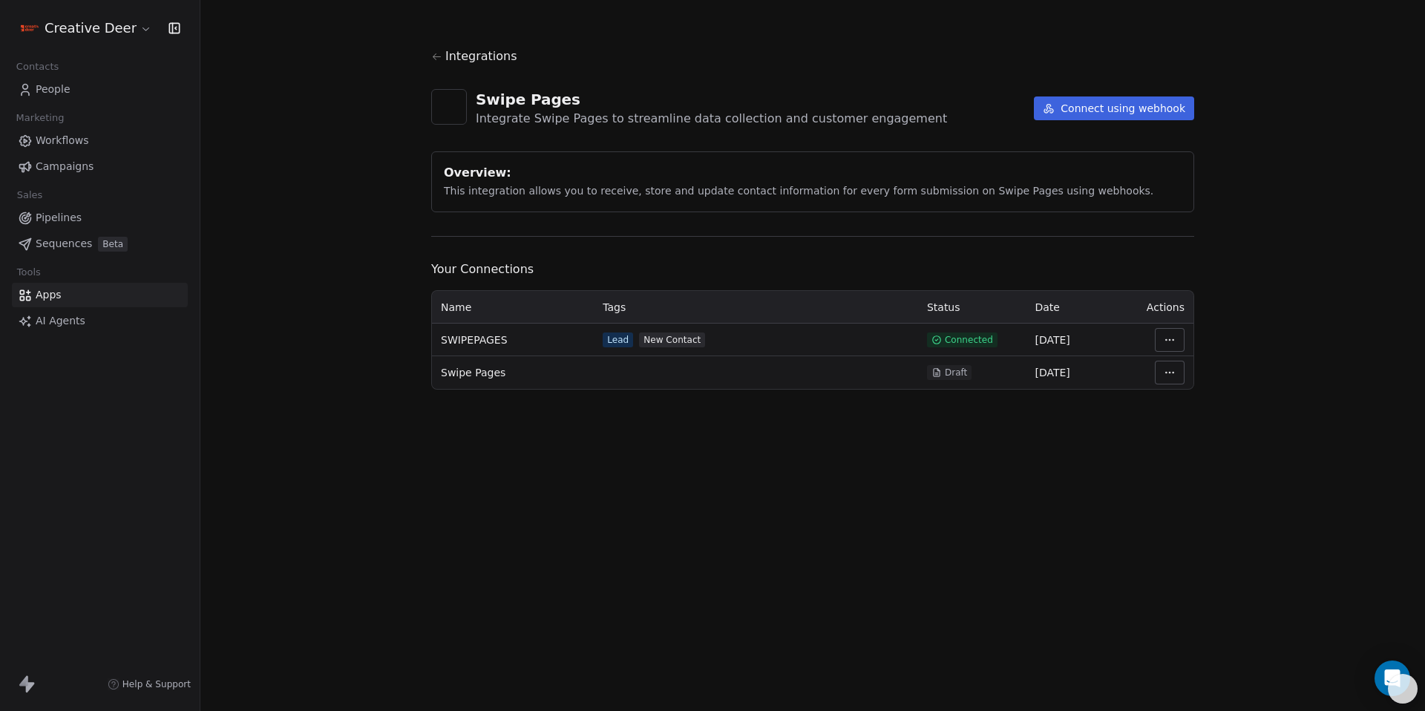
click at [1159, 350] on html "Creative Deer Contacts People Marketing Workflows Campaigns Sales Pipelines Seq…" at bounding box center [712, 355] width 1425 height 711
click at [1175, 439] on div "Manage Mapping" at bounding box center [1214, 444] width 107 height 24
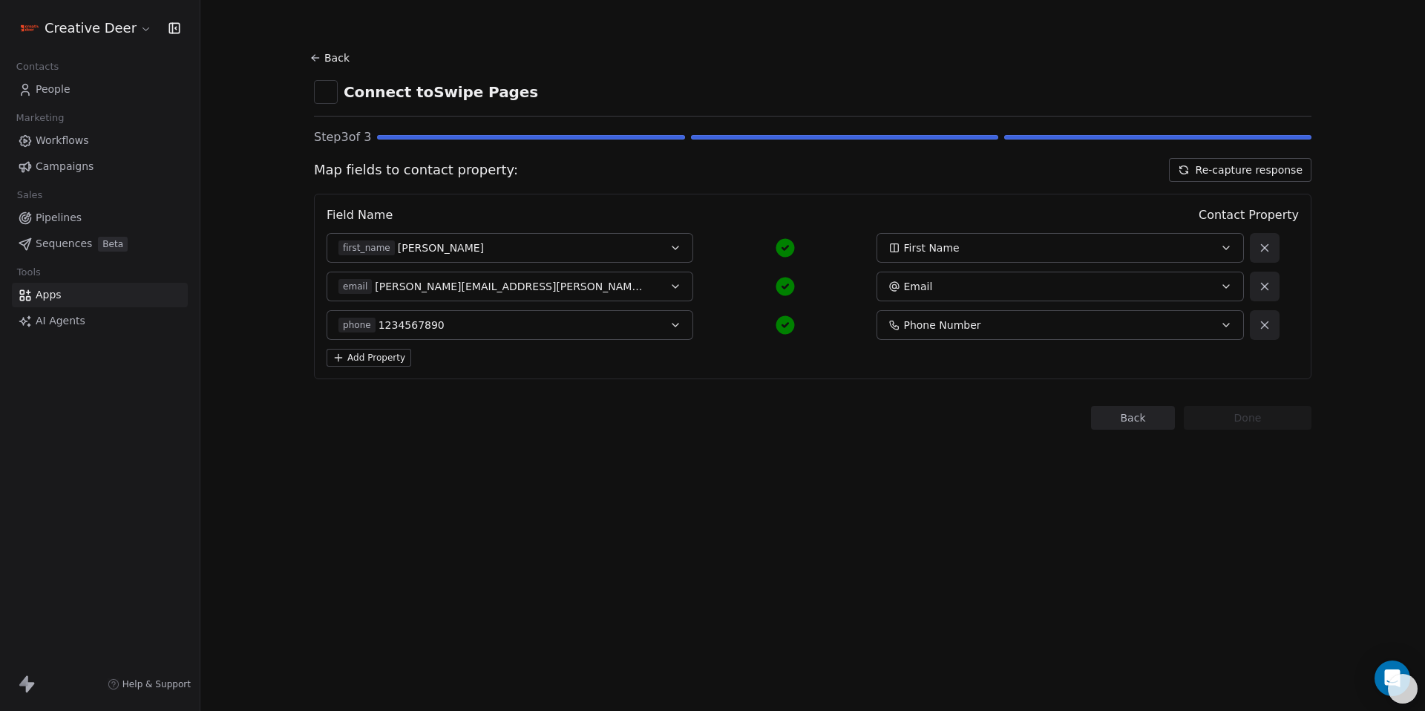
click at [1237, 175] on button "Re-capture response" at bounding box center [1240, 170] width 143 height 24
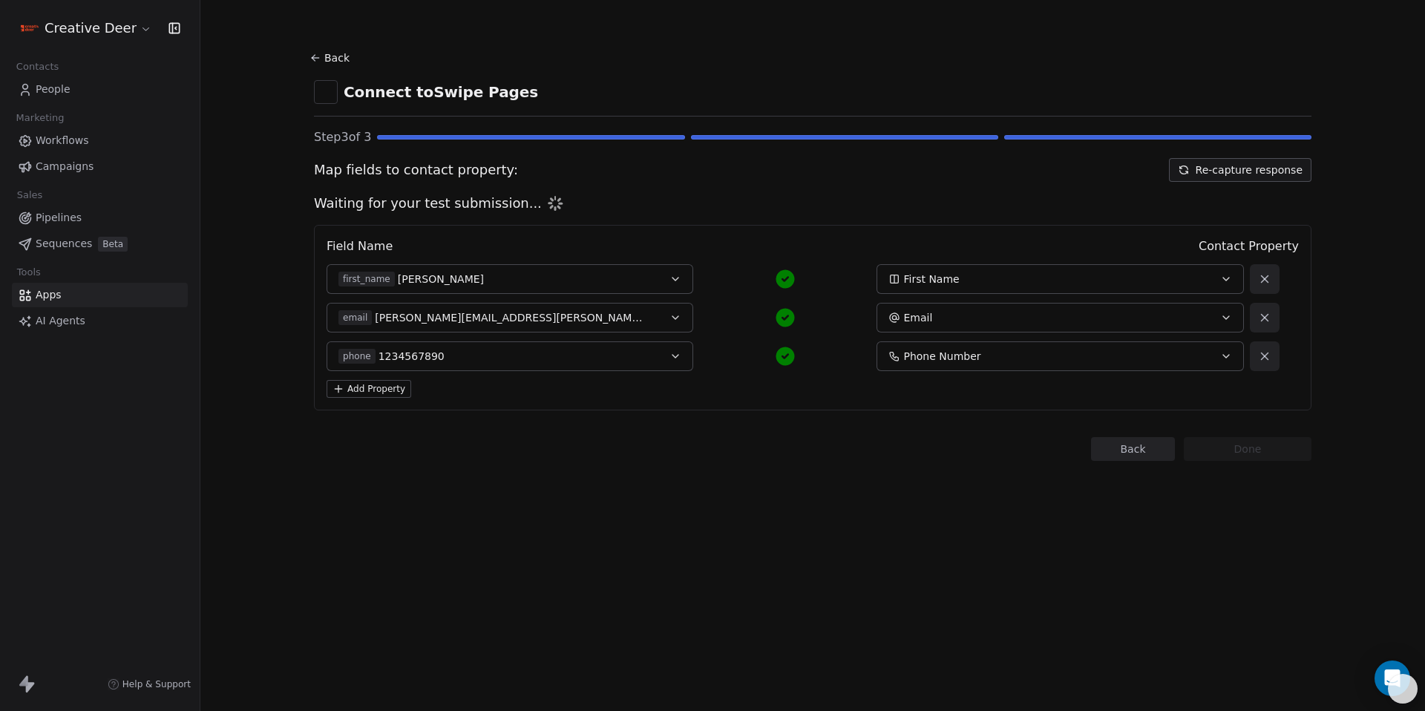
click at [382, 387] on button "Add Property" at bounding box center [369, 389] width 85 height 18
click at [384, 393] on span "Select a Field" at bounding box center [372, 394] width 69 height 15
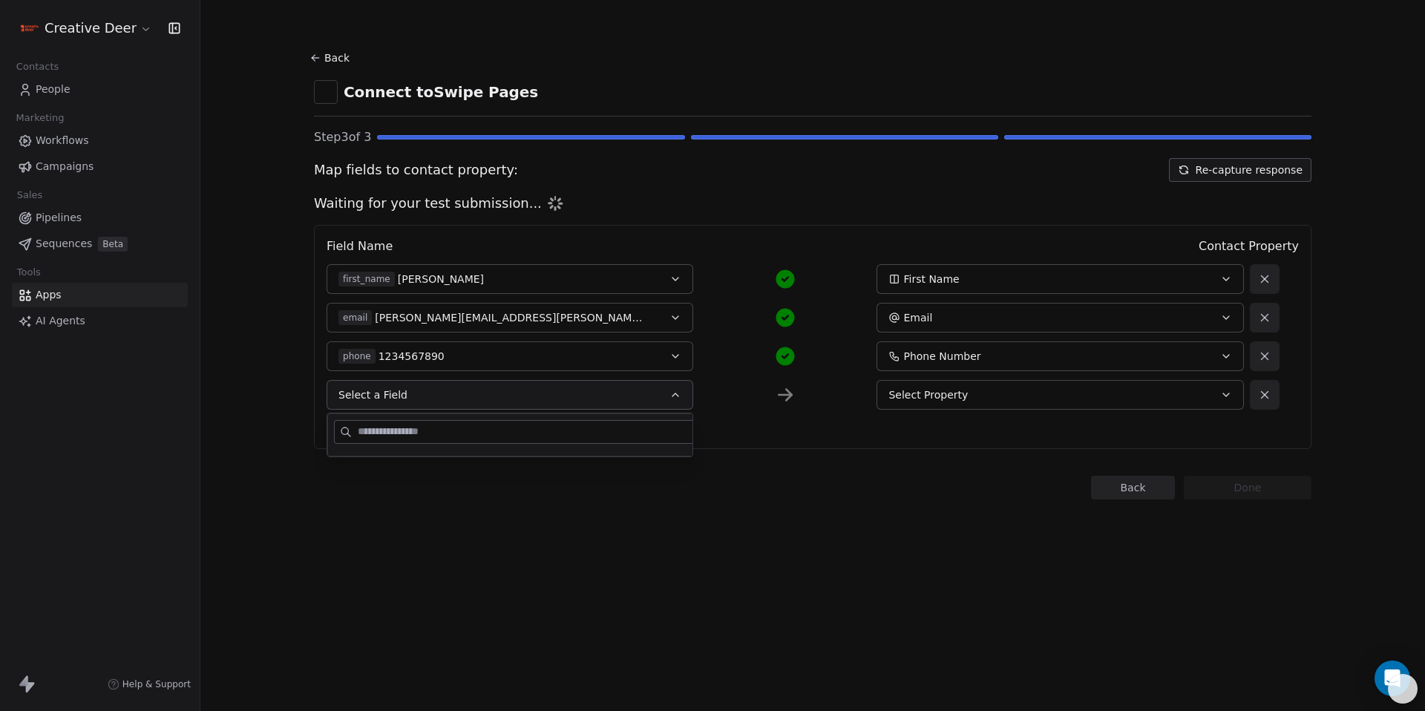
click at [977, 410] on div "Field Name Contact Property first_name John First Name email john@doe.com Email…" at bounding box center [813, 337] width 998 height 224
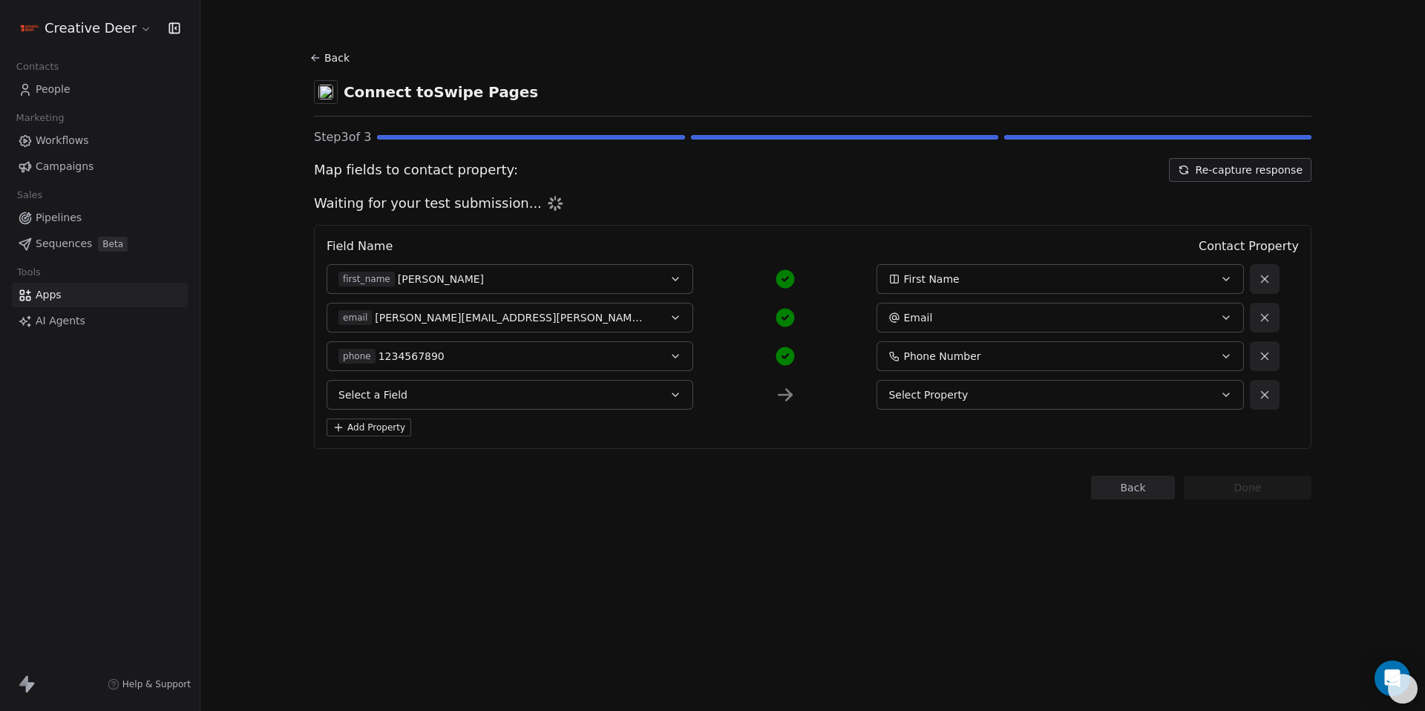
click at [976, 407] on button "Select Property" at bounding box center [1060, 395] width 367 height 30
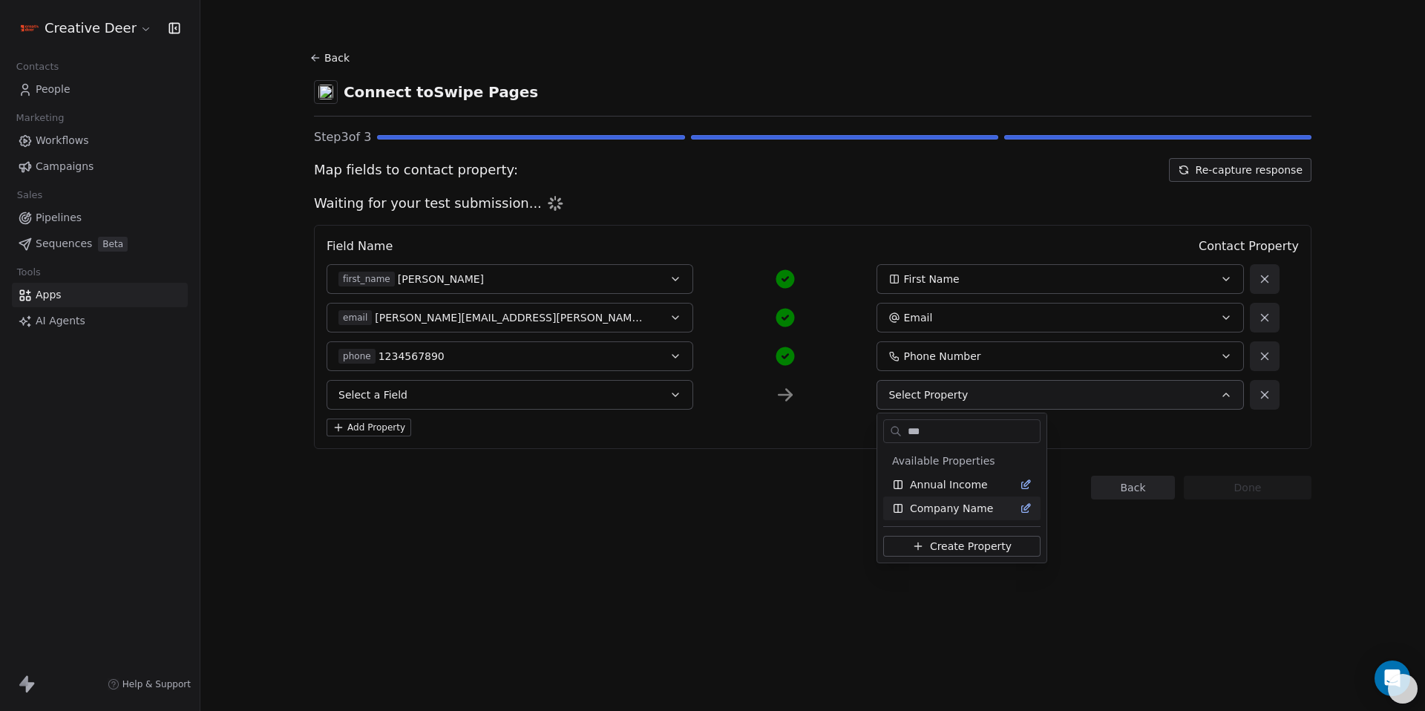
type input "***"
click at [986, 503] on span "Company Name" at bounding box center [951, 508] width 83 height 15
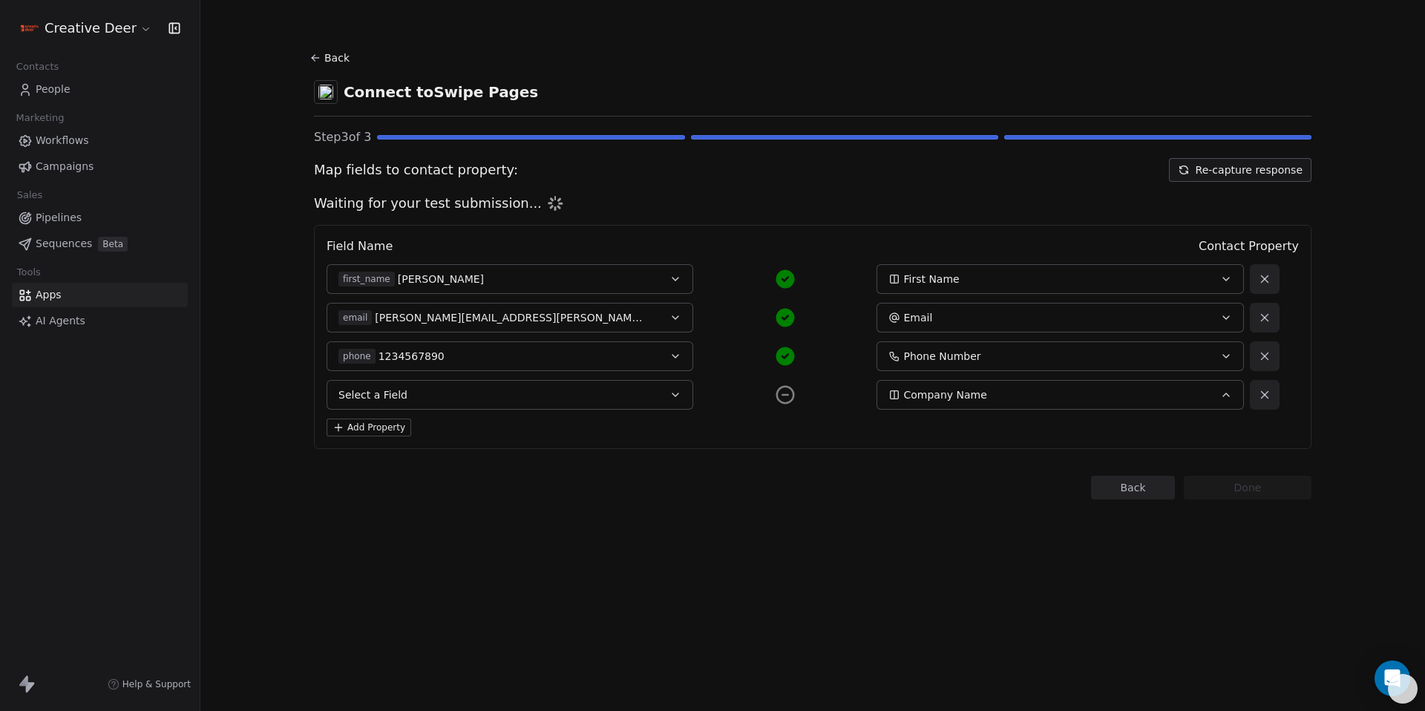
click at [464, 392] on button "Select a Field" at bounding box center [510, 395] width 367 height 30
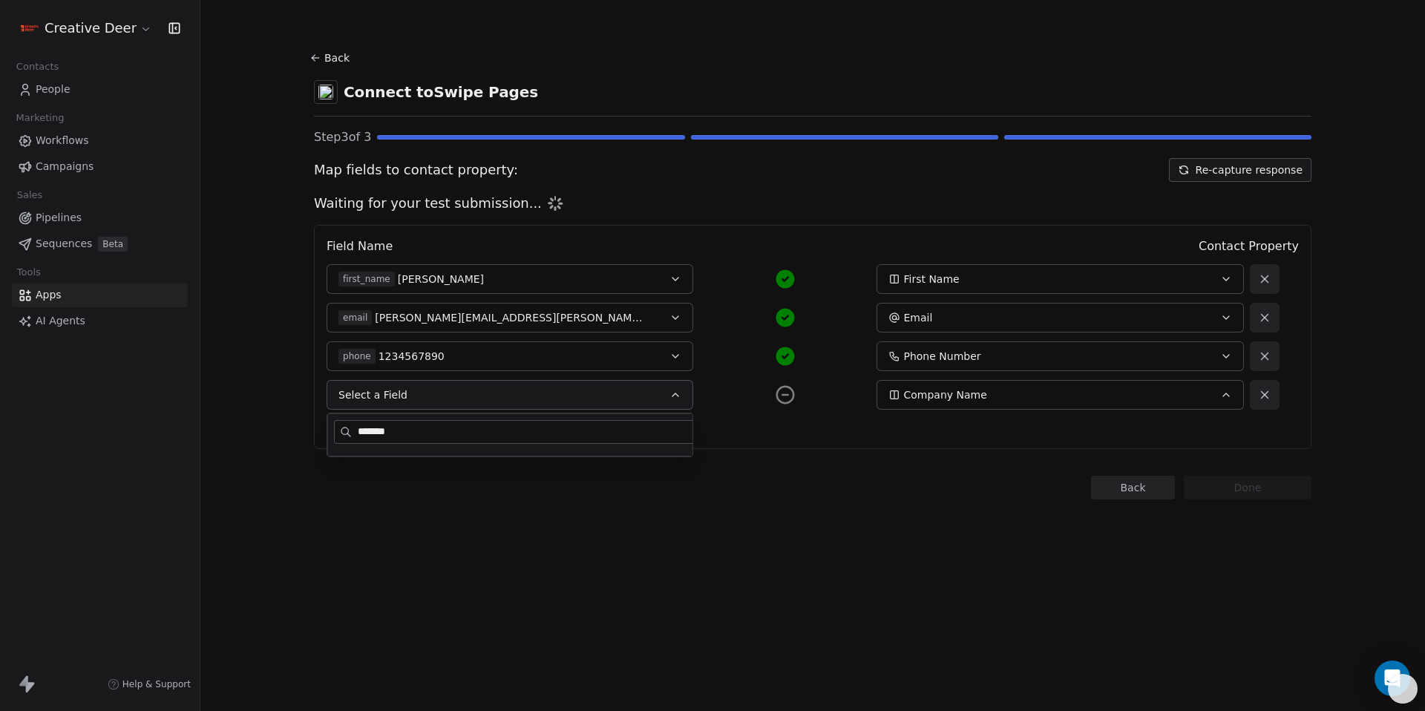
type input "*******"
click at [654, 396] on button "Select a Field" at bounding box center [510, 395] width 367 height 30
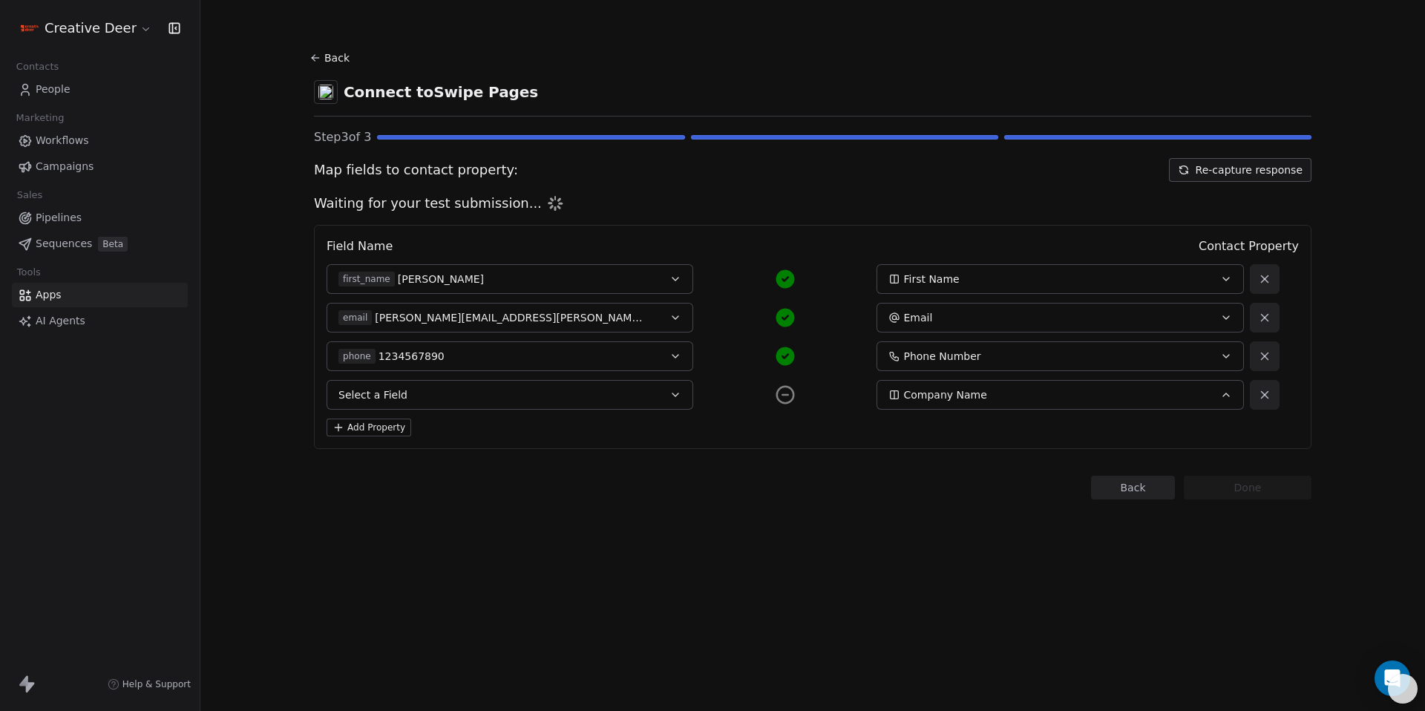
click at [662, 397] on button "Select a Field" at bounding box center [510, 395] width 367 height 30
click at [1137, 485] on button "Back" at bounding box center [1133, 488] width 84 height 24
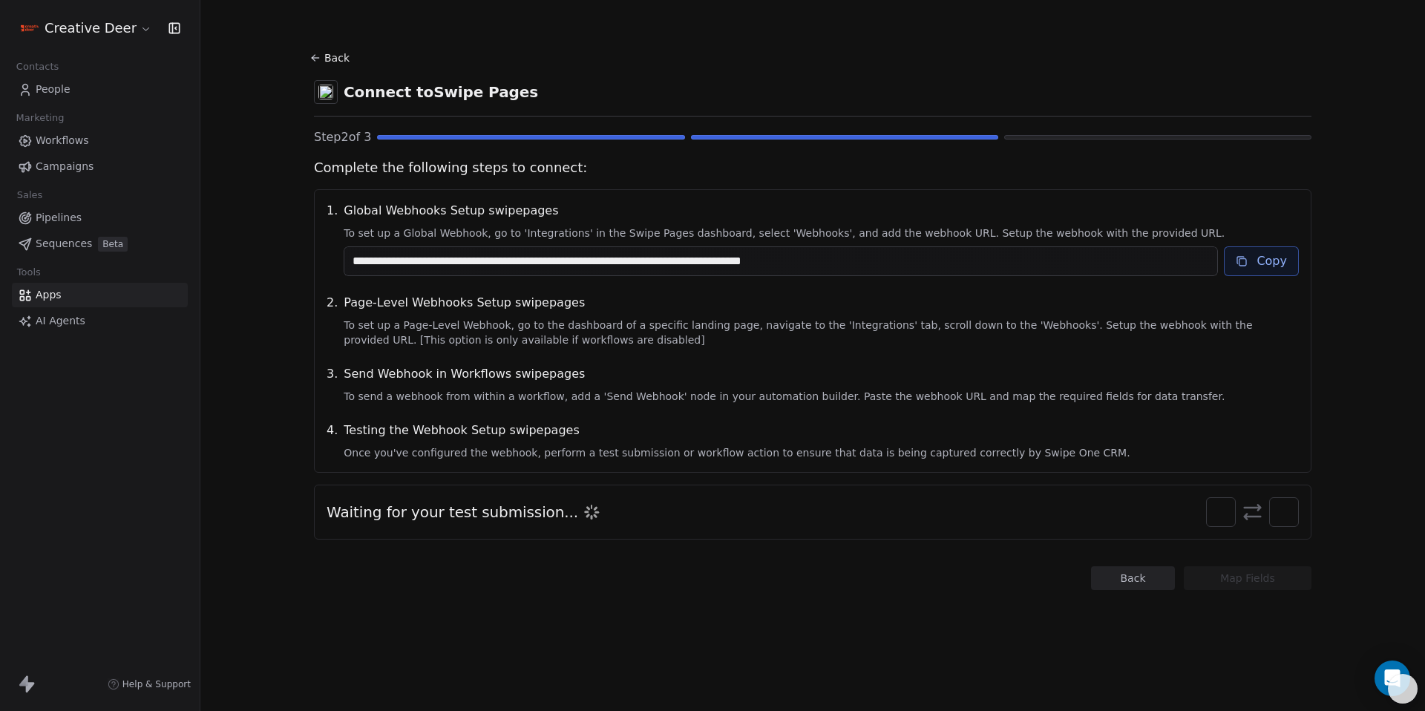
click at [1274, 278] on div "**********" at bounding box center [813, 331] width 998 height 284
click at [1271, 269] on button "Copy" at bounding box center [1261, 261] width 75 height 30
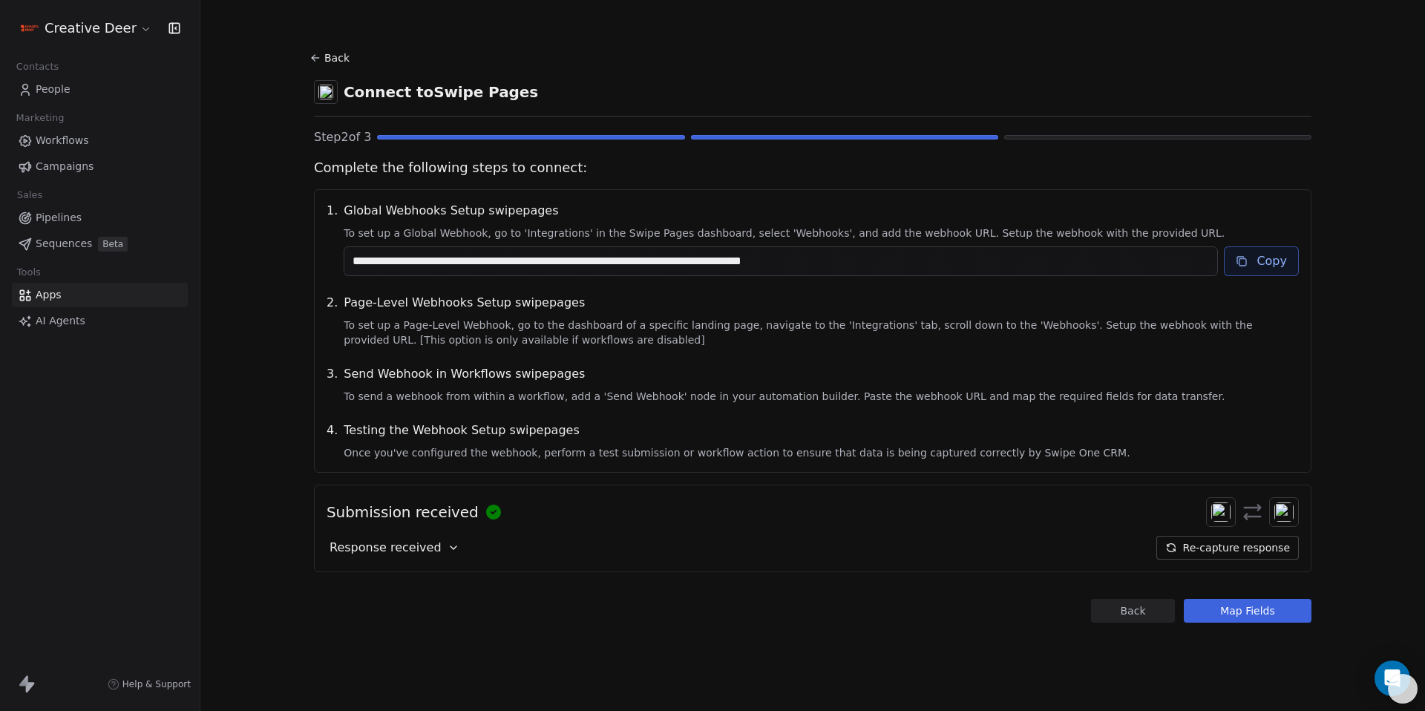
click at [1245, 613] on button "Map Fields" at bounding box center [1248, 611] width 128 height 24
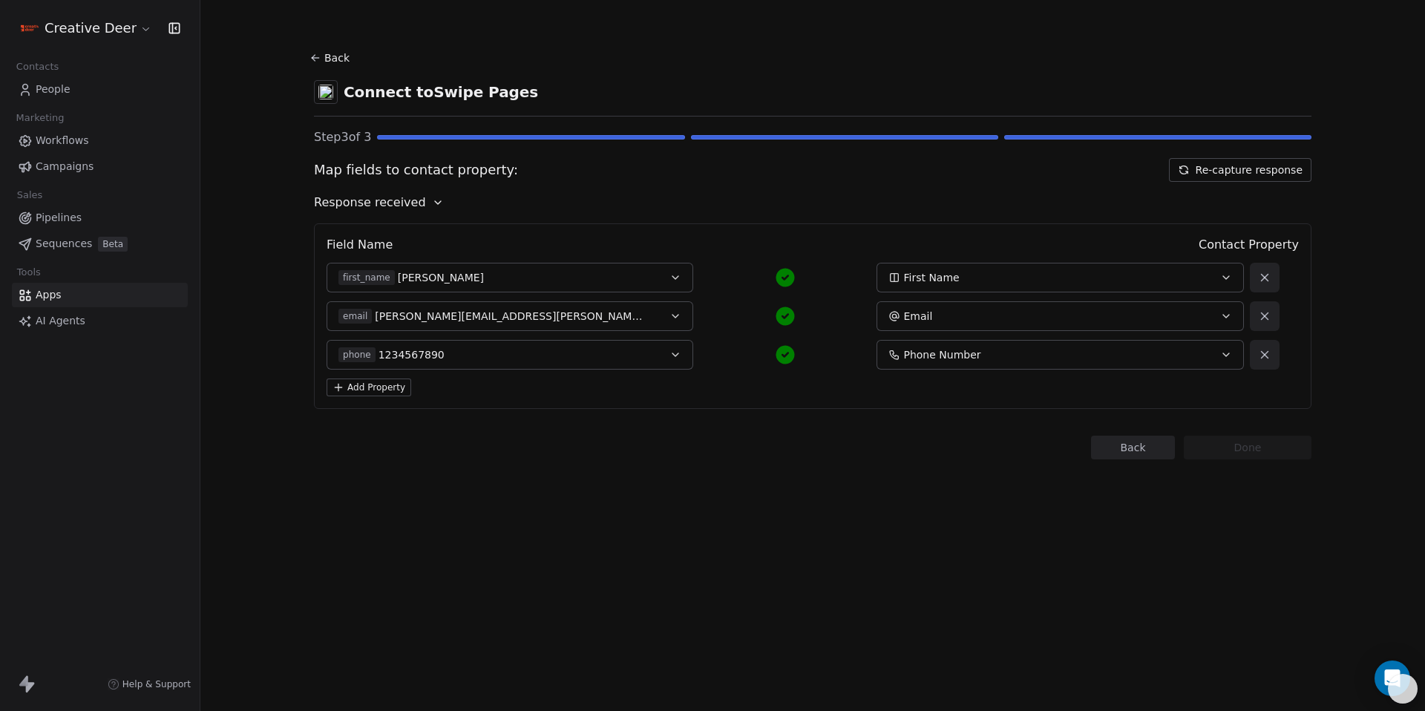
click at [391, 393] on button "Add Property" at bounding box center [369, 388] width 85 height 18
click at [953, 395] on span "Select Property" at bounding box center [927, 393] width 79 height 15
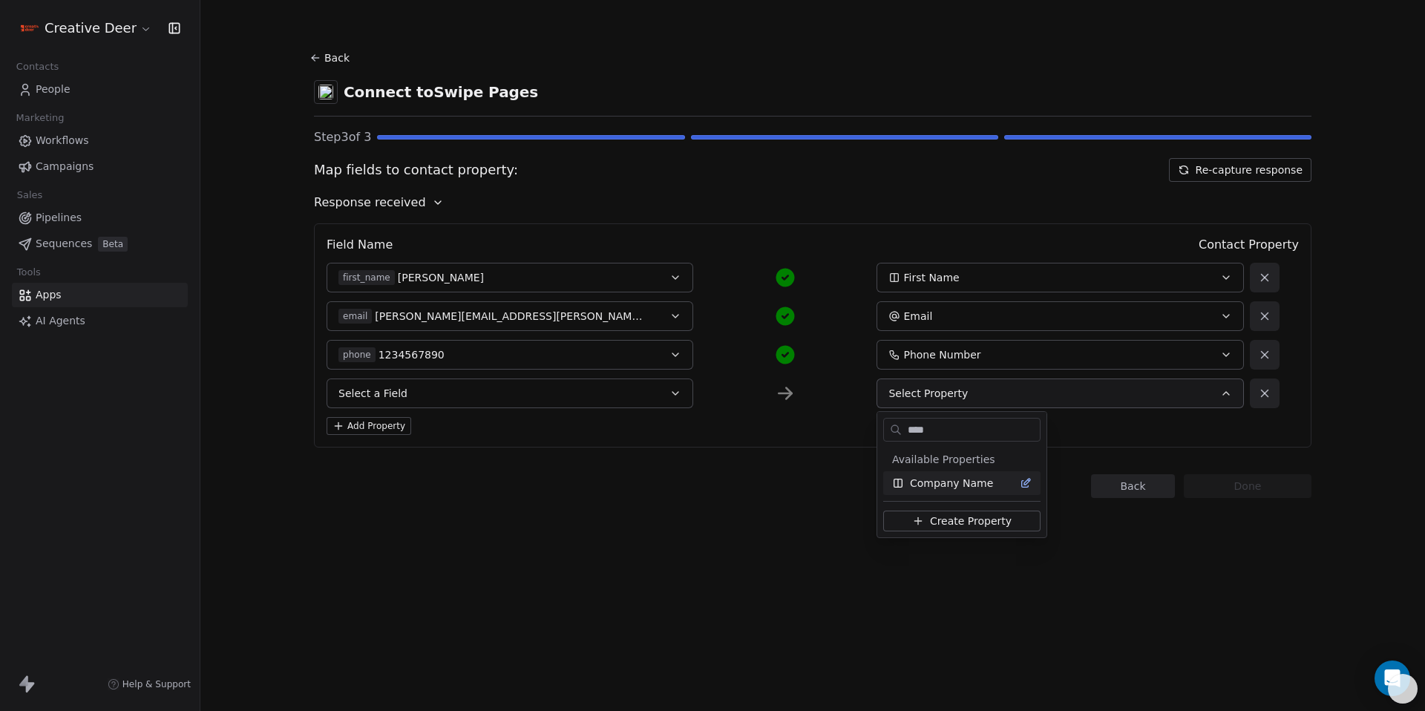
type input "****"
click at [957, 485] on span "Company Name" at bounding box center [951, 483] width 83 height 15
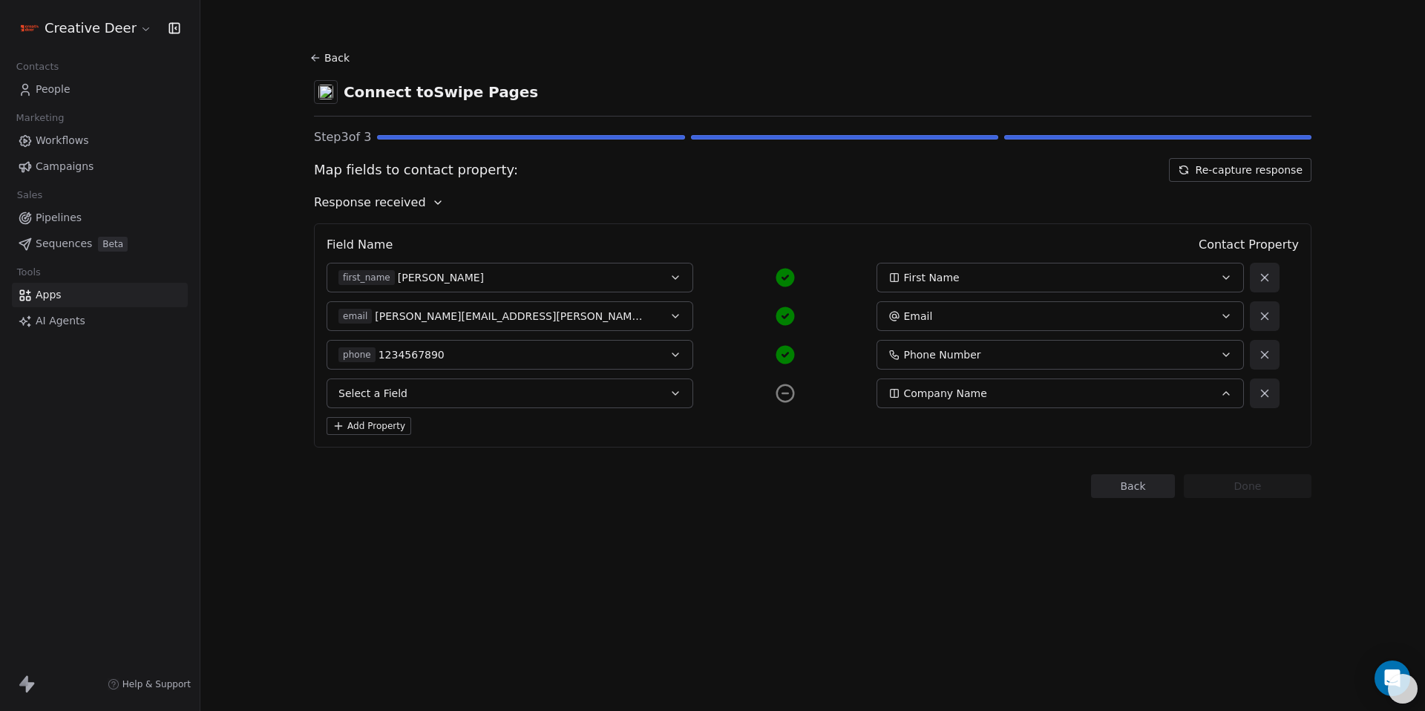
click at [498, 391] on button "Select a Field" at bounding box center [510, 394] width 367 height 30
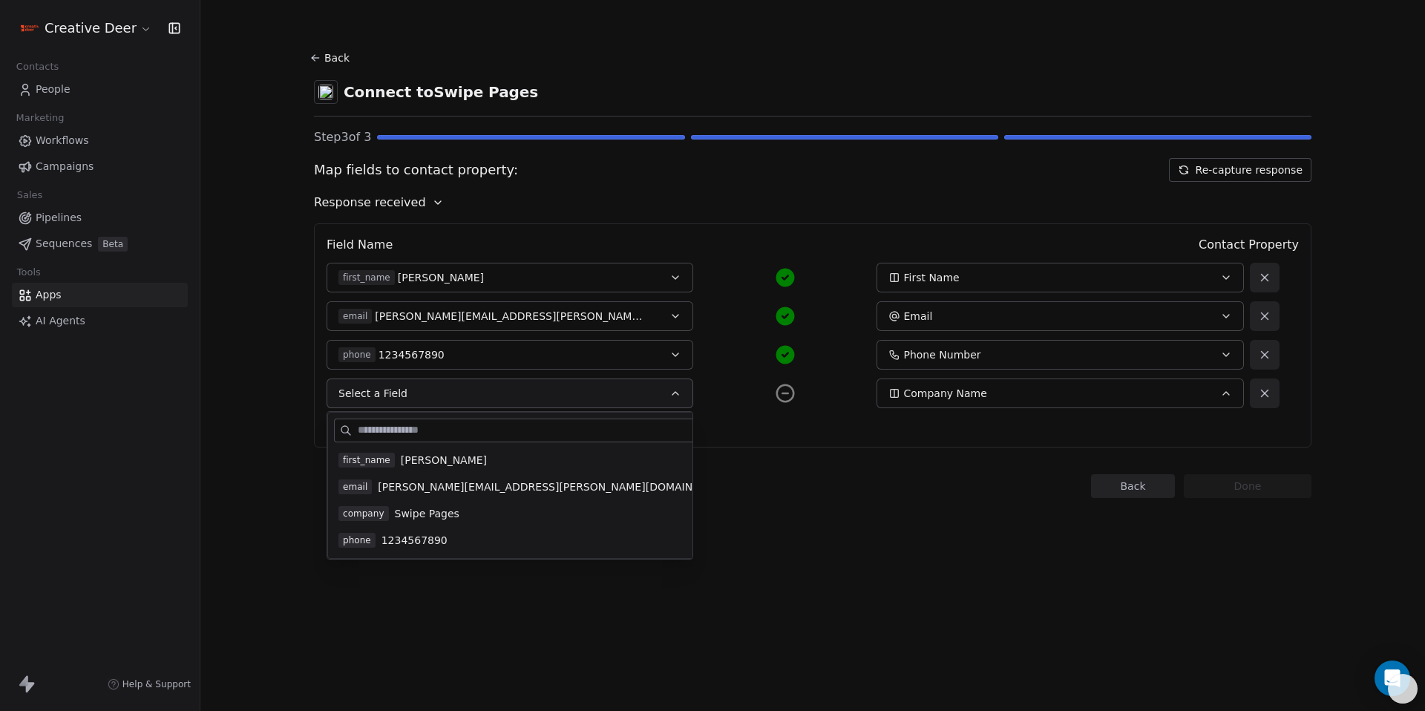
click at [462, 507] on div "company Swipe Pages" at bounding box center [540, 513] width 405 height 15
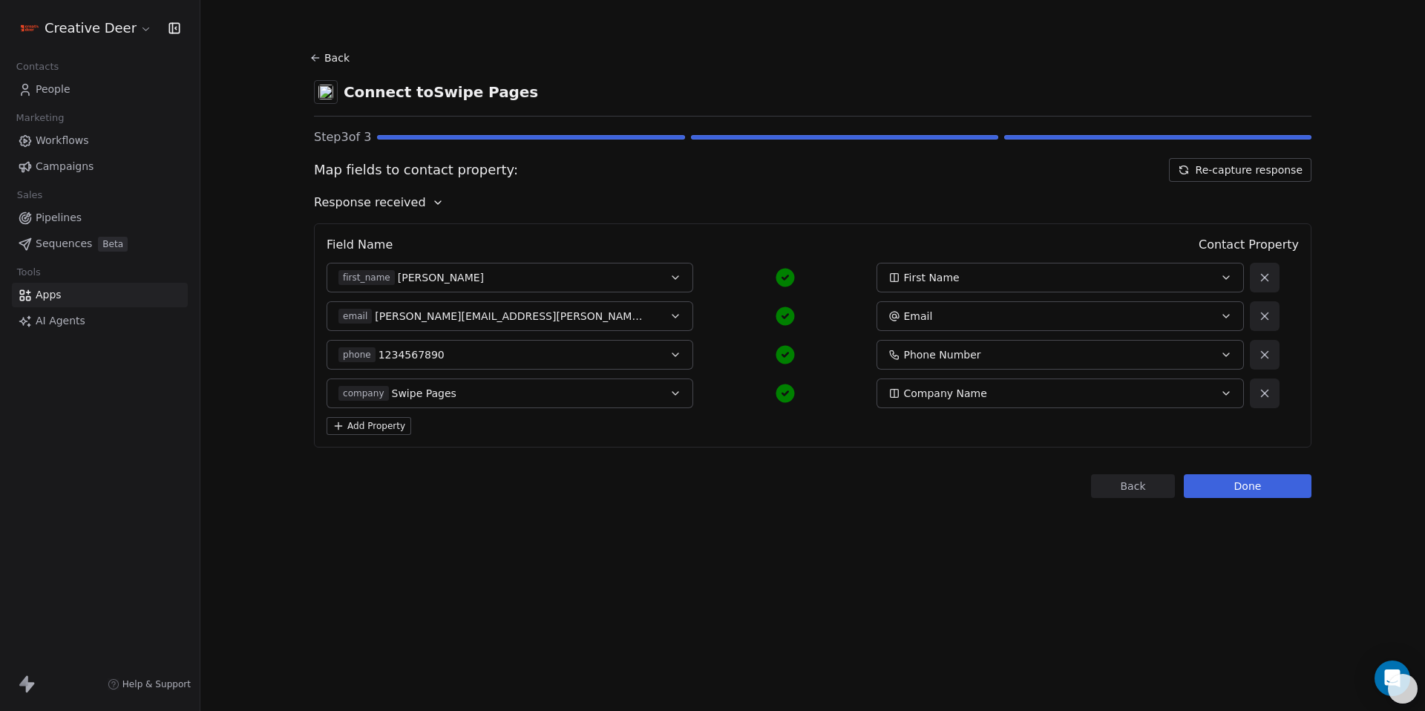
click at [1247, 167] on button "Re-capture response" at bounding box center [1240, 170] width 143 height 24
click at [1249, 492] on button "Done" at bounding box center [1248, 486] width 128 height 24
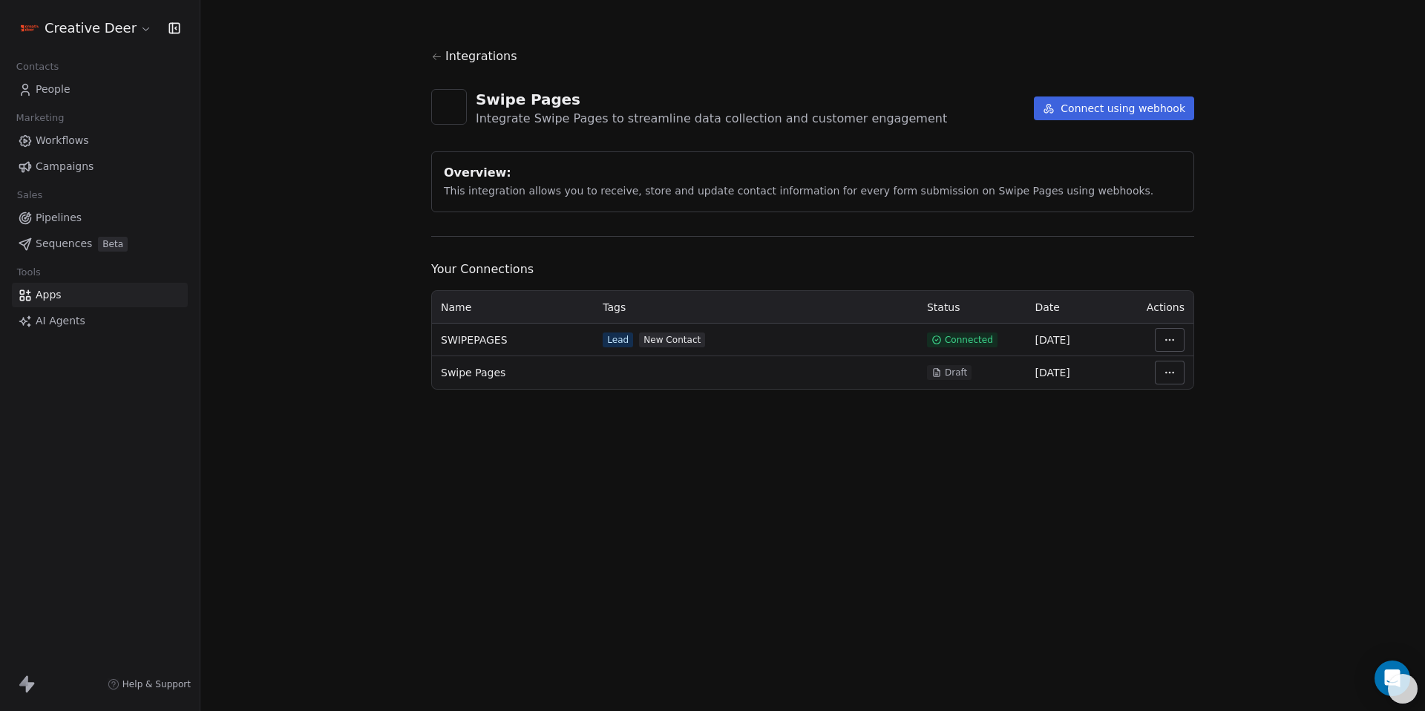
click at [64, 92] on span "People" at bounding box center [53, 90] width 35 height 16
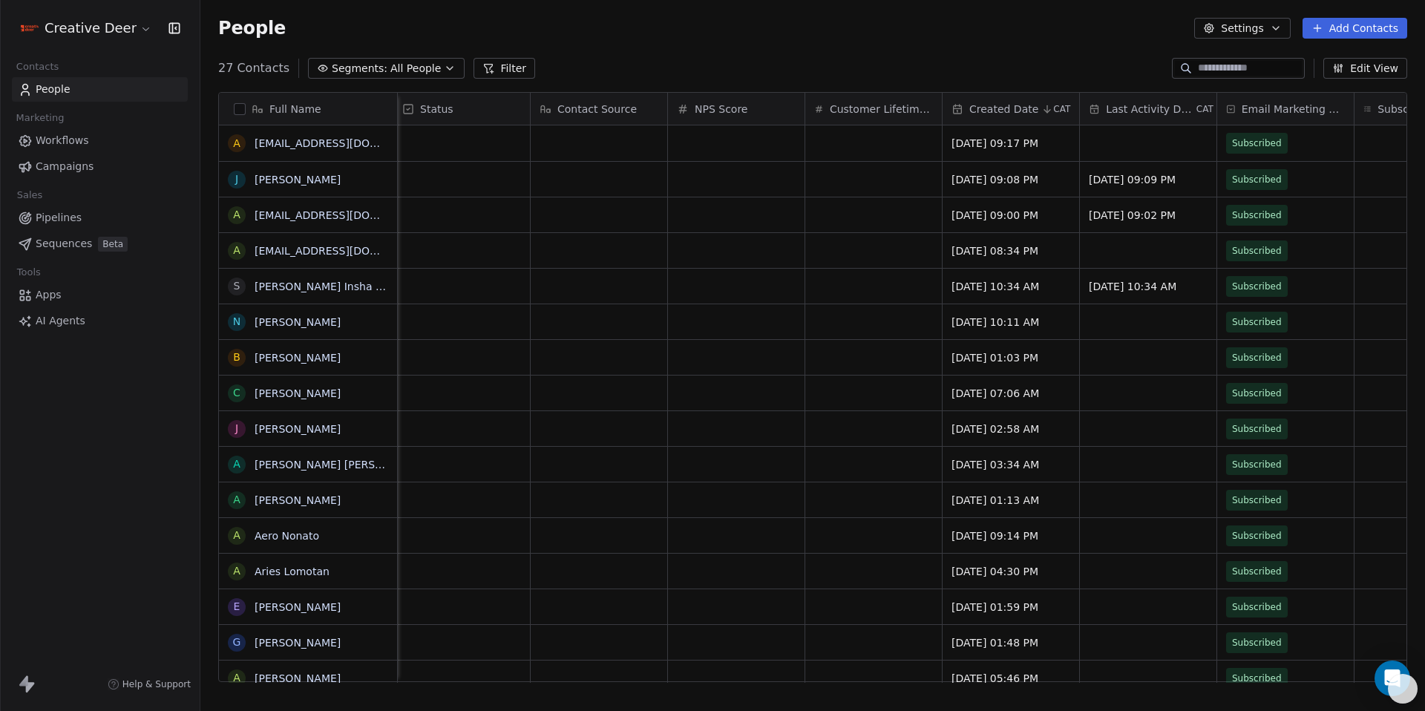
scroll to position [0, 1098]
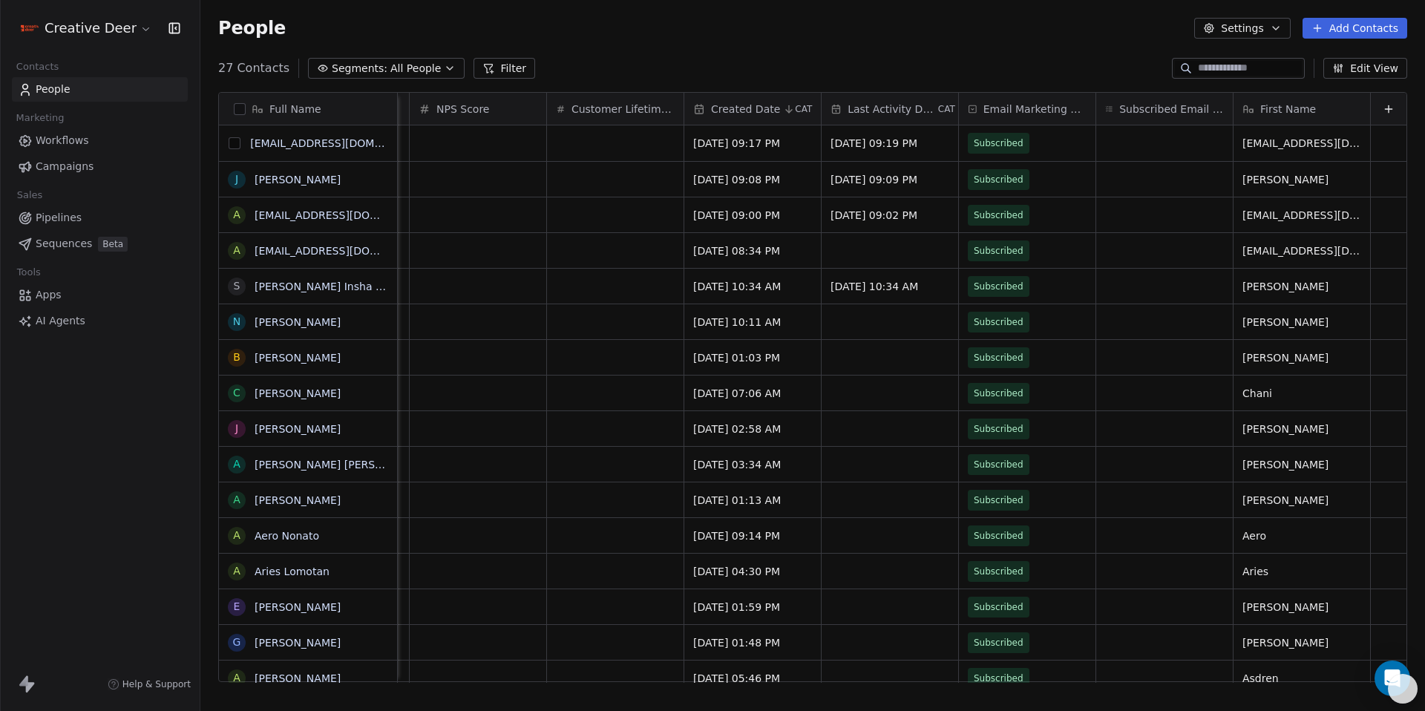
click at [240, 143] on button "grid" at bounding box center [235, 143] width 12 height 12
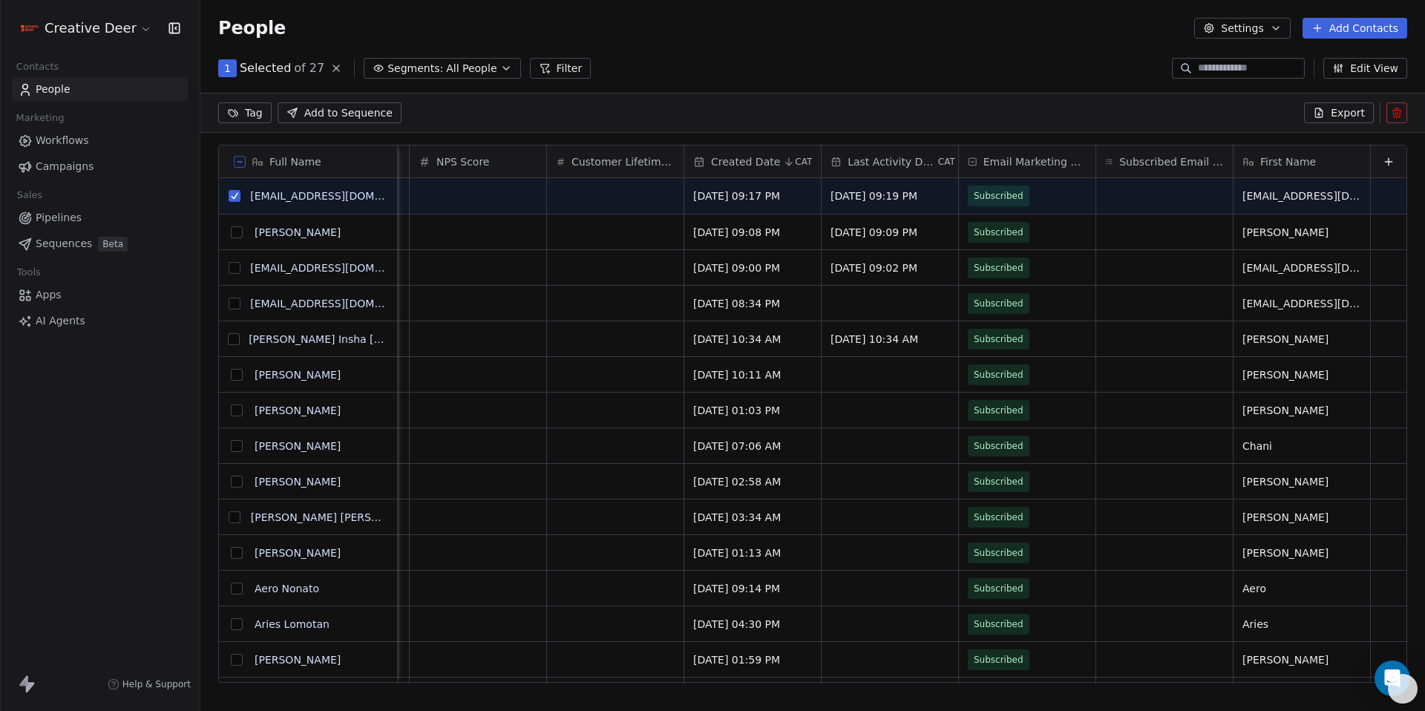
scroll to position [563, 1214]
click at [1404, 114] on button at bounding box center [1396, 112] width 21 height 21
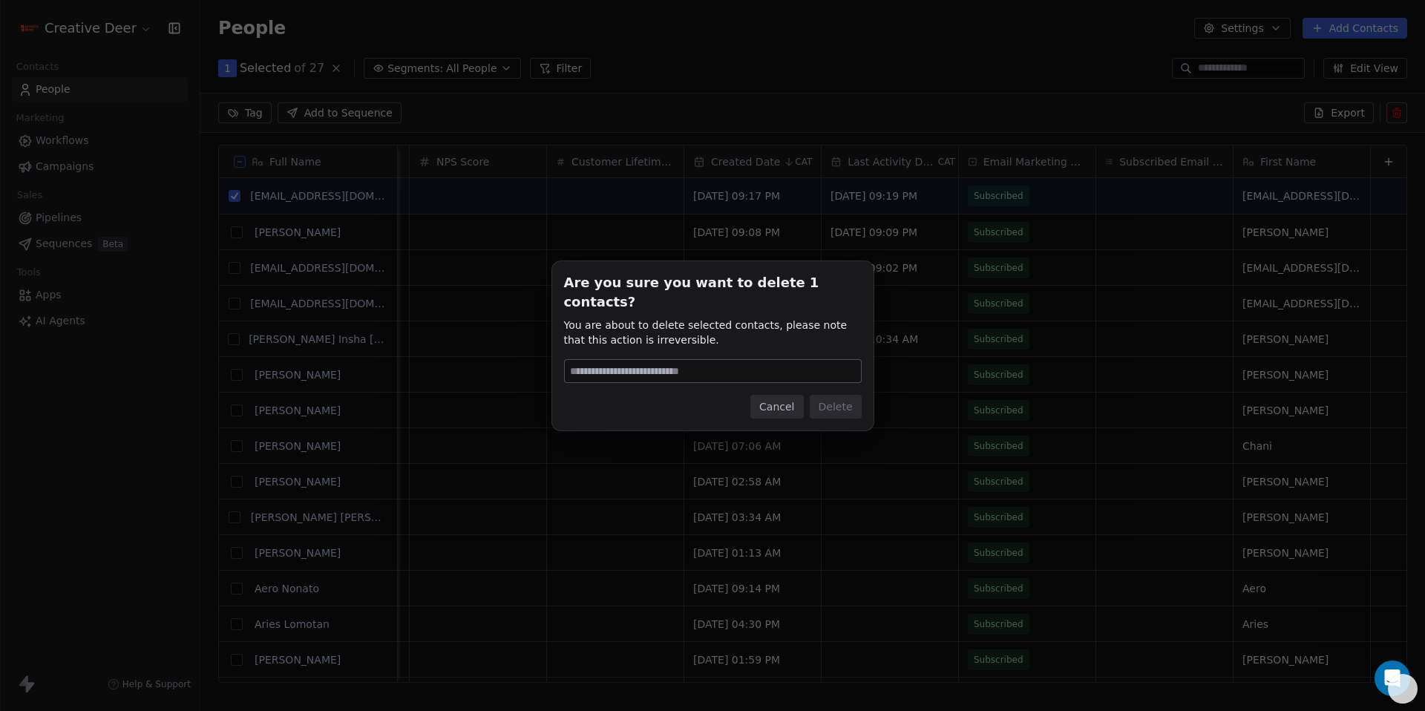
type input "******"
click at [831, 395] on button "Delete" at bounding box center [836, 407] width 52 height 24
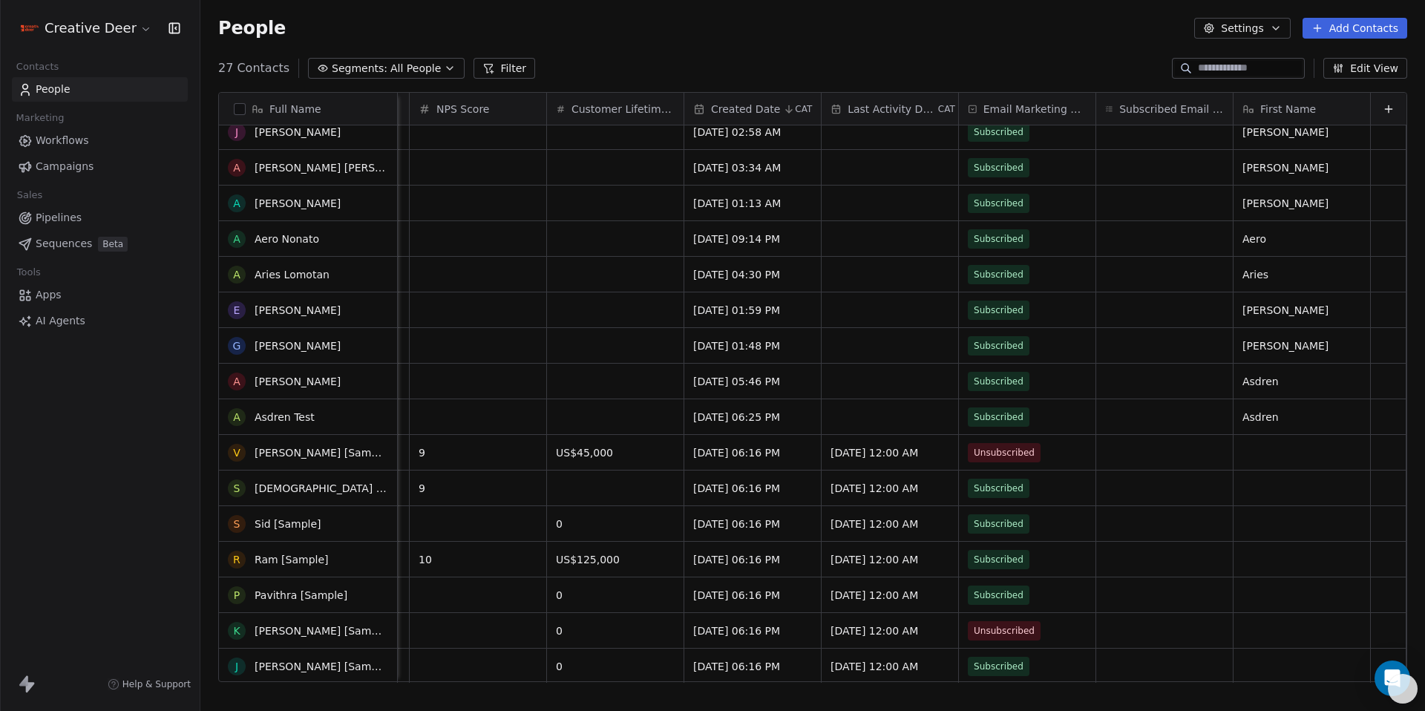
scroll to position [353, 0]
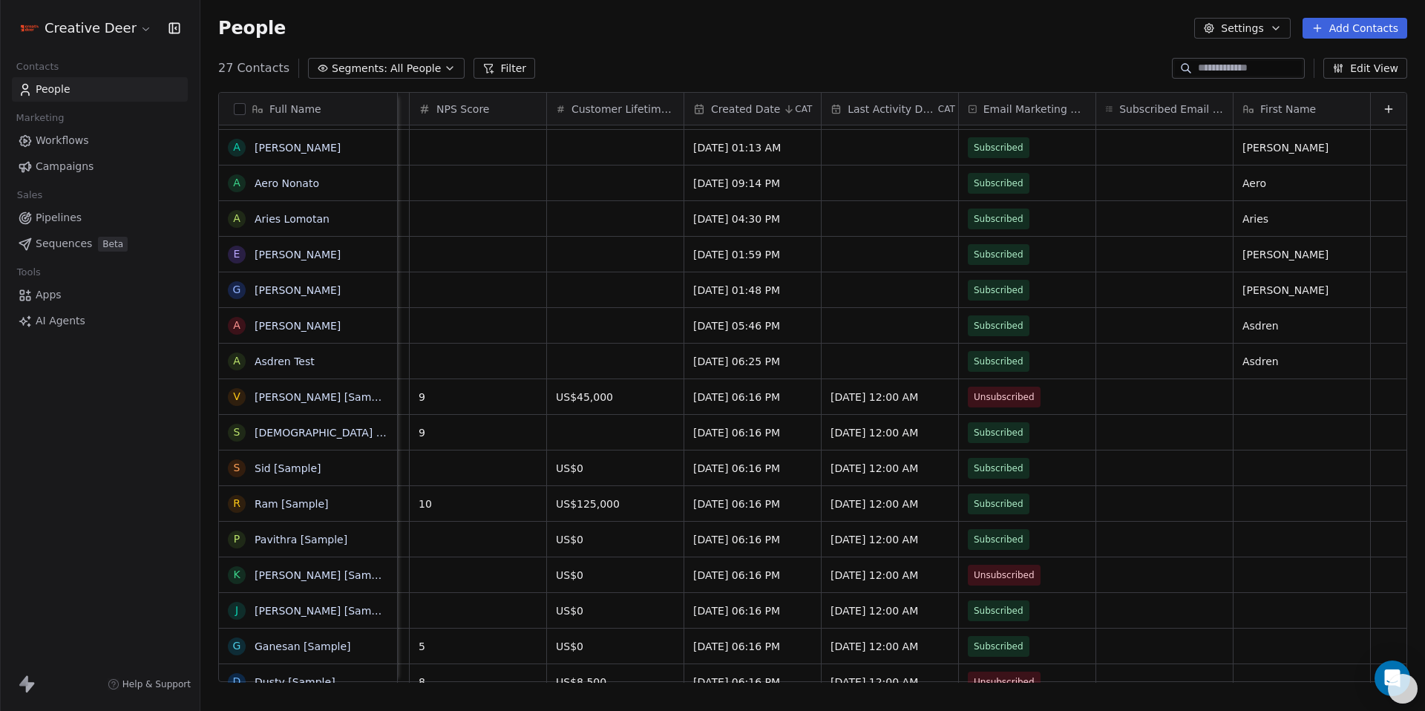
click at [79, 145] on span "Workflows" at bounding box center [62, 141] width 53 height 16
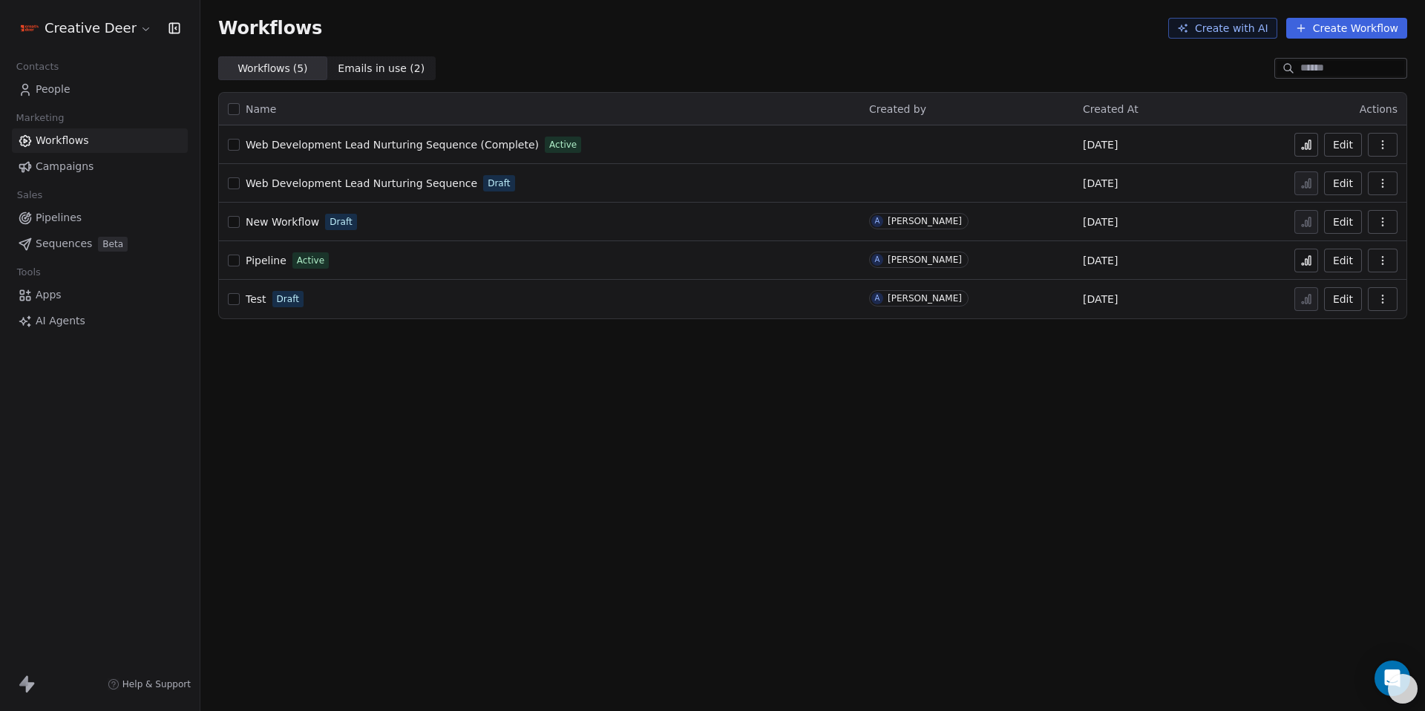
click at [1311, 148] on icon at bounding box center [1306, 145] width 12 height 12
click at [1309, 146] on icon at bounding box center [1310, 144] width 2 height 9
click at [82, 96] on link "People" at bounding box center [100, 89] width 176 height 24
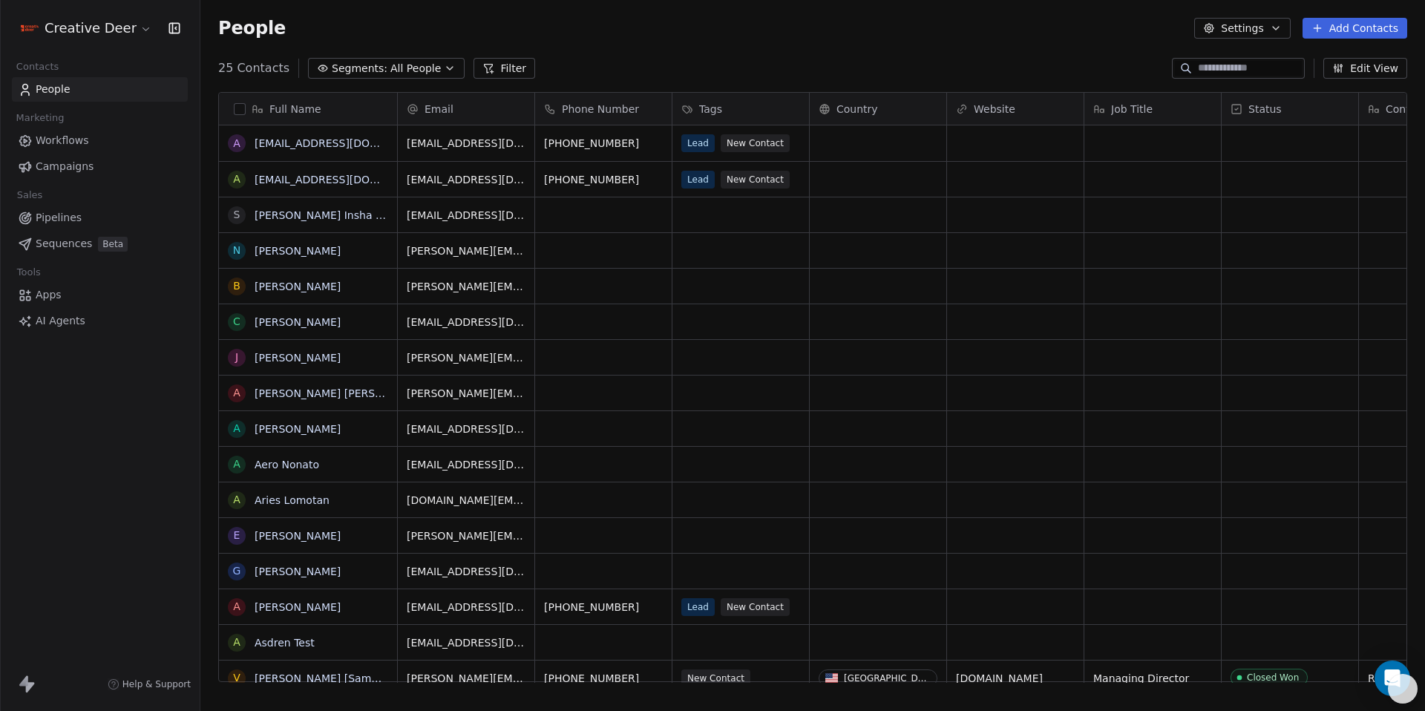
scroll to position [615, 1214]
click at [1349, 70] on button "Edit View" at bounding box center [1365, 68] width 84 height 21
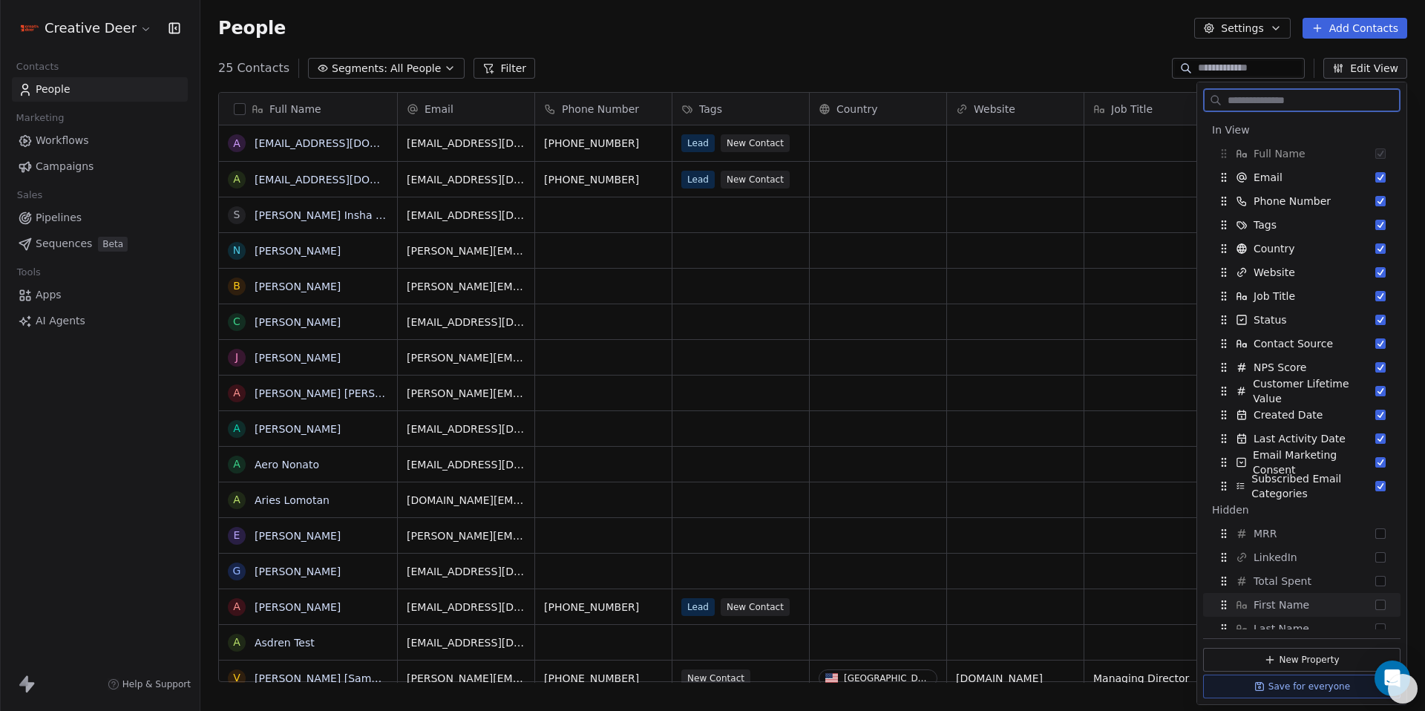
click at [1369, 610] on div "First Name" at bounding box center [1302, 605] width 186 height 24
click at [1272, 692] on button "Save for everyone" at bounding box center [1301, 687] width 197 height 24
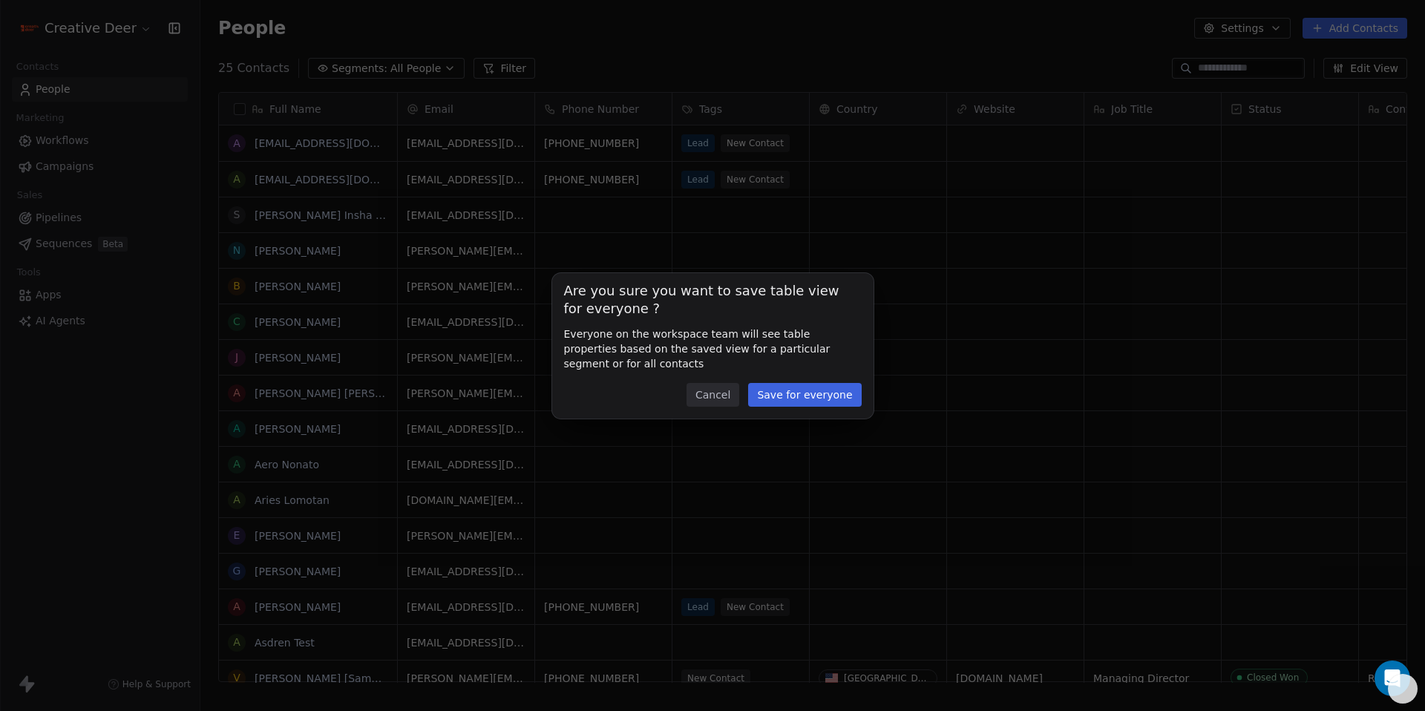
click at [822, 405] on button "Save for everyone" at bounding box center [804, 395] width 113 height 24
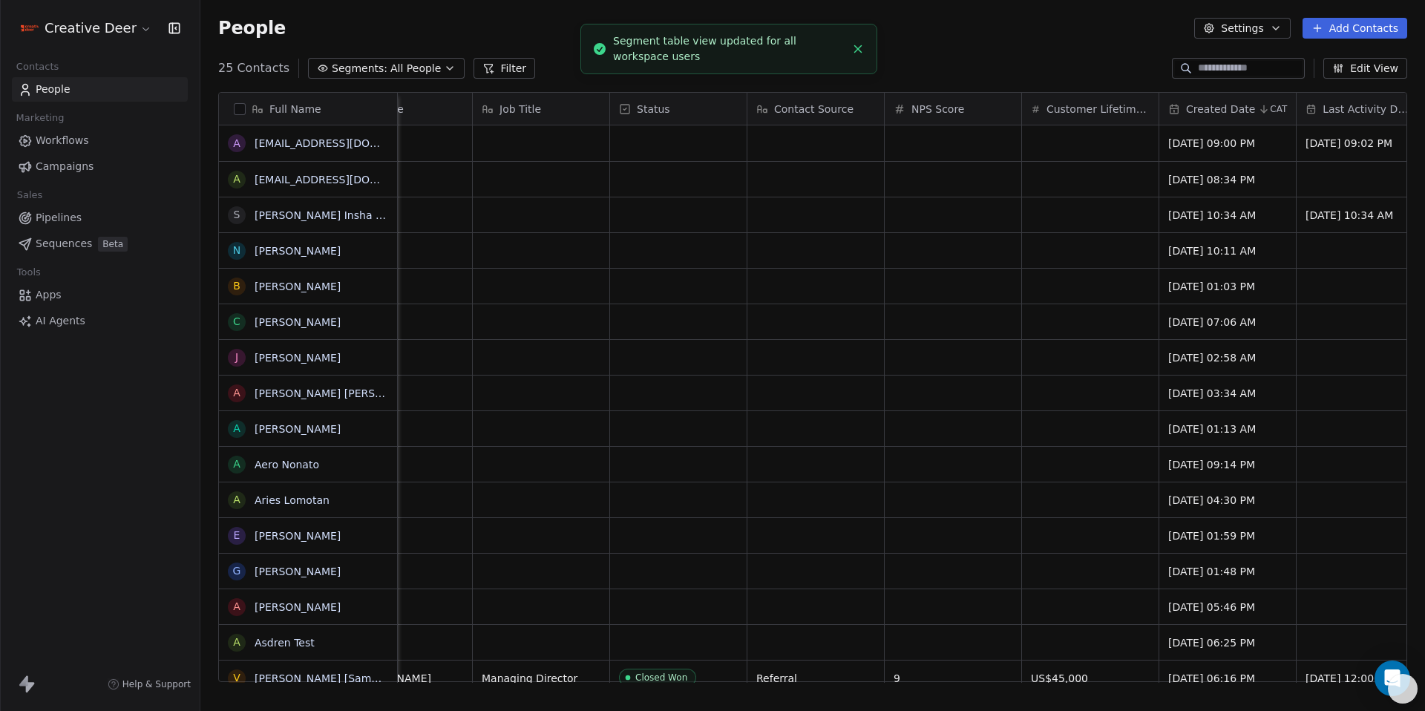
scroll to position [0, 1098]
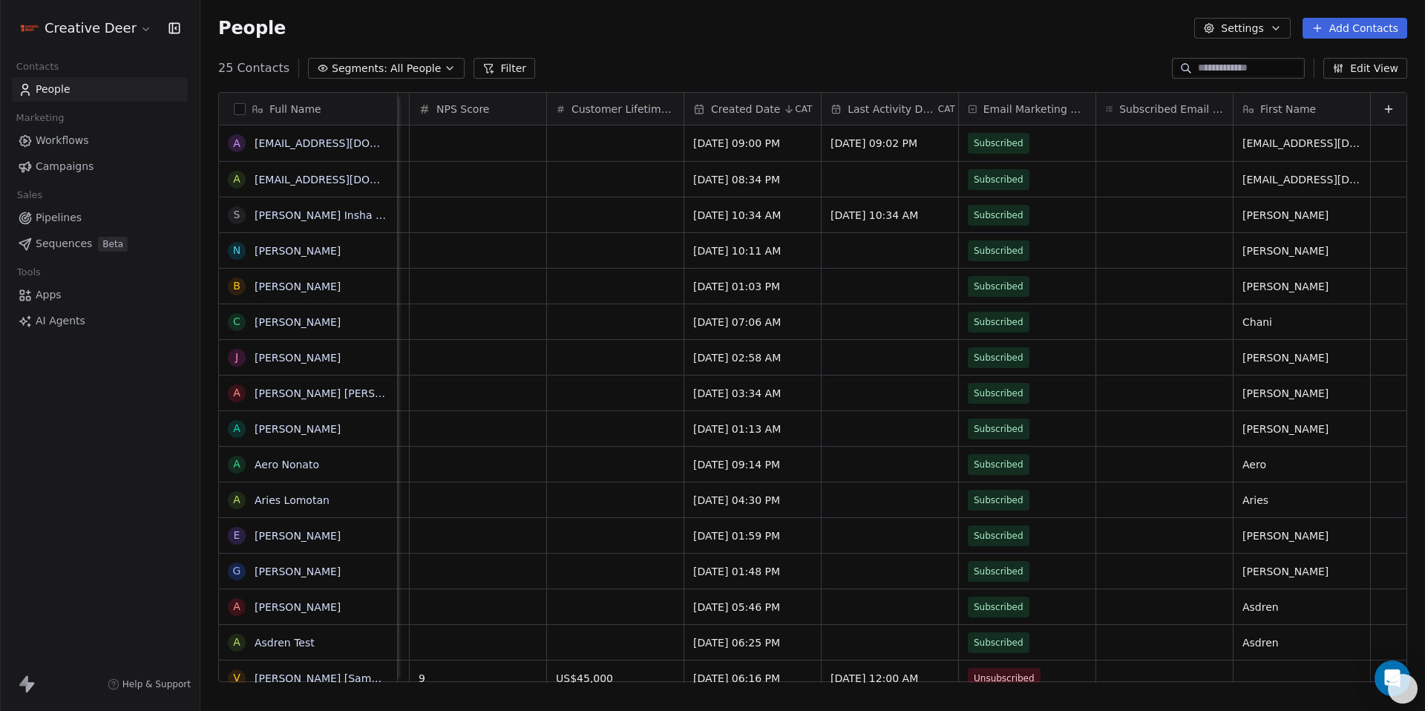
click at [1313, 116] on div "First Name" at bounding box center [1300, 109] width 116 height 15
click at [1274, 123] on html "Creative Deer Contacts People Marketing Workflows Campaigns Sales Pipelines Seq…" at bounding box center [712, 355] width 1425 height 711
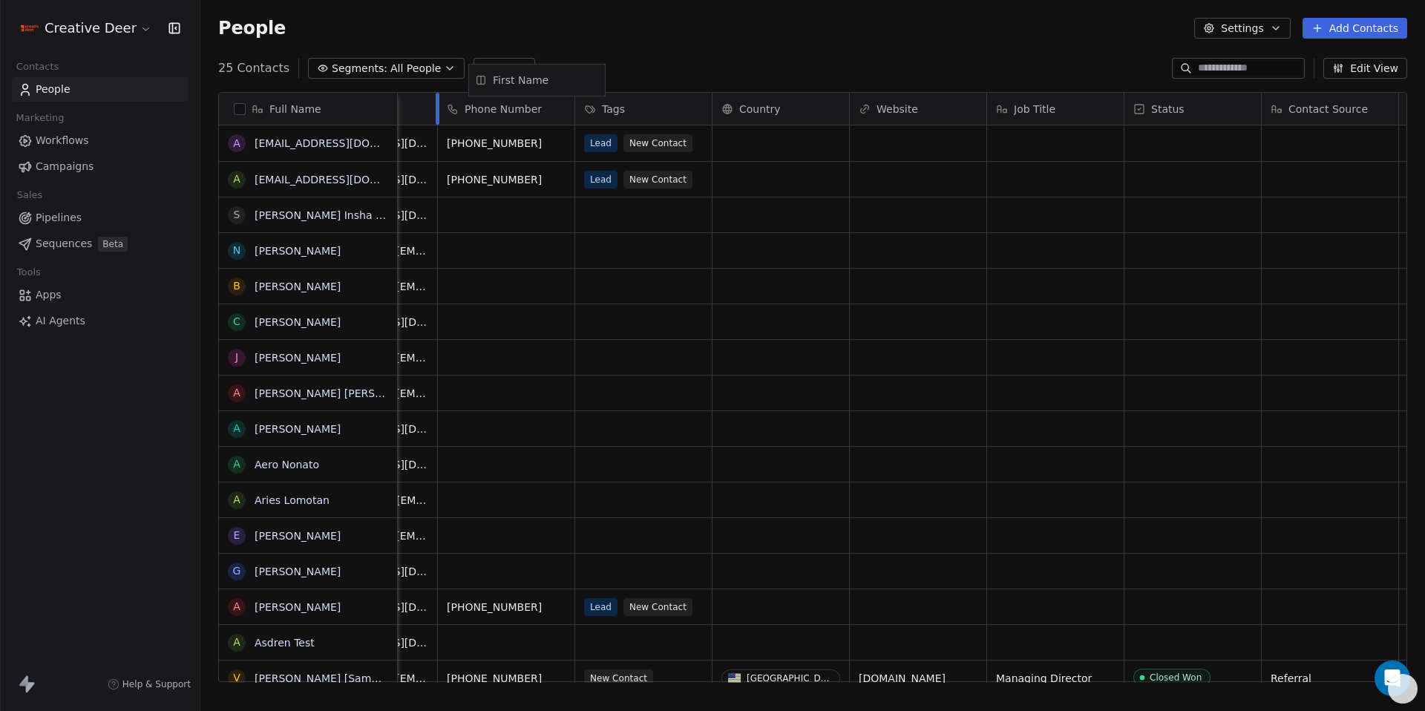
scroll to position [0, 0]
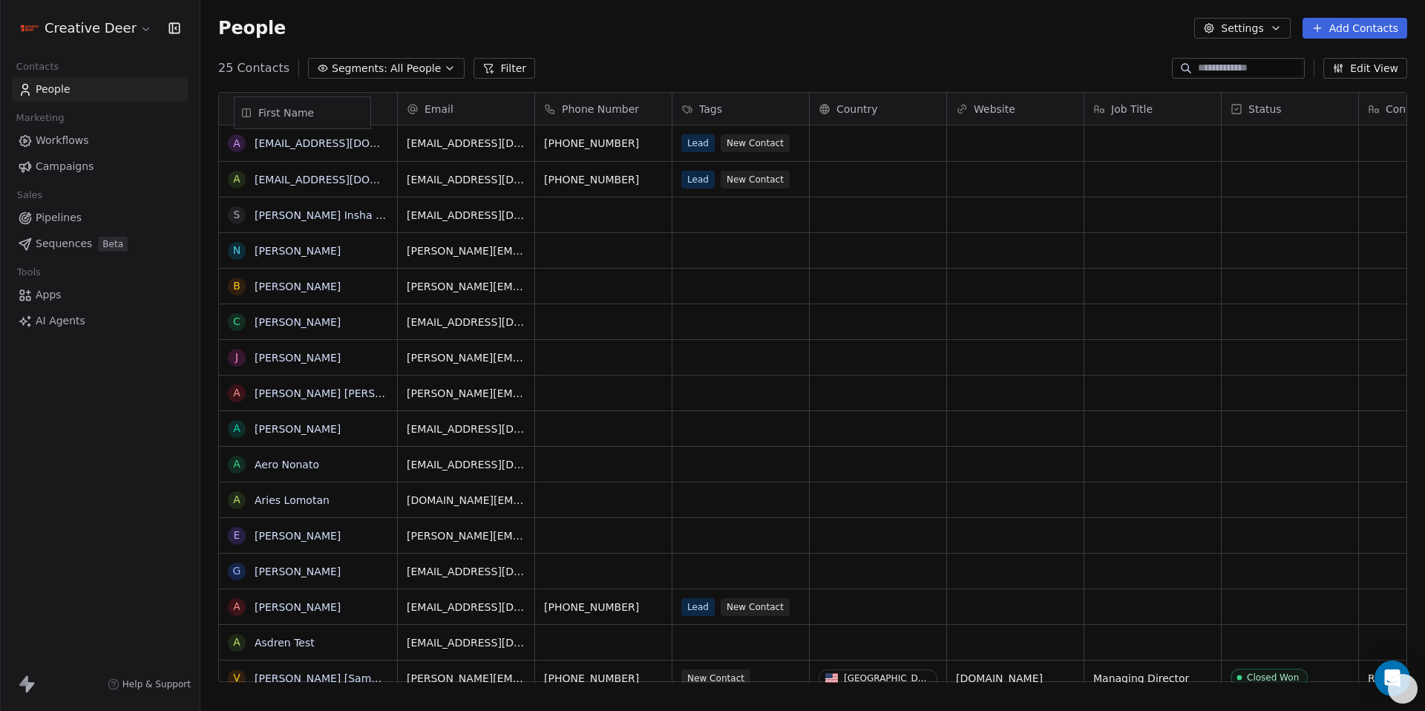
drag, startPoint x: 1274, startPoint y: 113, endPoint x: 286, endPoint y: 117, distance: 988.7
drag, startPoint x: 288, startPoint y: 116, endPoint x: 391, endPoint y: 110, distance: 103.3
click at [391, 110] on div "Full Name" at bounding box center [308, 109] width 178 height 32
click at [384, 108] on html "Creative Deer Contacts People Marketing Workflows Campaigns Sales Pipelines Seq…" at bounding box center [712, 355] width 1425 height 711
drag, startPoint x: 350, startPoint y: 110, endPoint x: 422, endPoint y: 110, distance: 72.7
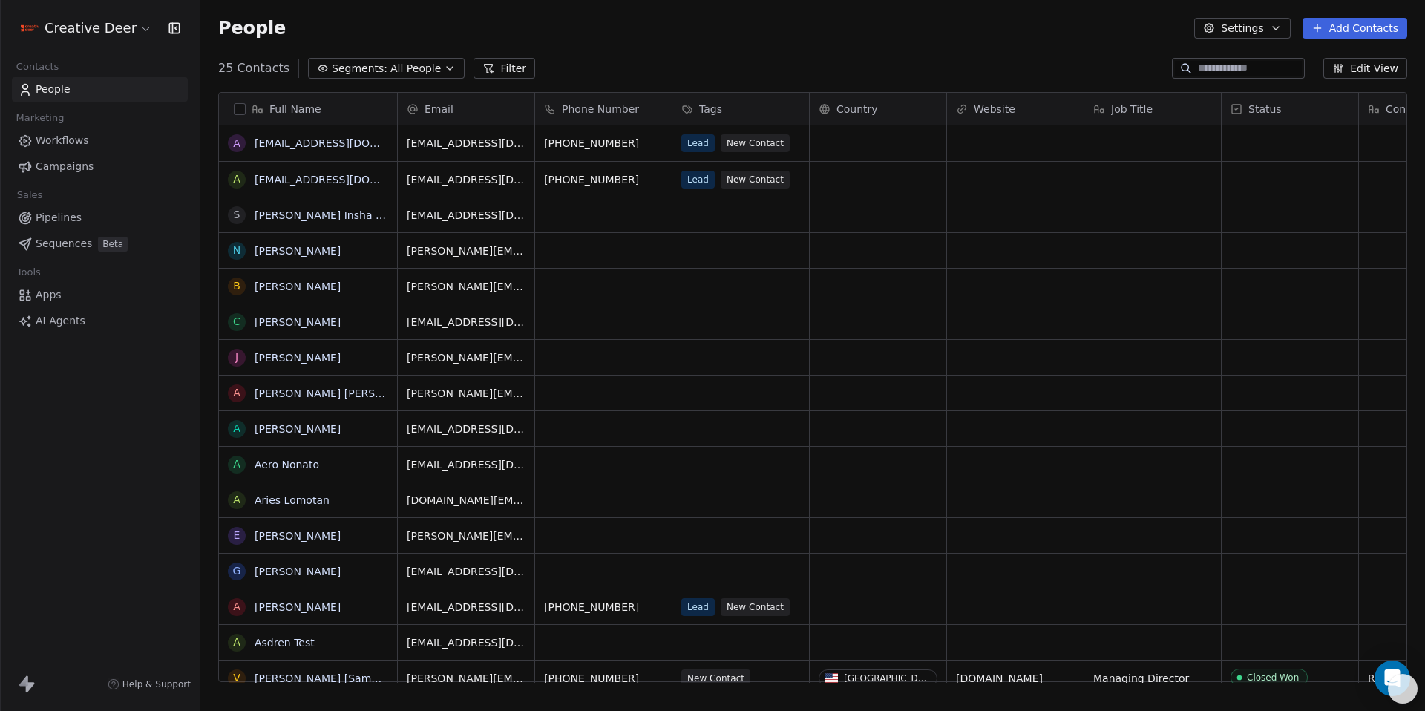
click at [359, 109] on div "Full Name" at bounding box center [306, 109] width 157 height 15
click at [422, 110] on html "Creative Deer Contacts People Marketing Workflows Campaigns Sales Pipelines Seq…" at bounding box center [712, 355] width 1425 height 711
click at [246, 106] on div "Full Name" at bounding box center [306, 109] width 157 height 15
click at [232, 113] on html "Creative Deer Contacts People Marketing Workflows Campaigns Sales Pipelines Seq…" at bounding box center [712, 355] width 1425 height 711
click at [256, 119] on div "Full Name" at bounding box center [308, 109] width 178 height 32
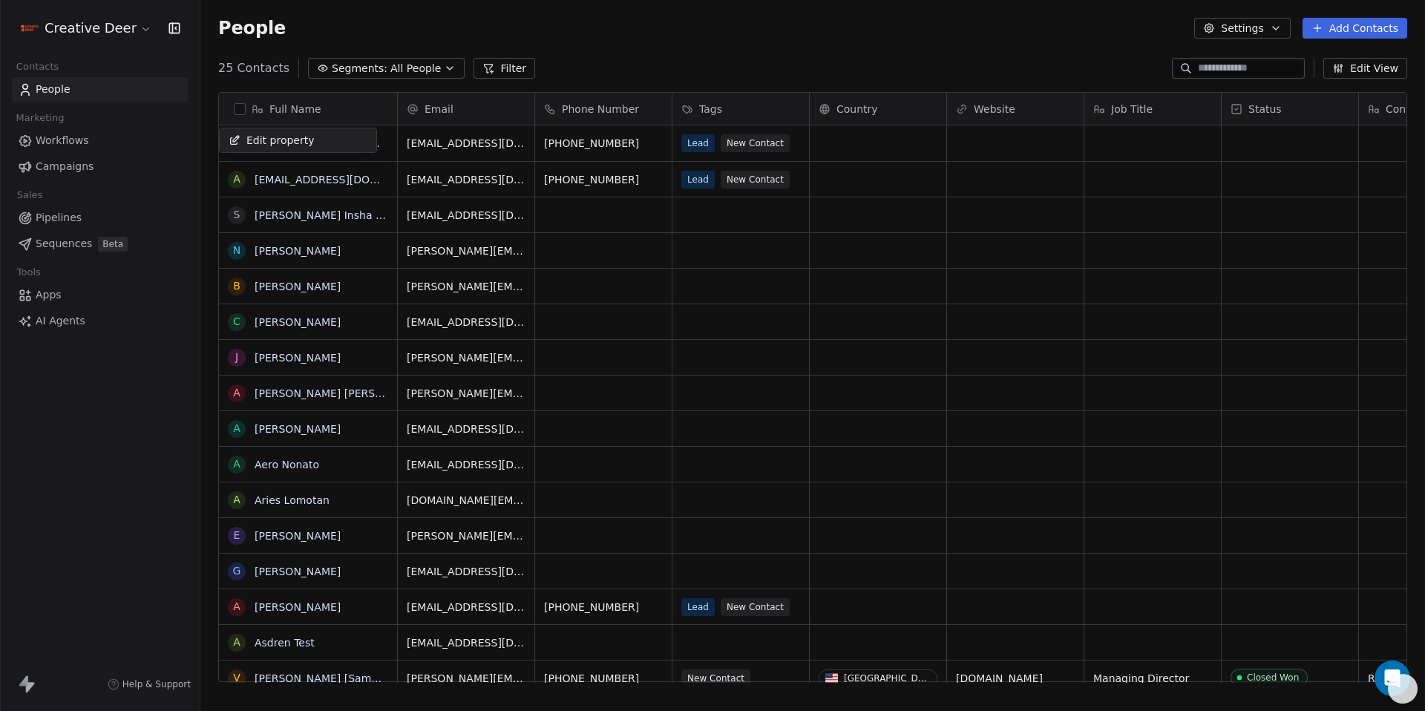
click at [712, 245] on html "Creative Deer Contacts People Marketing Workflows Campaigns Sales Pipelines Seq…" at bounding box center [712, 355] width 1425 height 711
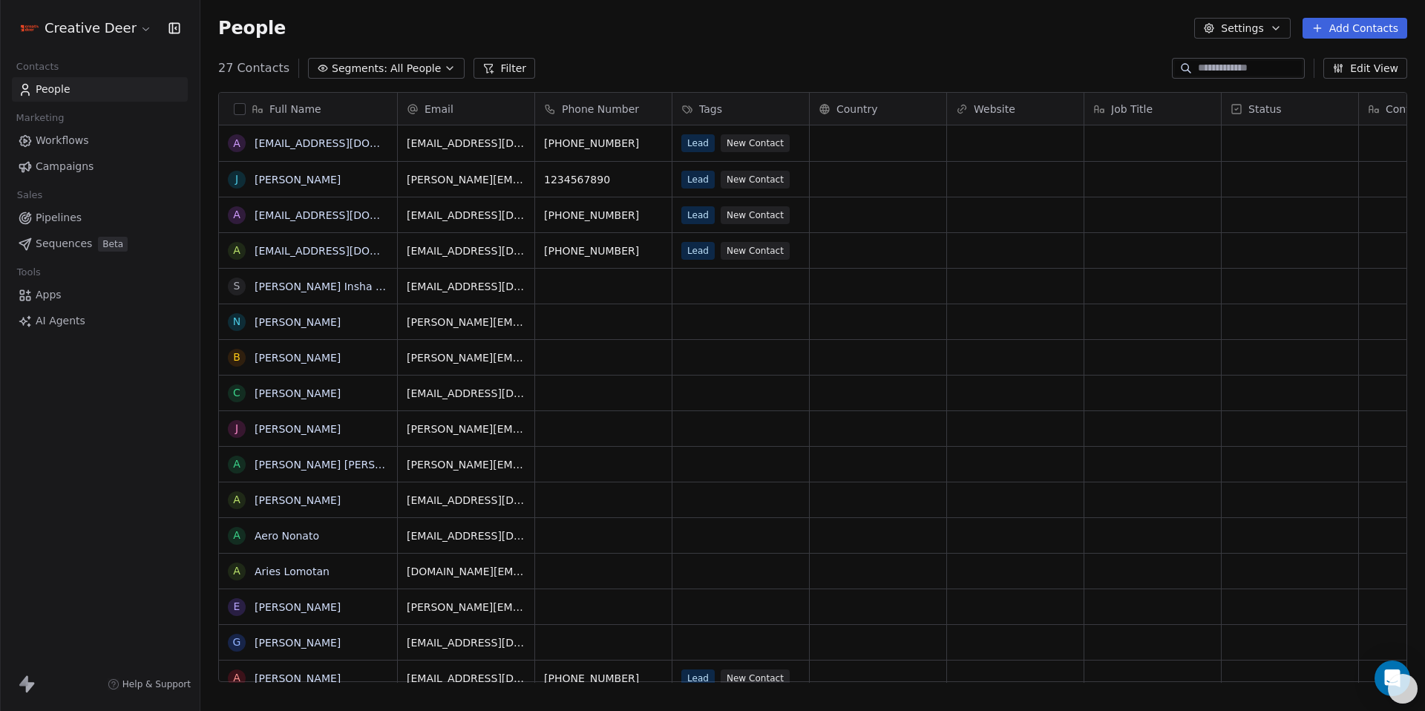
click at [242, 112] on button "button" at bounding box center [240, 109] width 12 height 12
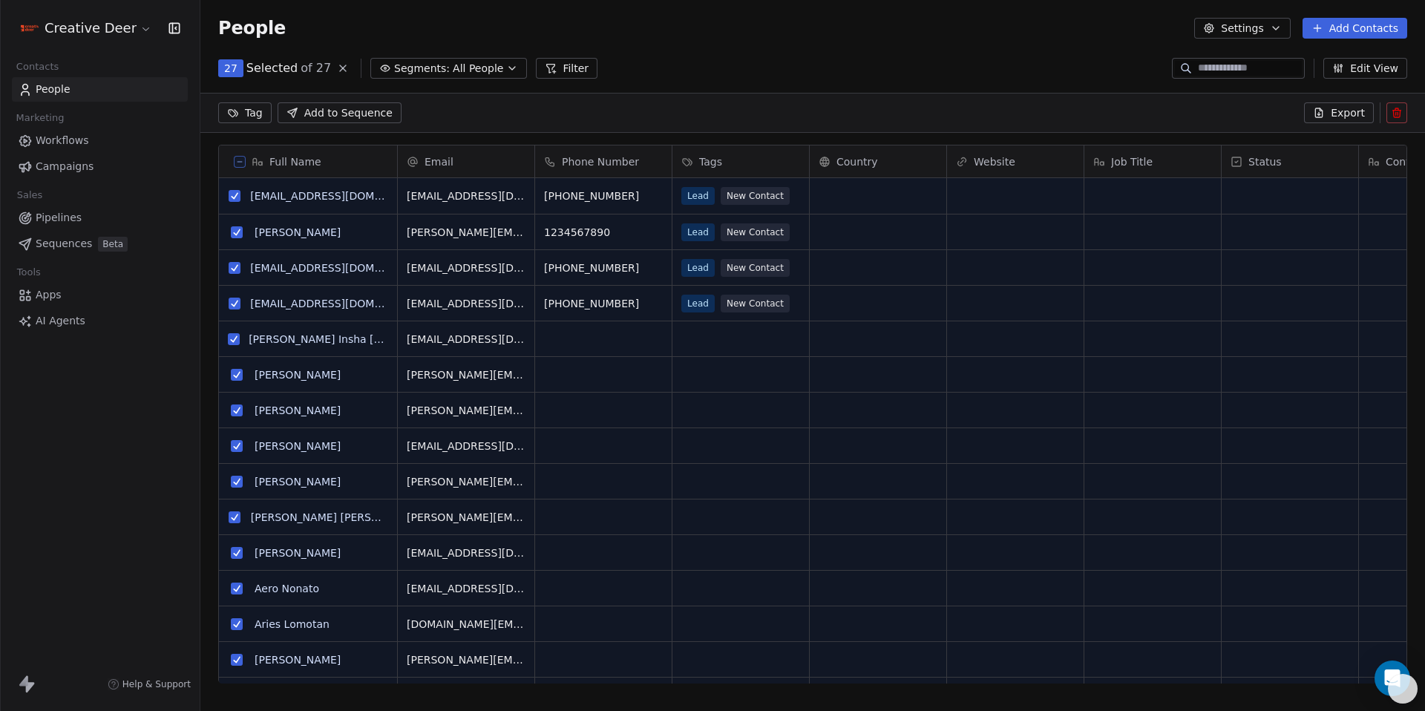
scroll to position [563, 1214]
click at [240, 163] on icon at bounding box center [239, 161] width 7 height 7
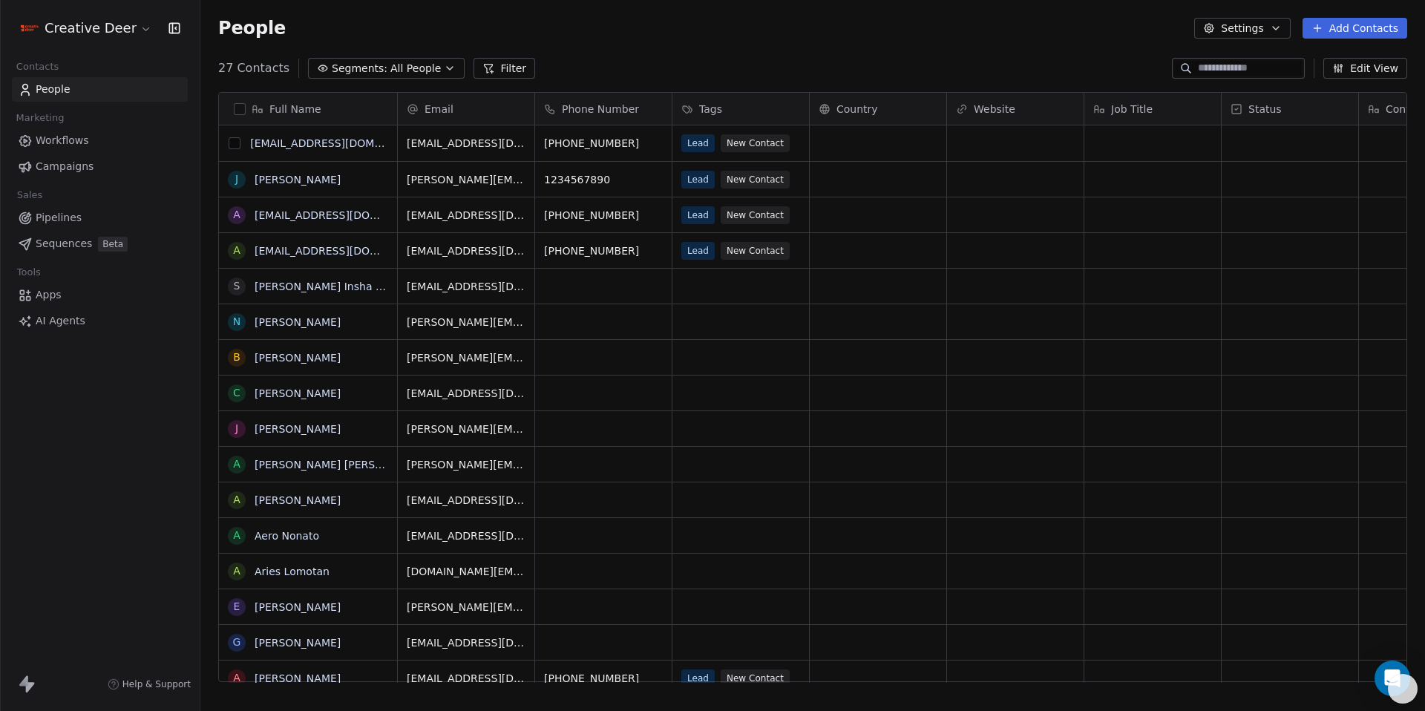
click at [240, 146] on button "grid" at bounding box center [235, 143] width 12 height 12
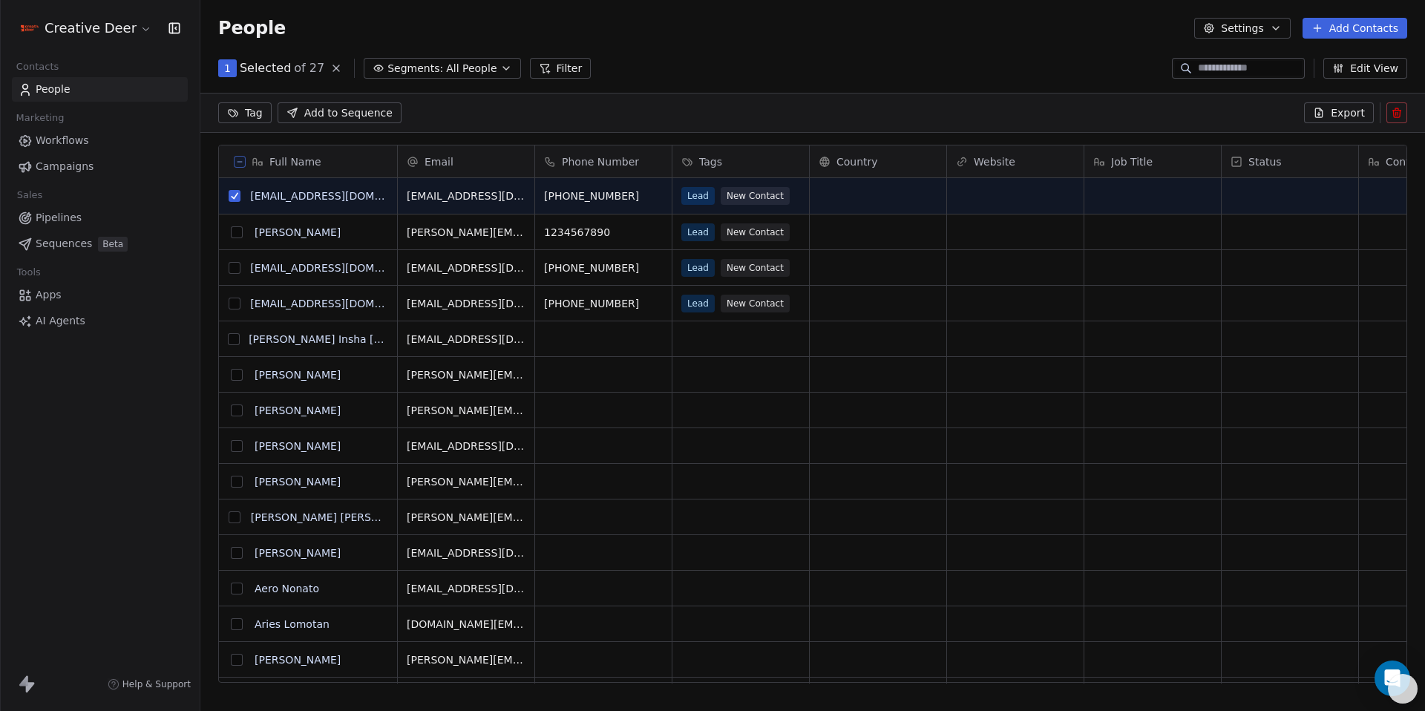
click at [1399, 117] on icon at bounding box center [1396, 114] width 7 height 7
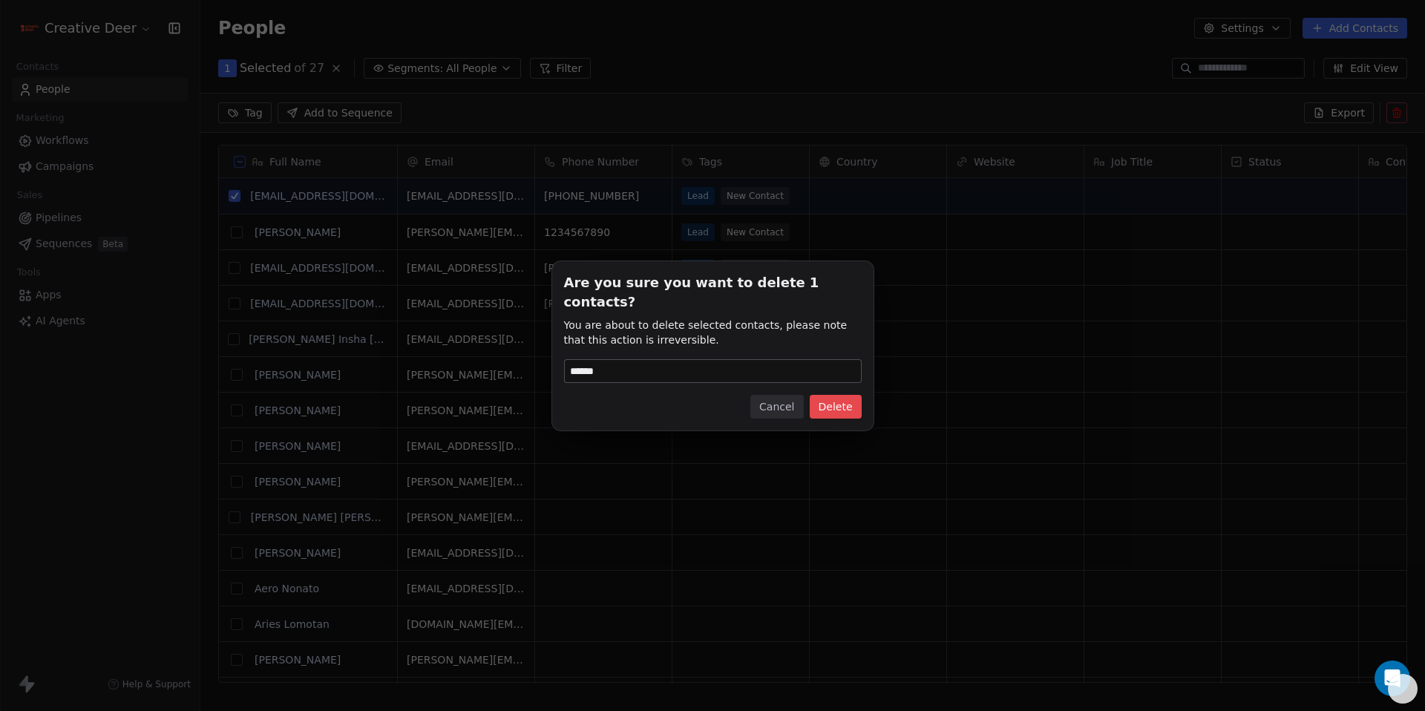
type input "******"
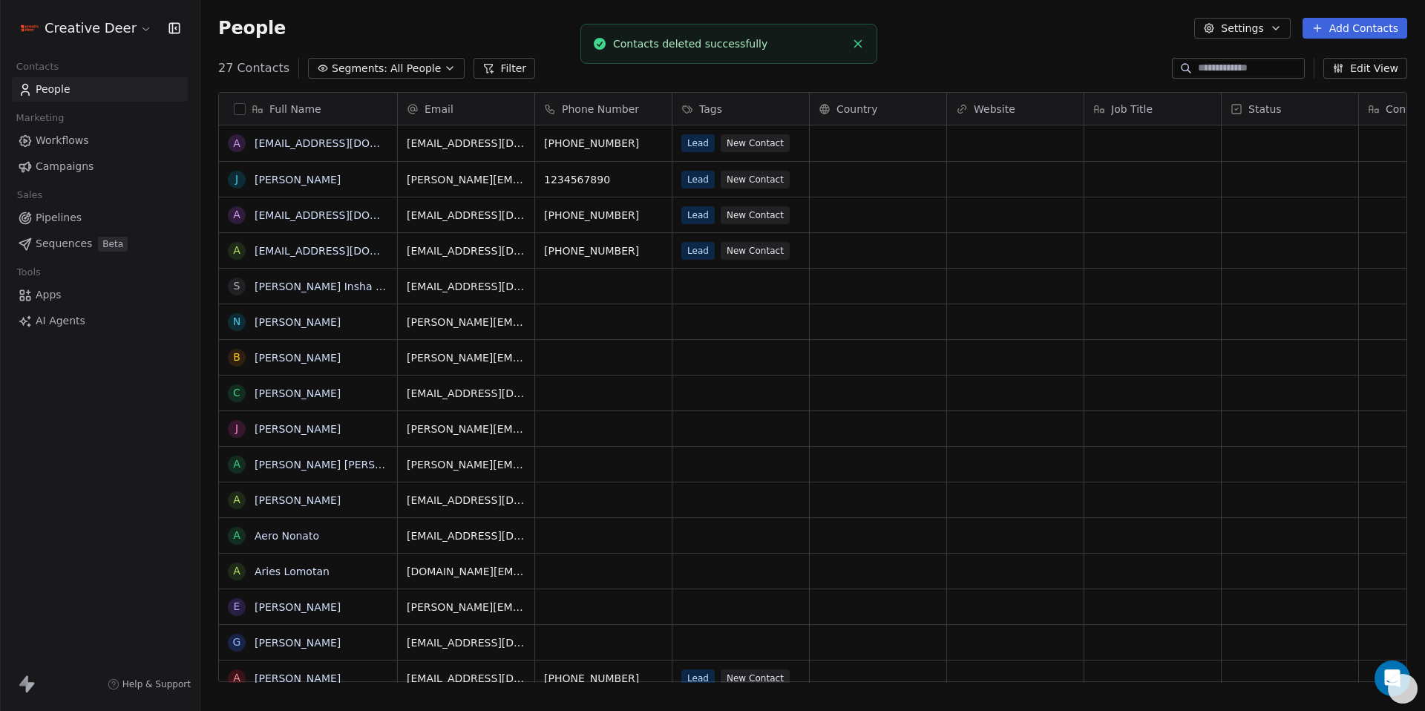
scroll to position [615, 1214]
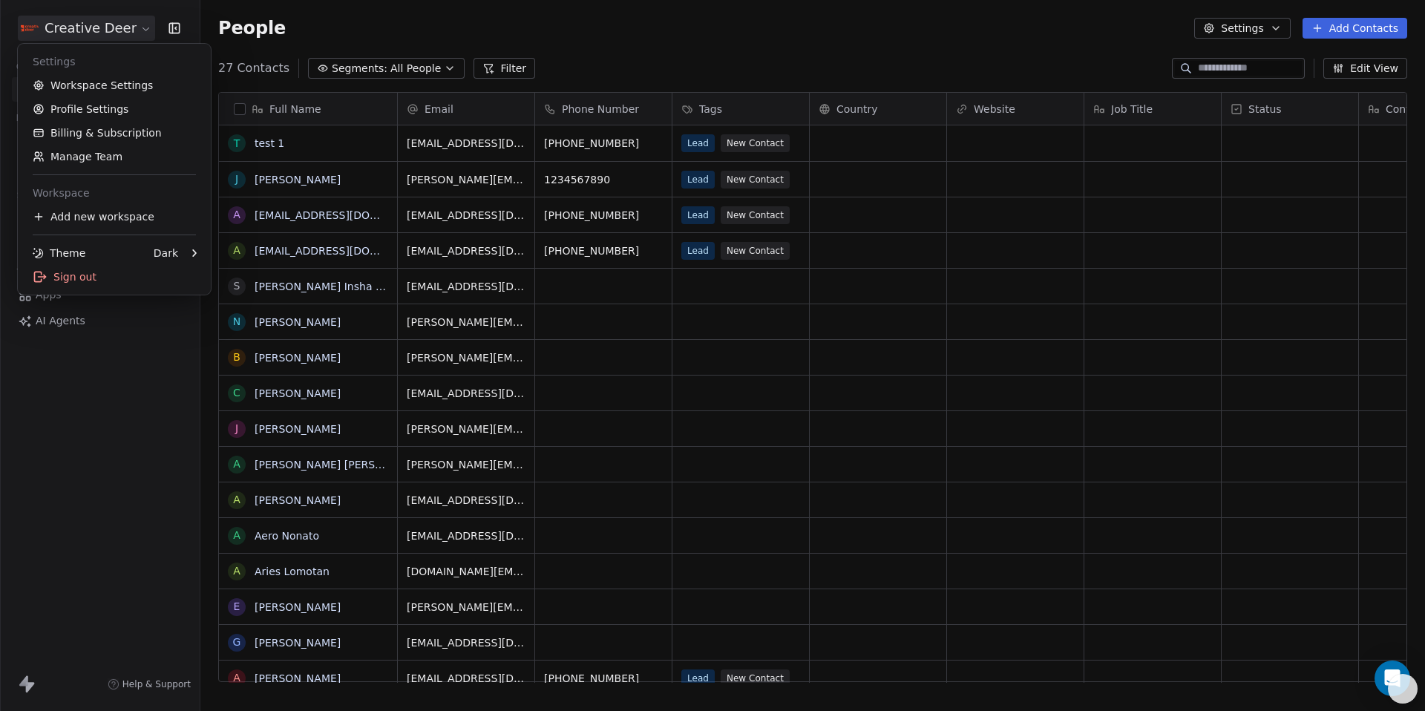
click at [87, 30] on html "Creative Deer Contacts People Marketing Workflows Campaigns Sales Pipelines Seq…" at bounding box center [712, 355] width 1425 height 711
click at [97, 91] on link "Workspace Settings" at bounding box center [114, 85] width 181 height 24
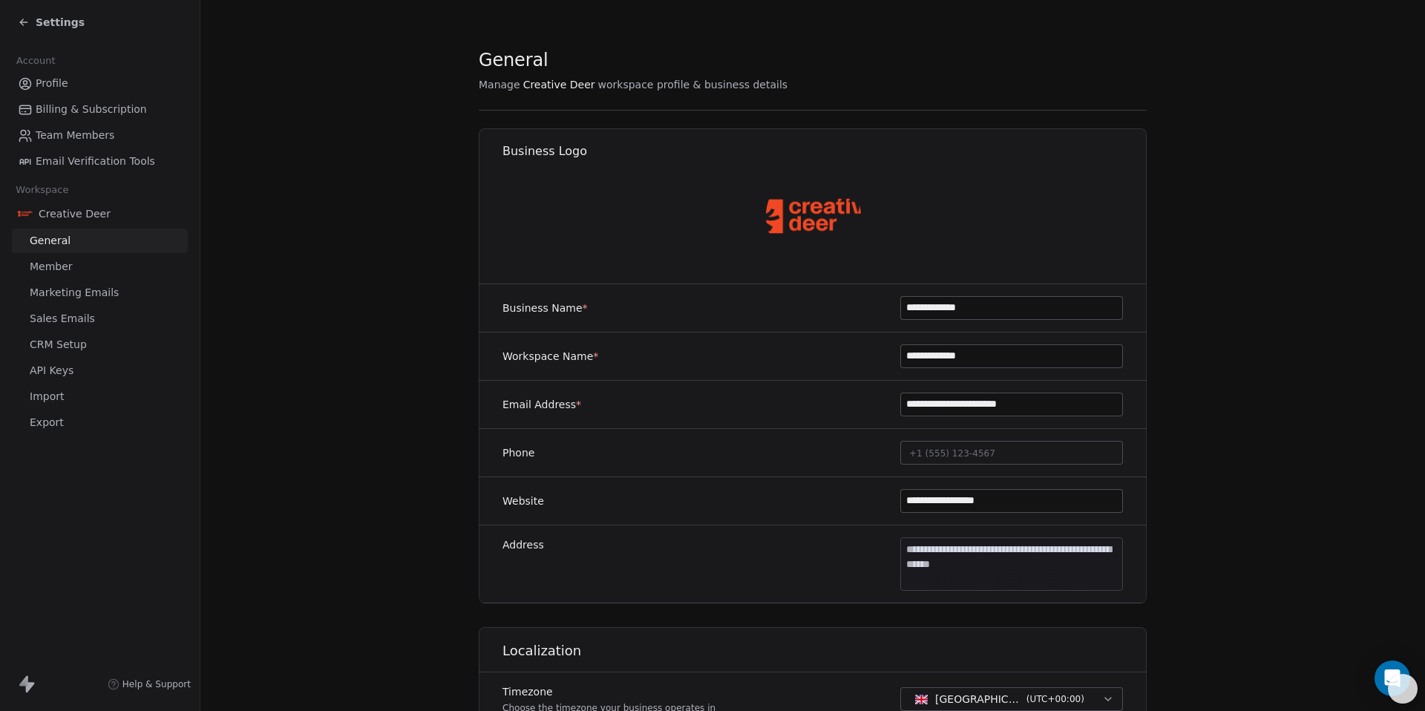
click at [68, 349] on span "CRM Setup" at bounding box center [58, 345] width 57 height 16
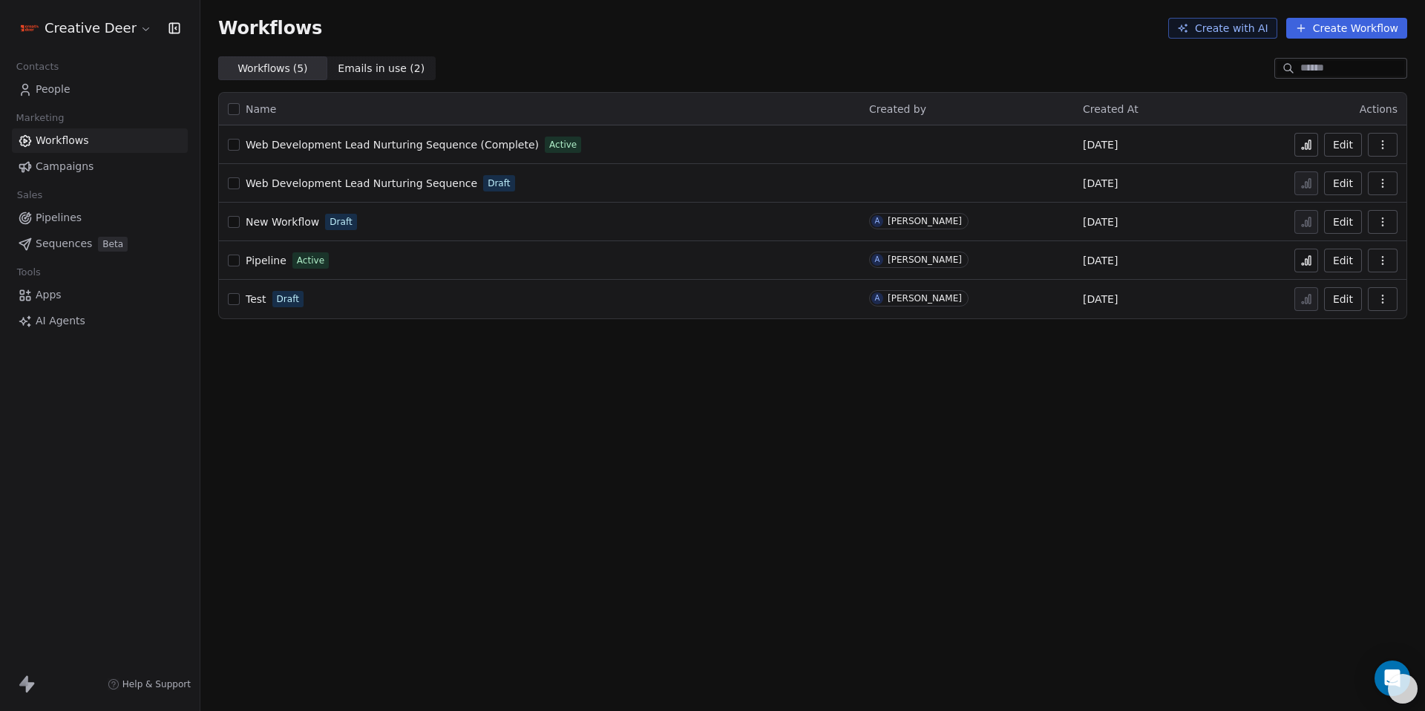
click at [425, 151] on link "Web Development Lead Nurturing Sequence (Complete)" at bounding box center [392, 144] width 293 height 15
